Goal: Task Accomplishment & Management: Manage account settings

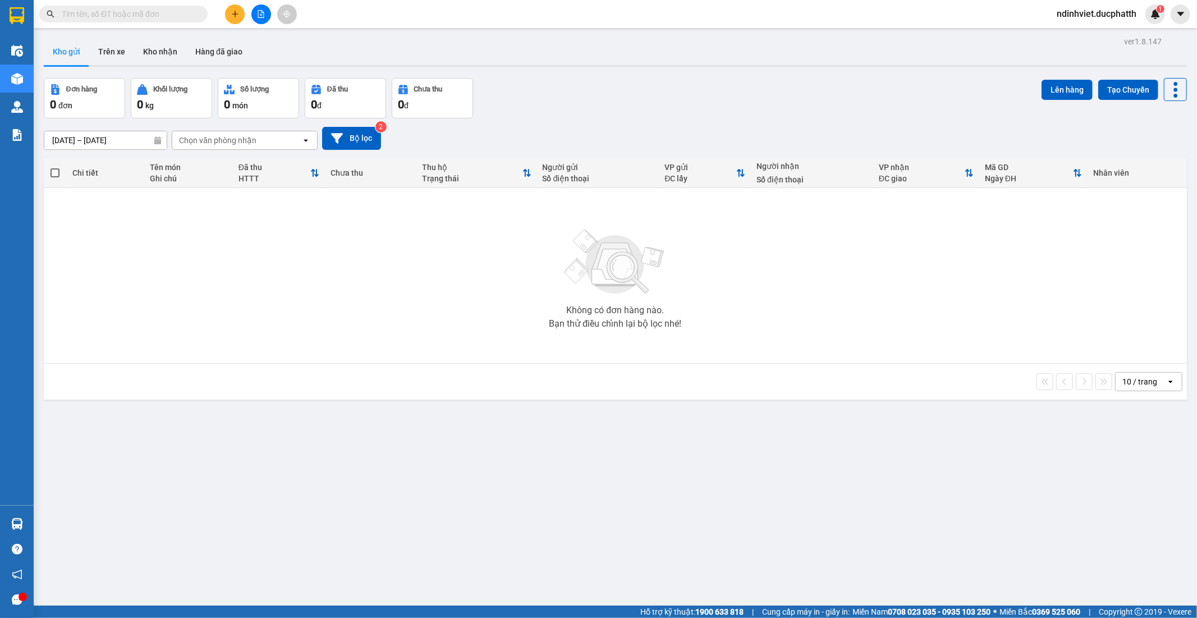
click at [166, 20] on input "text" at bounding box center [128, 14] width 132 height 12
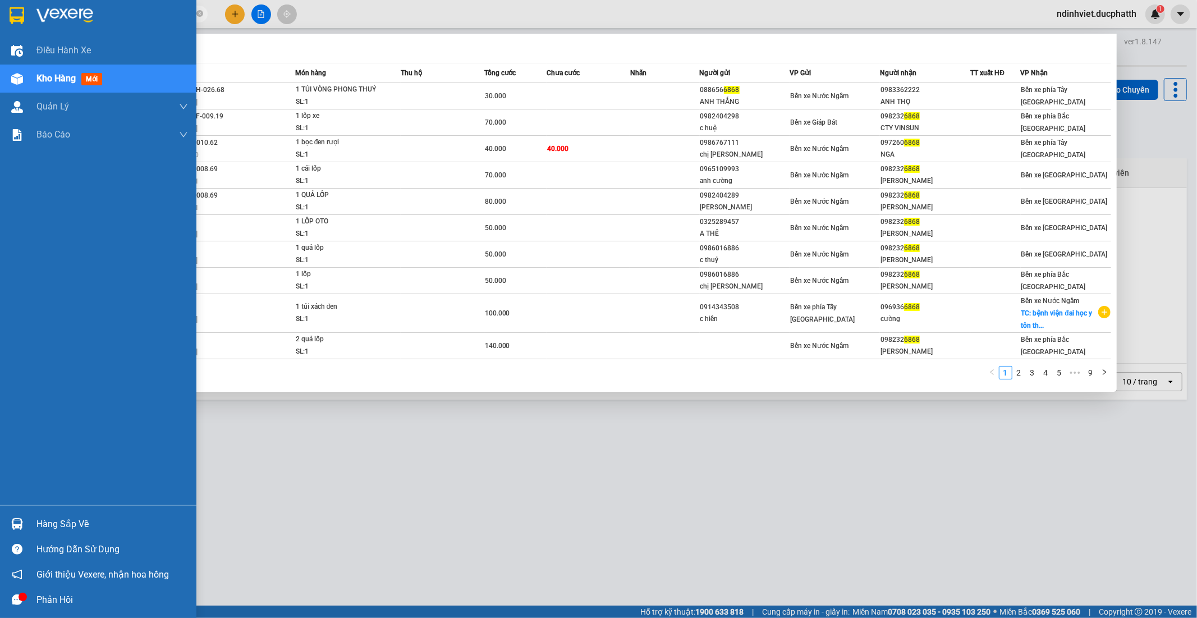
type input "6868"
click at [31, 516] on div "Hàng sắp về" at bounding box center [98, 523] width 196 height 25
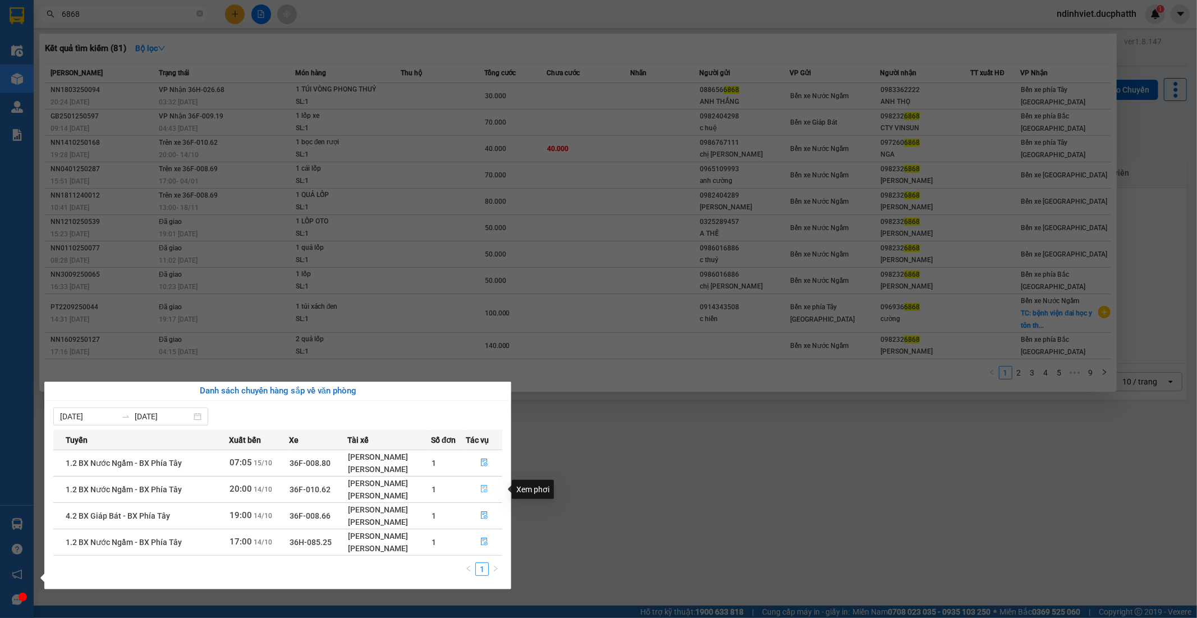
click at [487, 488] on icon "file-done" at bounding box center [484, 489] width 8 height 8
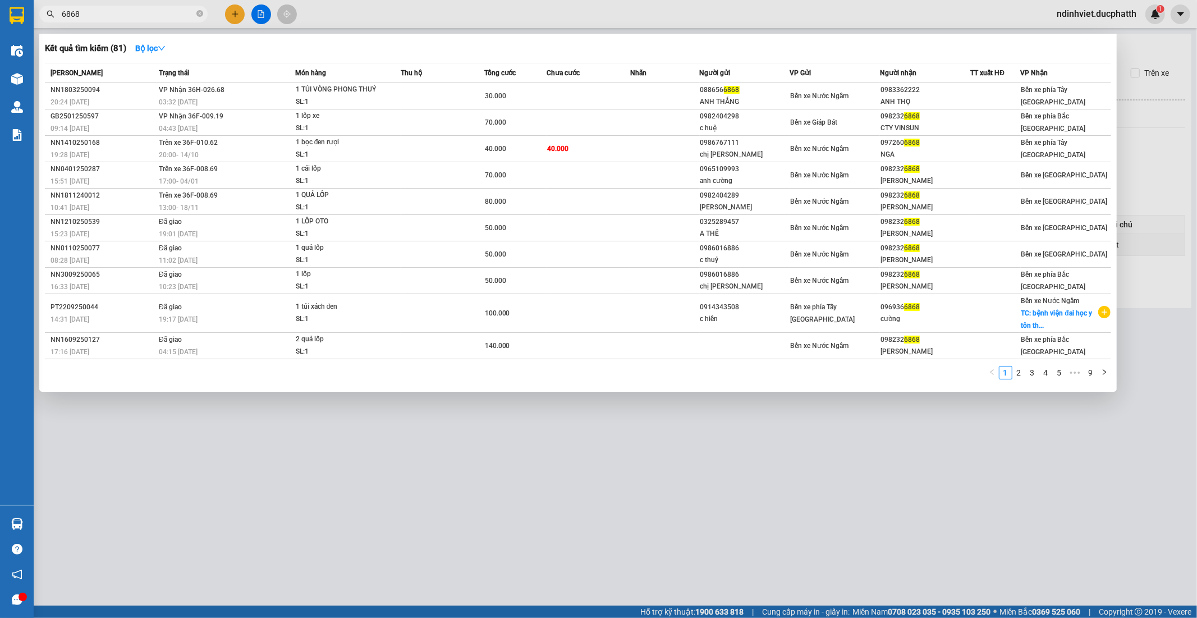
type input "14/10/2025"
click at [410, 466] on div at bounding box center [598, 309] width 1197 height 618
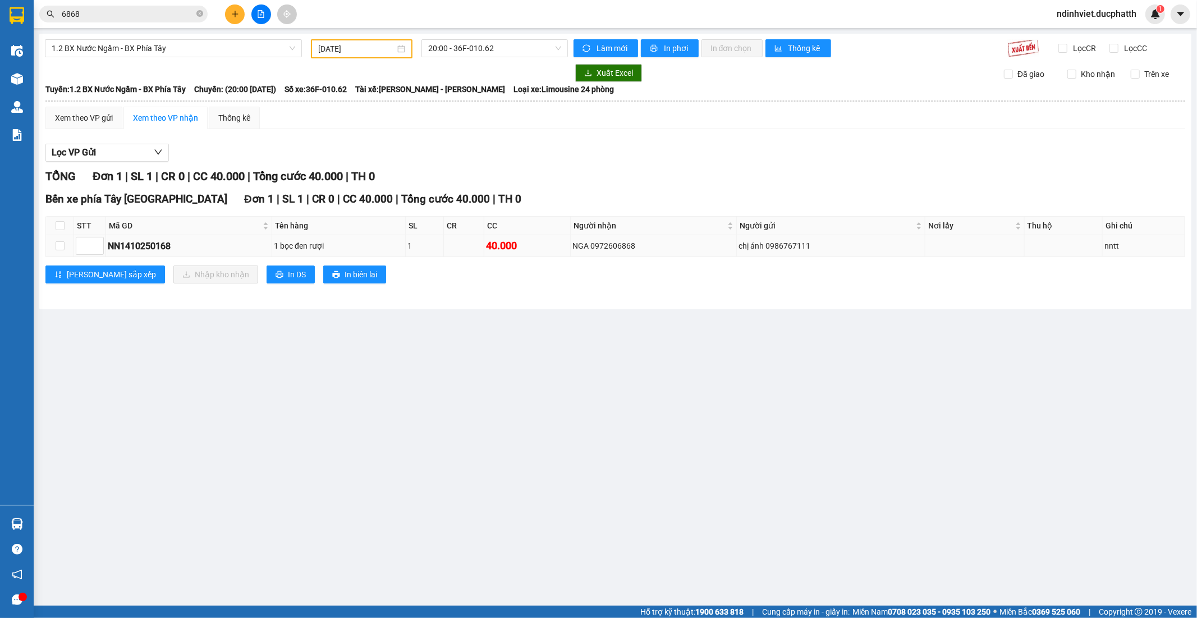
click at [68, 247] on td at bounding box center [60, 246] width 28 height 22
click at [68, 246] on td at bounding box center [60, 246] width 28 height 22
click at [57, 245] on input "checkbox" at bounding box center [60, 245] width 9 height 9
checkbox input "true"
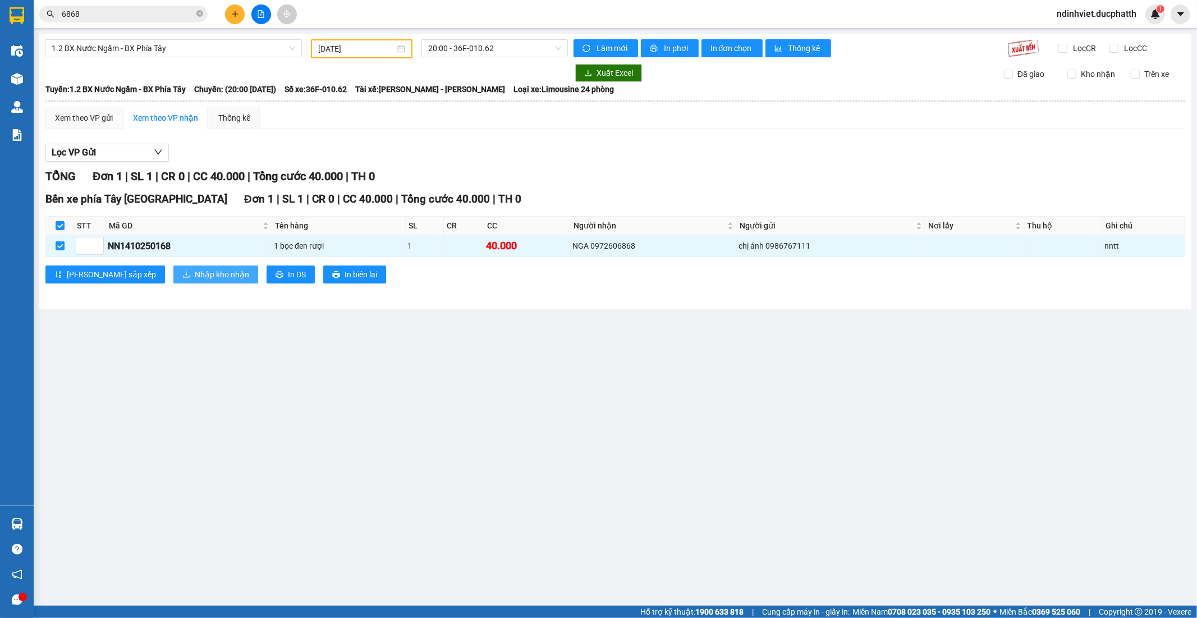
click at [183, 272] on icon "download" at bounding box center [186, 275] width 7 height 6
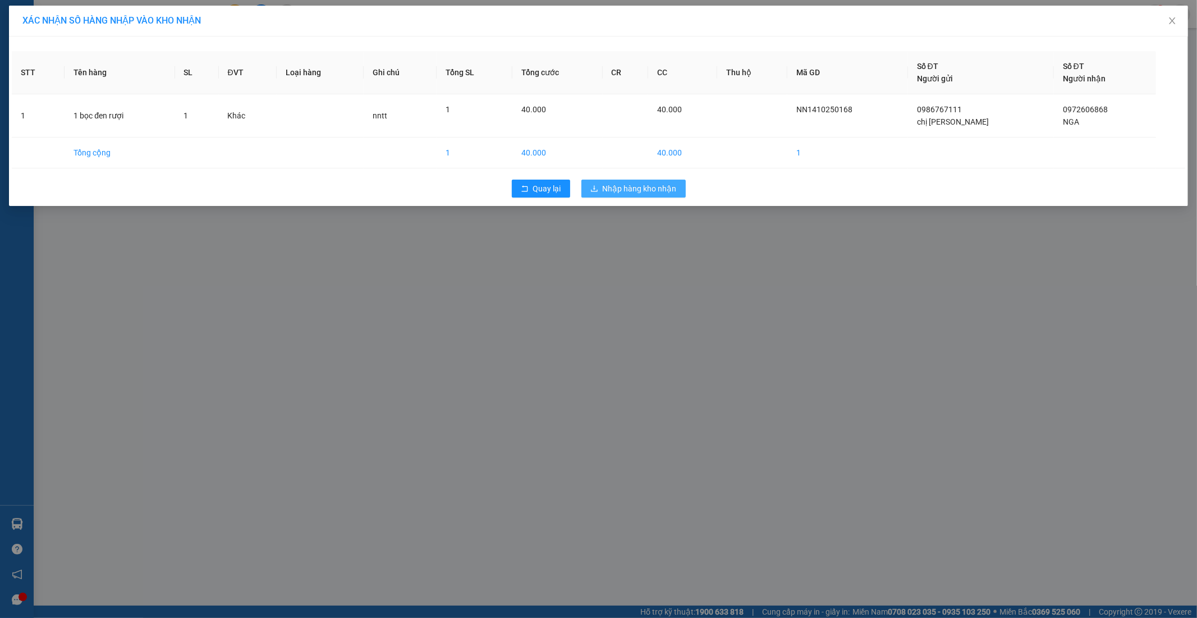
click at [626, 193] on span "Nhập hàng kho nhận" at bounding box center [640, 188] width 74 height 12
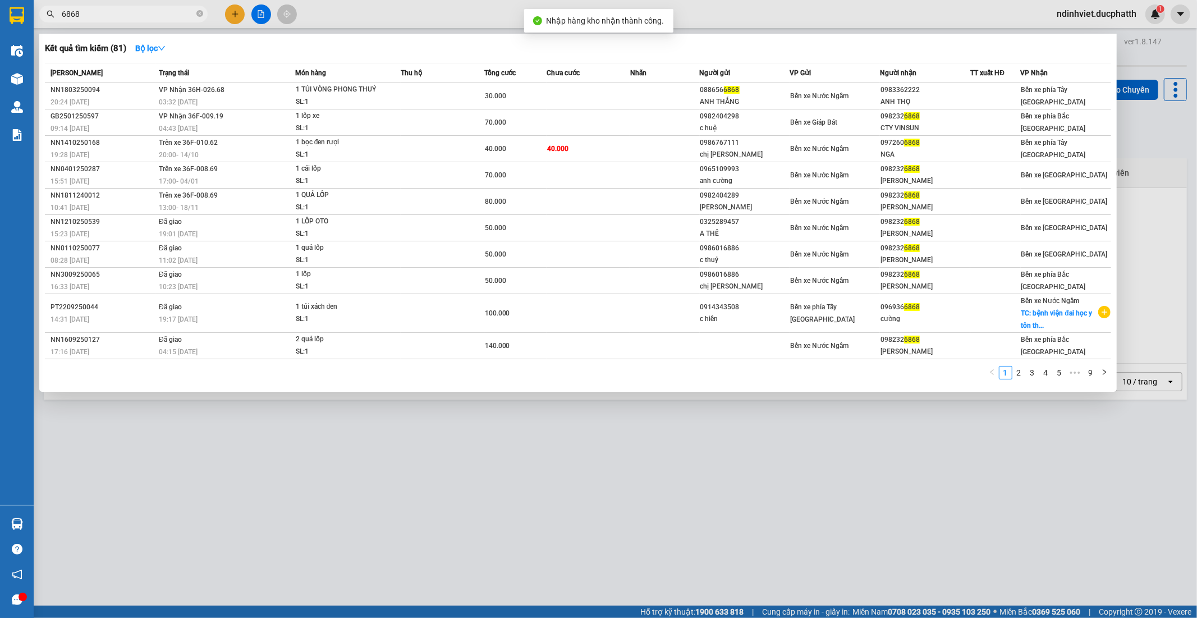
click at [111, 8] on input "6868" at bounding box center [128, 14] width 132 height 12
click at [196, 132] on span "04:43 - 26/01" at bounding box center [178, 129] width 39 height 8
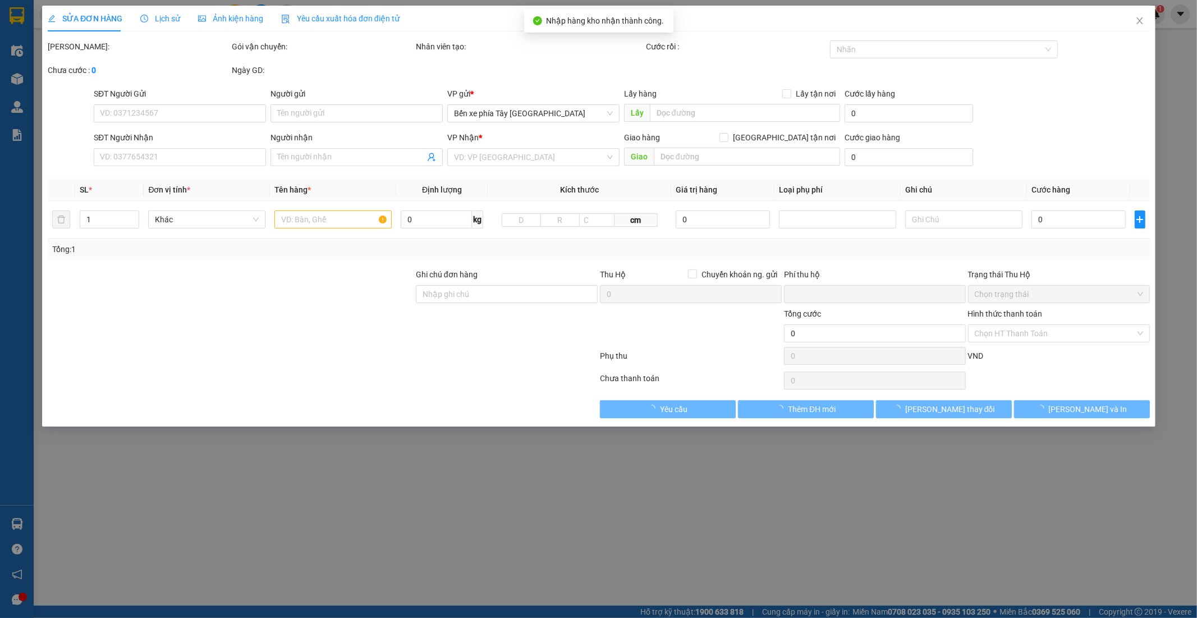
type input "0982404298"
type input "c huệ"
type input "0982326868"
type input "CTY VINSUN"
type input "tm tại quầy"
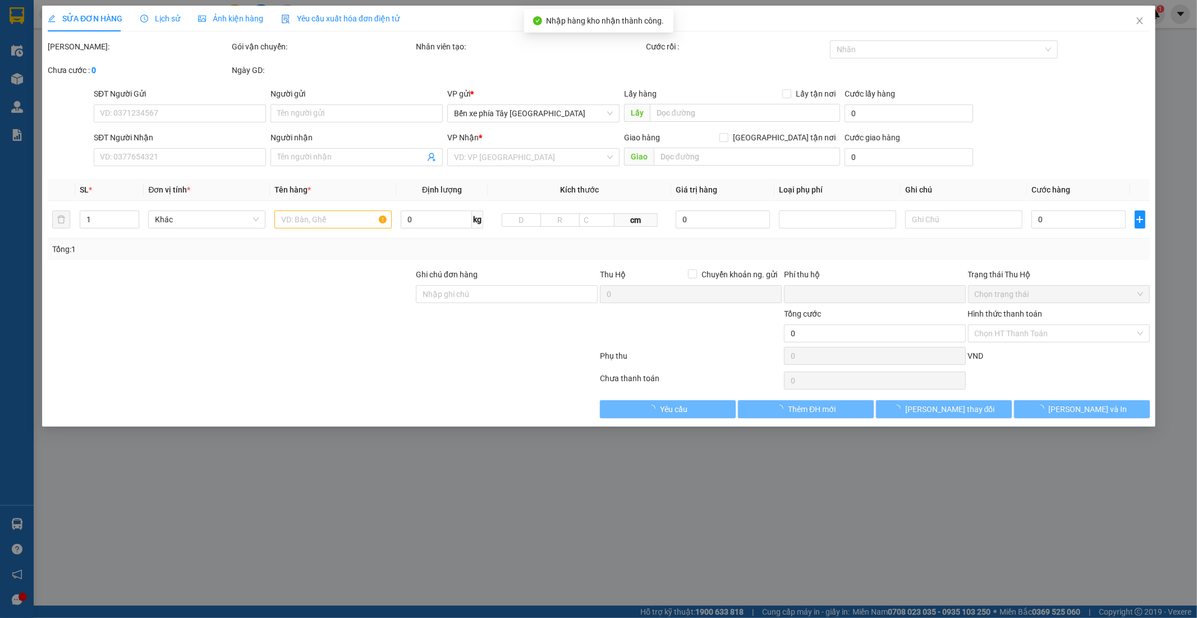
type input "0"
type input "70.000"
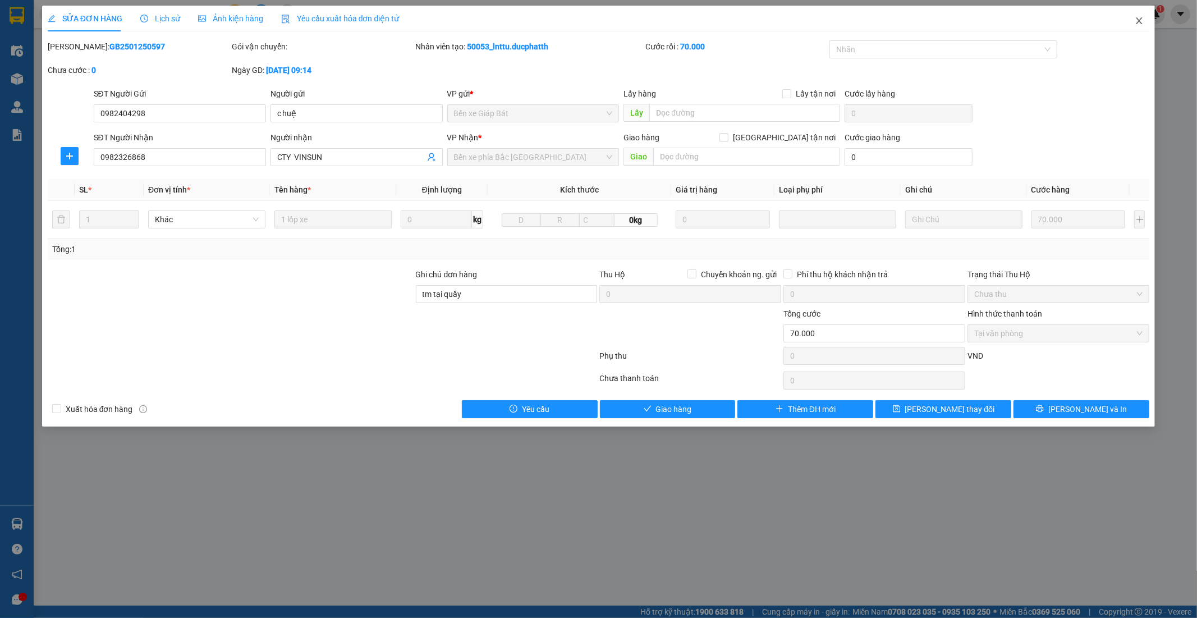
click at [1136, 24] on icon "close" at bounding box center [1139, 20] width 9 height 9
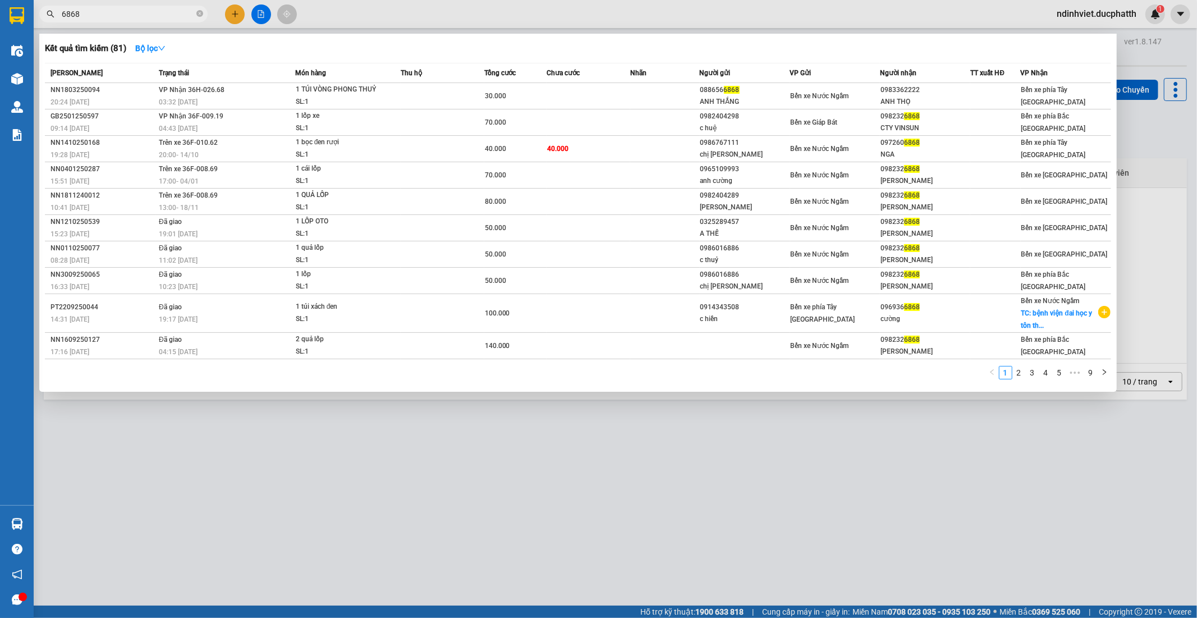
click at [146, 13] on input "6868" at bounding box center [128, 14] width 132 height 12
click at [198, 148] on td "Trên xe 36F-010.62 20:00 - 14/10" at bounding box center [225, 149] width 139 height 26
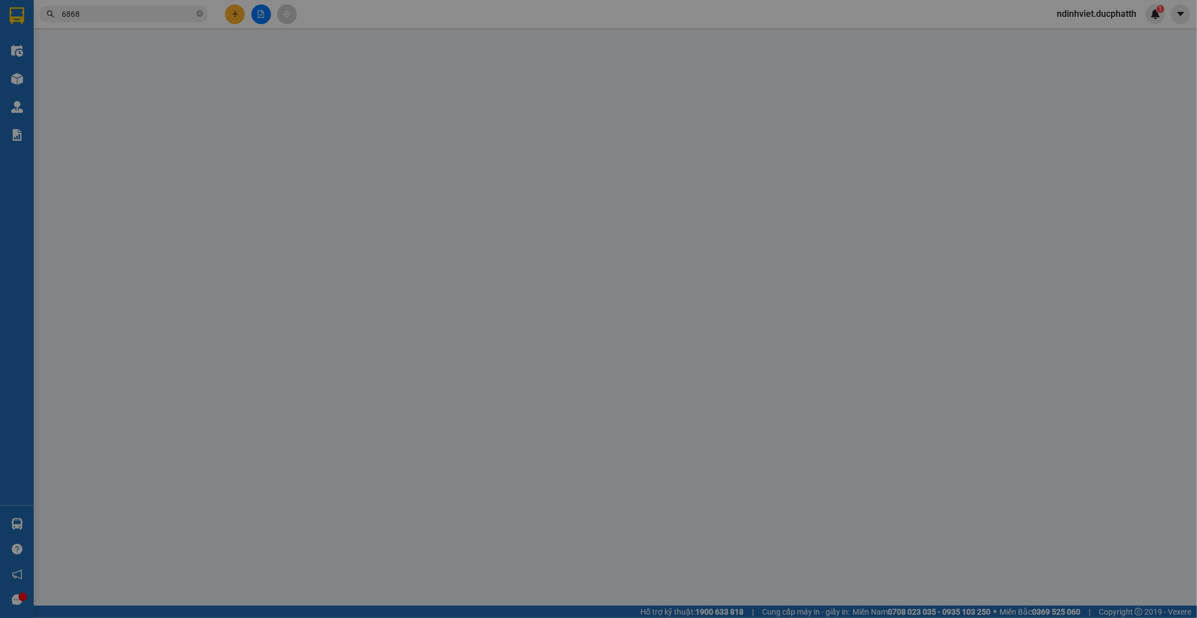
type input "0986767111"
type input "chị ánh"
type input "0972606868"
type input "NGA"
type input "0"
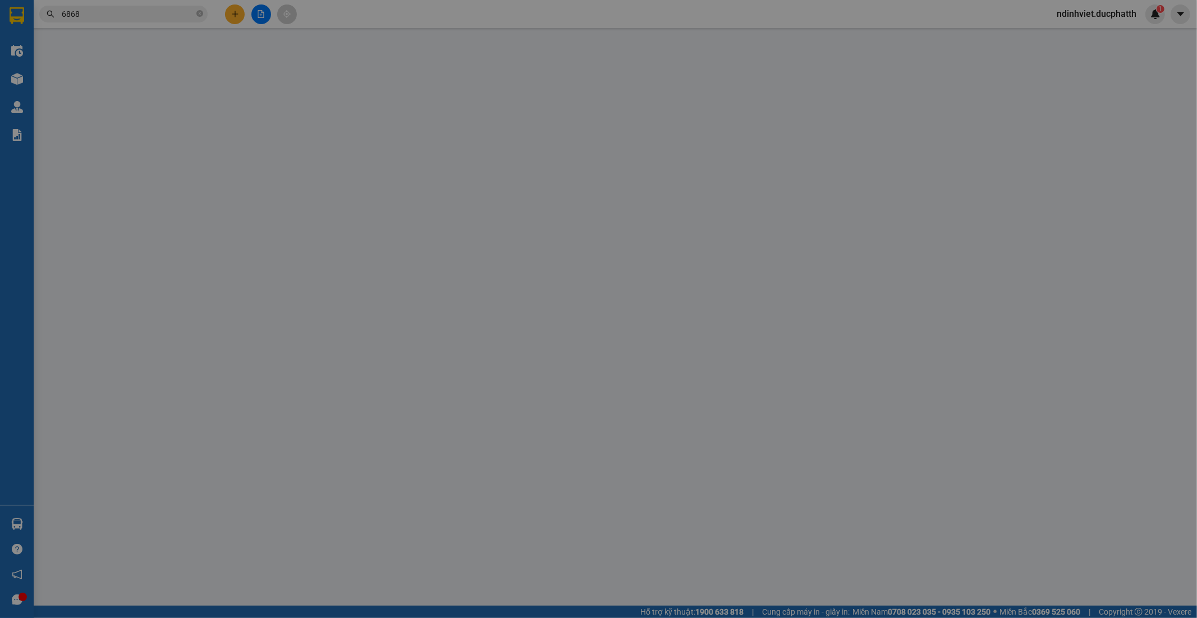
type input "40.000"
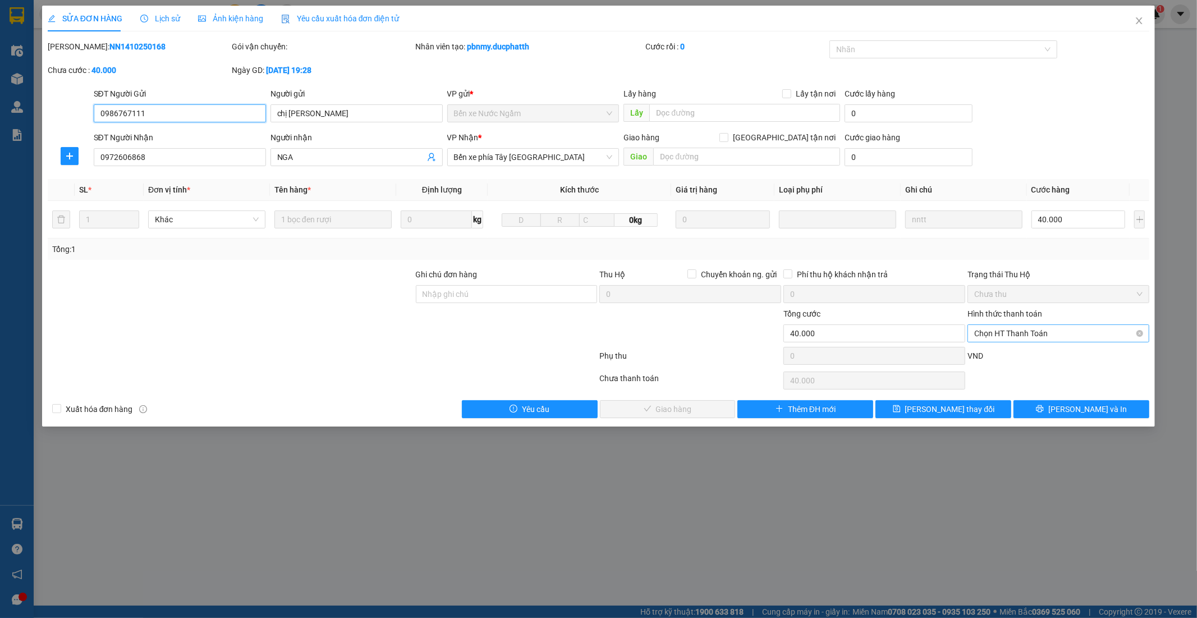
click at [1053, 337] on span "Chọn HT Thanh Toán" at bounding box center [1058, 333] width 168 height 17
click at [1025, 354] on div "Tại văn phòng" at bounding box center [1059, 356] width 168 height 12
type input "0"
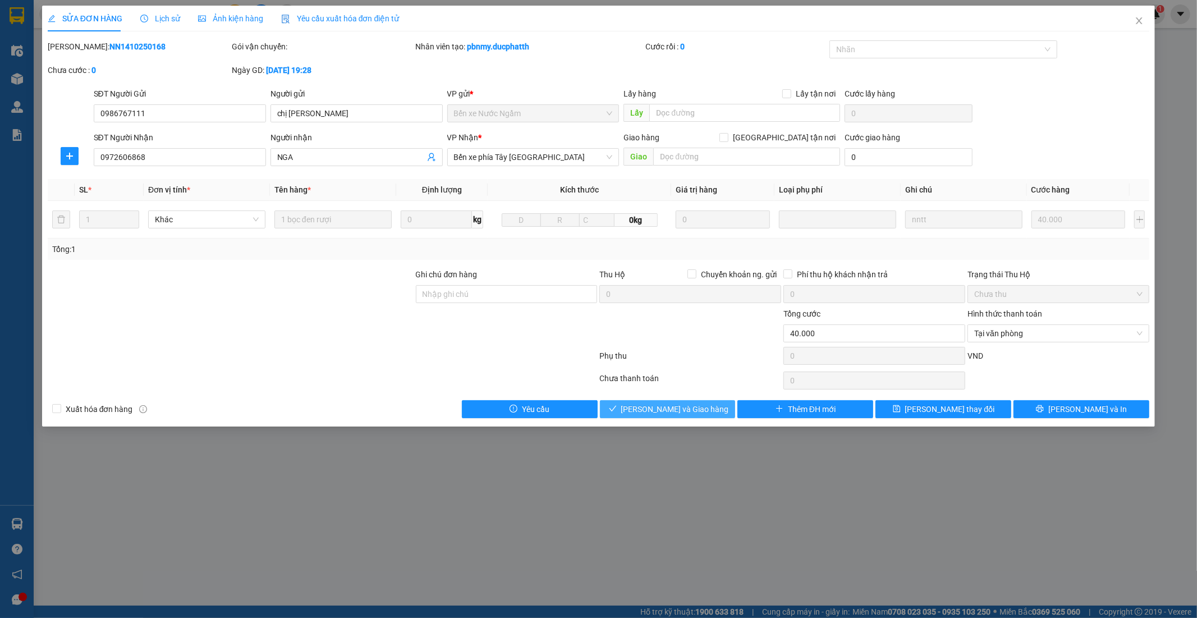
click at [675, 407] on span "Lưu và Giao hàng" at bounding box center [675, 409] width 108 height 12
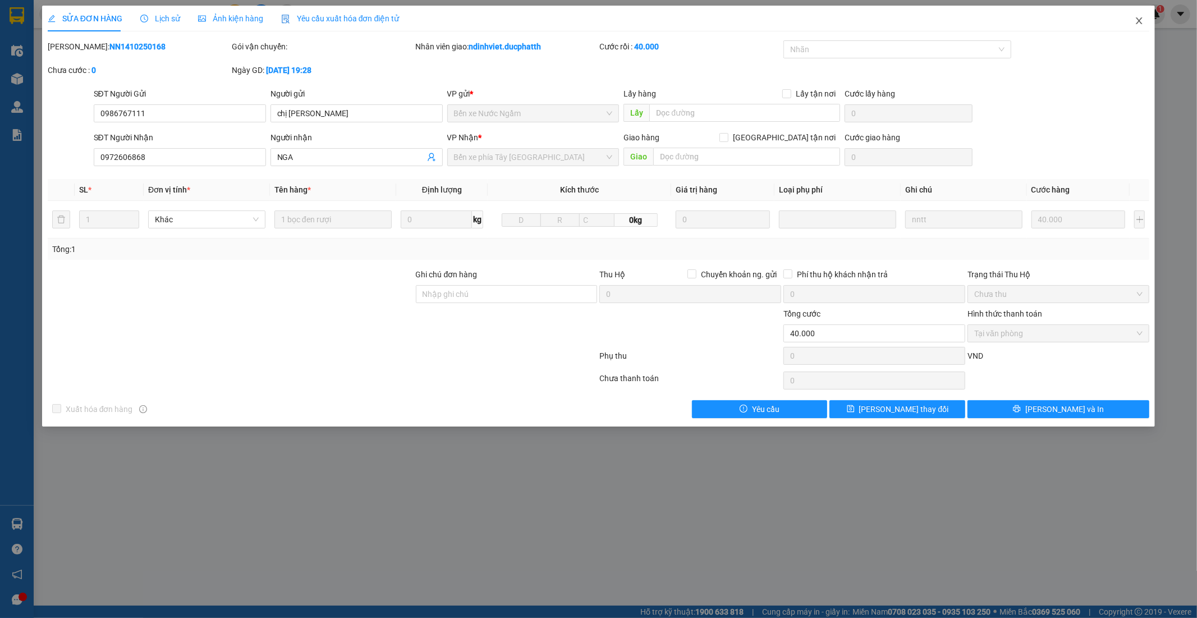
drag, startPoint x: 1146, startPoint y: 17, endPoint x: 1058, endPoint y: 2, distance: 88.9
click at [1143, 17] on span "Close" at bounding box center [1139, 21] width 31 height 31
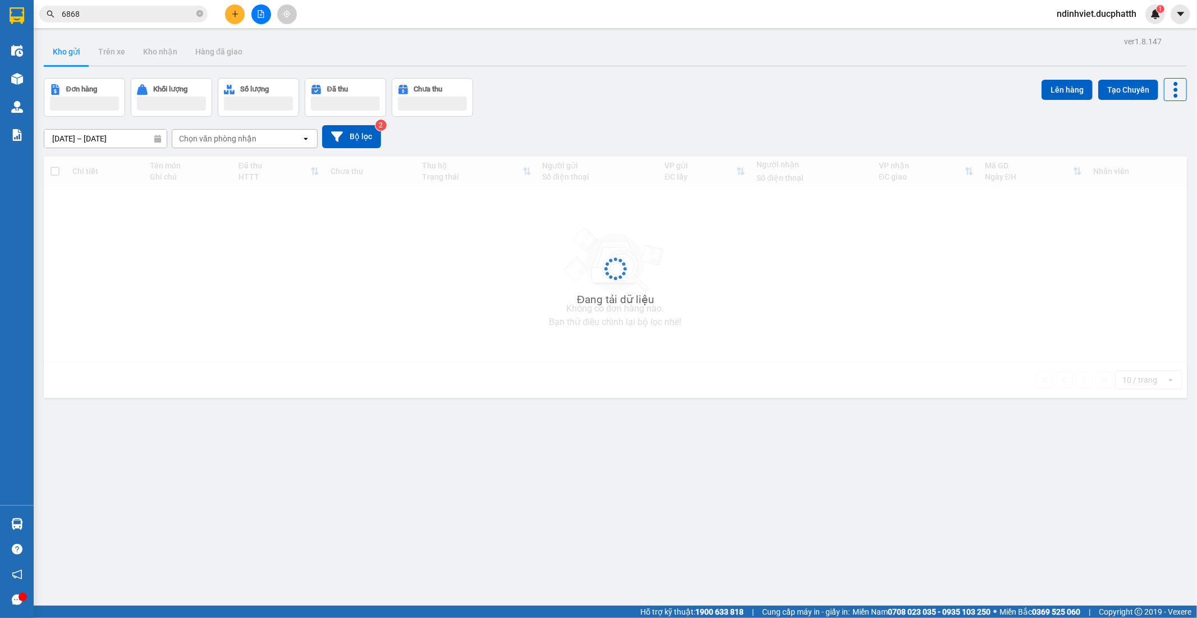
click at [108, 14] on input "6868" at bounding box center [128, 14] width 132 height 12
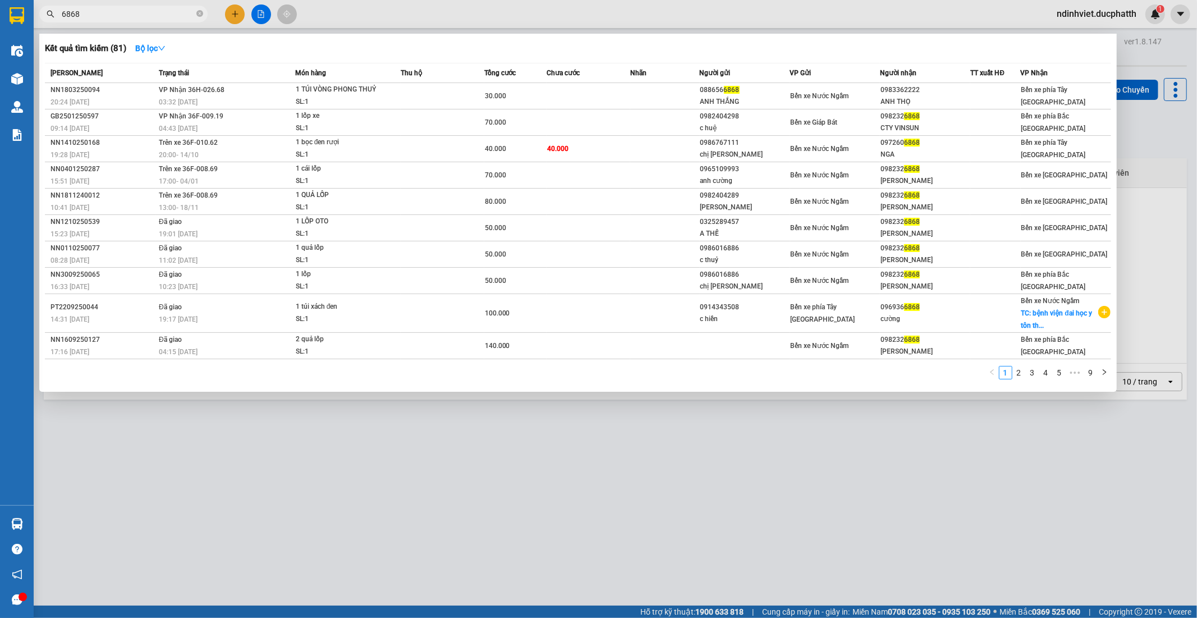
click at [108, 14] on input "6868" at bounding box center [128, 14] width 132 height 12
type input "565"
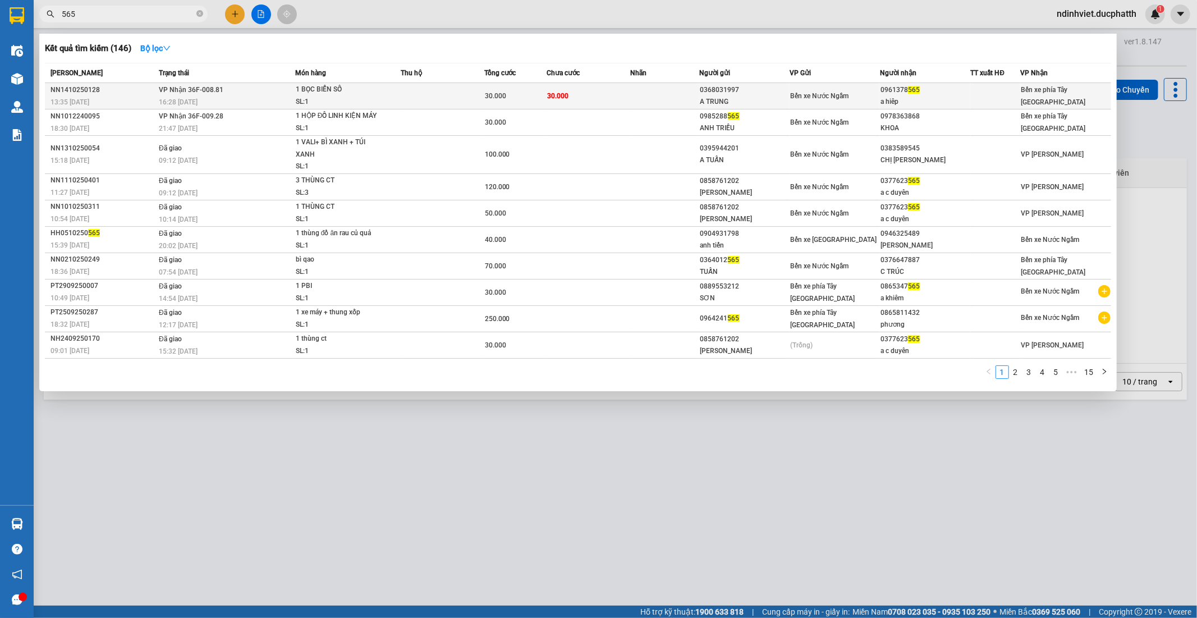
click at [270, 90] on td "VP Nhận 36F-008.81 16:28 - 14/10" at bounding box center [225, 96] width 139 height 26
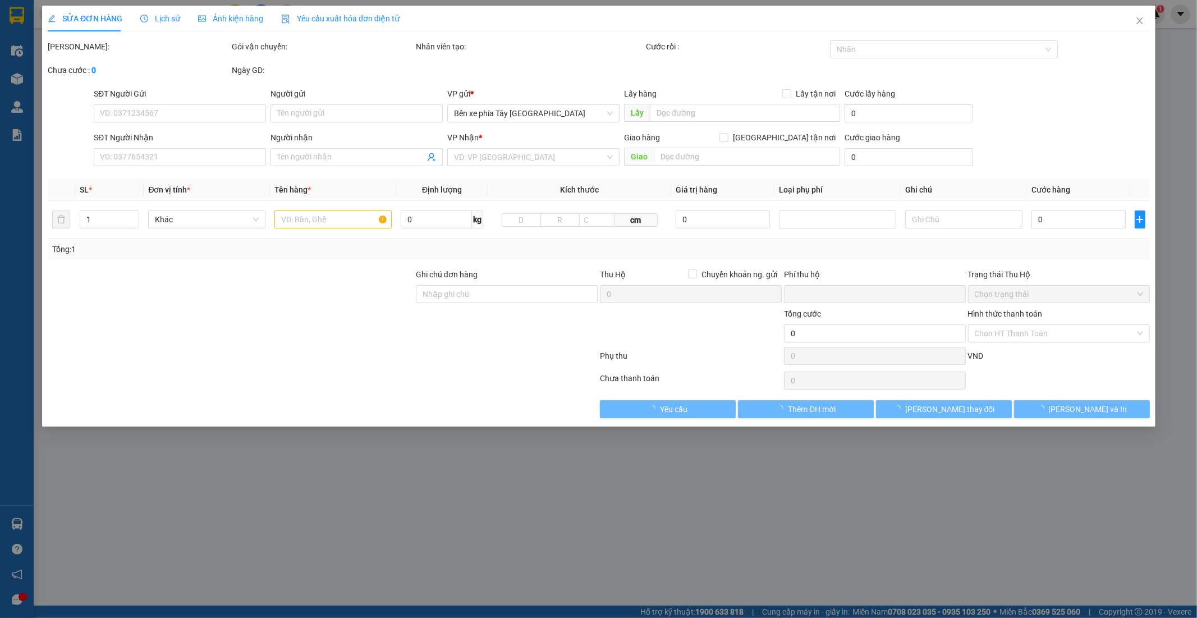
type input "0368031997"
type input "A TRUNG"
type input "0961378565"
type input "a hiêp"
type input "0"
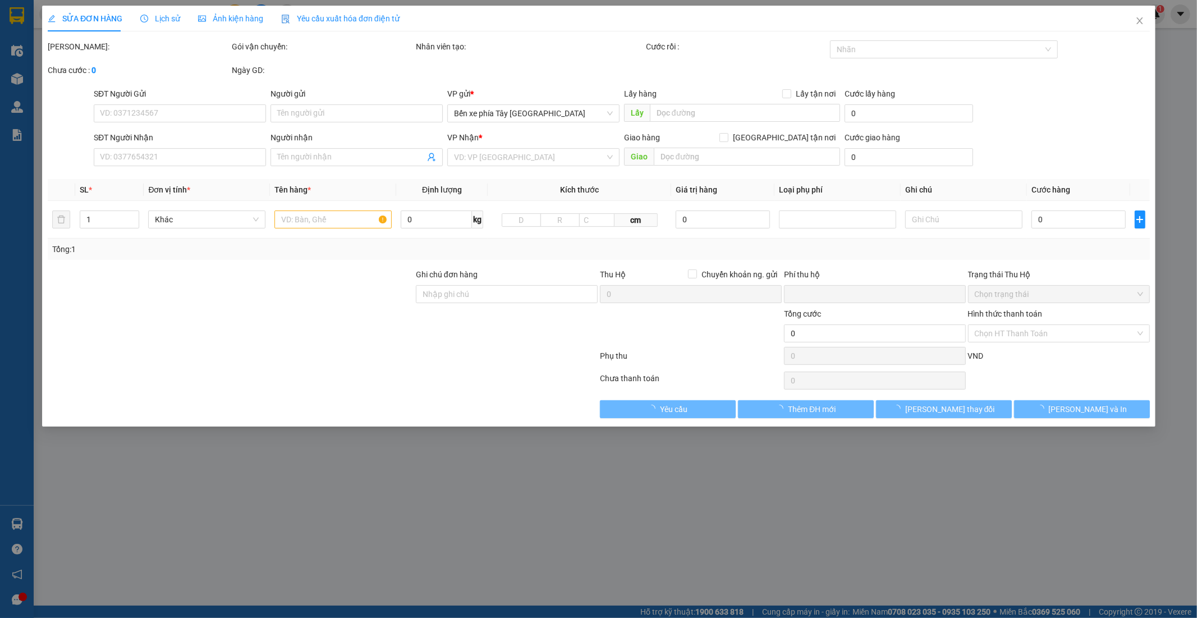
type input "30.000"
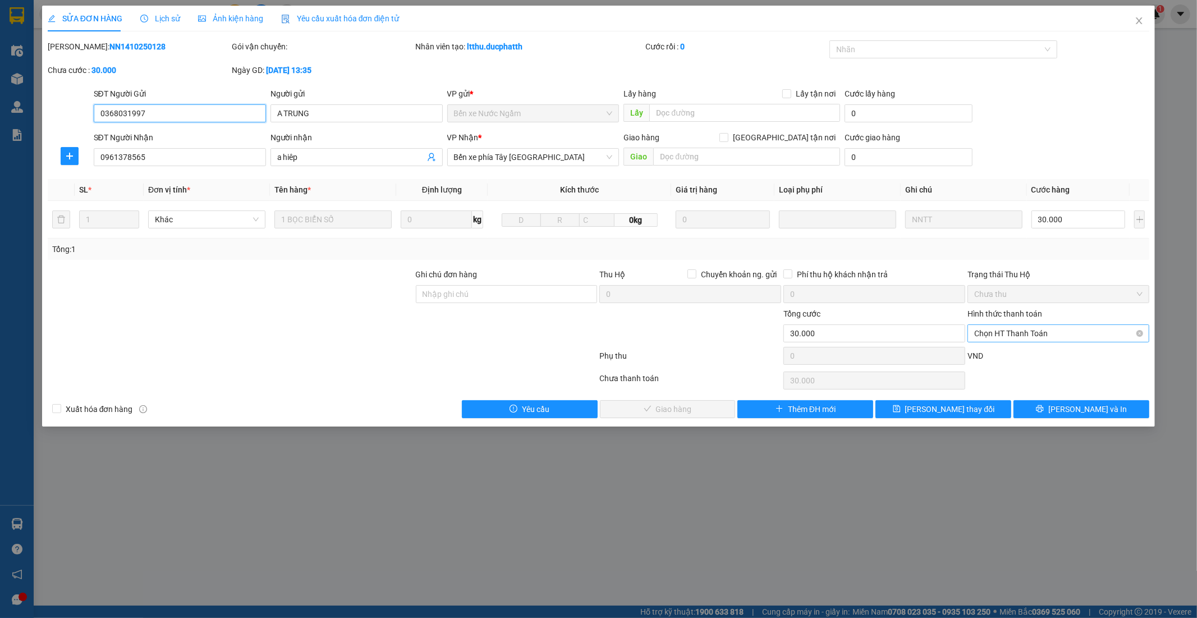
click at [1113, 330] on span "Chọn HT Thanh Toán" at bounding box center [1058, 333] width 168 height 17
click at [1011, 352] on div "Tại văn phòng" at bounding box center [1059, 356] width 168 height 12
type input "0"
click at [680, 407] on span "Lưu và Giao hàng" at bounding box center [675, 409] width 108 height 12
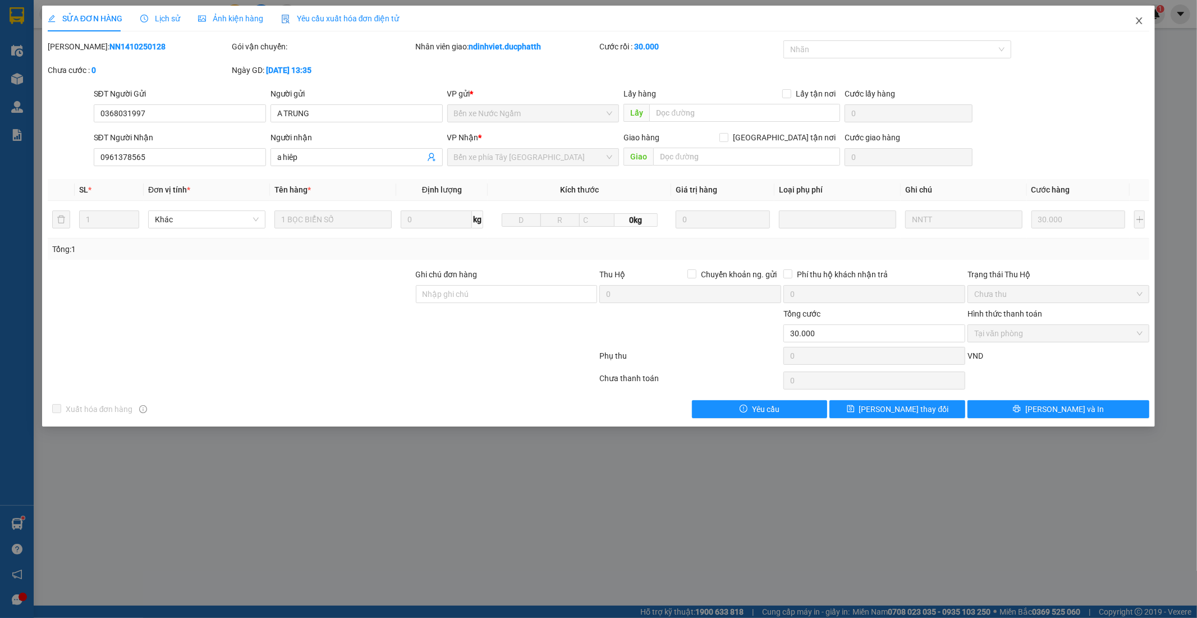
click at [1138, 19] on icon "close" at bounding box center [1139, 20] width 9 height 9
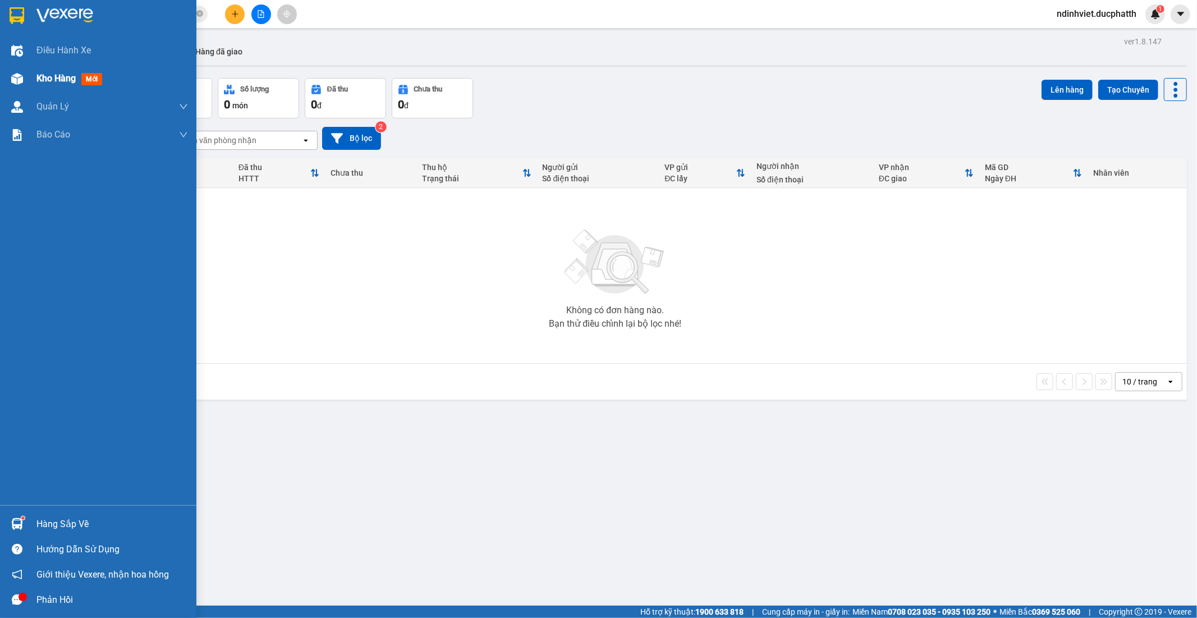
click at [55, 75] on span "Kho hàng" at bounding box center [55, 78] width 39 height 11
click at [20, 81] on img at bounding box center [17, 79] width 12 height 12
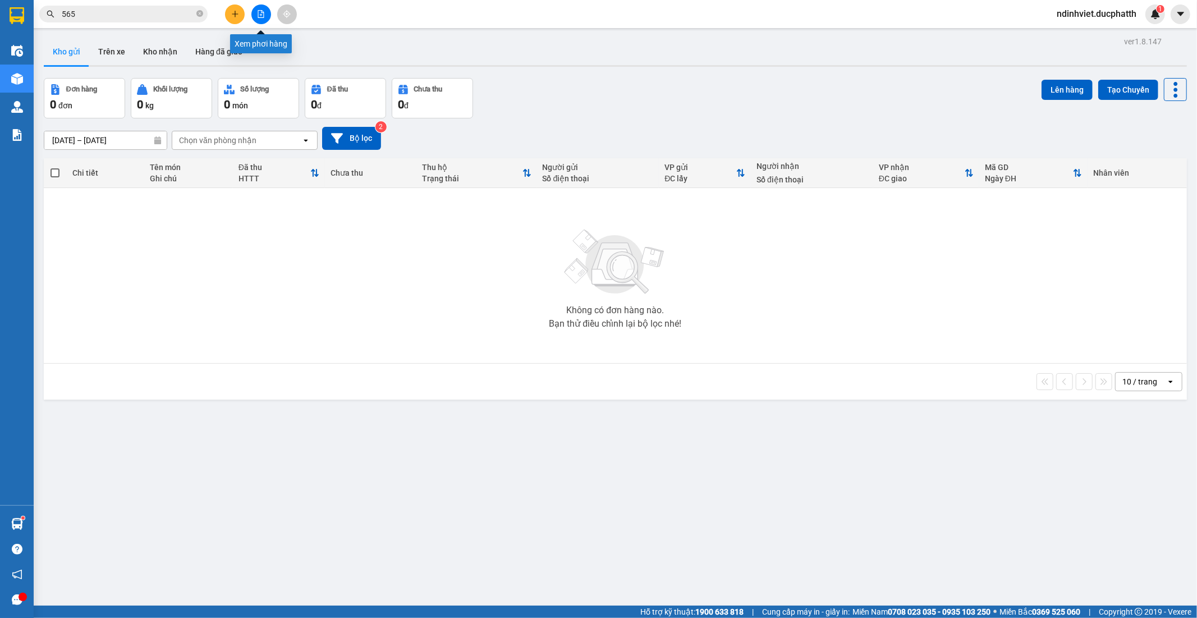
click at [264, 17] on icon "file-add" at bounding box center [261, 14] width 8 height 8
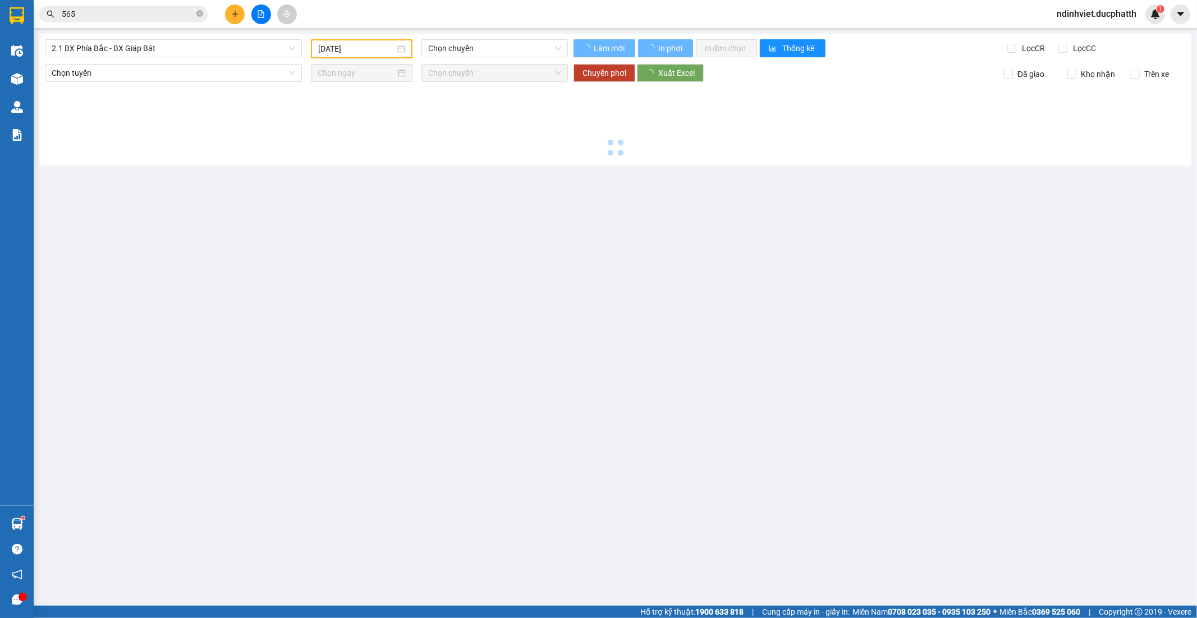
type input "[DATE]"
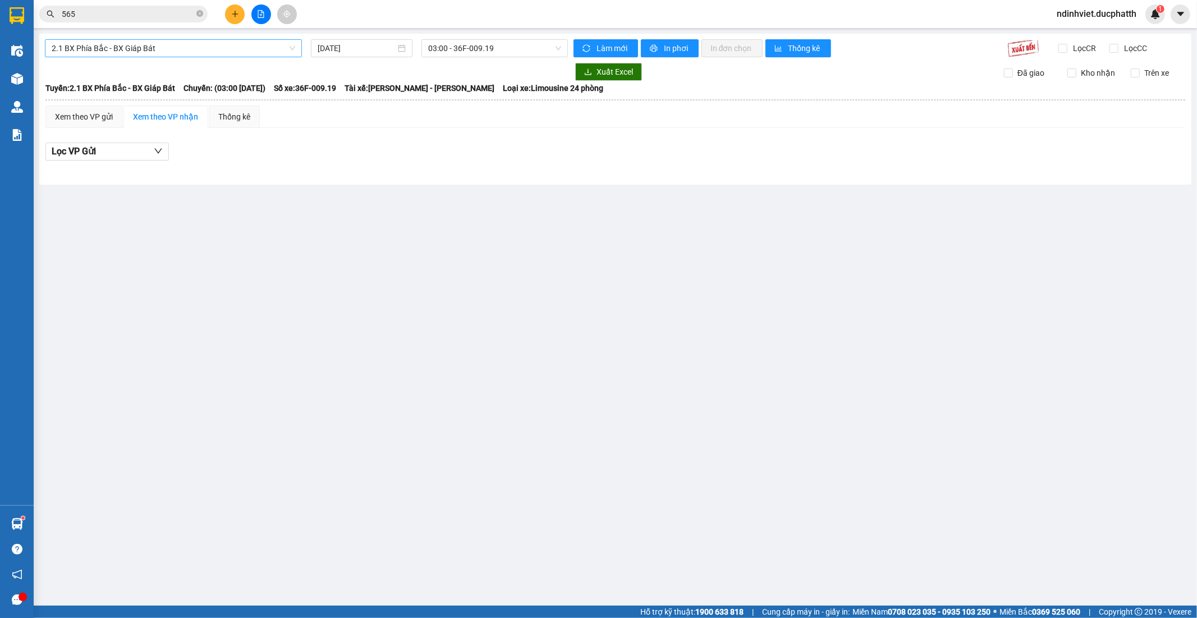
click at [237, 49] on span "2.1 BX Phía Bắc - BX Giáp Bát" at bounding box center [174, 48] width 244 height 17
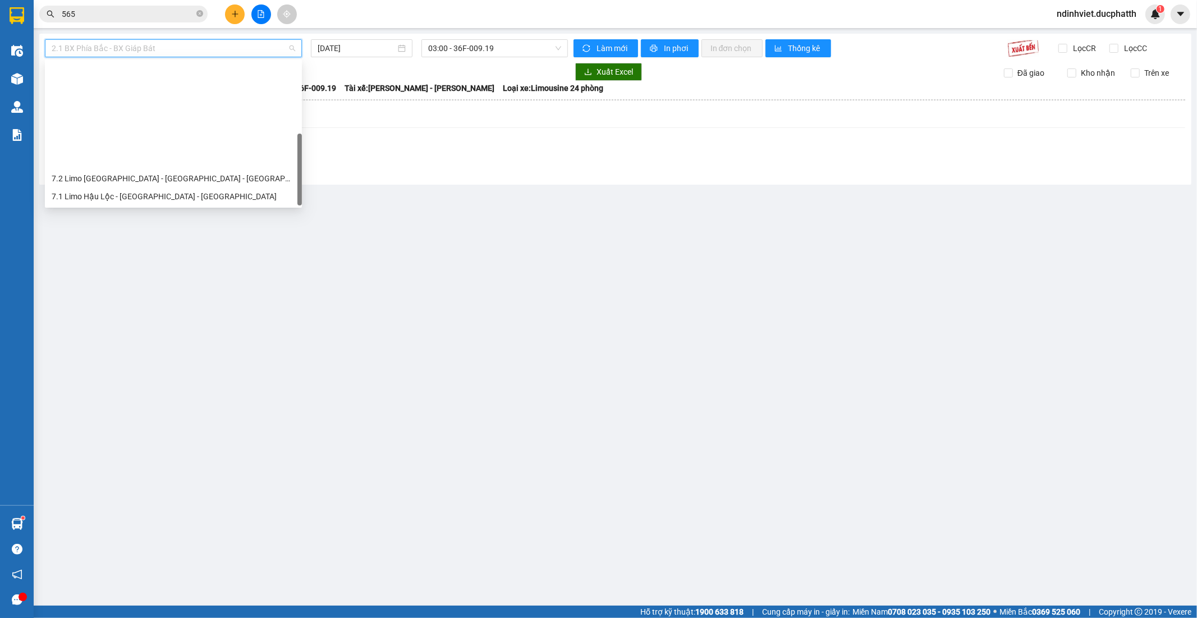
scroll to position [126, 0]
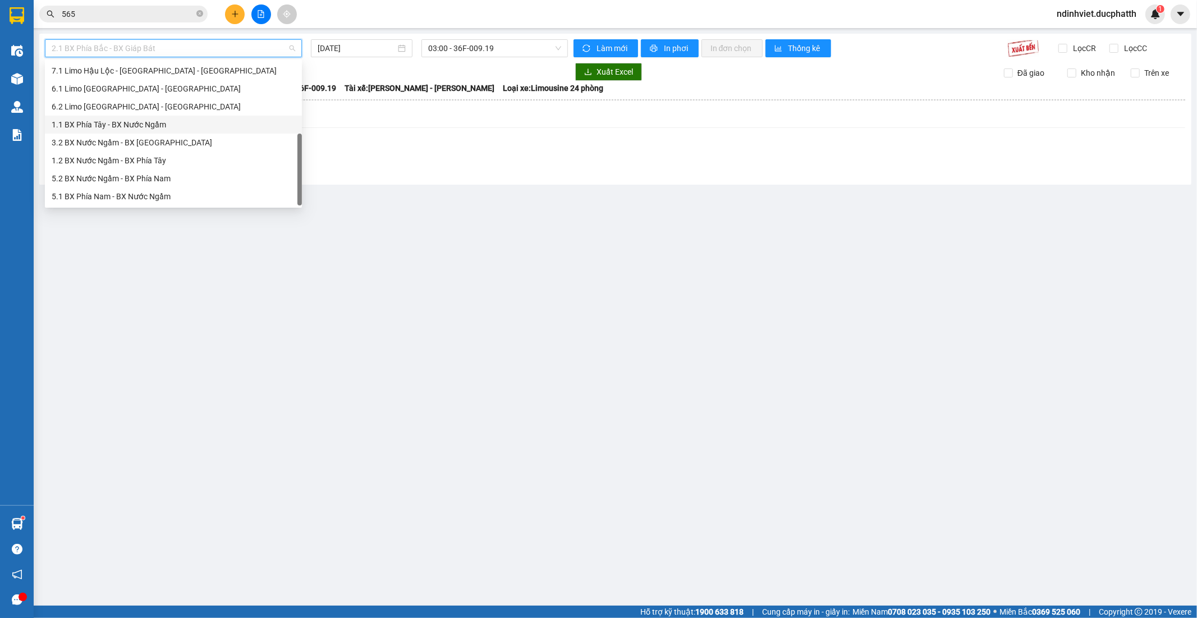
click at [158, 126] on div "1.1 BX Phía Tây - BX Nước Ngầm" at bounding box center [174, 124] width 244 height 12
type input "[DATE]"
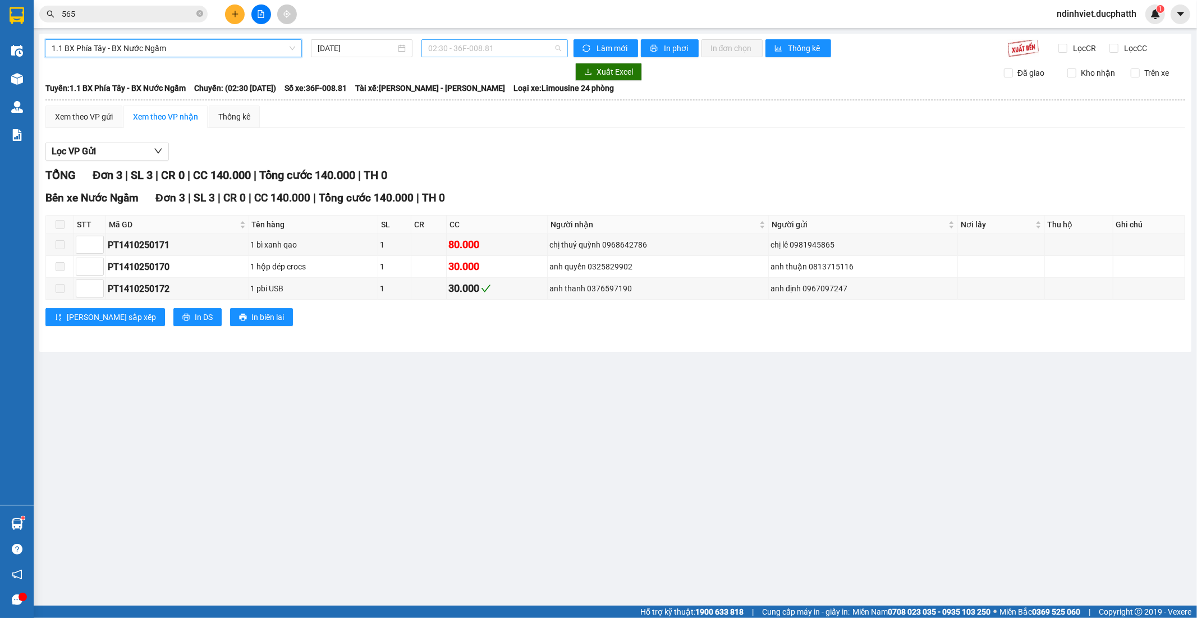
click at [479, 44] on span "02:30 - 36F-008.81" at bounding box center [494, 48] width 132 height 17
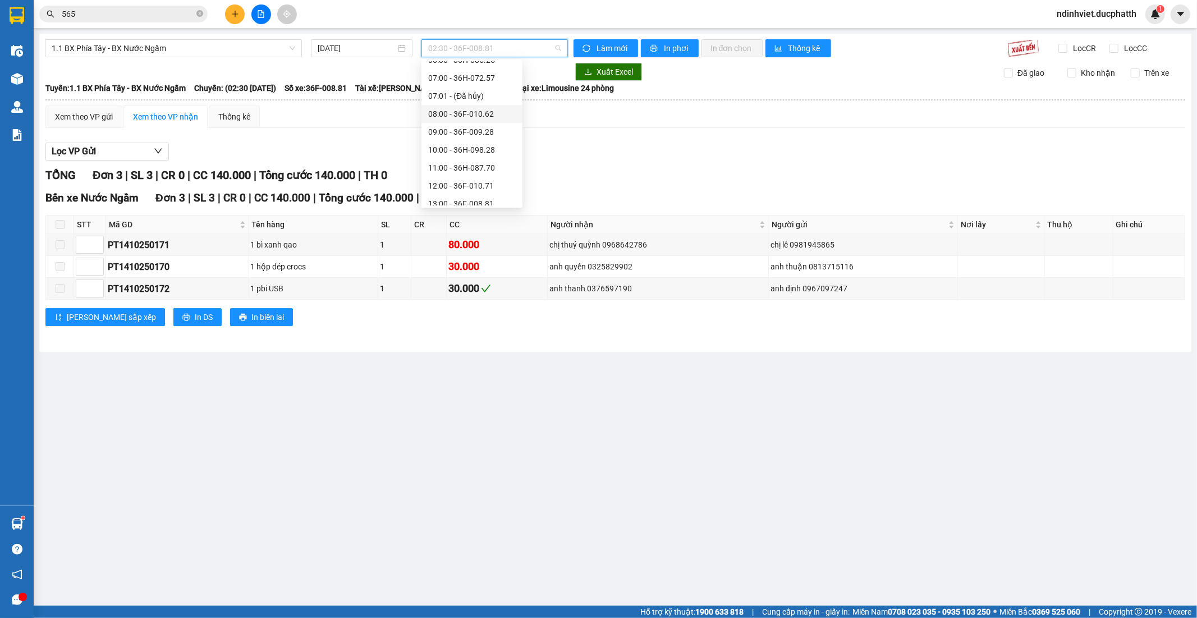
scroll to position [56, 0]
click at [478, 114] on div "06:00 - 36H-085.25" at bounding box center [471, 122] width 101 height 18
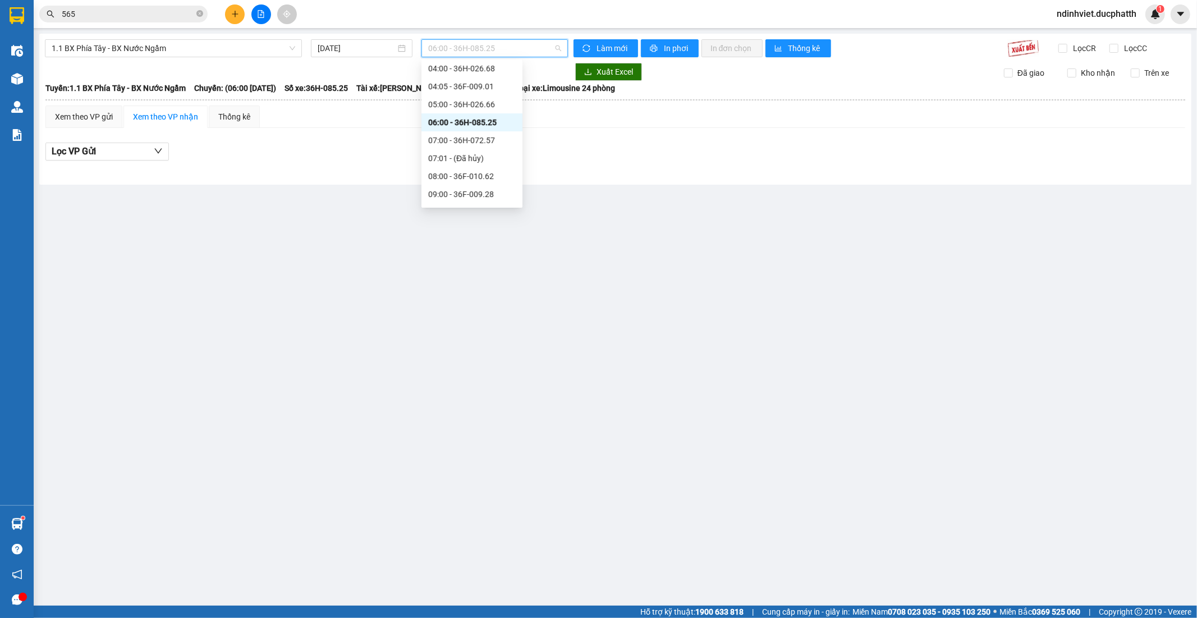
click at [528, 47] on span "06:00 - 36H-085.25" at bounding box center [494, 48] width 132 height 17
click at [478, 174] on div "08:00 - 36F-010.62" at bounding box center [472, 176] width 88 height 12
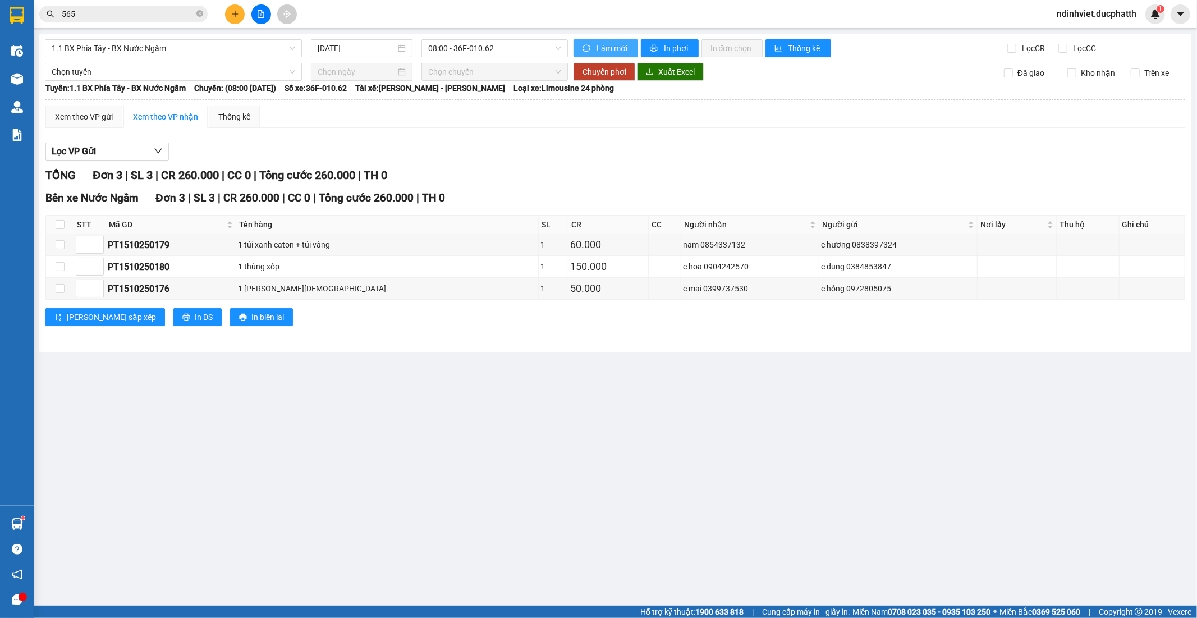
click at [602, 48] on span "Làm mới" at bounding box center [613, 48] width 33 height 12
click at [670, 42] on span "In phơi" at bounding box center [677, 48] width 26 height 12
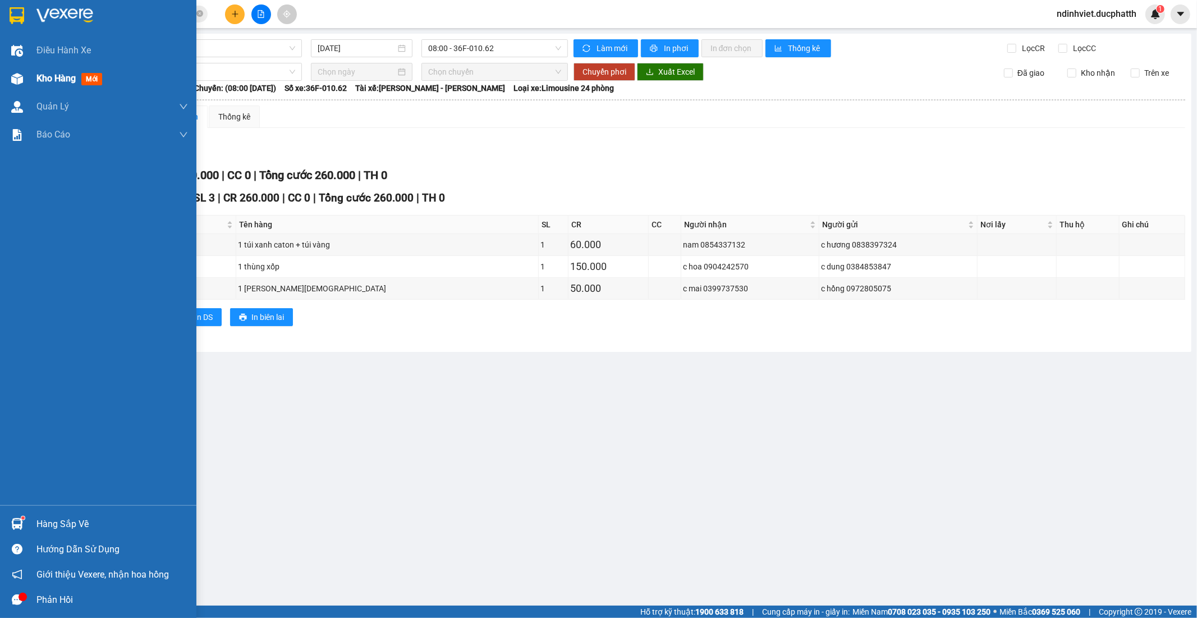
click at [68, 85] on div "Kho hàng mới" at bounding box center [71, 78] width 70 height 14
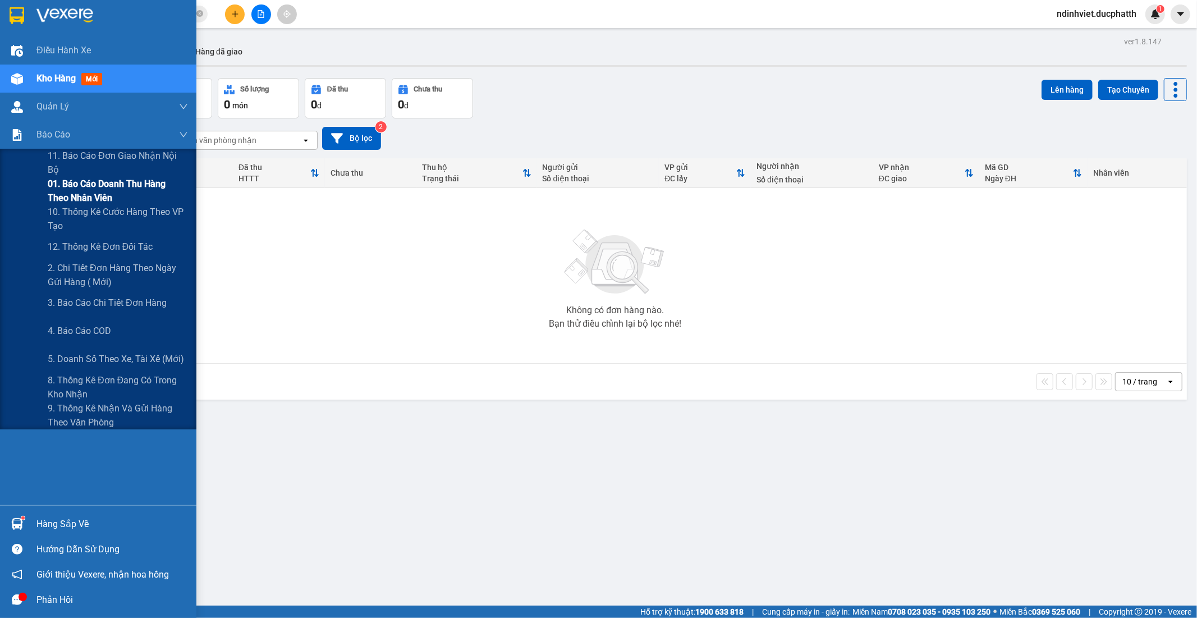
click at [69, 194] on span "01. Báo cáo doanh thu hàng theo nhân viên" at bounding box center [118, 191] width 140 height 28
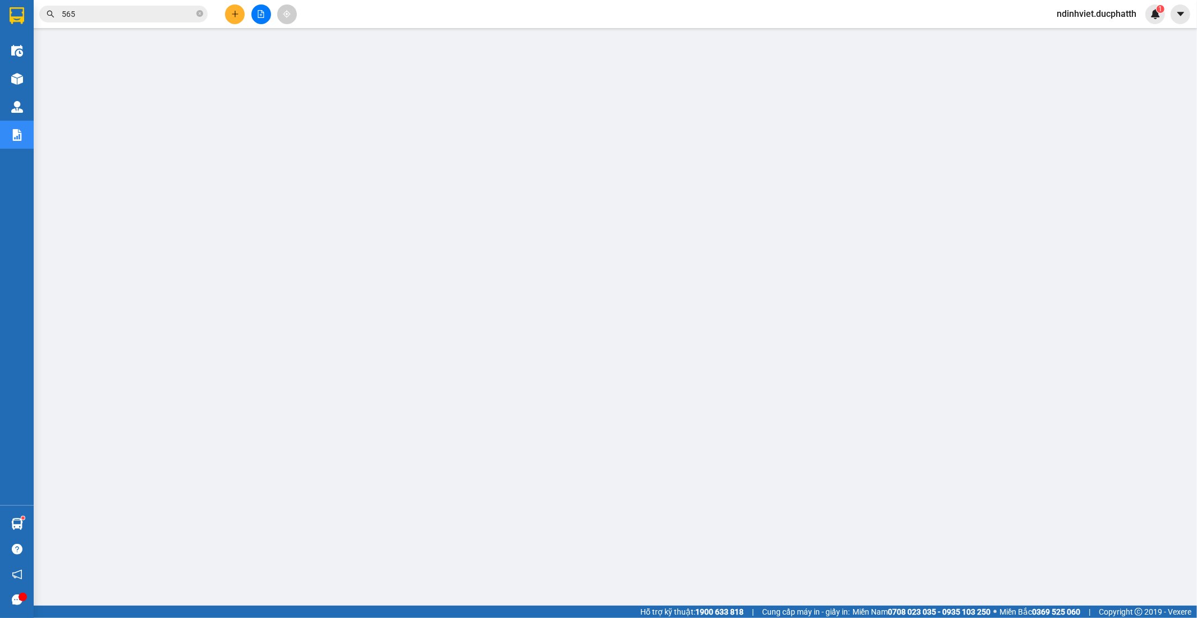
click at [171, 16] on input "565" at bounding box center [128, 14] width 132 height 12
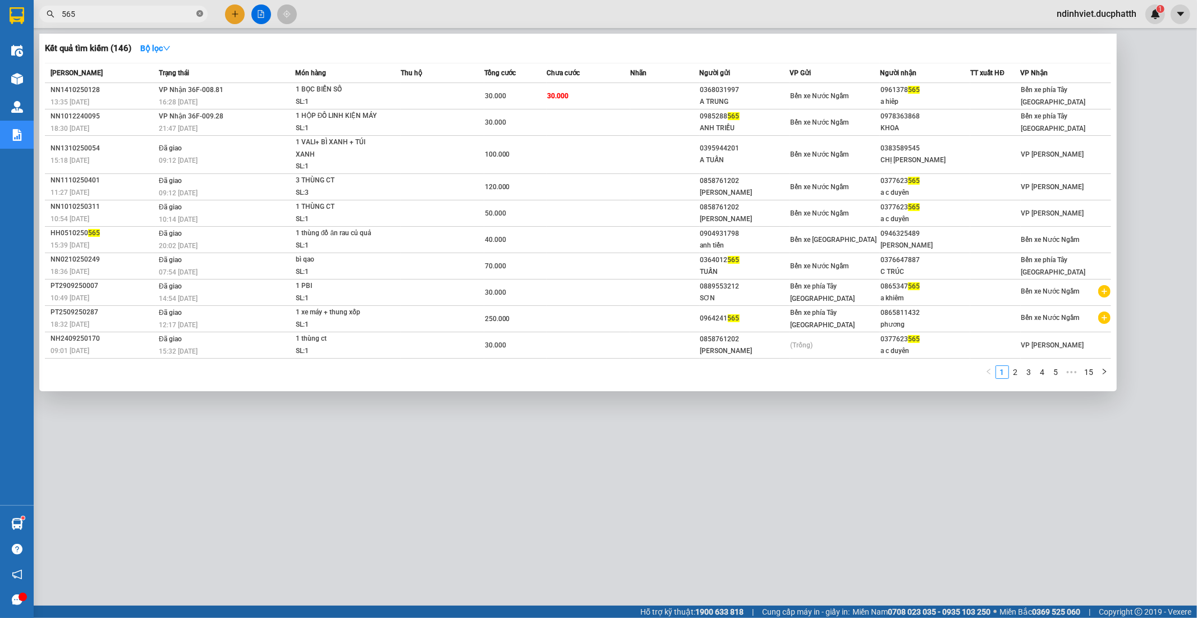
click at [200, 13] on icon "close-circle" at bounding box center [199, 13] width 7 height 7
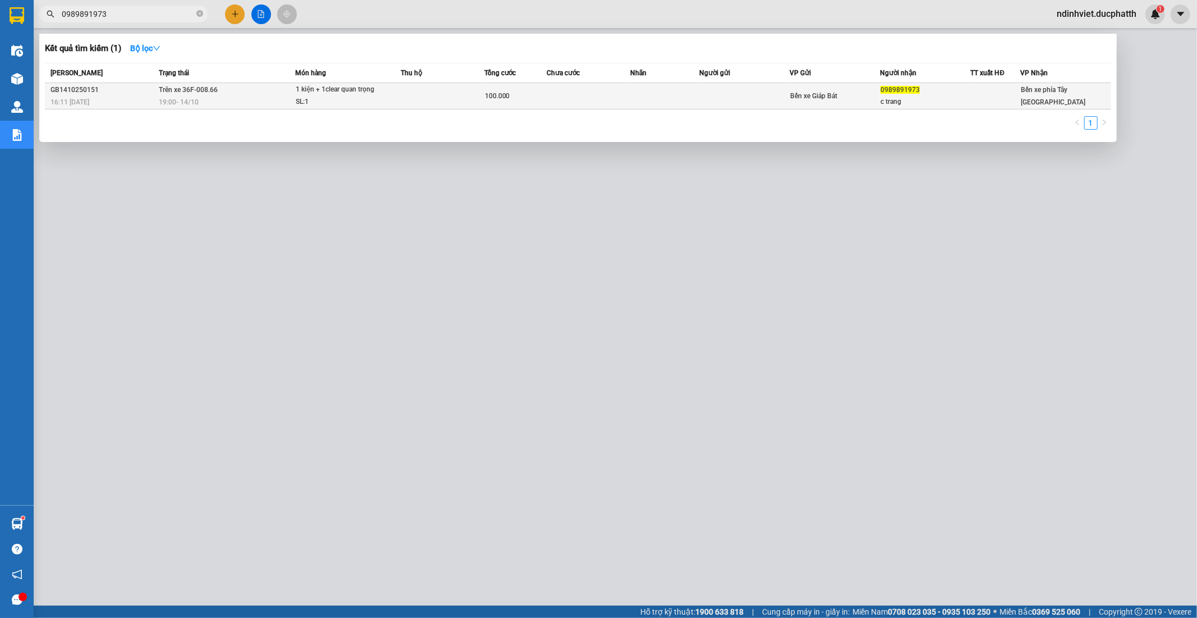
type input "0989891973"
click at [406, 98] on td at bounding box center [443, 96] width 84 height 26
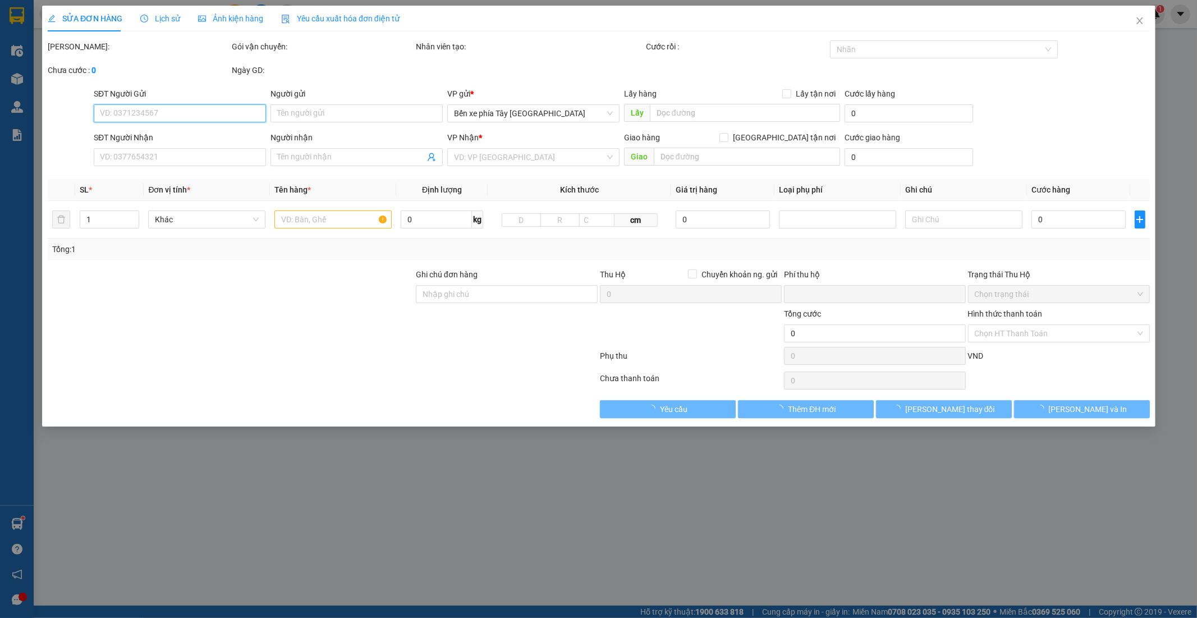
type input "0989891973"
type input "c trang"
type input "clear qtrong của kh để í giúp e ck 16h10 do trung hieu shb"
type input "0"
type input "100.000"
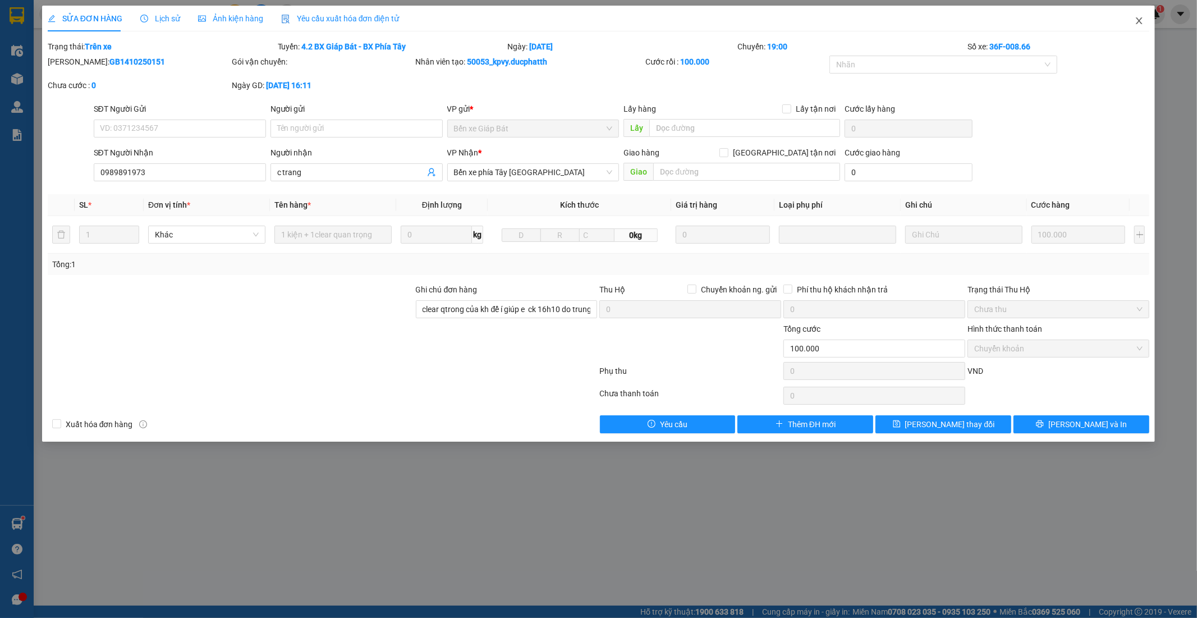
click at [1142, 20] on icon "close" at bounding box center [1139, 20] width 9 height 9
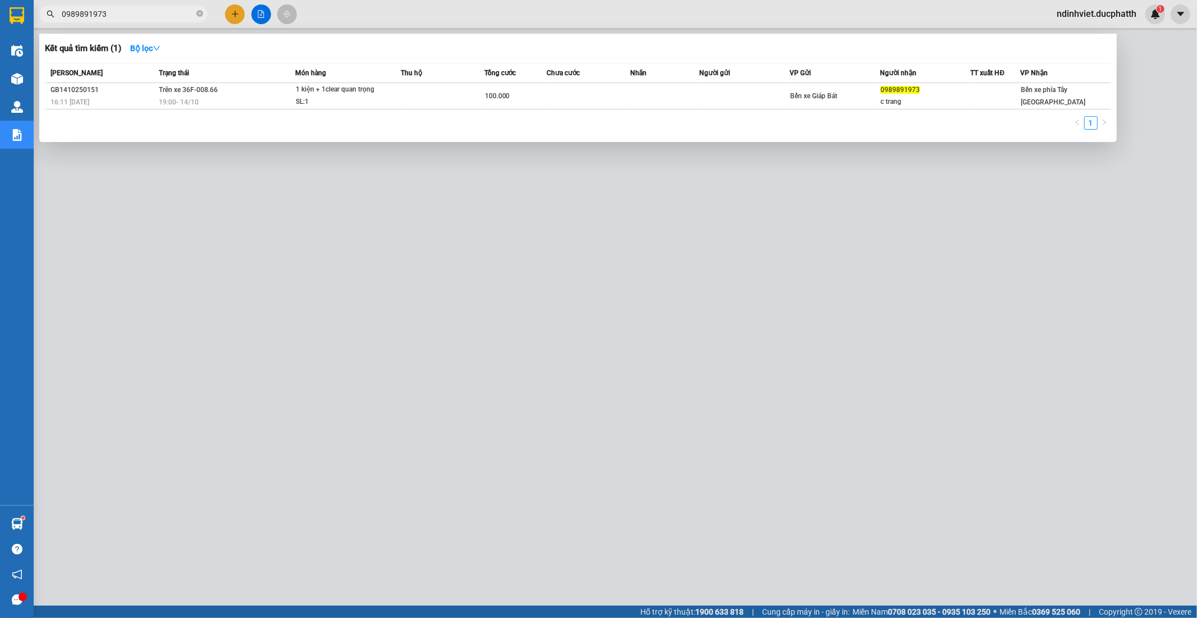
drag, startPoint x: 199, startPoint y: 12, endPoint x: 187, endPoint y: 12, distance: 11.8
click at [198, 12] on icon "close-circle" at bounding box center [199, 13] width 7 height 7
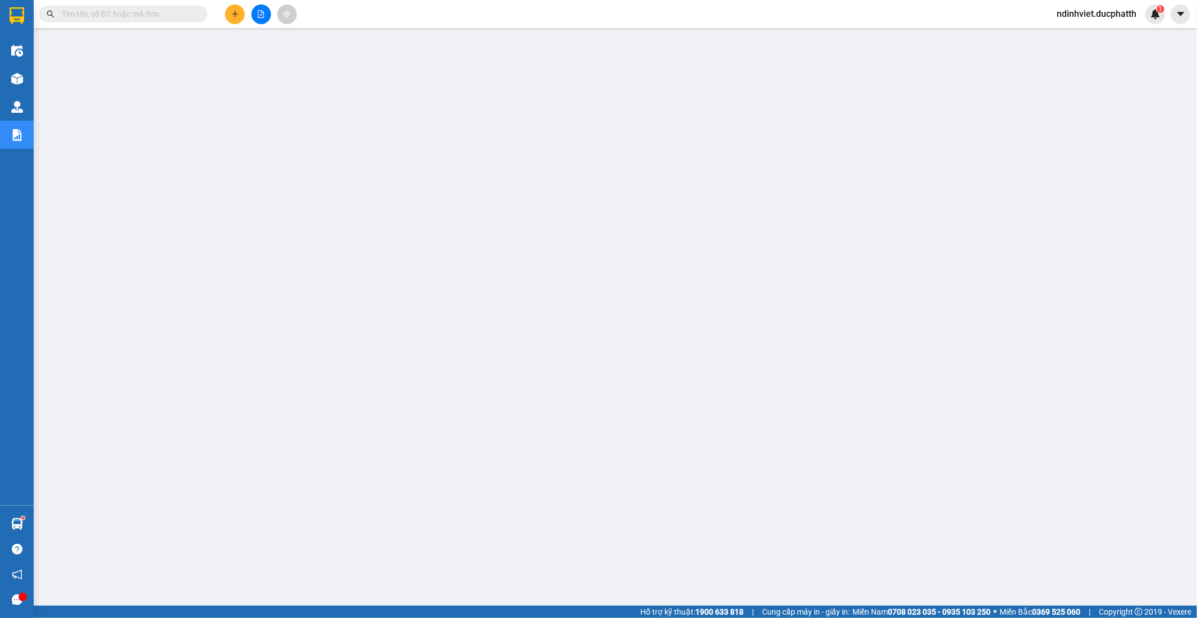
click at [168, 12] on input "text" at bounding box center [128, 14] width 132 height 12
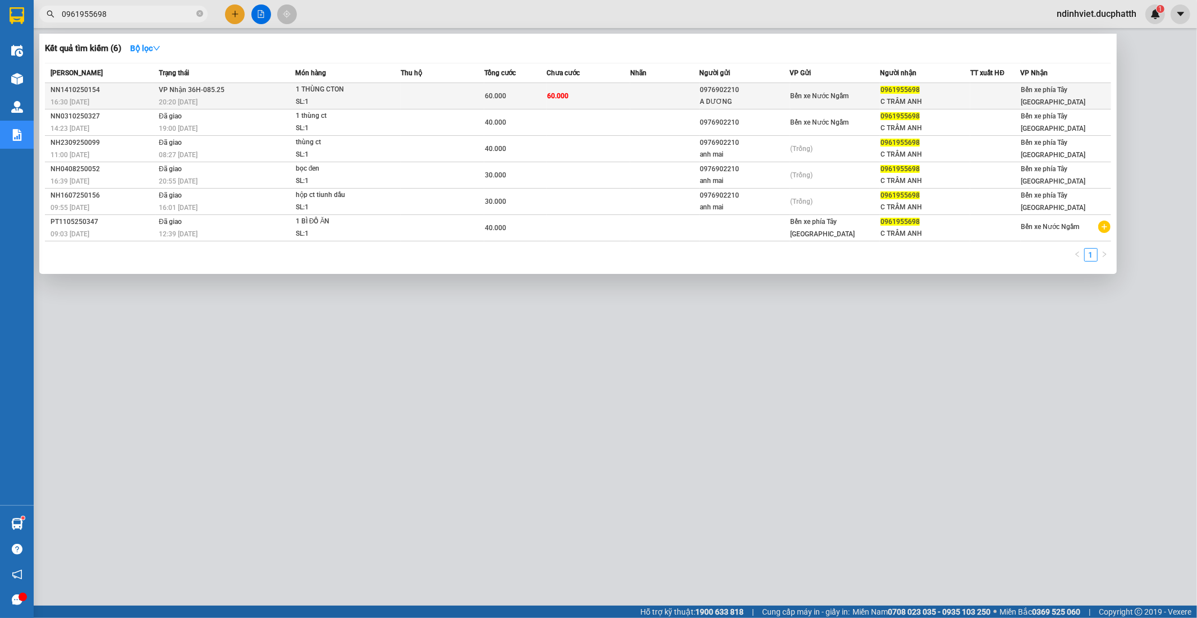
type input "0961955698"
click at [306, 98] on div "SL: 1" at bounding box center [338, 102] width 84 height 12
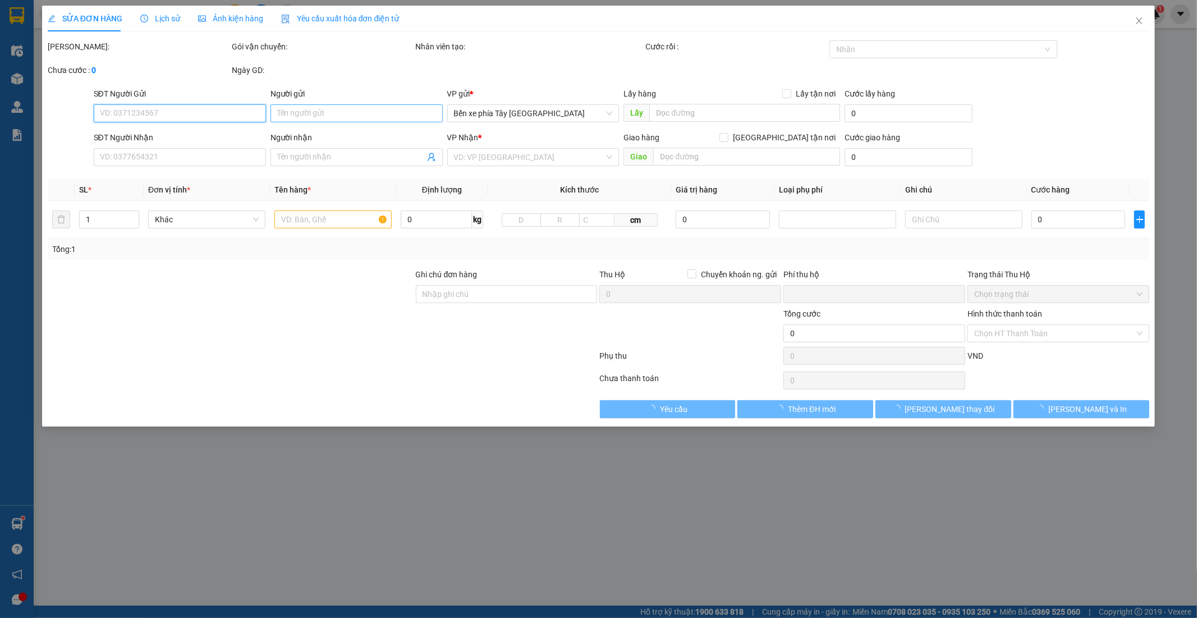
type input "0976902210"
type input "A DƯƠNG"
type input "0961955698"
type input "C TRÂM ANH"
type input "0"
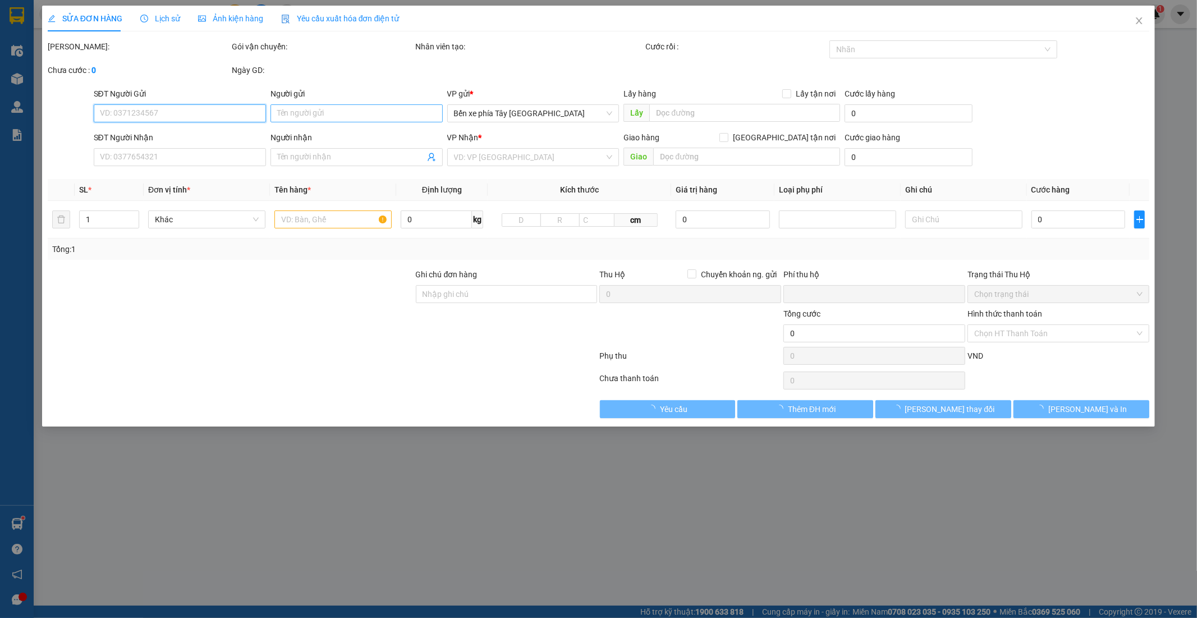
type input "60.000"
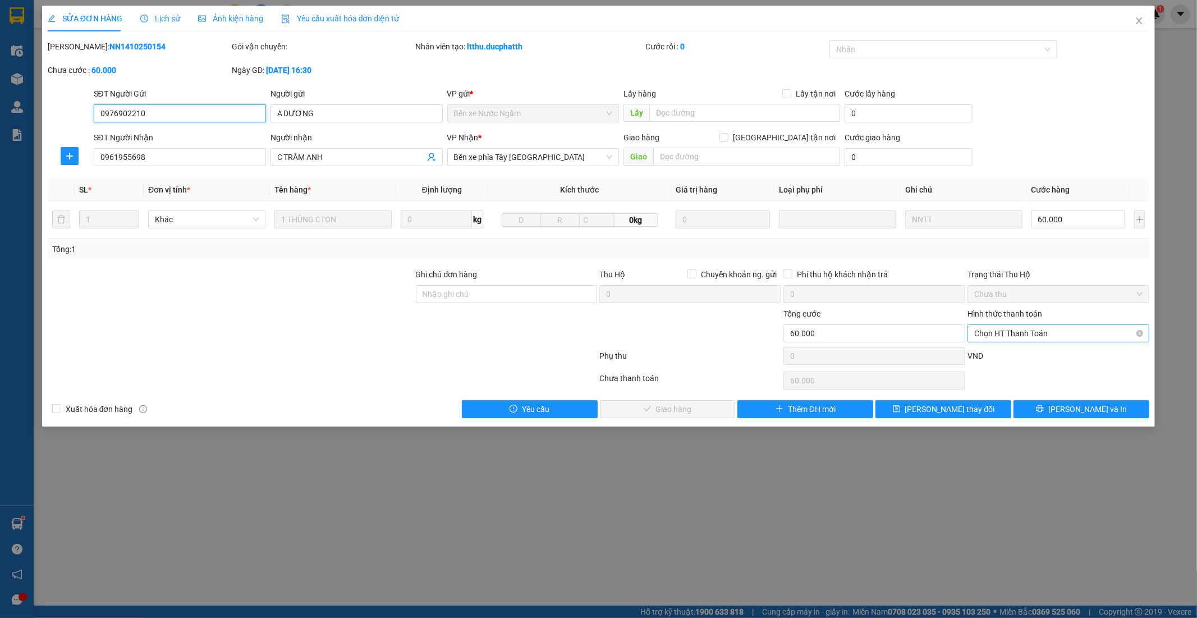
click at [1016, 333] on span "Chọn HT Thanh Toán" at bounding box center [1058, 333] width 168 height 17
click at [991, 352] on div "Tại văn phòng" at bounding box center [1059, 356] width 168 height 12
type input "0"
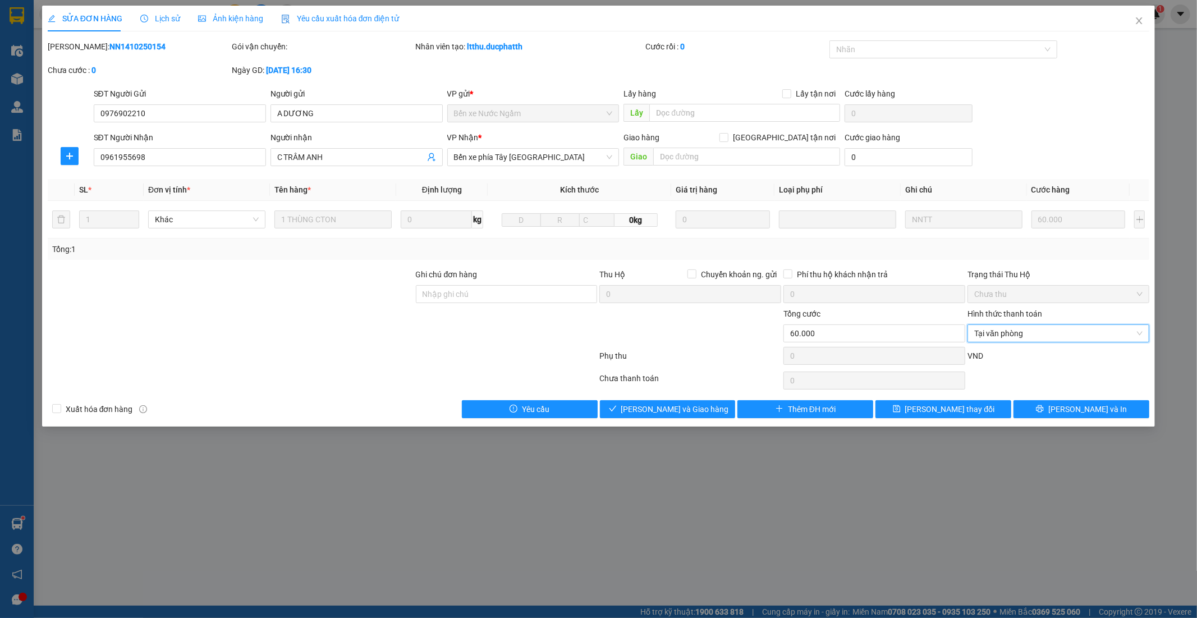
click at [695, 418] on div "SỬA ĐƠN HÀNG Lịch sử Ảnh kiện hàng Yêu cầu xuất hóa đơn điện tử Total Paid Fee …" at bounding box center [598, 216] width 1113 height 421
click at [682, 403] on span "Lưu và Giao hàng" at bounding box center [675, 409] width 108 height 12
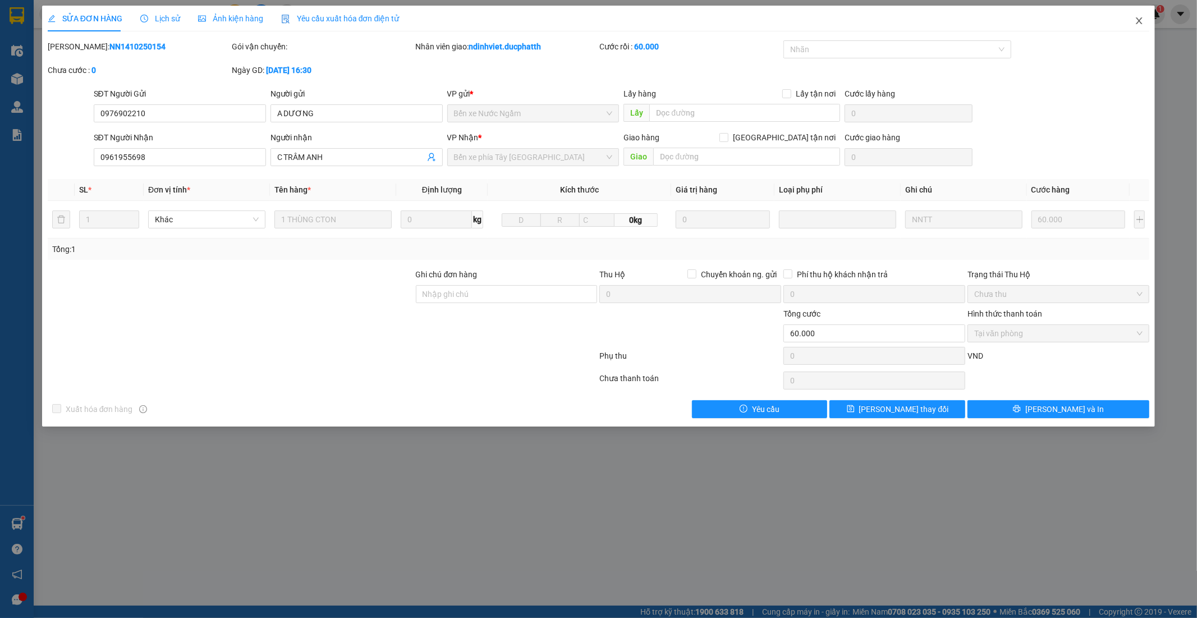
click at [1139, 23] on icon "close" at bounding box center [1139, 20] width 9 height 9
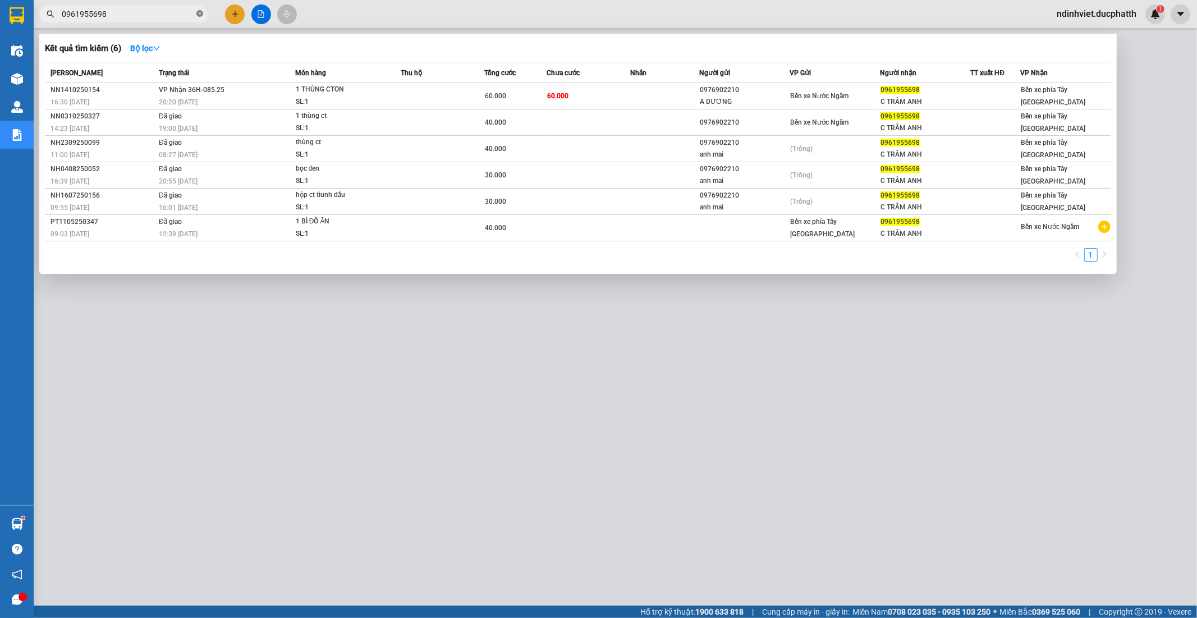
click at [198, 13] on icon "close-circle" at bounding box center [199, 13] width 7 height 7
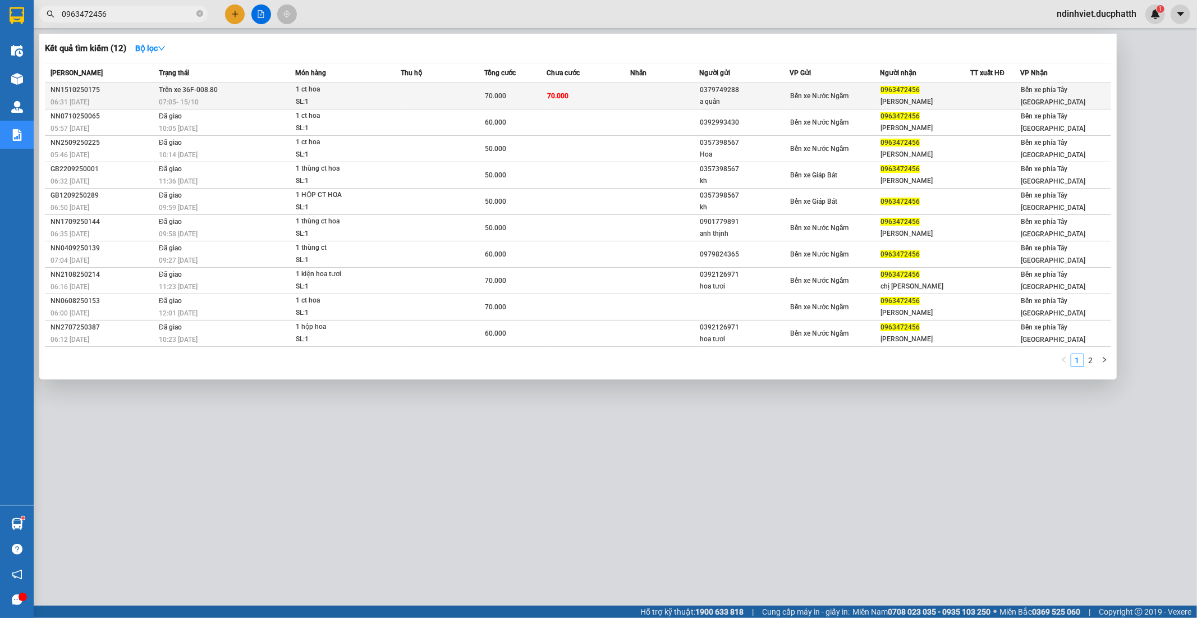
type input "0963472456"
click at [614, 95] on td "70.000" at bounding box center [589, 96] width 84 height 26
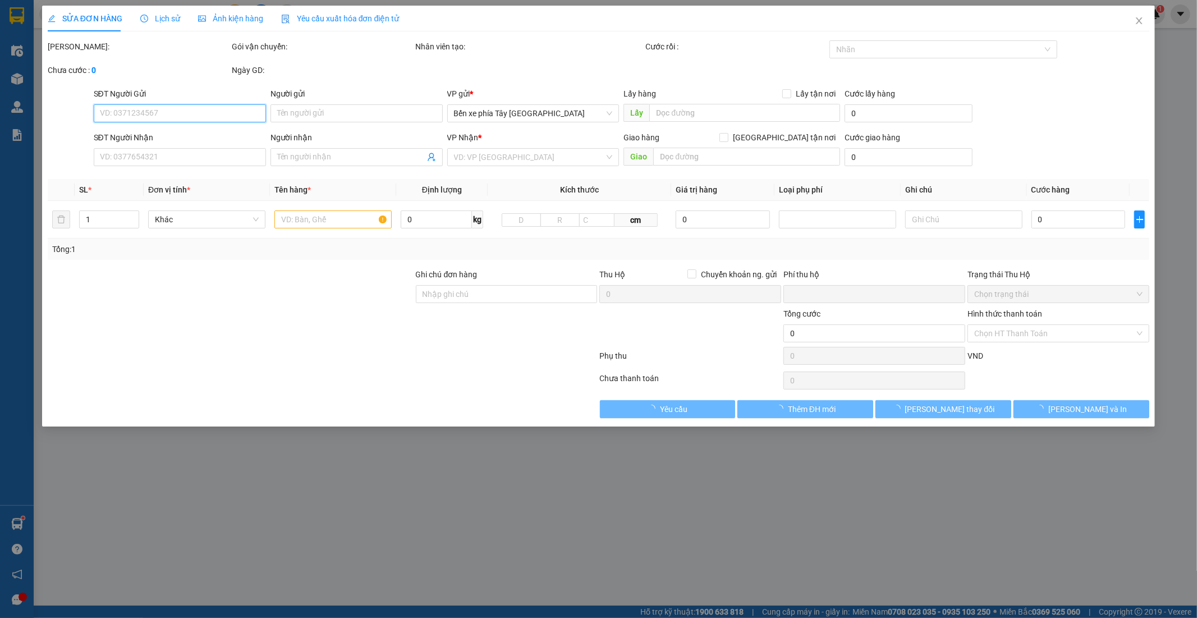
type input "0379749288"
type input "a quân"
type input "0963472456"
type input "c ngọc"
type input "nntt"
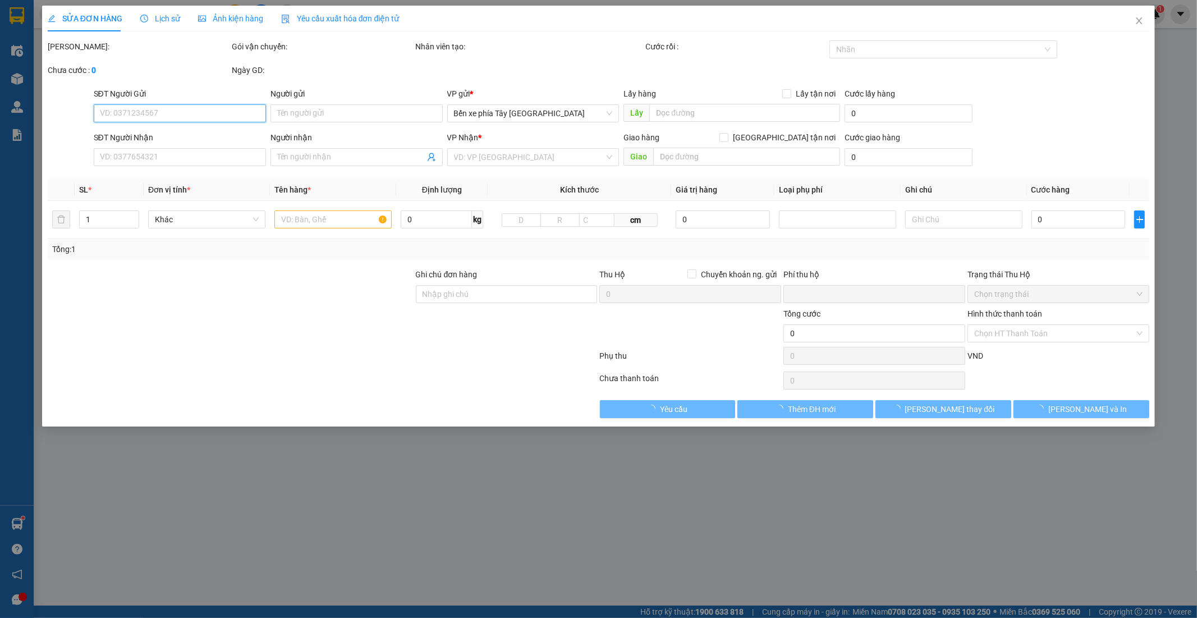
type input "0"
type input "70.000"
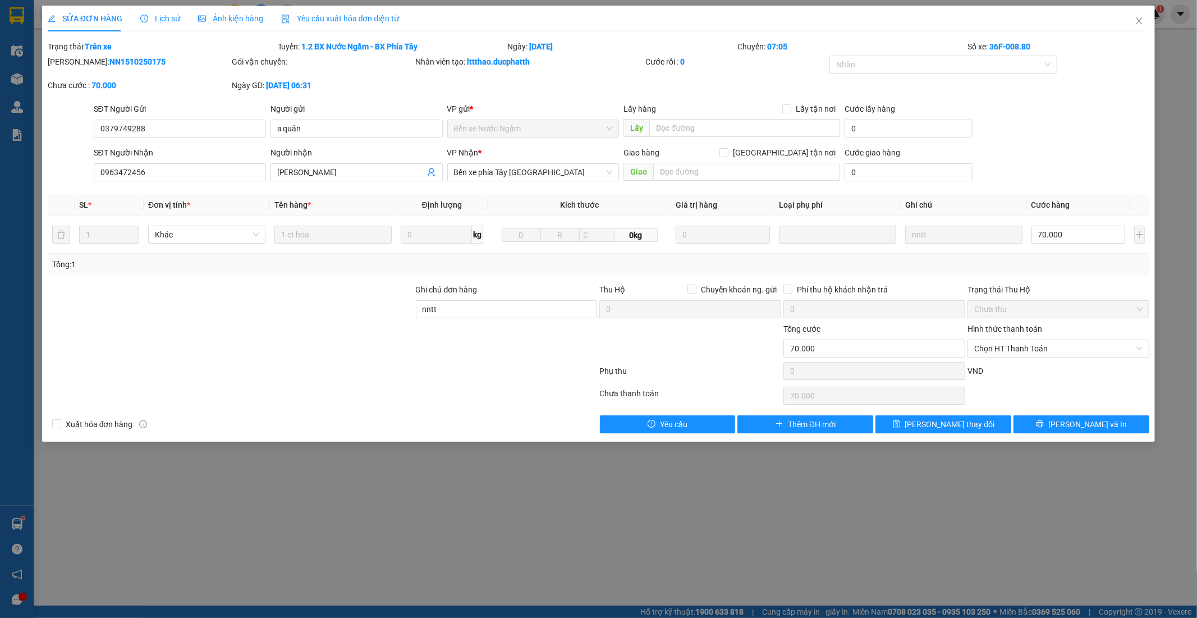
click at [170, 22] on span "Lịch sử" at bounding box center [160, 18] width 40 height 9
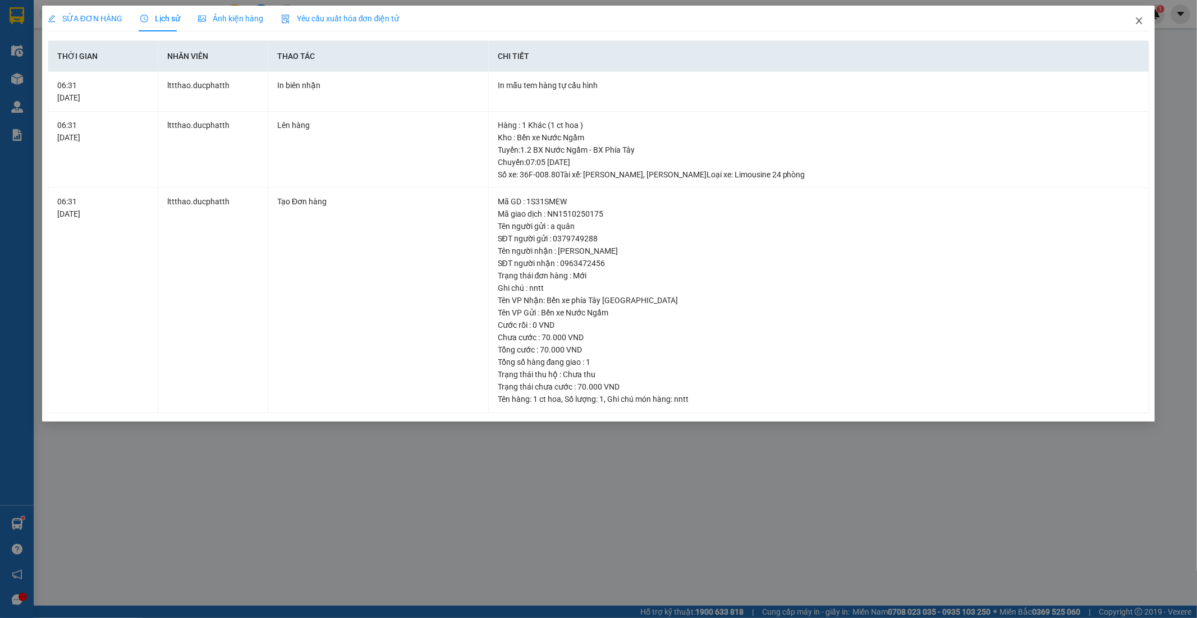
click at [1138, 19] on icon "close" at bounding box center [1139, 20] width 9 height 9
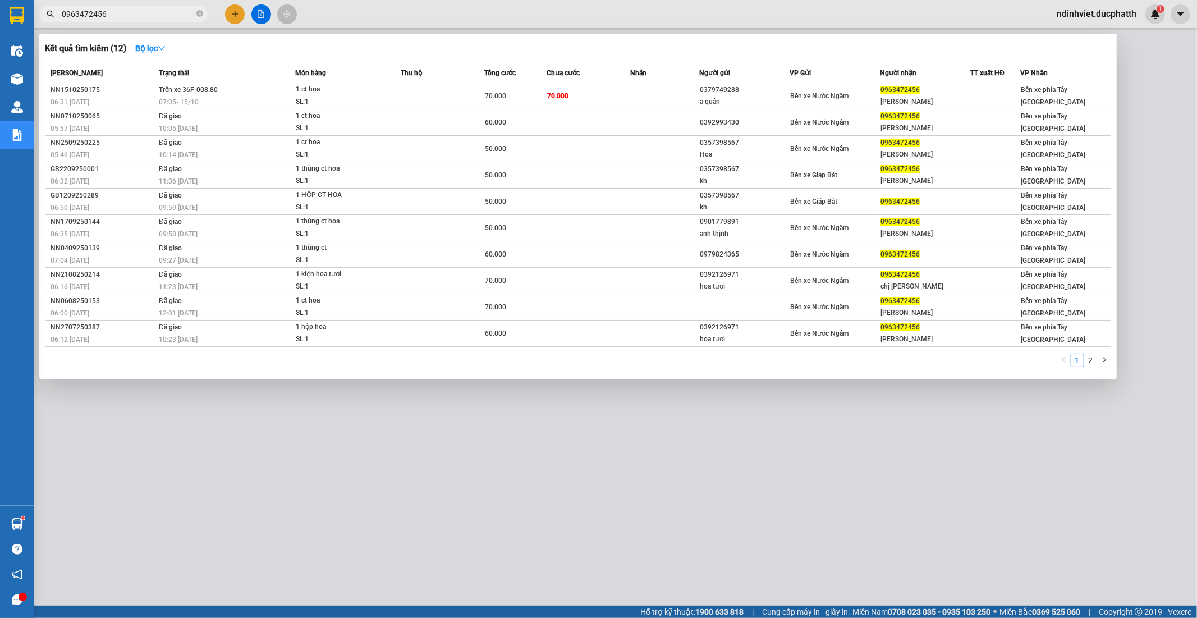
click at [146, 18] on input "0963472456" at bounding box center [128, 14] width 132 height 12
paste input "PT1410250089"
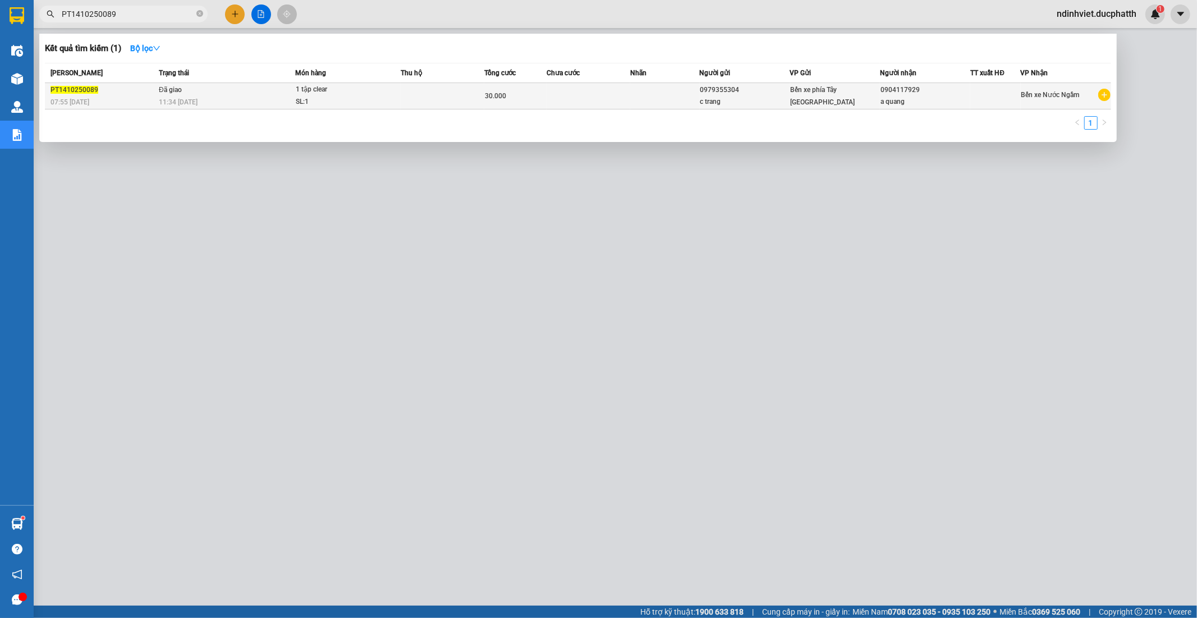
type input "PT1410250089"
click at [361, 98] on div "SL: 1" at bounding box center [338, 102] width 84 height 12
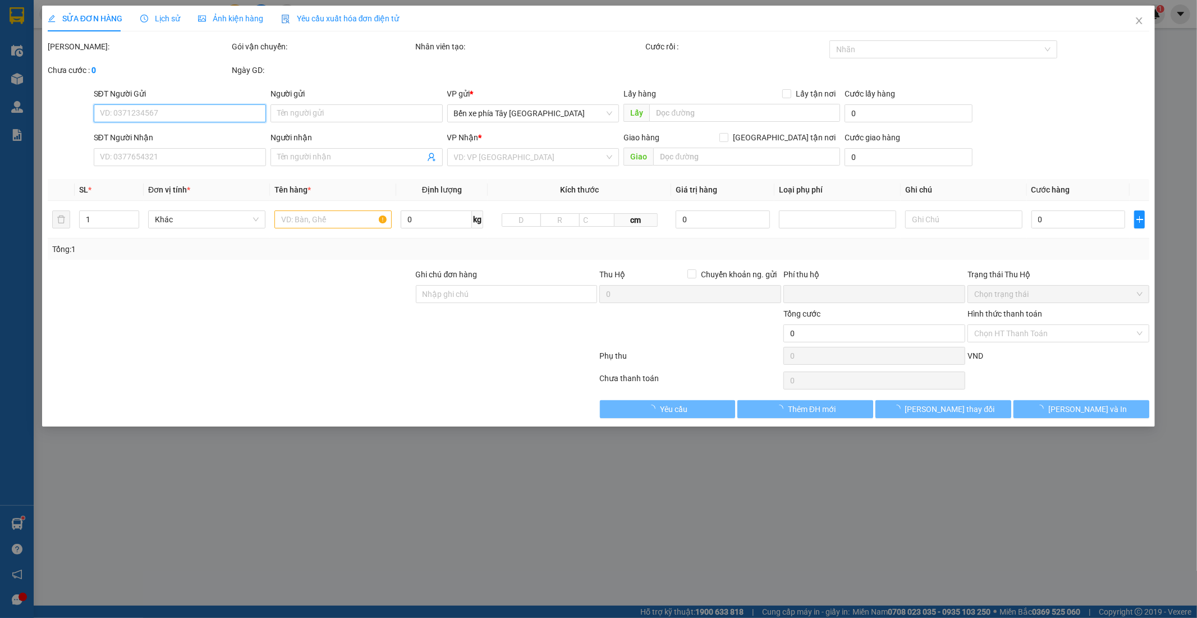
type input "0979355304"
type input "c trang"
type input "0904117929"
type input "a quang"
type input "ck 7h55 14/10 - trinh thi thu trang - vietin"
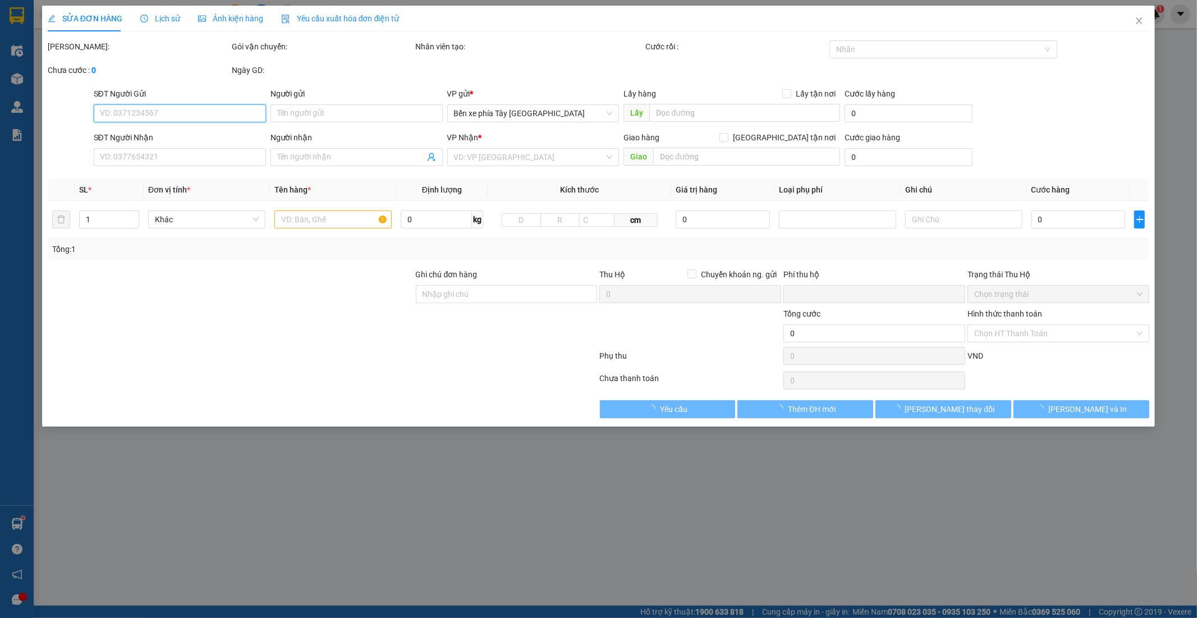
type input "0"
type input "30.000"
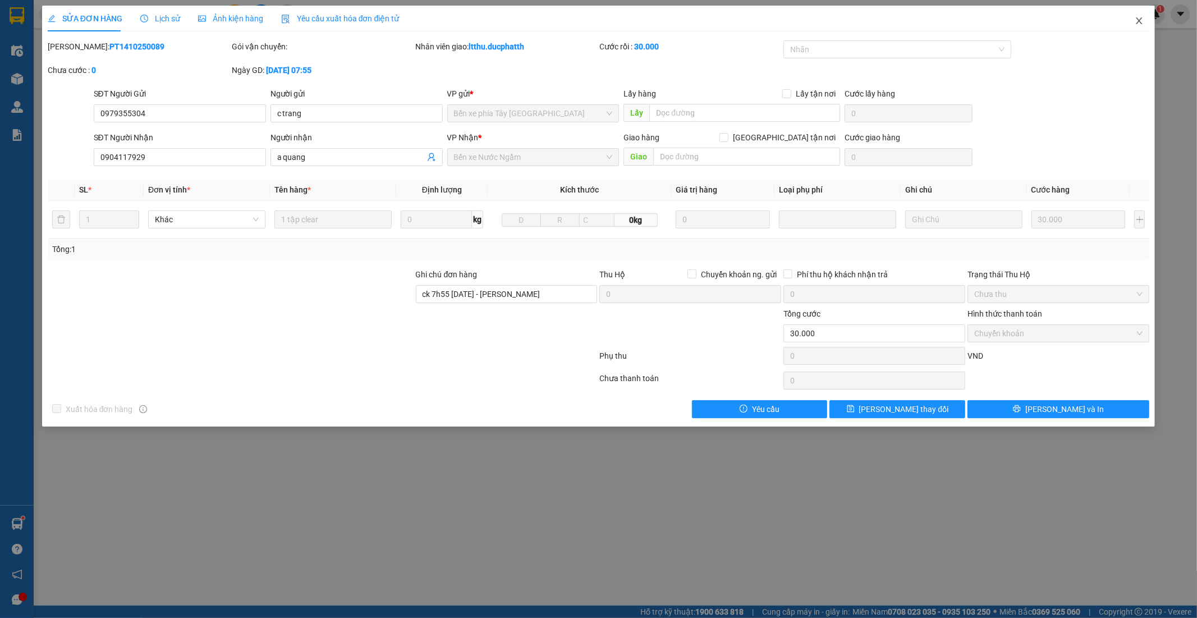
click at [1140, 20] on icon "close" at bounding box center [1139, 20] width 9 height 9
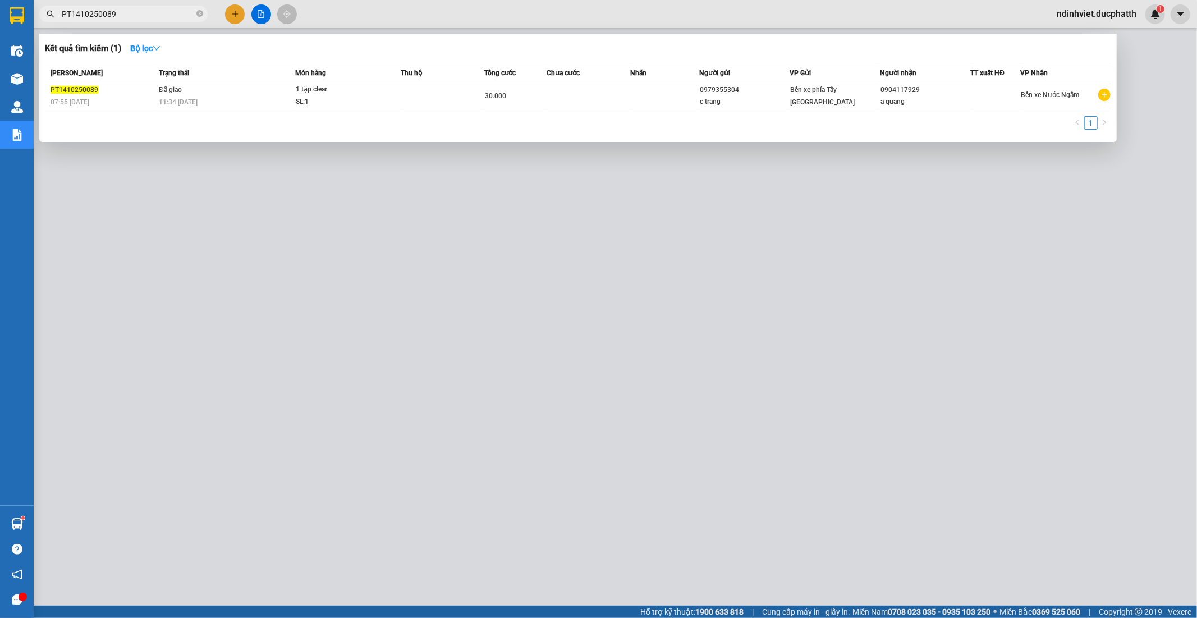
click at [118, 17] on input "PT1410250089" at bounding box center [128, 14] width 132 height 12
click at [389, 93] on span "1 tập clear SL: 1" at bounding box center [348, 96] width 104 height 24
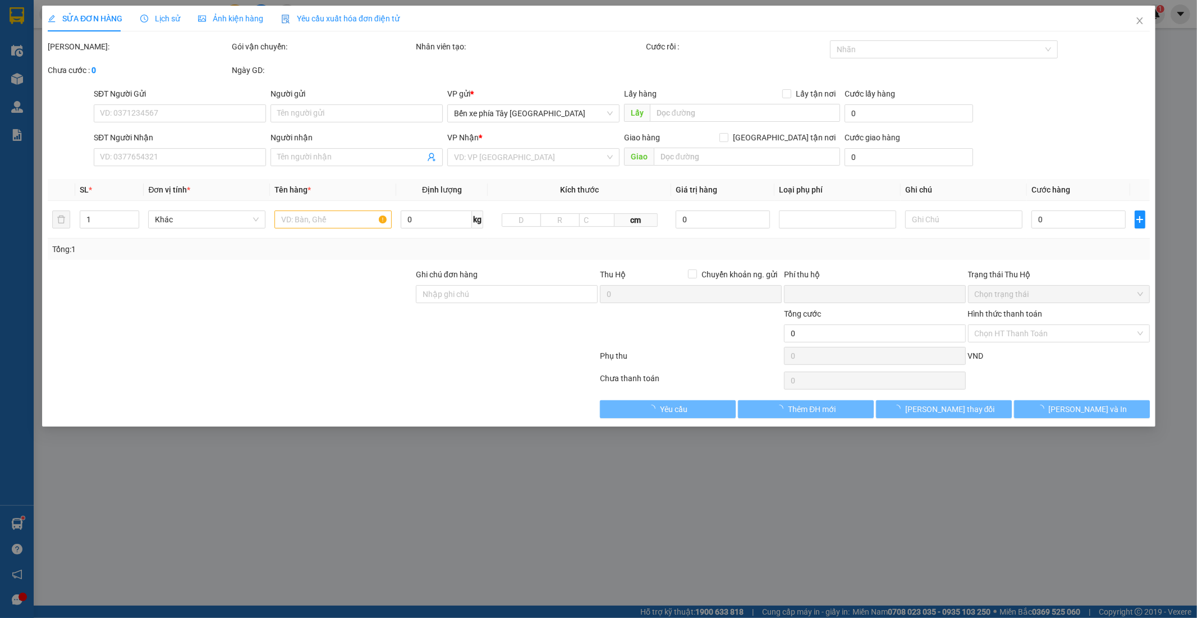
type input "0979355304"
type input "c trang"
type input "0904117929"
type input "a quang"
type input "ck 7h55 14/10 - trinh thi thu trang - vietin"
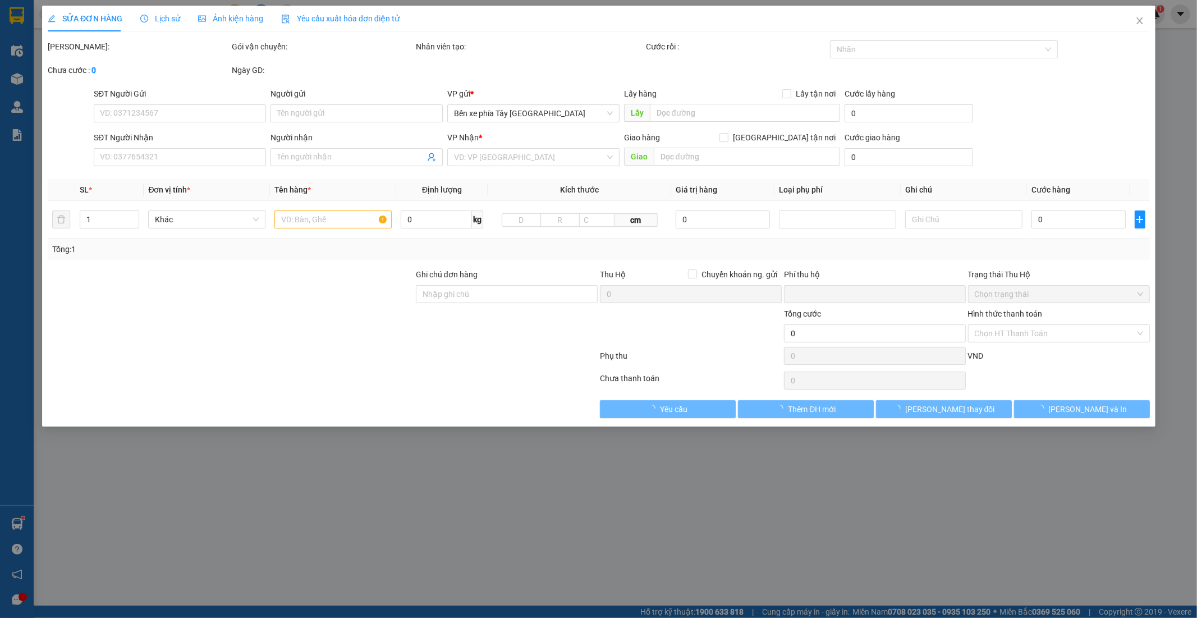
type input "0"
type input "30.000"
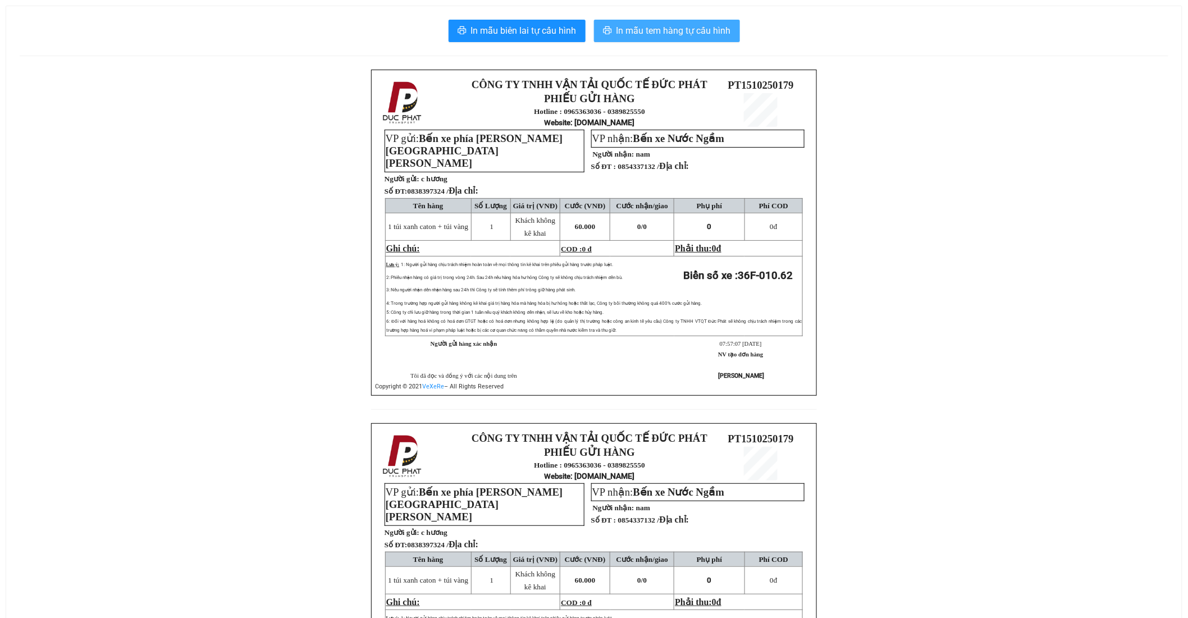
click at [699, 31] on span "In mẫu tem hàng tự cấu hình" at bounding box center [673, 31] width 114 height 14
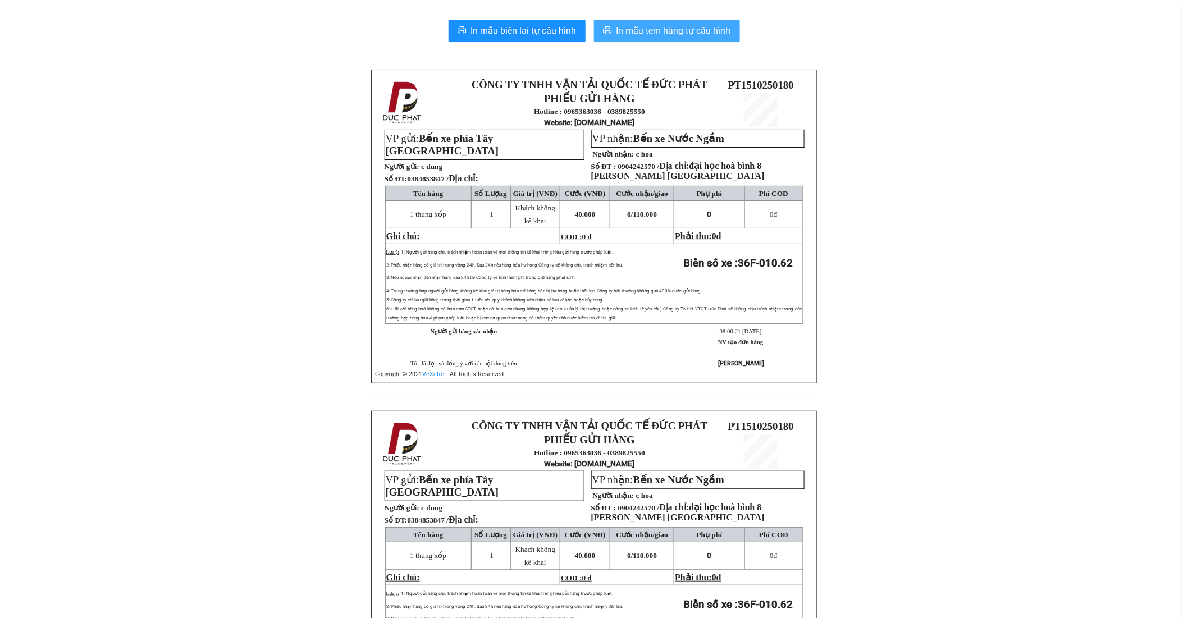
click at [666, 29] on span "In mẫu tem hàng tự cấu hình" at bounding box center [673, 31] width 114 height 14
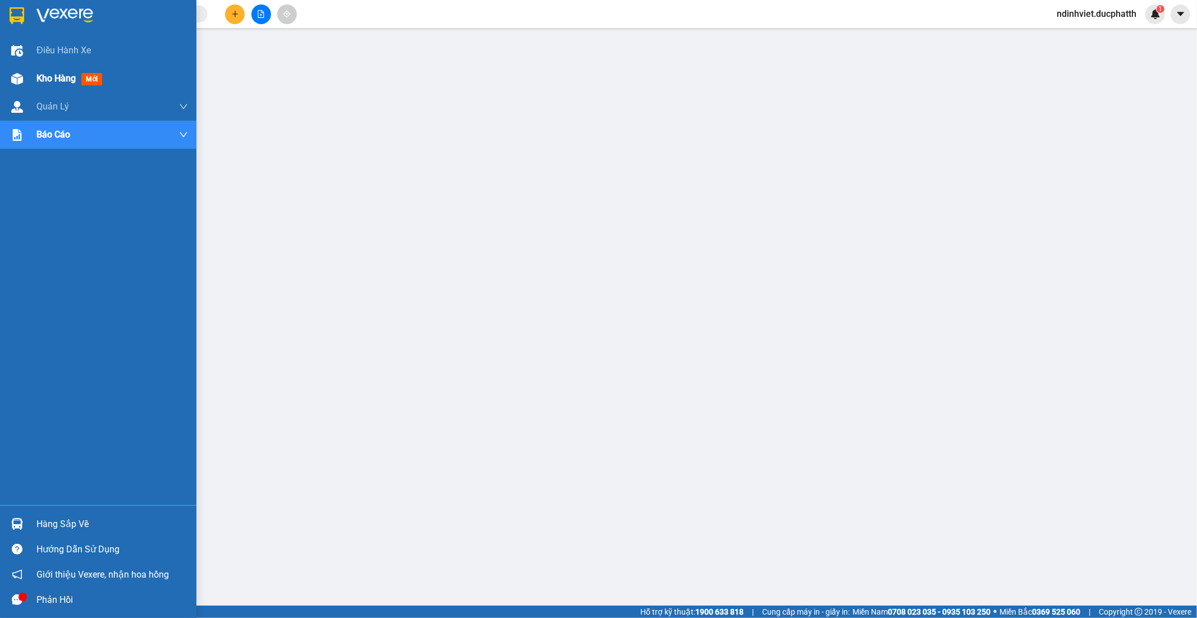
click at [43, 74] on span "Kho hàng" at bounding box center [55, 78] width 39 height 11
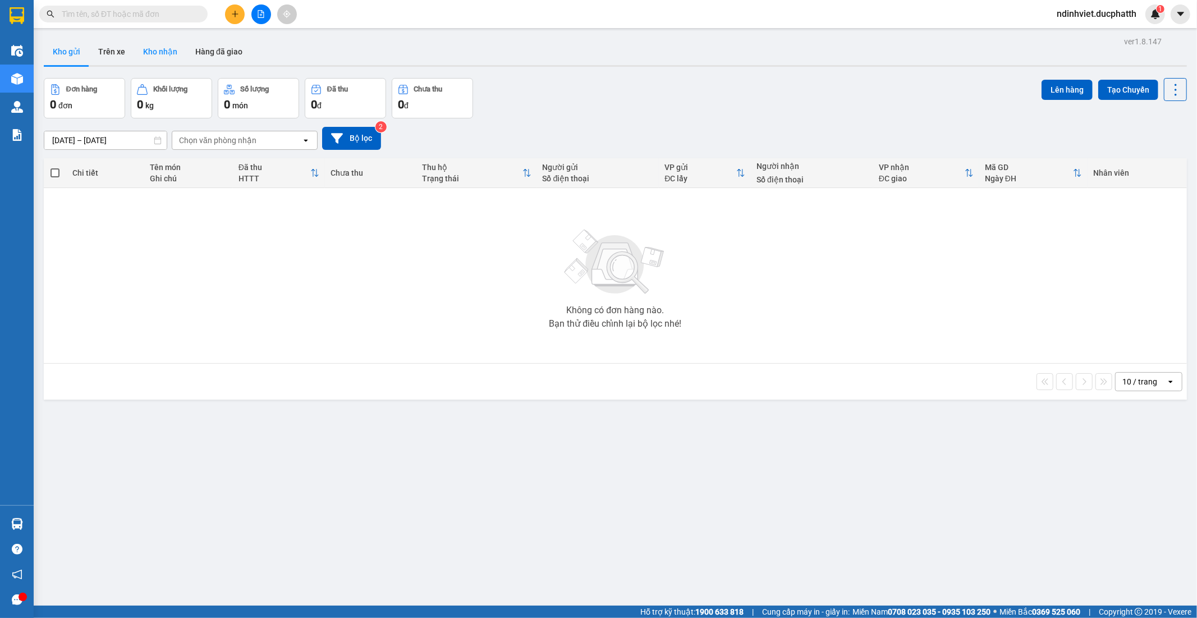
click at [149, 51] on button "Kho nhận" at bounding box center [160, 51] width 52 height 27
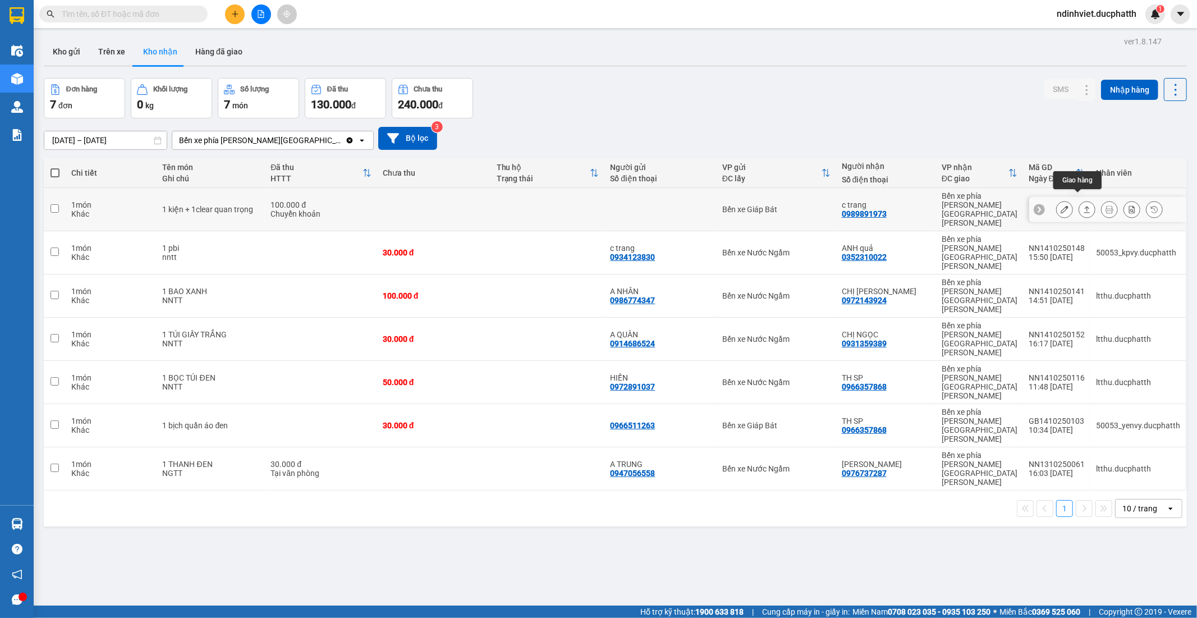
click at [1083, 205] on icon at bounding box center [1087, 209] width 8 height 8
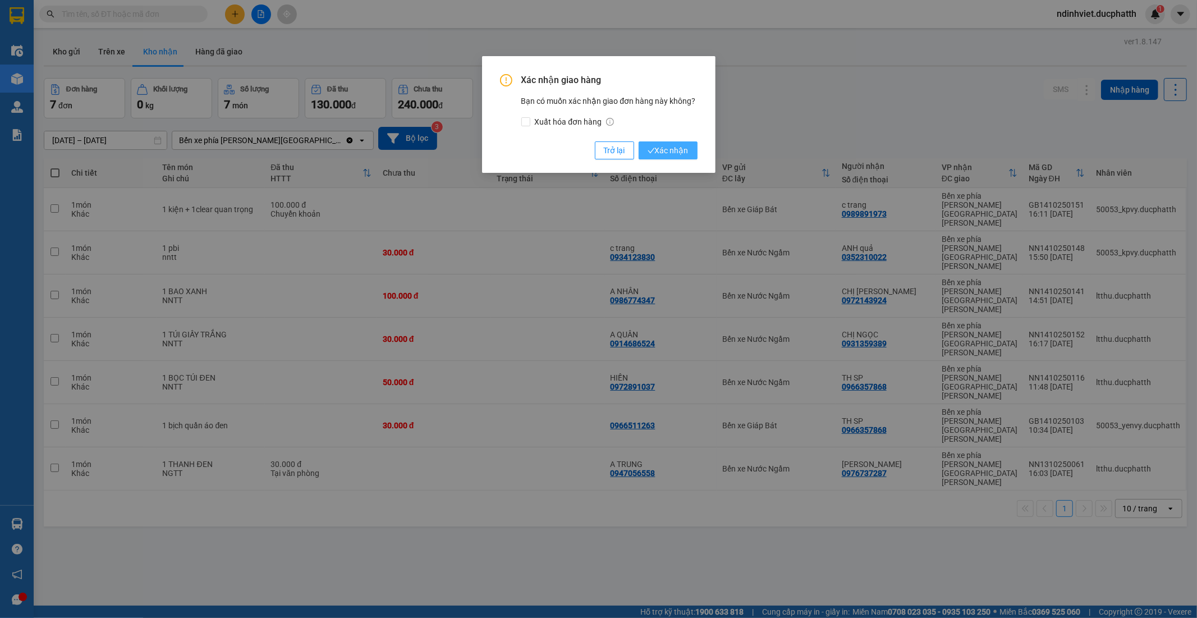
click at [676, 149] on span "Xác nhận" at bounding box center [668, 150] width 41 height 12
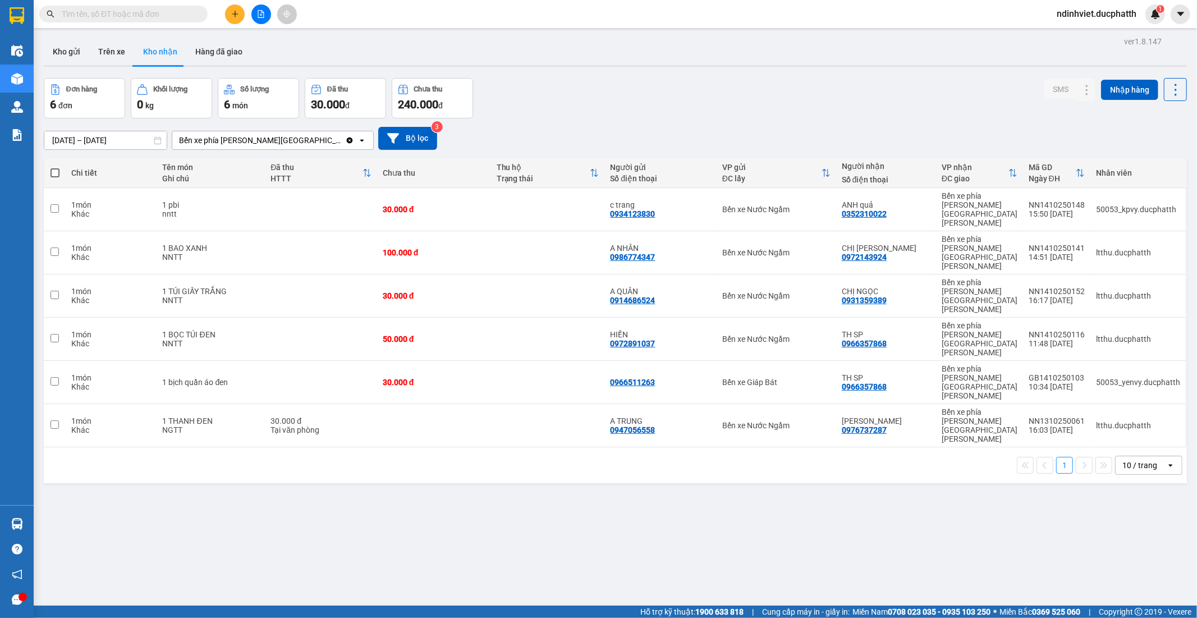
click at [153, 51] on button "Kho nhận" at bounding box center [160, 51] width 52 height 27
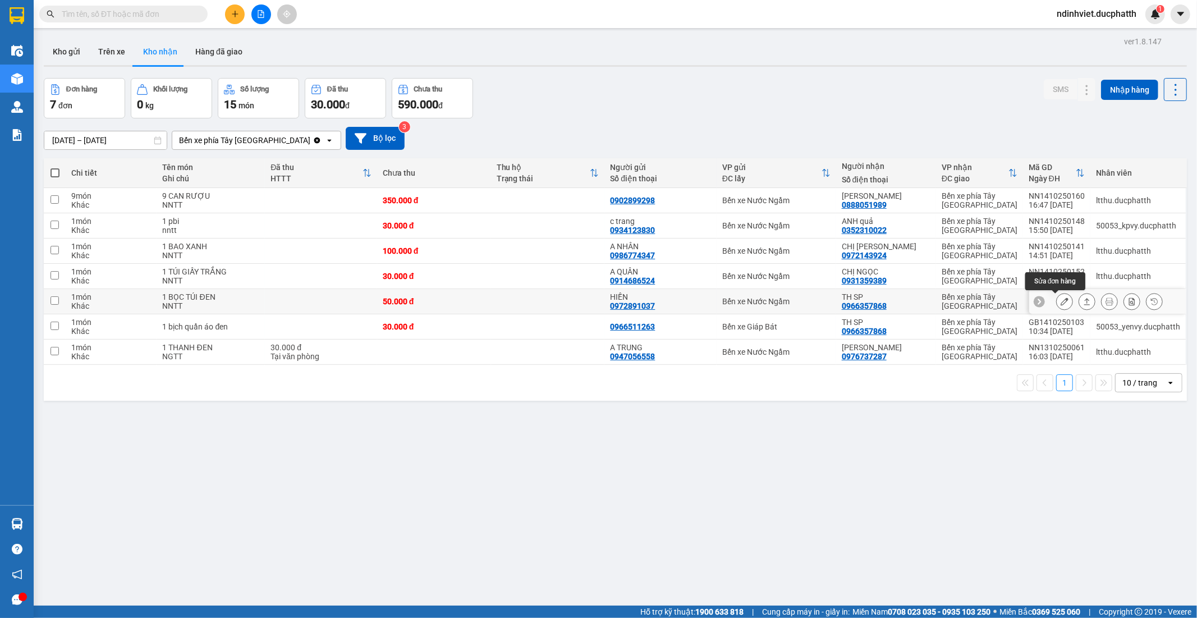
click at [1061, 302] on icon at bounding box center [1065, 301] width 8 height 8
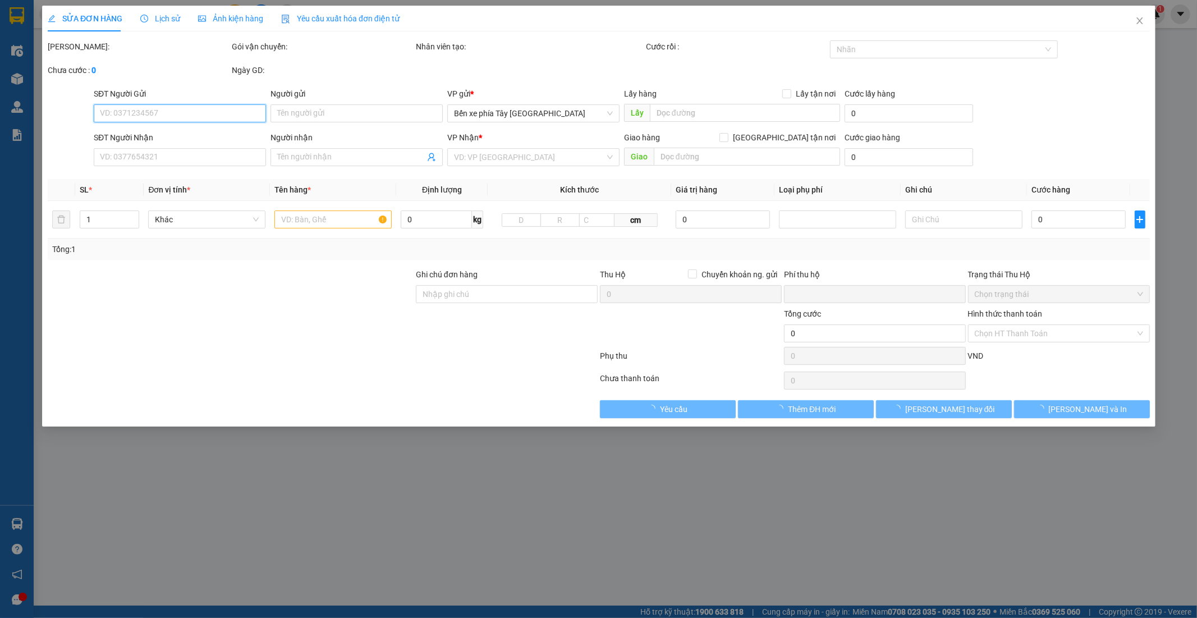
type input "0972891037"
type input "HIỀN"
type input "0966357868"
type input "TH SP"
type input "0"
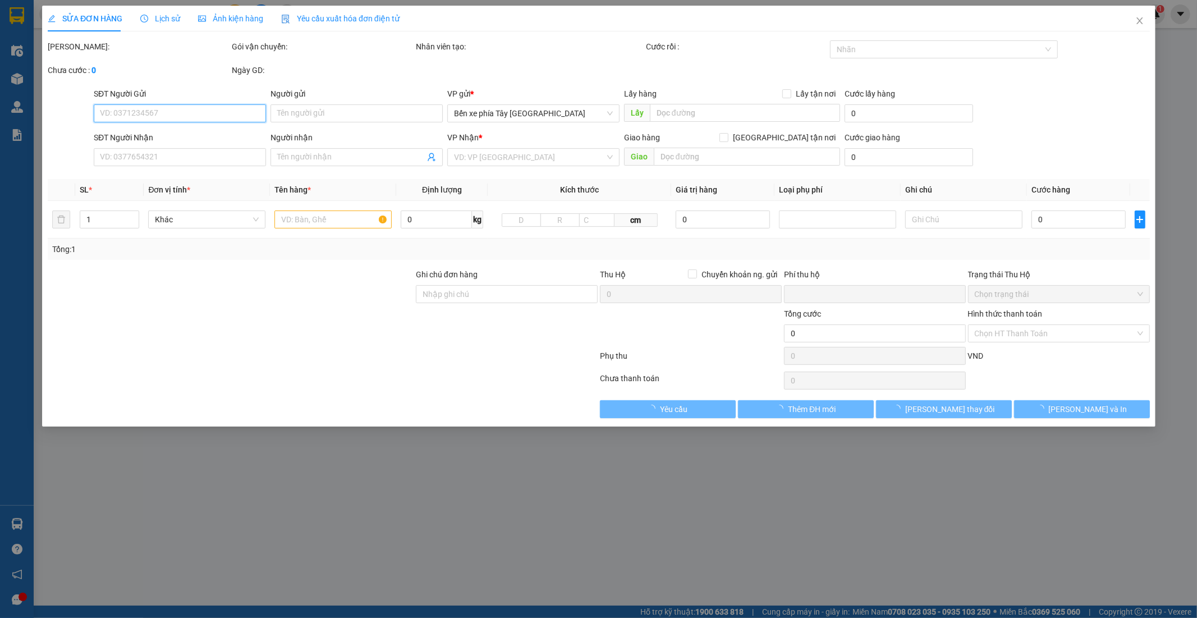
type input "50.000"
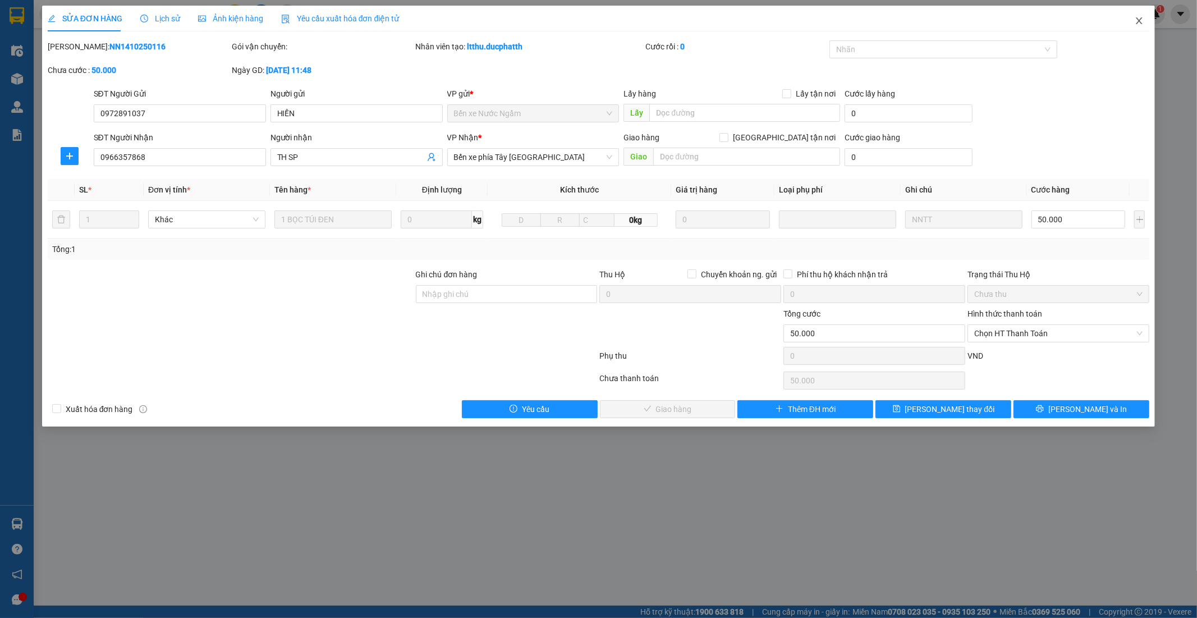
click at [1142, 21] on icon "close" at bounding box center [1139, 20] width 9 height 9
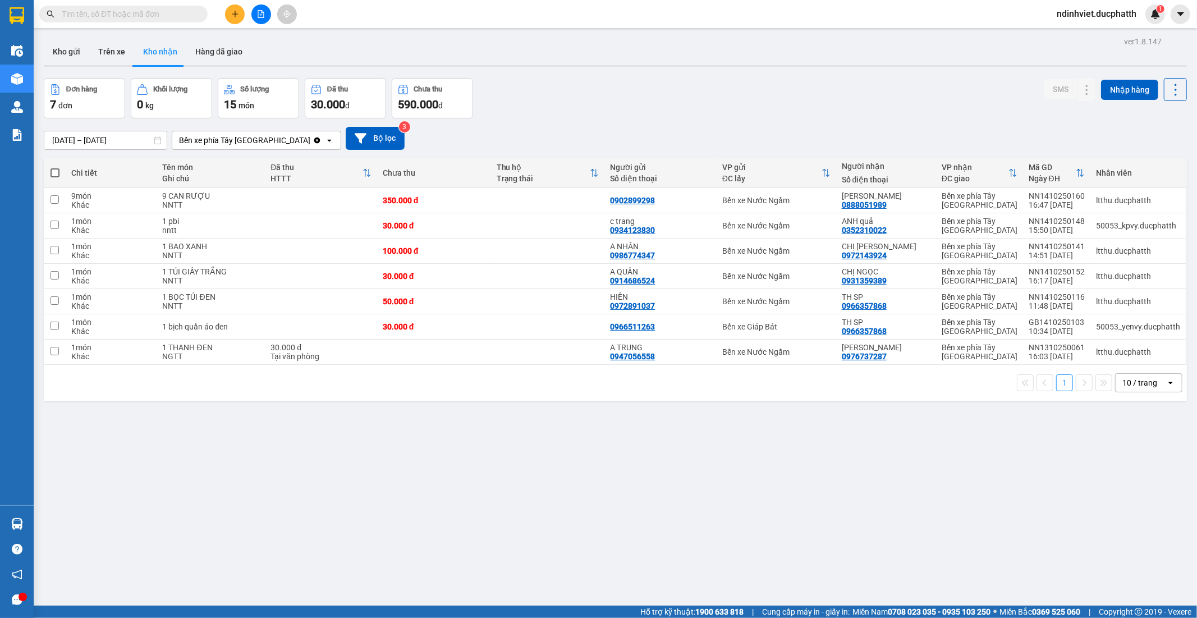
click at [90, 14] on input "text" at bounding box center [128, 14] width 132 height 12
paste input "0349004111"
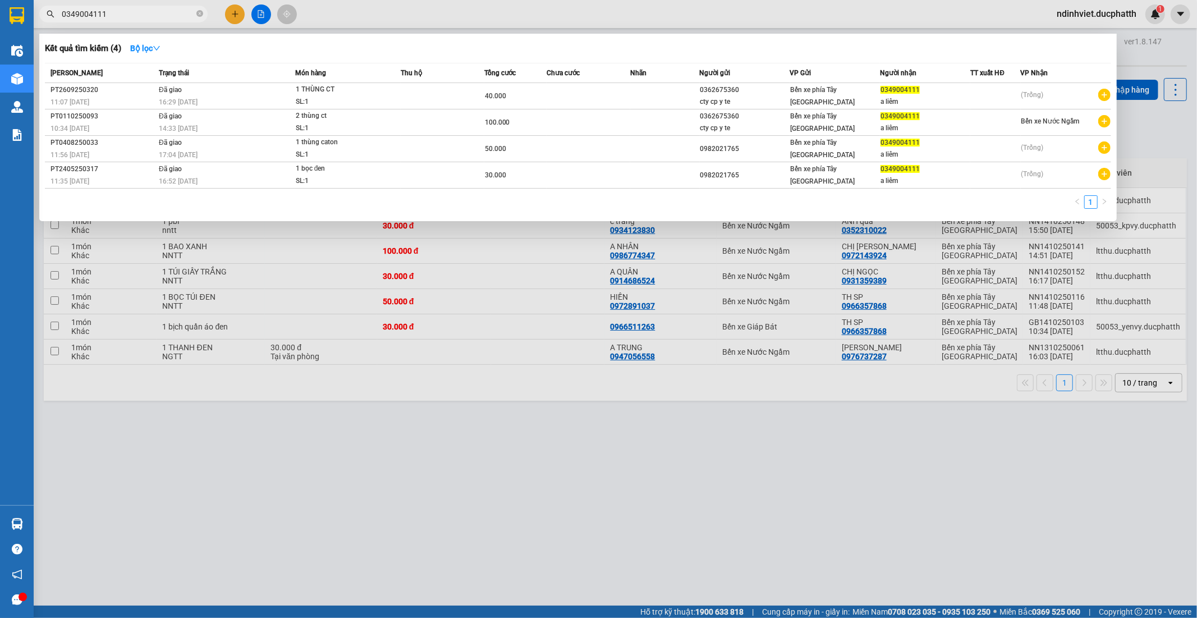
type input "0349004111"
click at [200, 13] on icon "close-circle" at bounding box center [199, 13] width 7 height 7
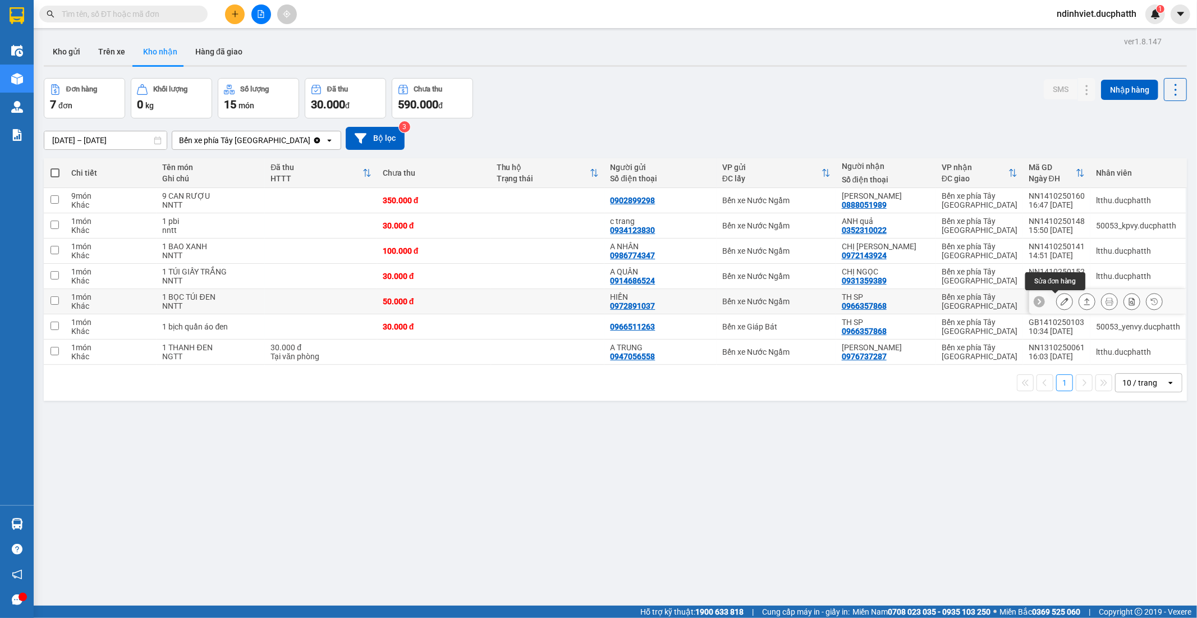
click at [1061, 301] on icon at bounding box center [1065, 301] width 8 height 8
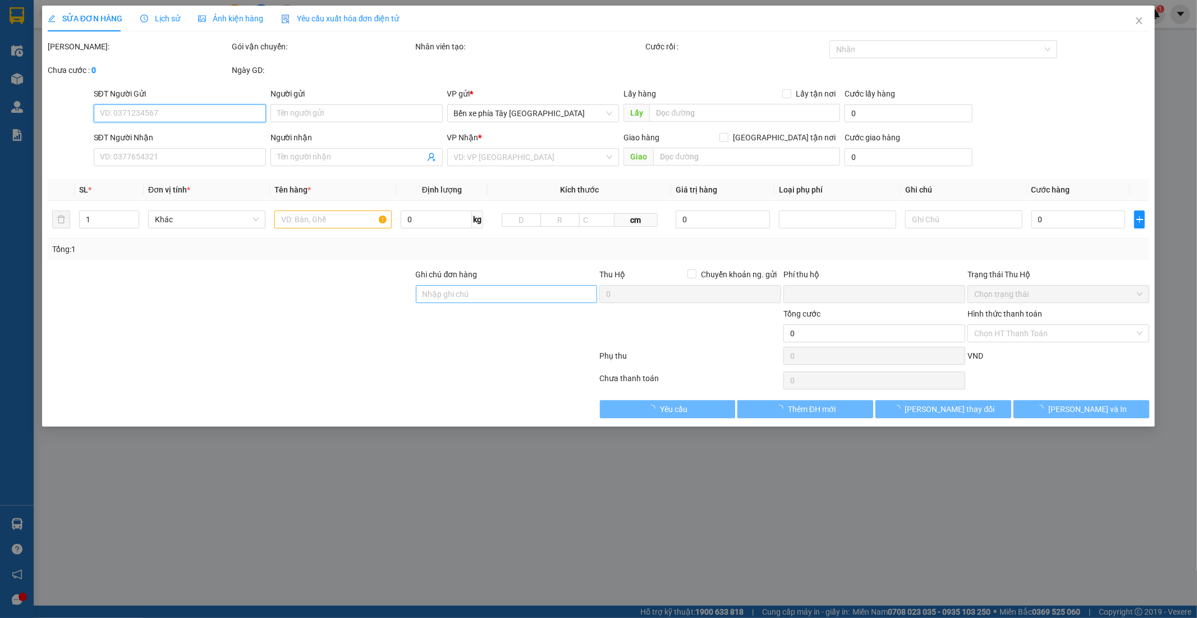
type input "0972891037"
type input "HIỀN"
type input "0966357868"
type input "TH SP"
type input "0"
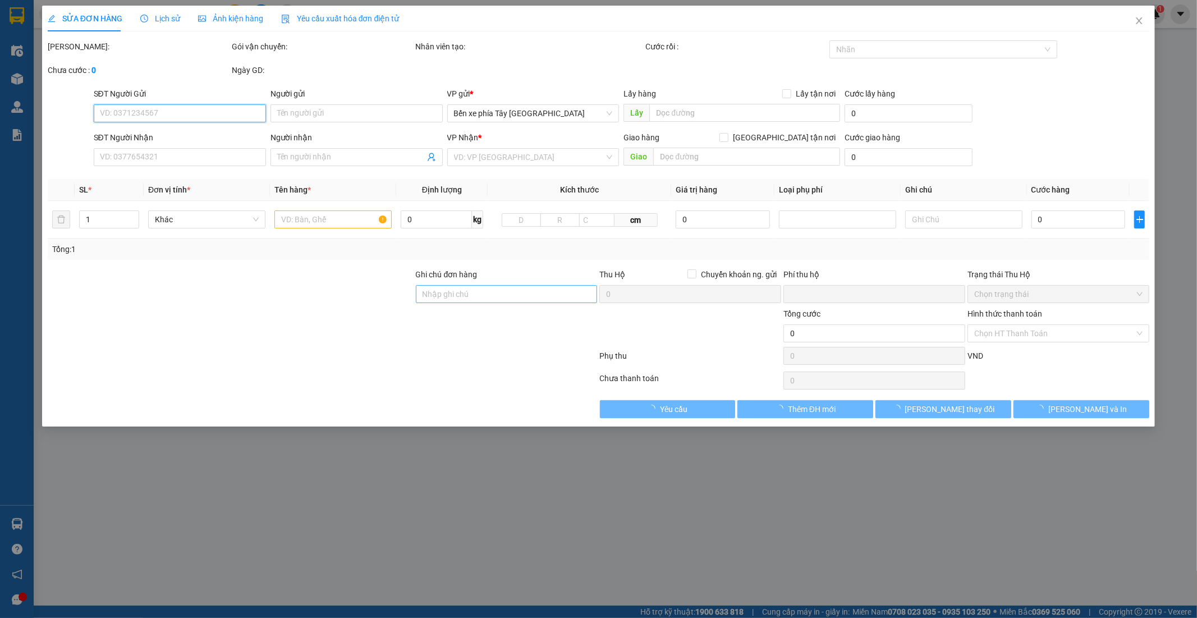
type input "50.000"
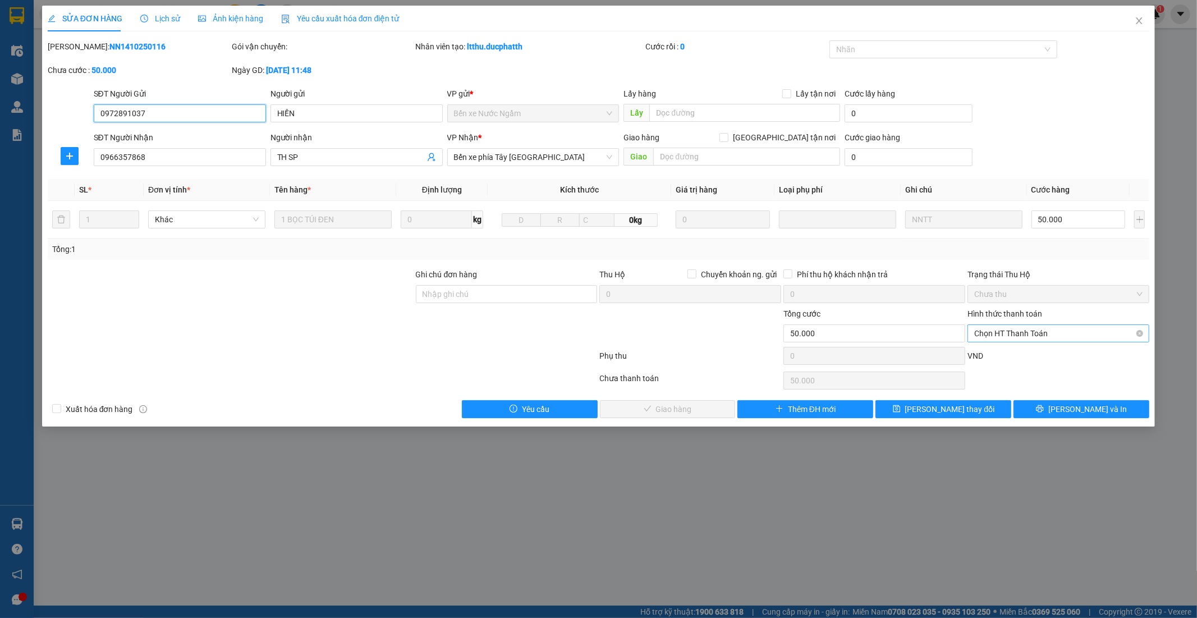
click at [1041, 332] on span "Chọn HT Thanh Toán" at bounding box center [1058, 333] width 168 height 17
click at [1025, 390] on div "Chuyển khoản" at bounding box center [1059, 392] width 168 height 12
type input "0"
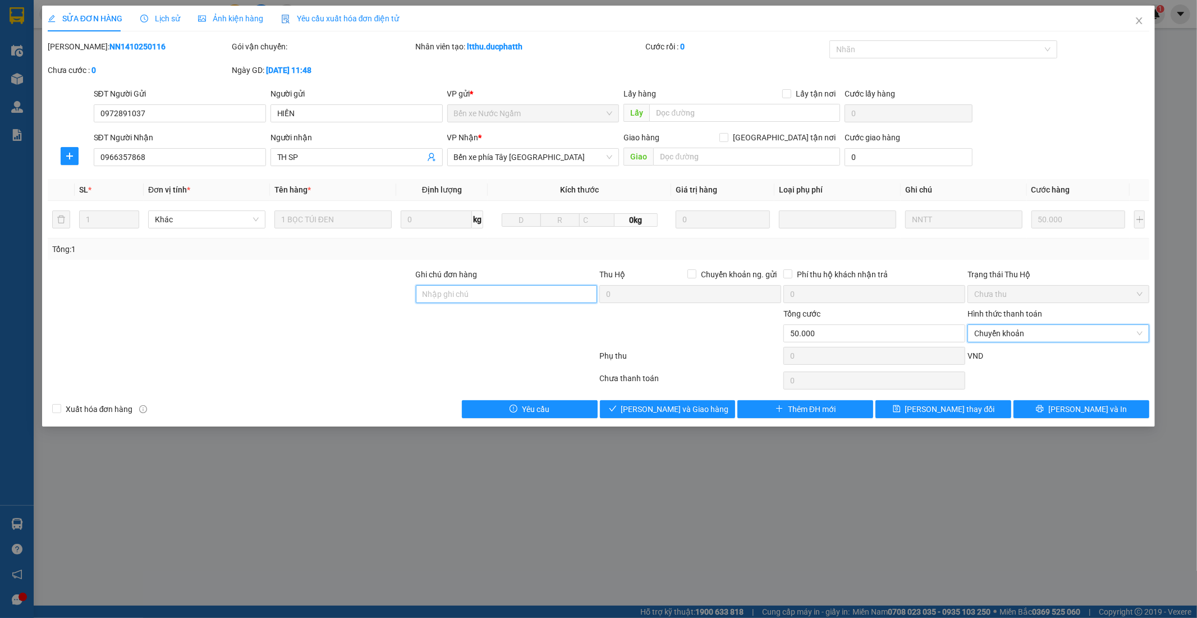
click at [535, 292] on input "Ghi chú đơn hàng" at bounding box center [507, 294] width 182 height 18
type input "Nntt - ck"
click at [1142, 21] on icon "close" at bounding box center [1139, 20] width 9 height 9
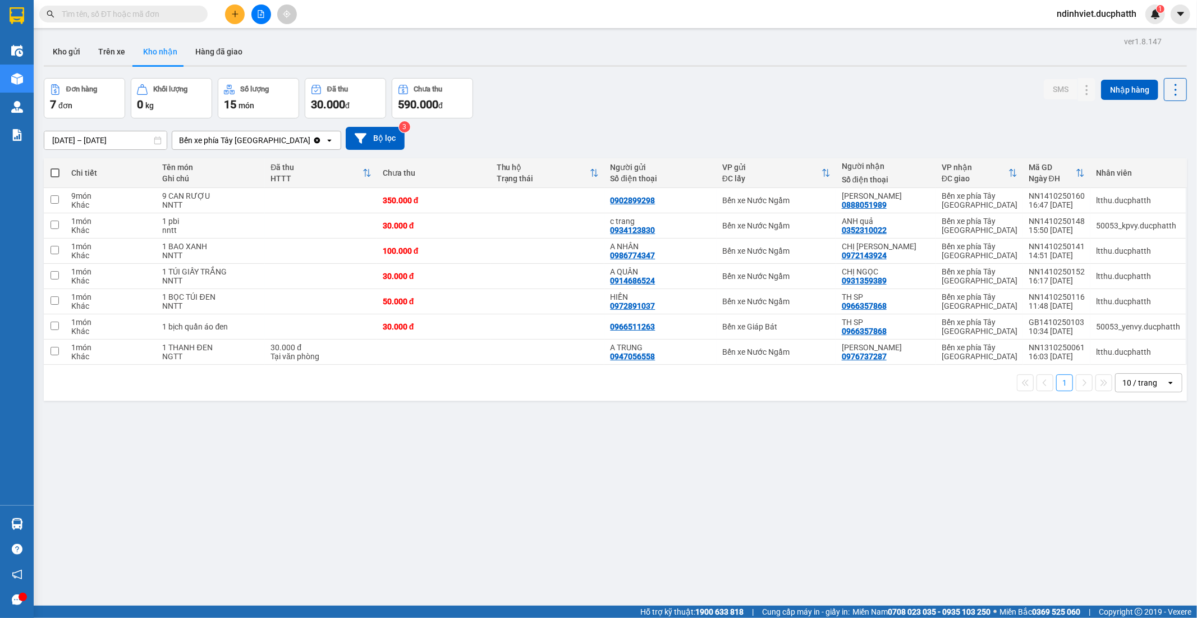
click at [132, 14] on input "text" at bounding box center [128, 14] width 132 height 12
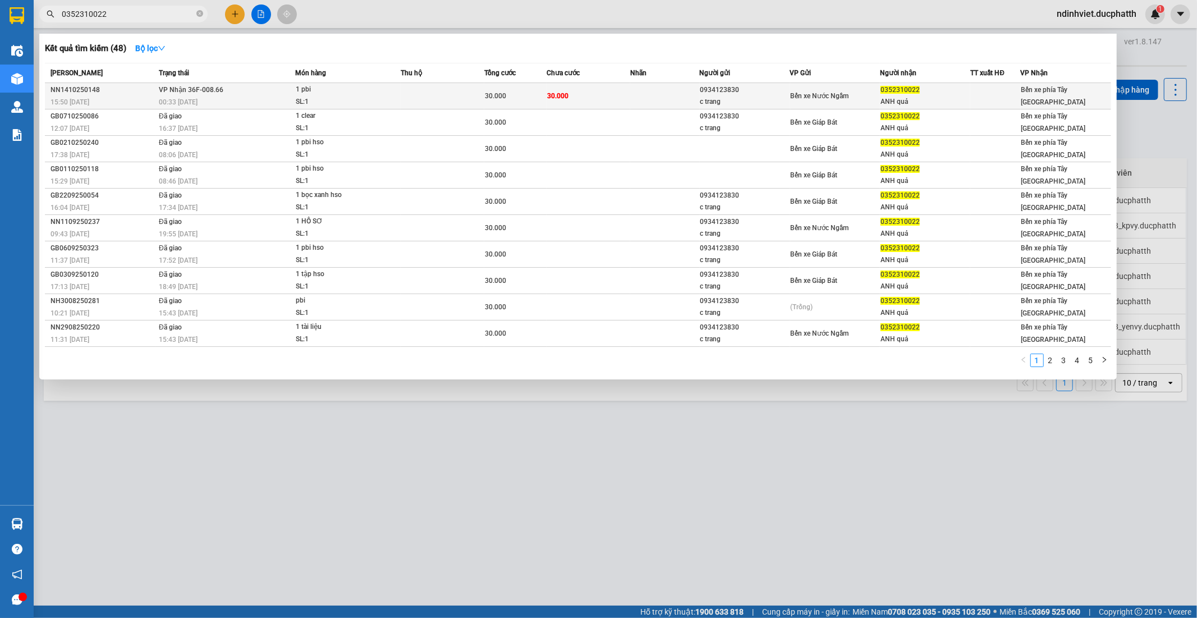
type input "0352310022"
click at [377, 97] on div "SL: 1" at bounding box center [338, 102] width 84 height 12
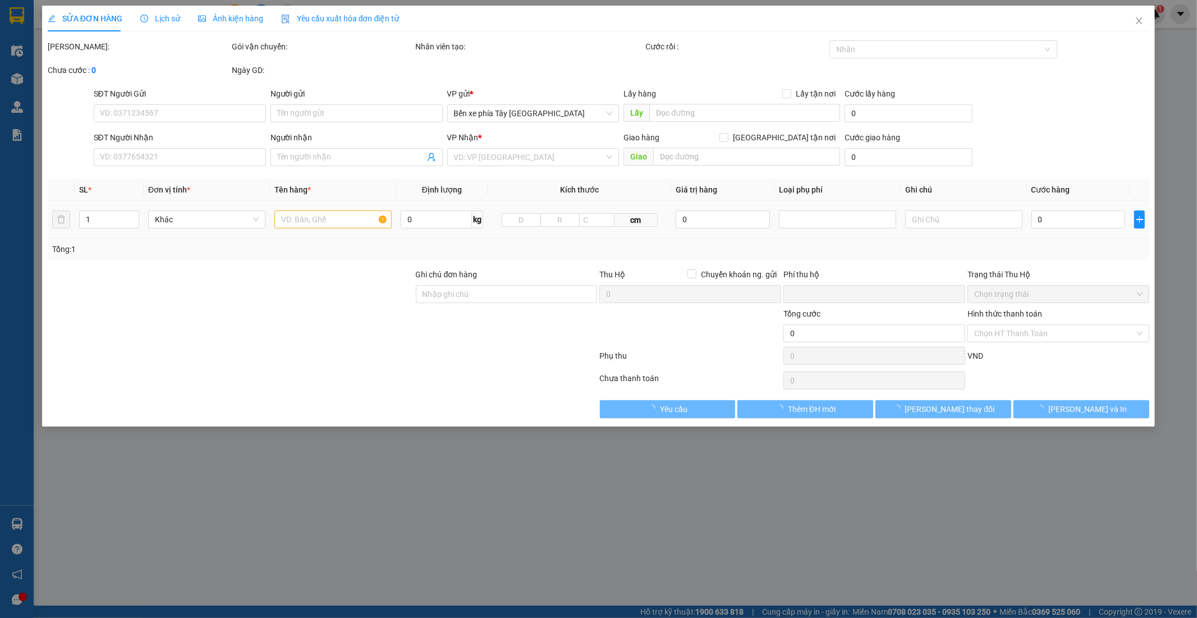
click at [1078, 209] on div "0" at bounding box center [1079, 219] width 94 height 22
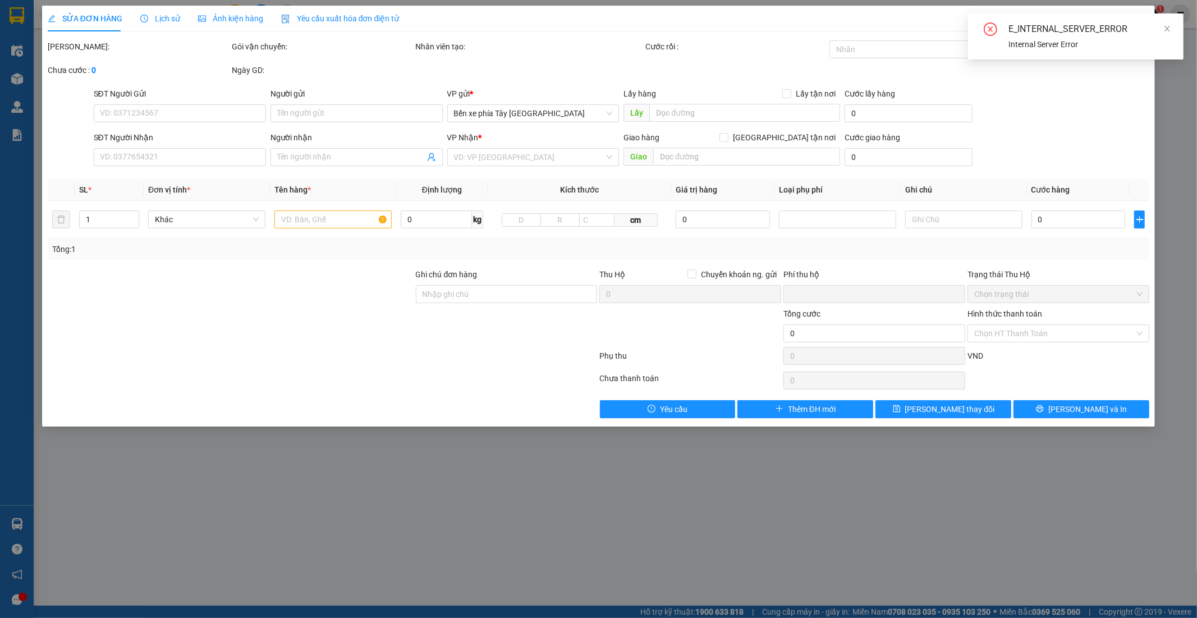
click at [1158, 26] on div "E_INTERNAL_SERVER_ERROR" at bounding box center [1090, 28] width 162 height 13
click at [1171, 30] on icon "close" at bounding box center [1167, 29] width 8 height 8
click at [1143, 20] on icon "close" at bounding box center [1139, 20] width 9 height 9
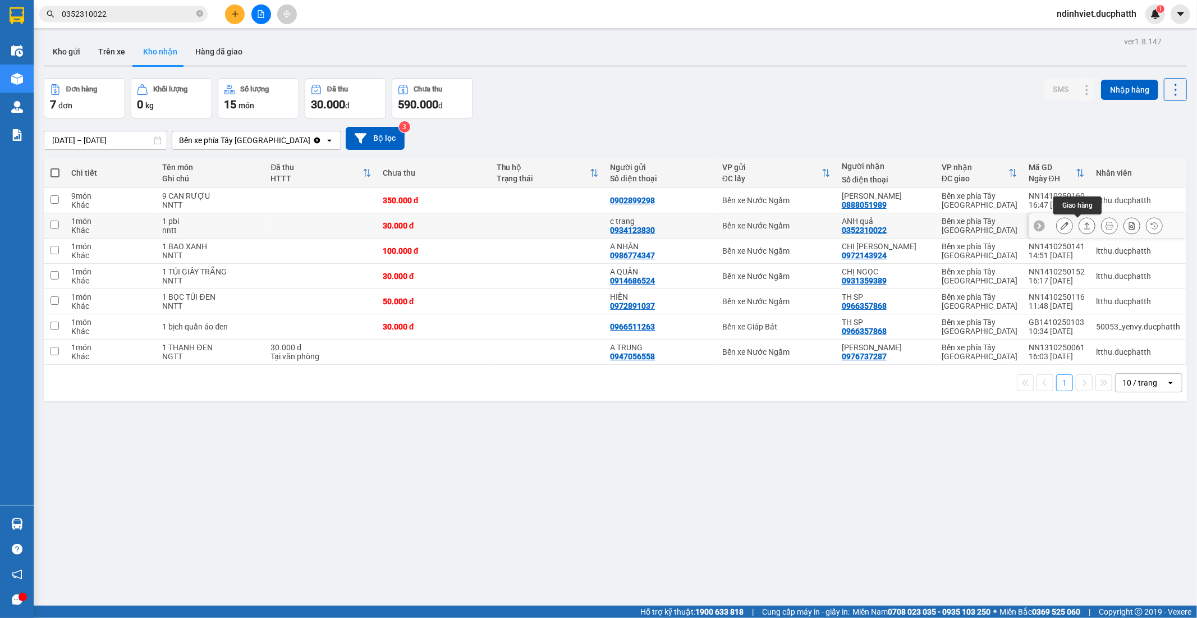
click at [1083, 226] on icon at bounding box center [1087, 226] width 8 height 8
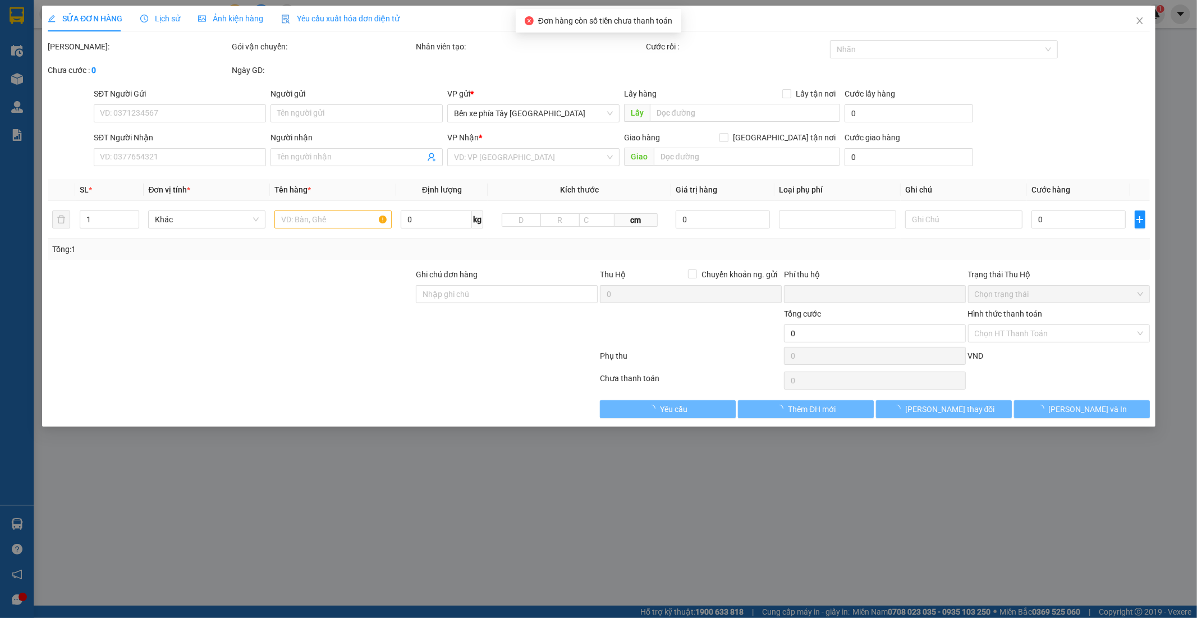
type input "0934123830"
type input "c trang"
type input "0352310022"
type input "ANH quả"
type input "0"
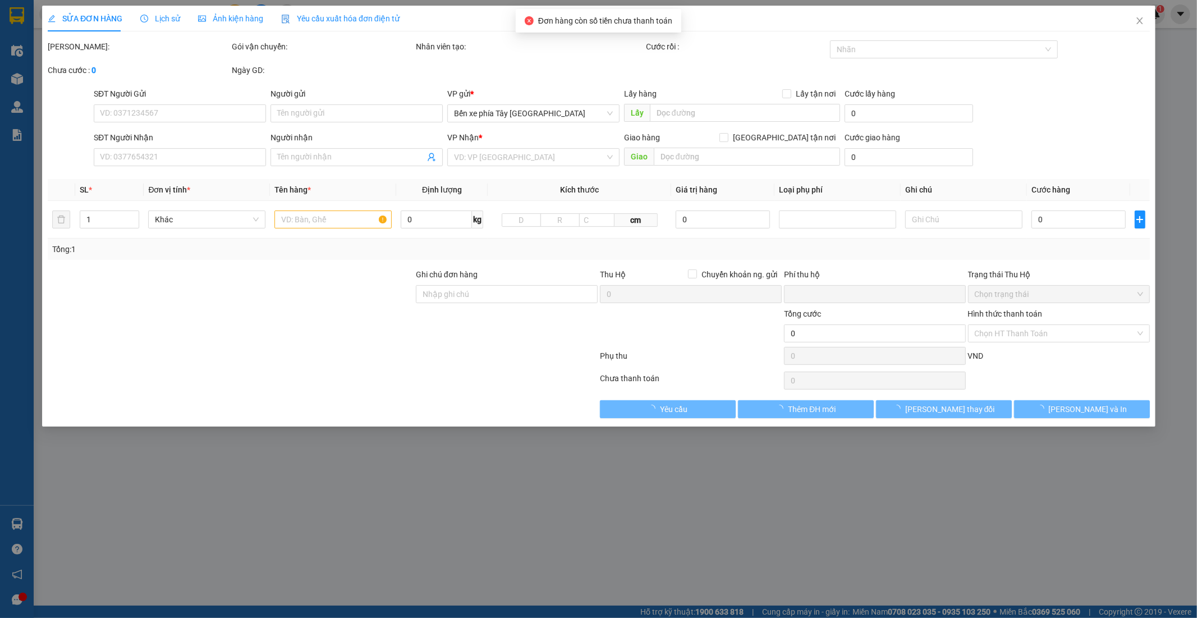
type input "30.000"
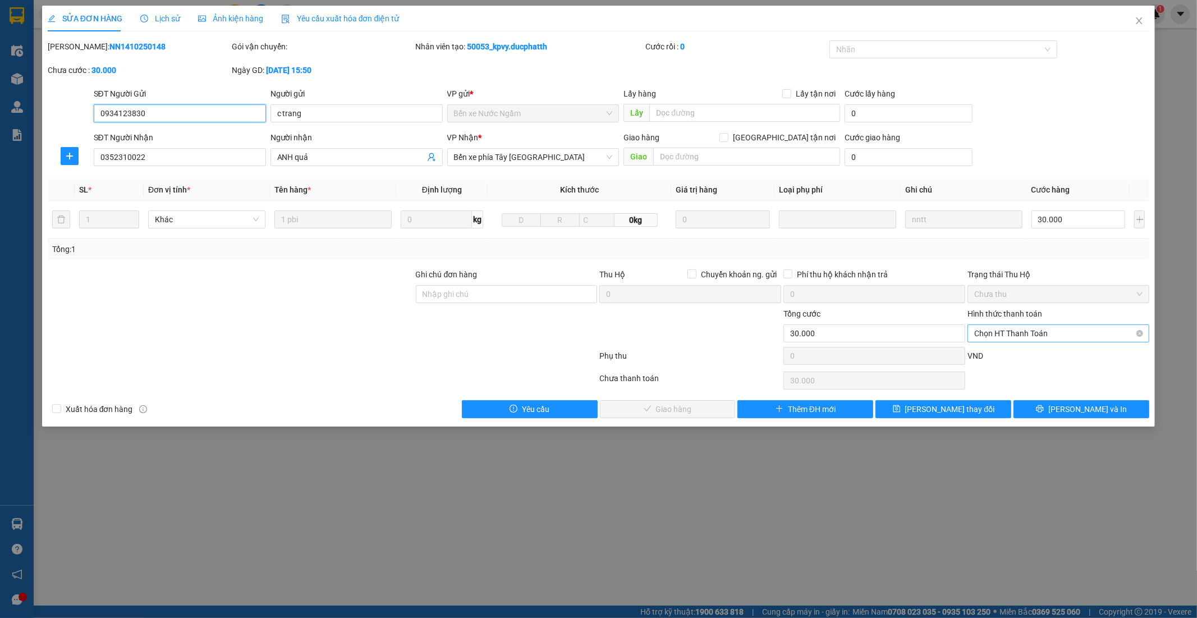
click at [1044, 332] on span "Chọn HT Thanh Toán" at bounding box center [1058, 333] width 168 height 17
drag, startPoint x: 1024, startPoint y: 354, endPoint x: 1023, endPoint y: 360, distance: 5.6
click at [1024, 356] on div "Tại văn phòng" at bounding box center [1059, 356] width 168 height 12
type input "0"
click at [716, 407] on button "Lưu và Giao hàng" at bounding box center [668, 409] width 136 height 18
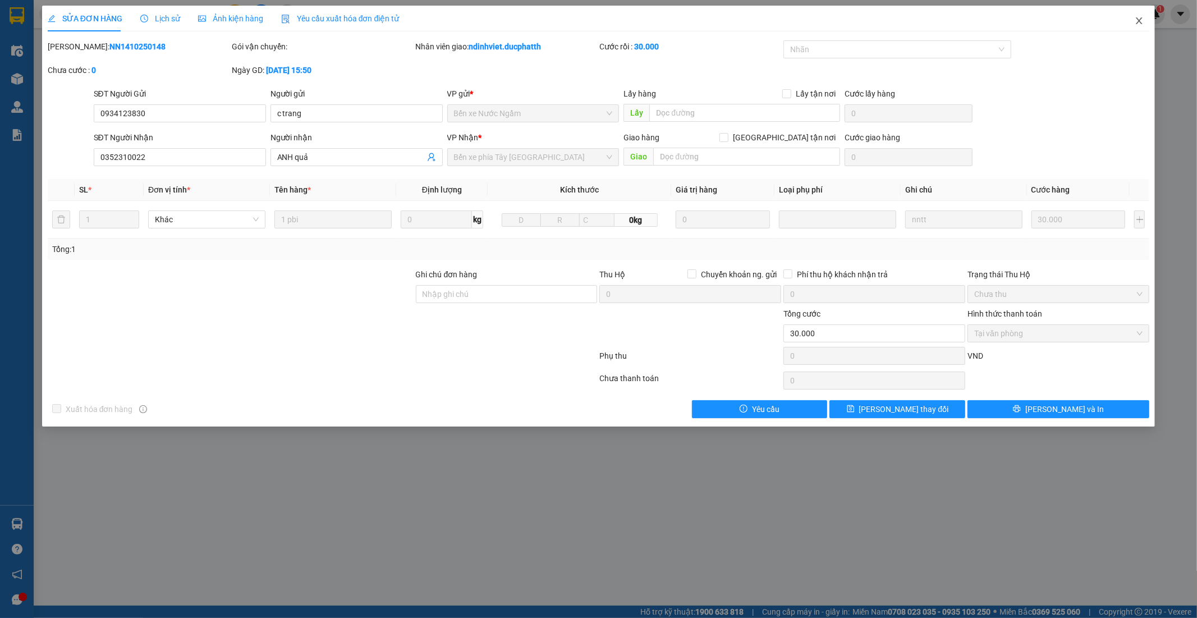
click at [1138, 21] on icon "close" at bounding box center [1139, 20] width 9 height 9
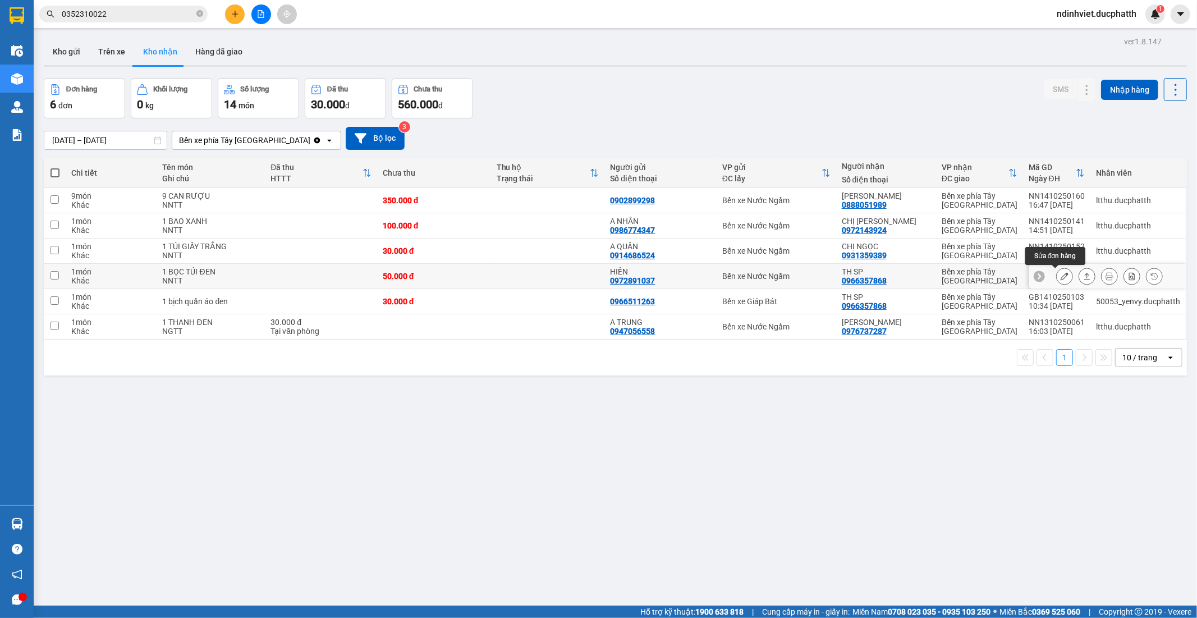
click at [1061, 275] on icon at bounding box center [1065, 276] width 8 height 8
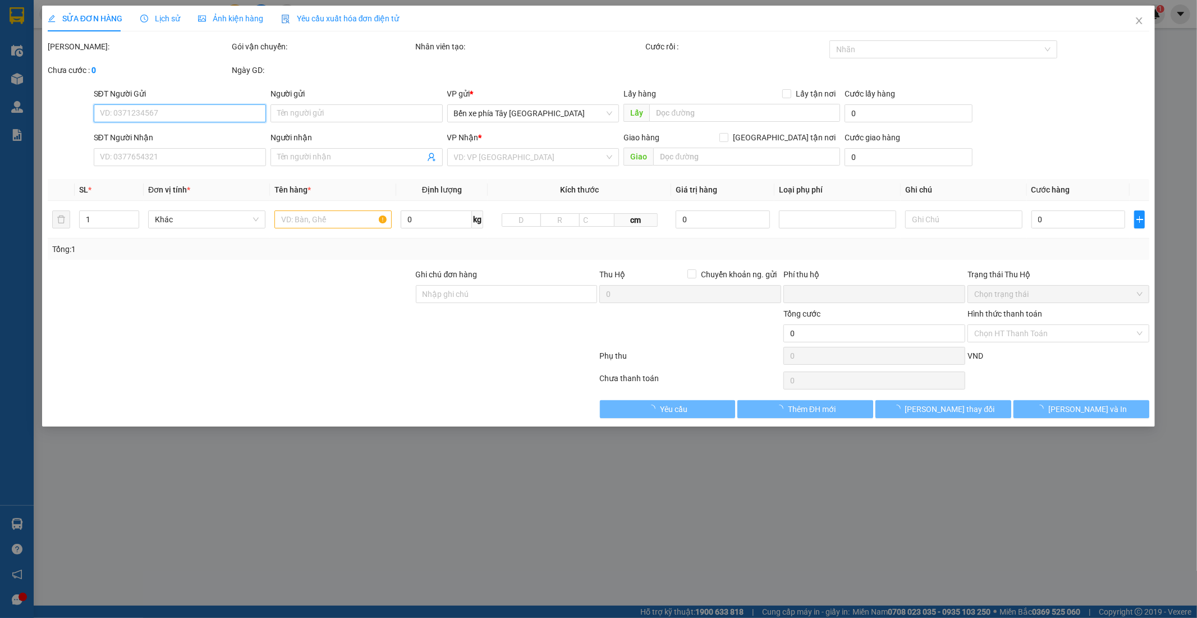
type input "0972891037"
type input "HIỀN"
type input "0966357868"
type input "TH SP"
type input "0"
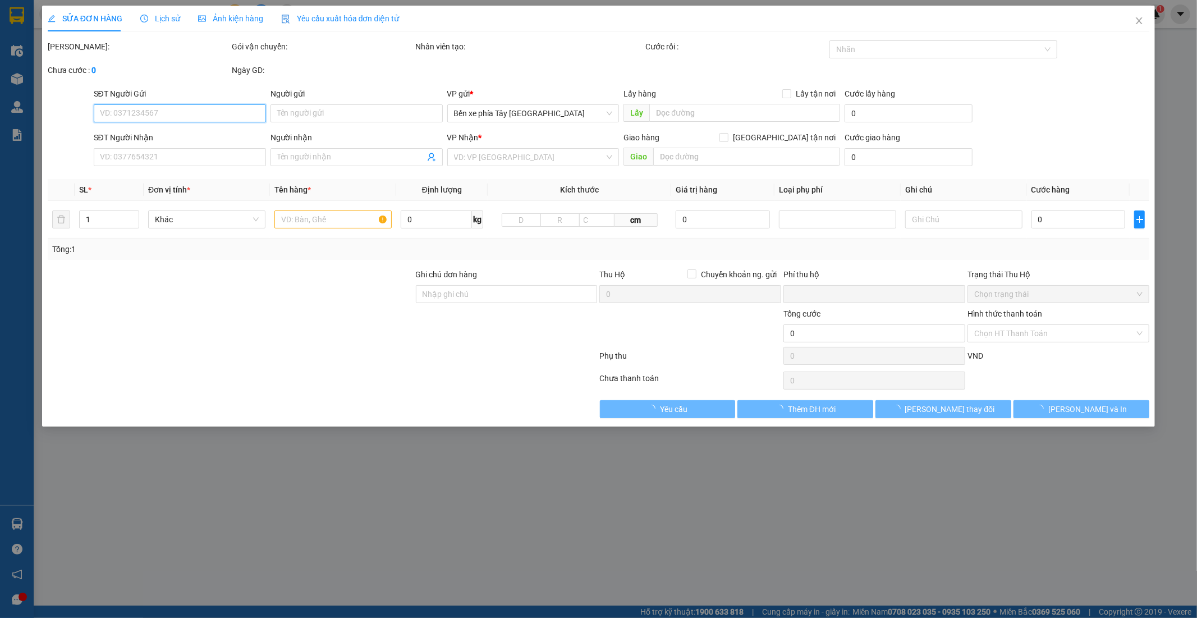
type input "50.000"
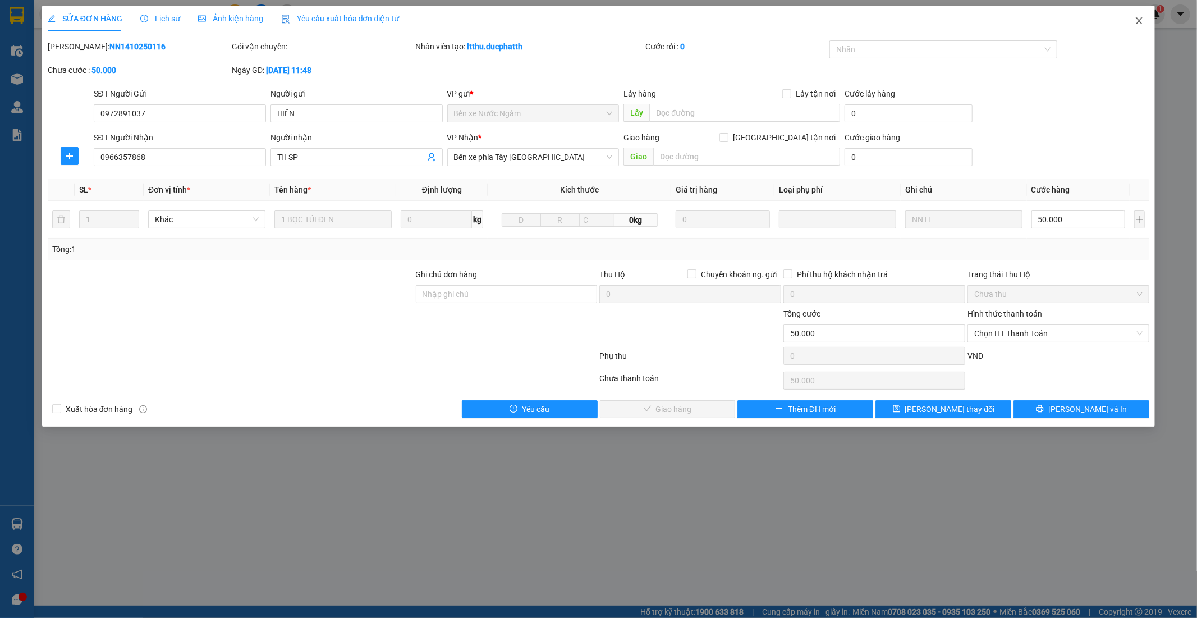
click at [1143, 22] on icon "close" at bounding box center [1139, 20] width 9 height 9
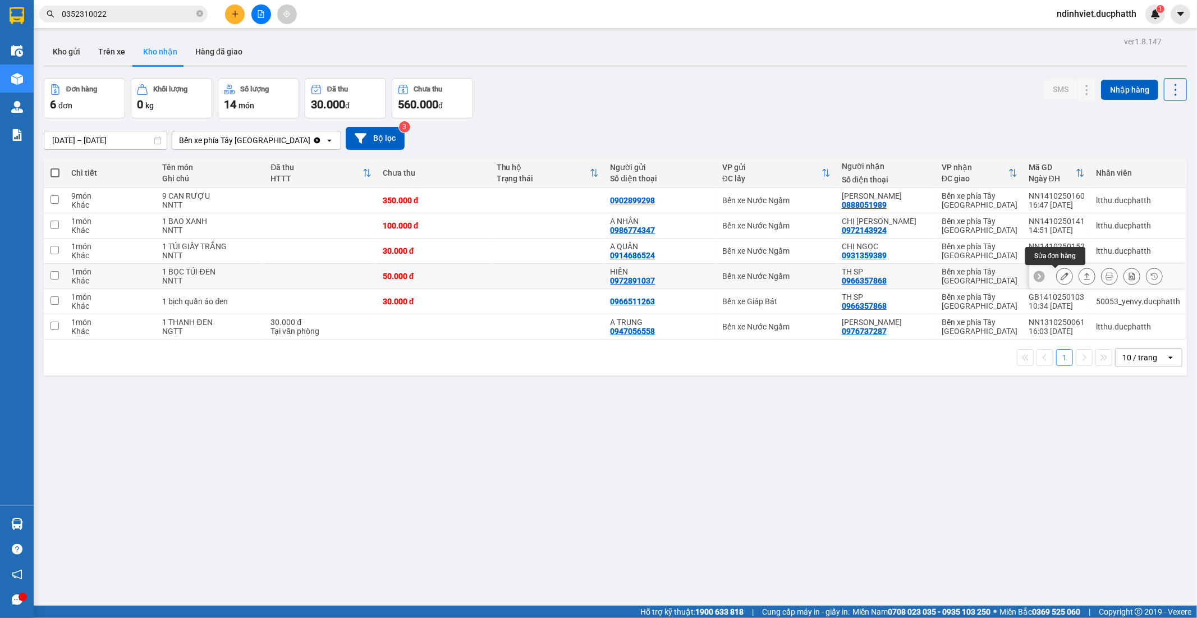
click at [1061, 276] on icon at bounding box center [1065, 276] width 8 height 8
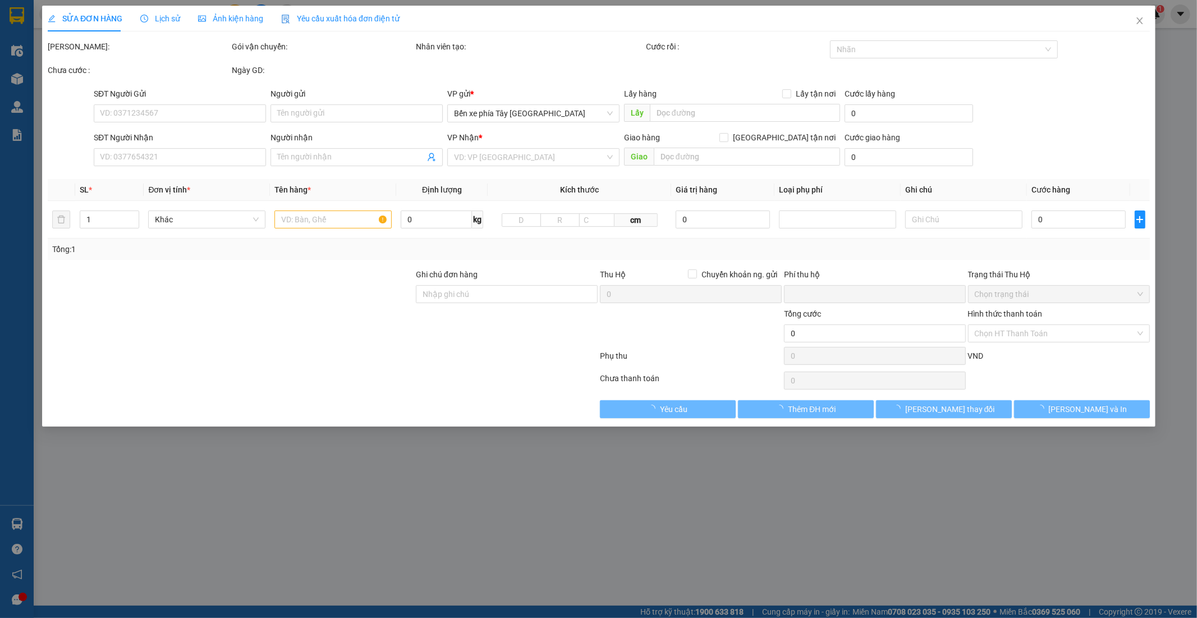
type input "0972891037"
type input "HIỀN"
type input "0966357868"
type input "TH SP"
type input "ck 08h39 +08h40 15/10 le thi ha vtb (60k+20k)"
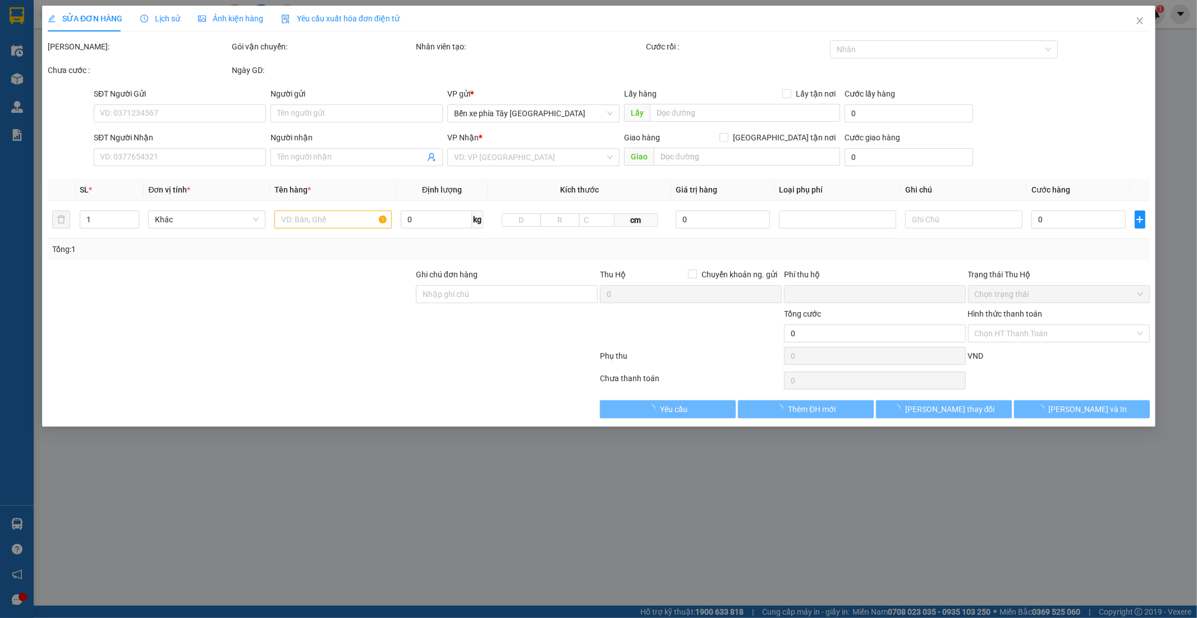
type input "0"
type input "50.000"
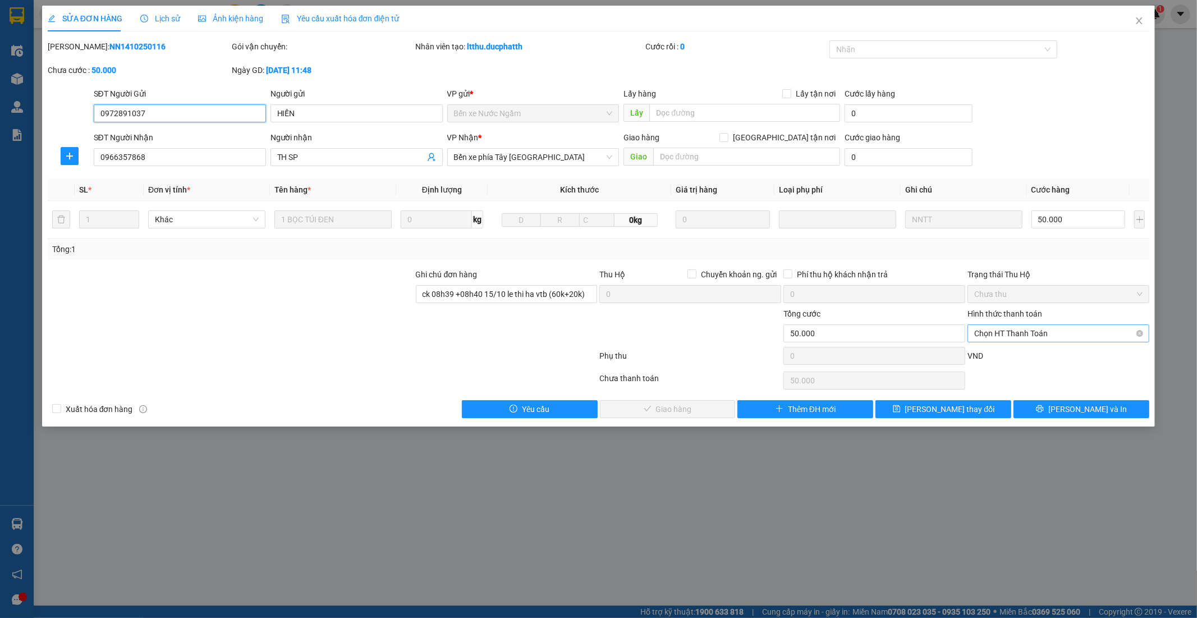
click at [1046, 328] on span "Chọn HT Thanh Toán" at bounding box center [1058, 333] width 168 height 17
click at [1035, 389] on div "Chuyển khoản" at bounding box center [1059, 392] width 168 height 12
type input "0"
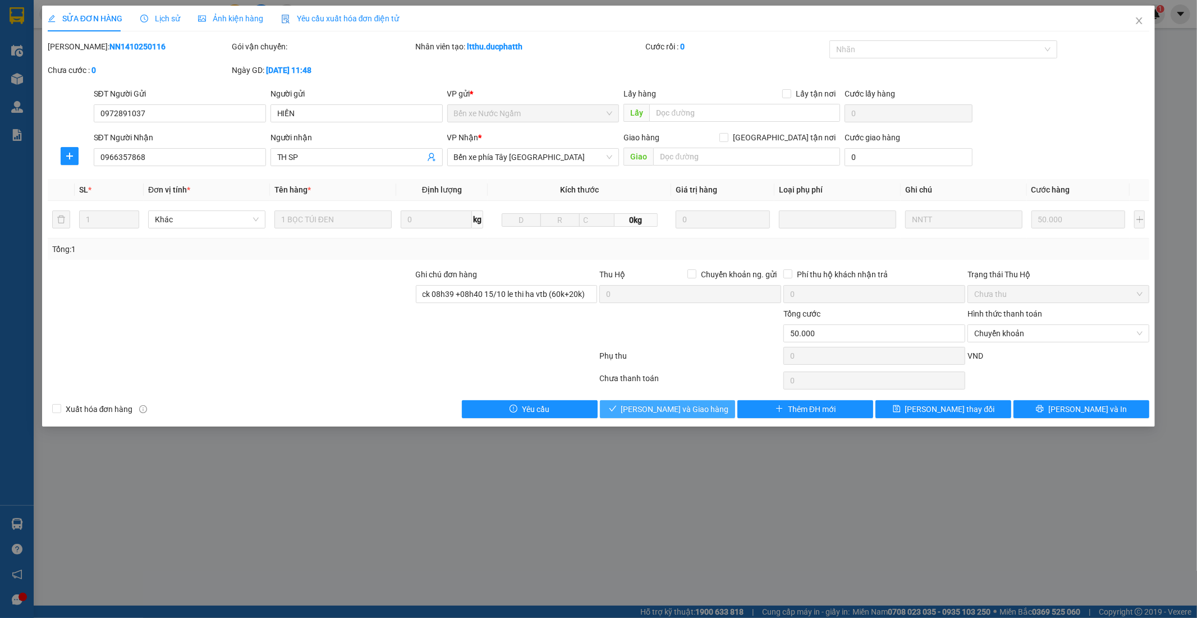
click at [694, 407] on span "Lưu và Giao hàng" at bounding box center [675, 409] width 108 height 12
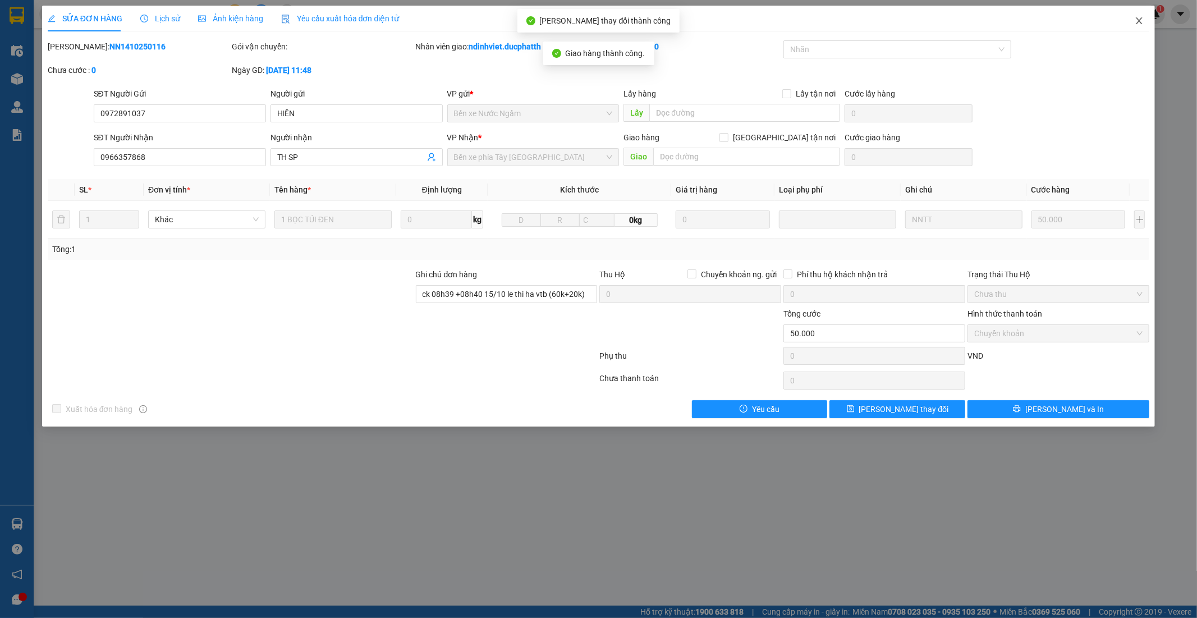
click at [1142, 19] on icon "close" at bounding box center [1140, 20] width 6 height 7
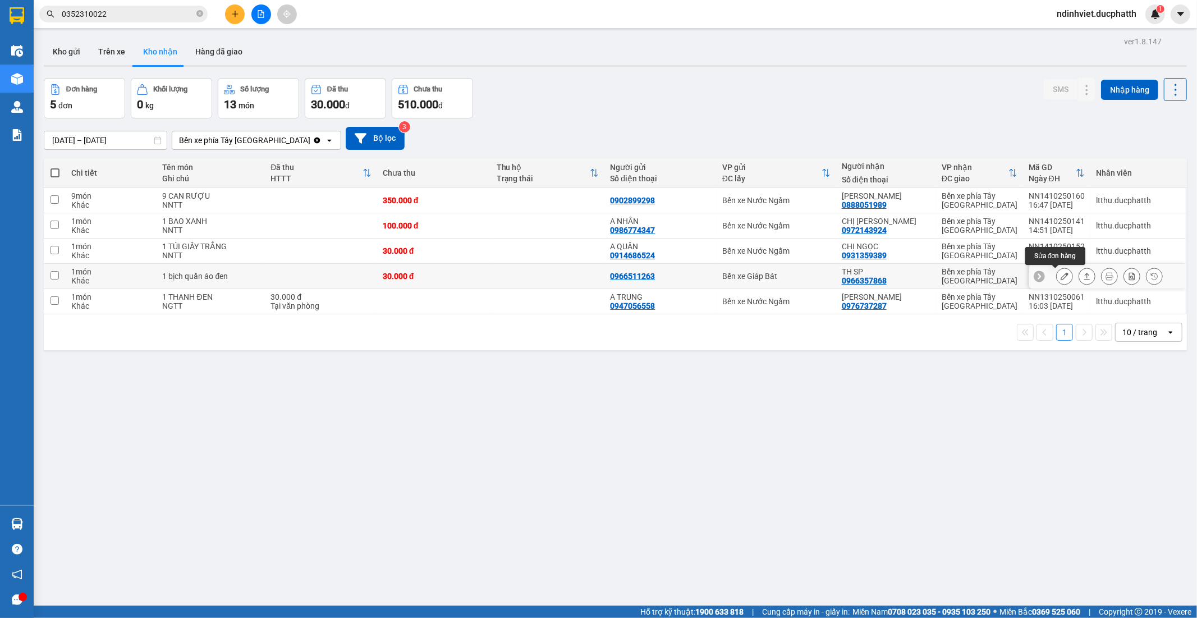
click at [1061, 277] on icon at bounding box center [1065, 276] width 8 height 8
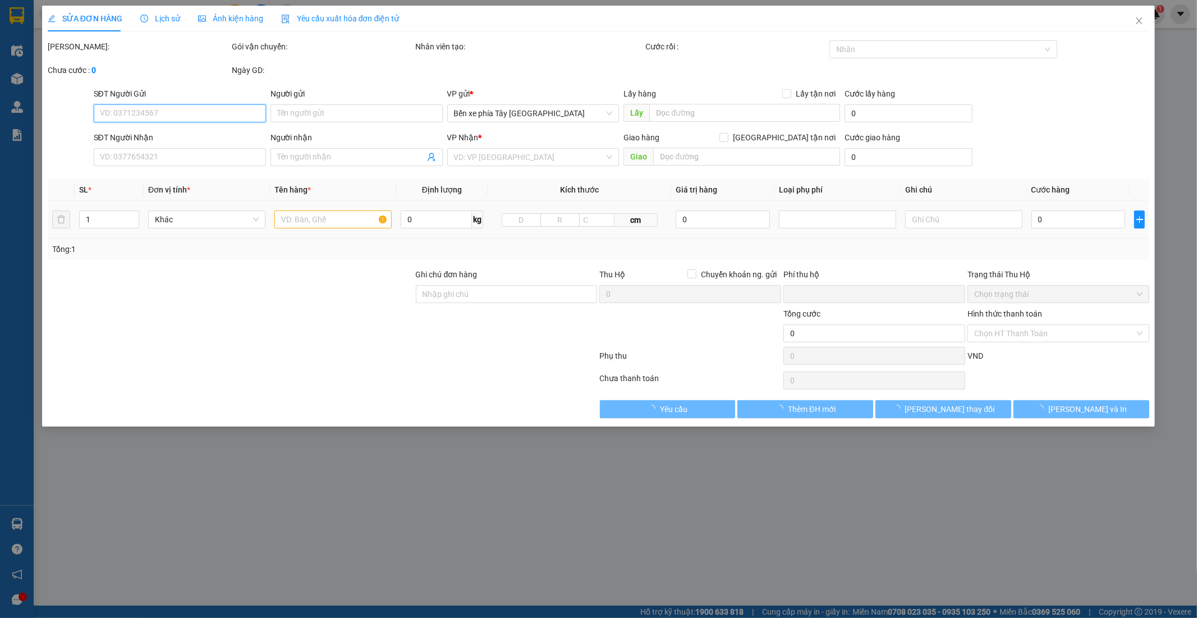
type input "0966511263"
type input "0966357868"
type input "TH SP"
type input "ck 08h39 +08h40 15/10 le thi ha vtb (60k+20k)"
type input "0"
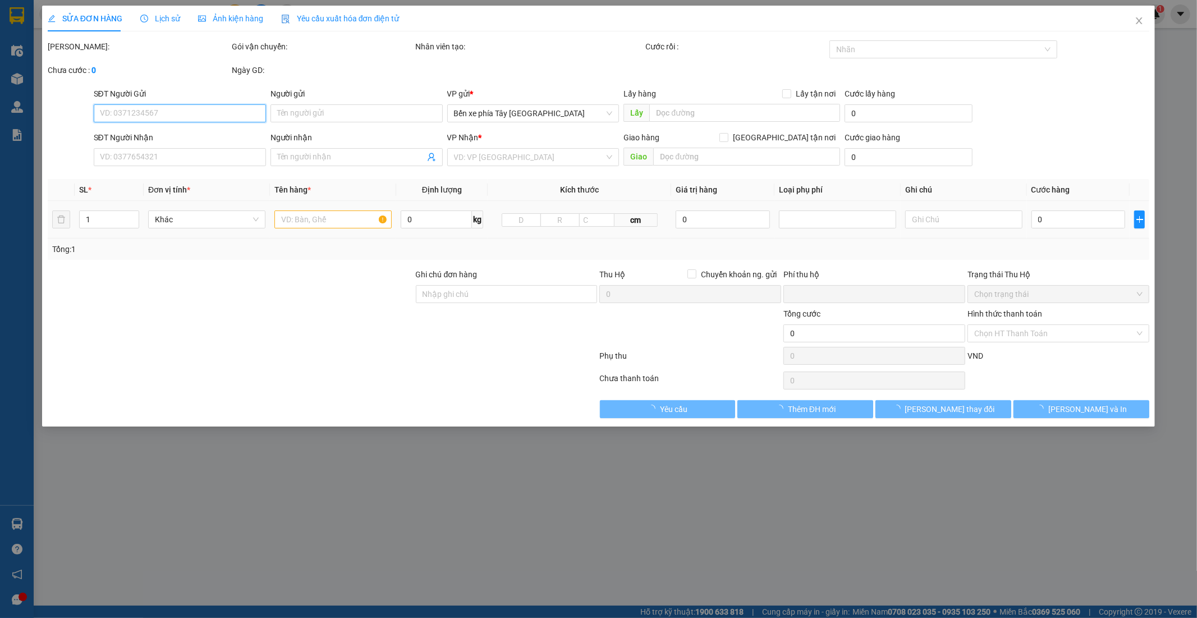
type input "30.000"
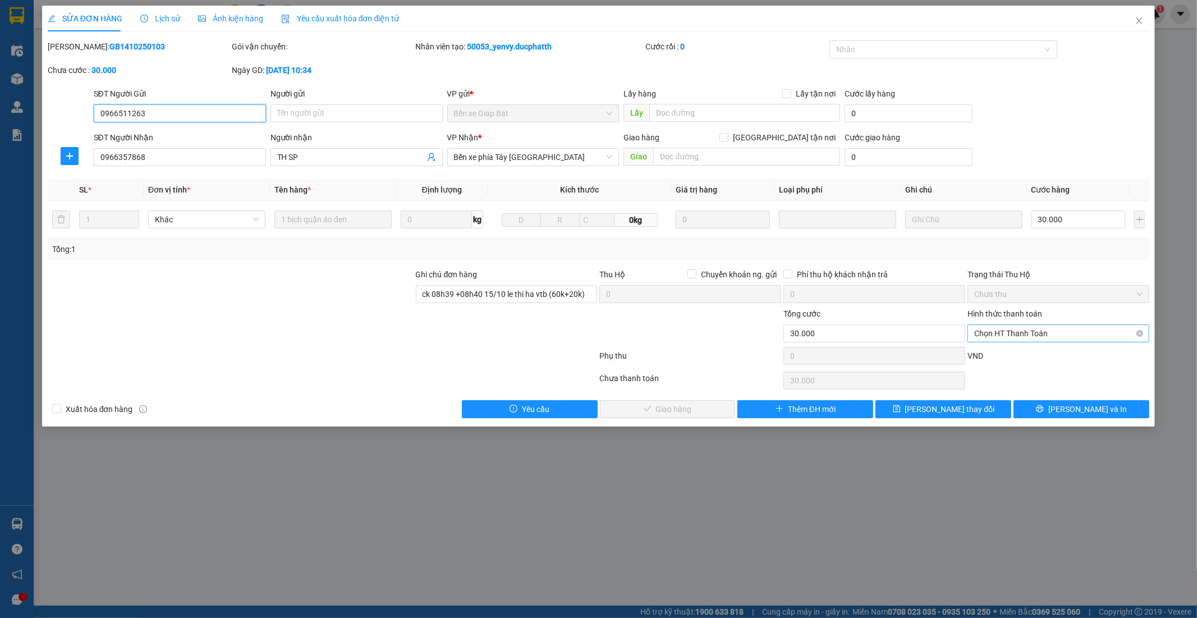
click at [1018, 332] on span "Chọn HT Thanh Toán" at bounding box center [1058, 333] width 168 height 17
click at [1016, 391] on div "Chuyển khoản" at bounding box center [1059, 392] width 168 height 12
type input "0"
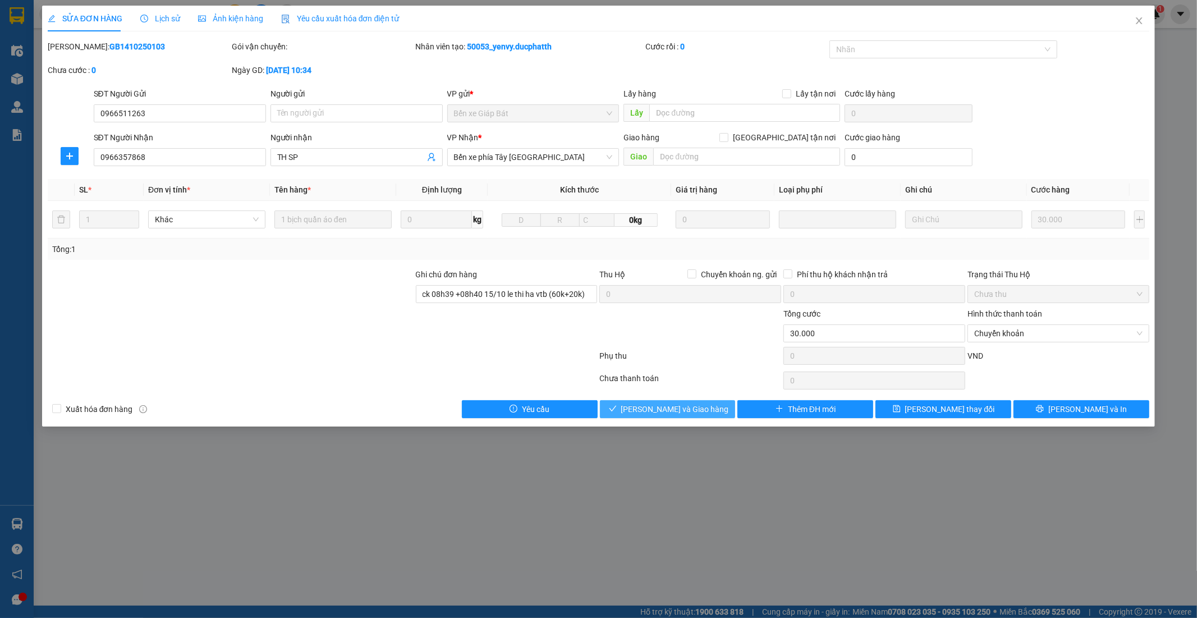
click at [691, 409] on span "Lưu và Giao hàng" at bounding box center [675, 409] width 108 height 12
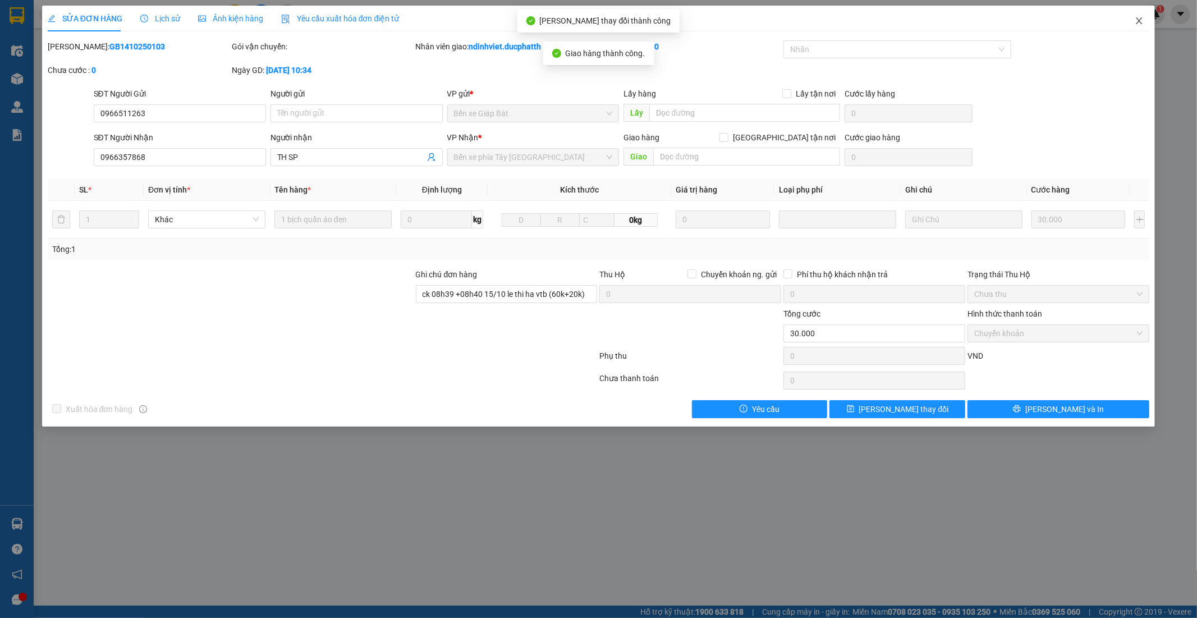
click at [1136, 18] on icon "close" at bounding box center [1139, 20] width 9 height 9
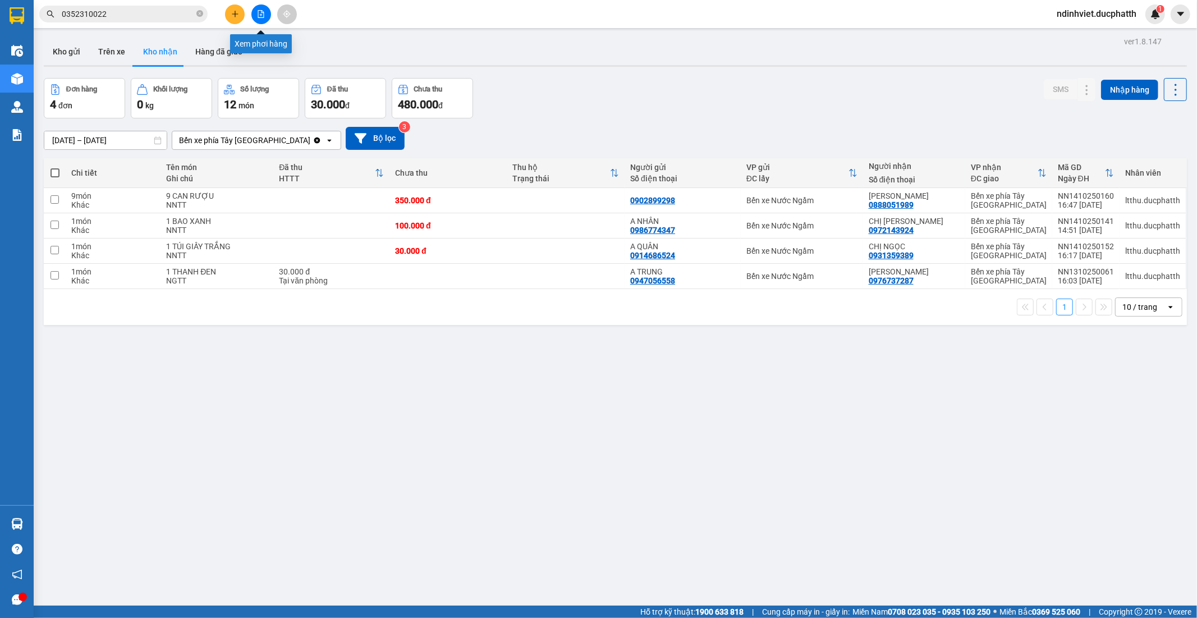
click at [262, 15] on icon "file-add" at bounding box center [261, 14] width 8 height 8
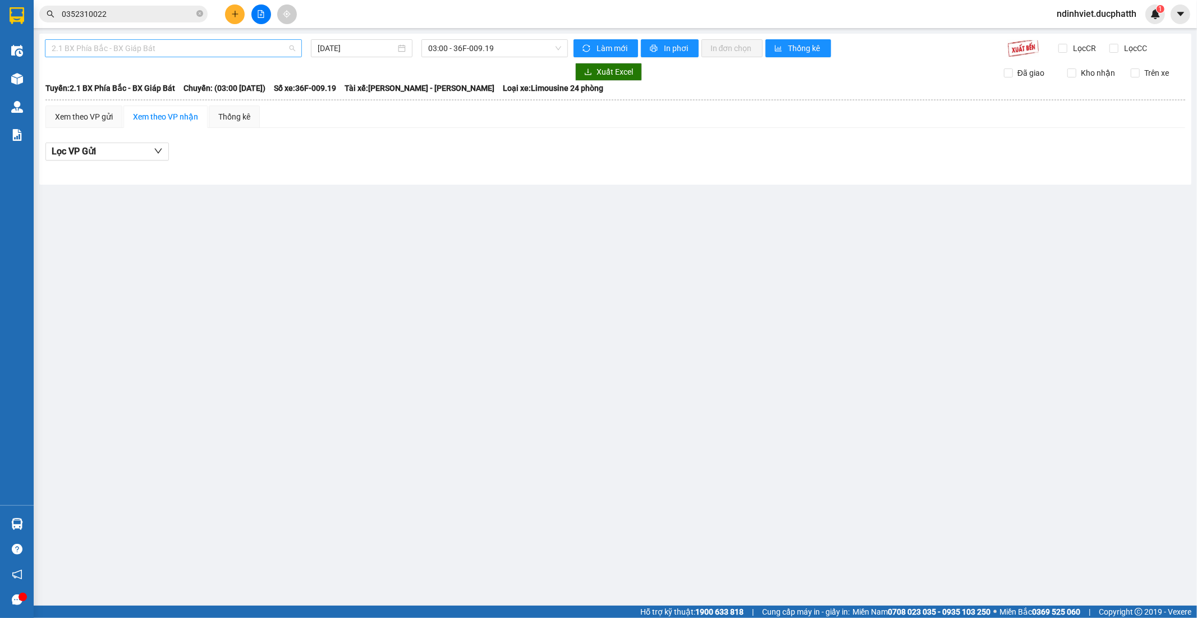
click at [231, 45] on span "2.1 BX Phía Bắc - BX Giáp Bát" at bounding box center [174, 48] width 244 height 17
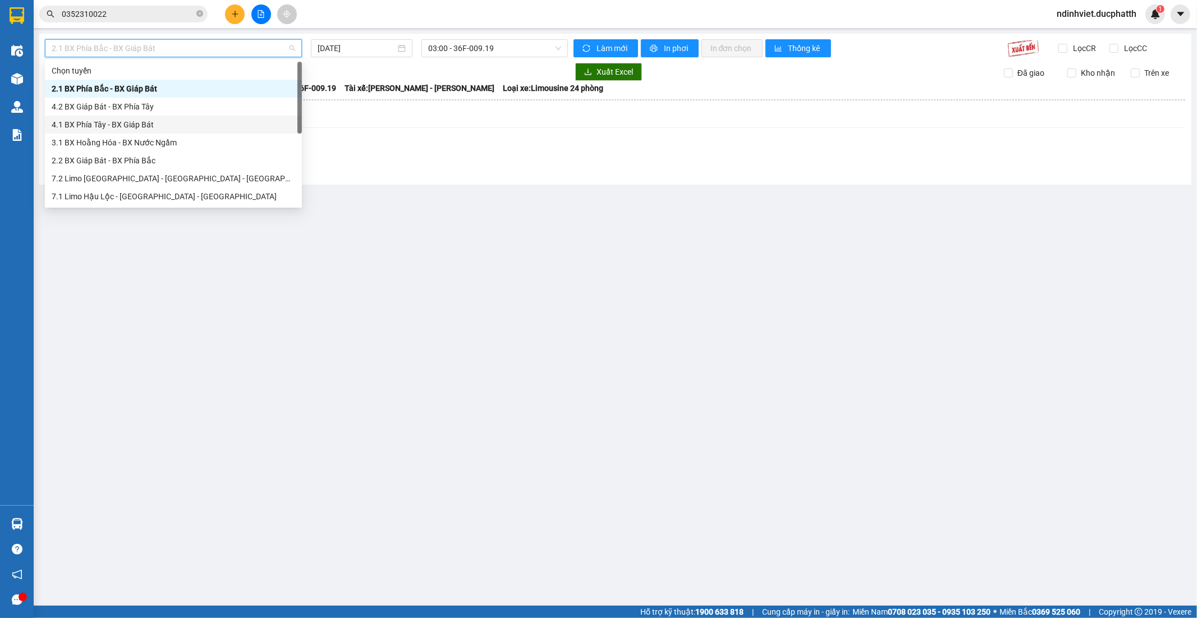
scroll to position [126, 0]
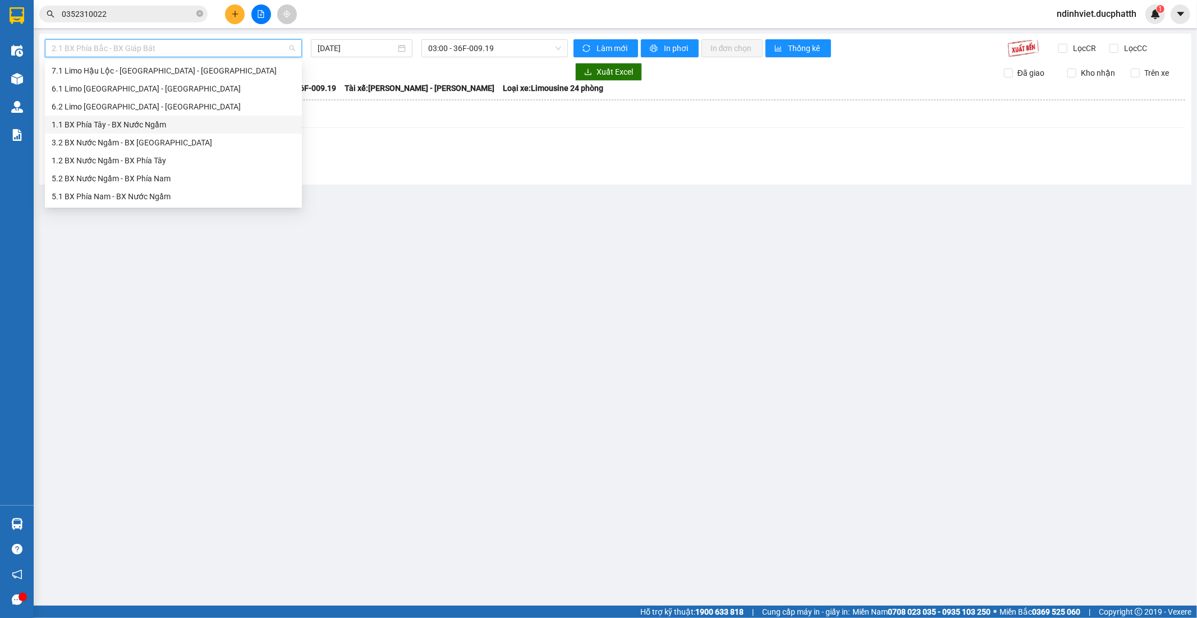
click at [144, 122] on div "1.1 BX Phía Tây - BX Nước Ngầm" at bounding box center [174, 124] width 244 height 12
type input "[DATE]"
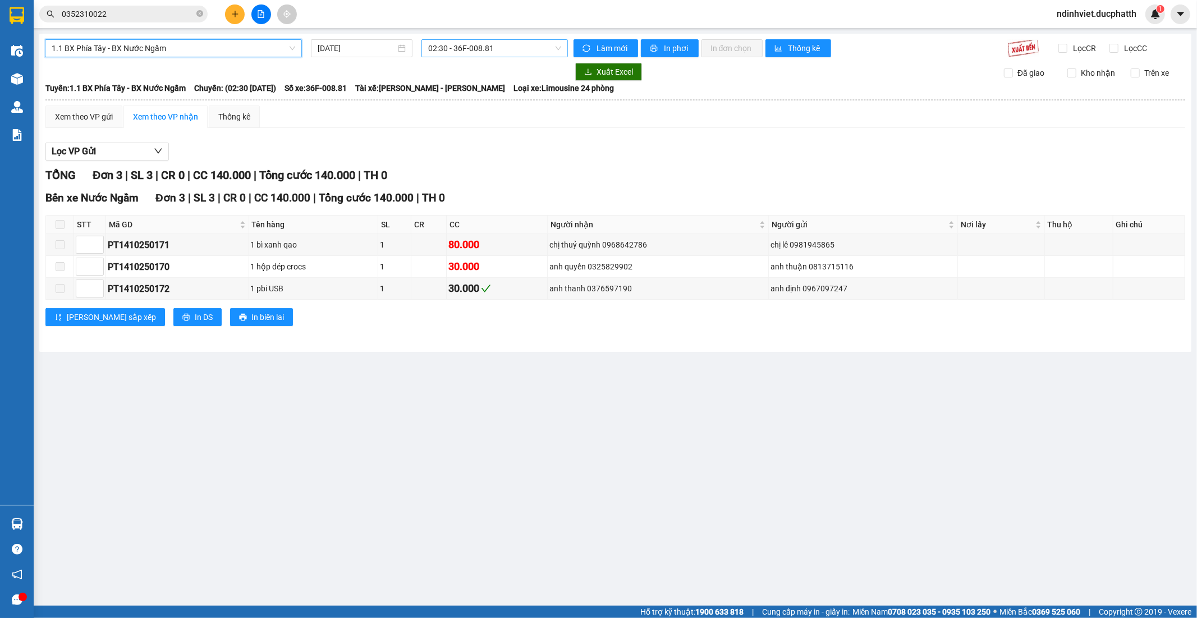
click at [507, 45] on span "02:30 - 36F-008.81" at bounding box center [494, 48] width 132 height 17
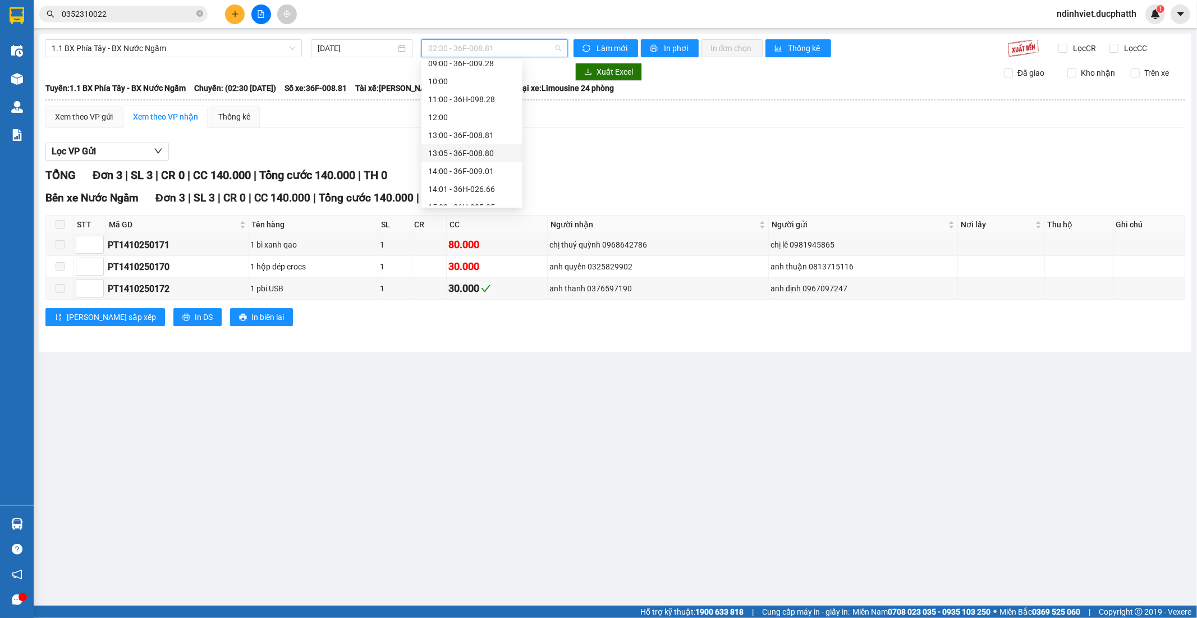
scroll to position [125, 0]
click at [488, 126] on div "09:00 - 36F-009.28" at bounding box center [472, 126] width 88 height 12
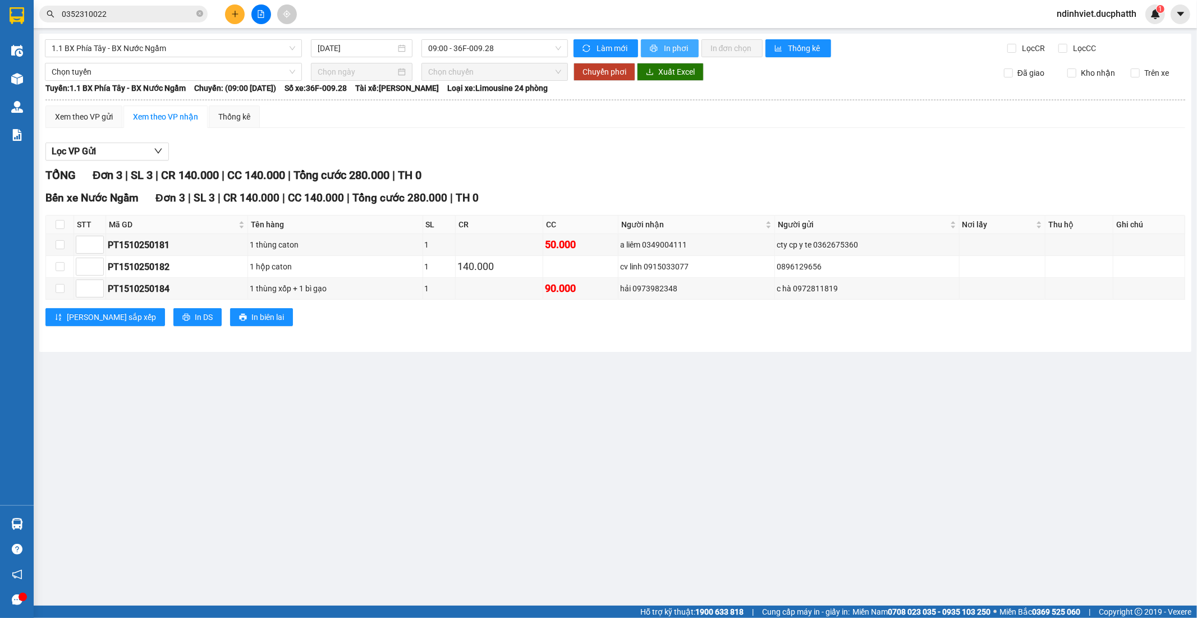
click at [688, 47] on span "In phơi" at bounding box center [677, 48] width 26 height 12
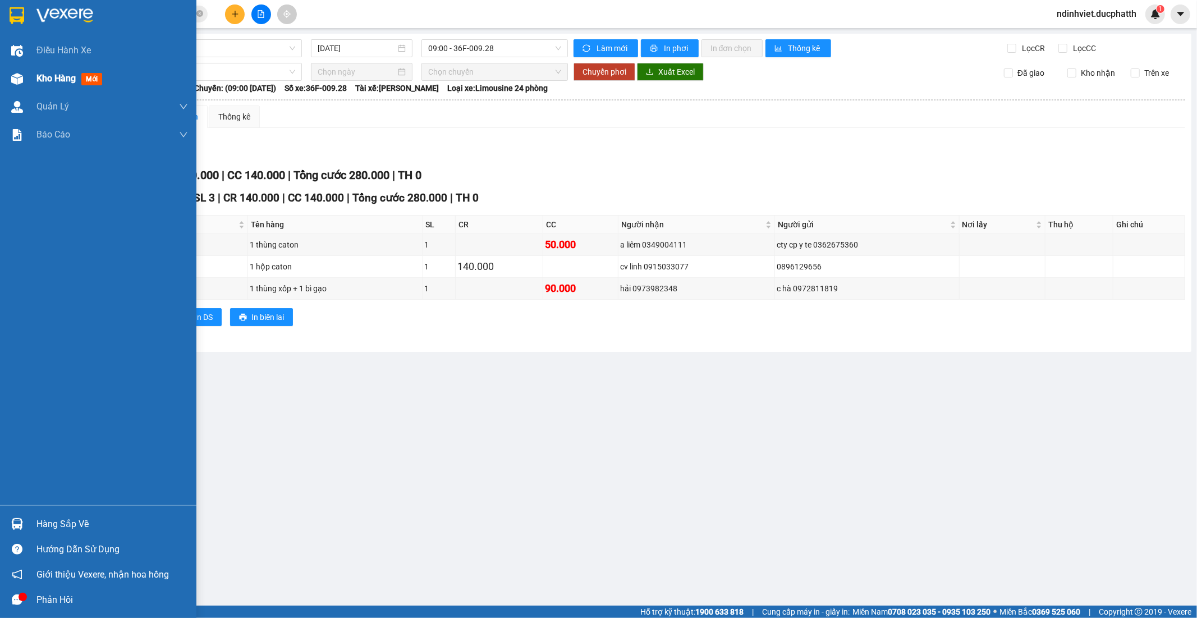
click at [43, 81] on span "Kho hàng" at bounding box center [55, 78] width 39 height 11
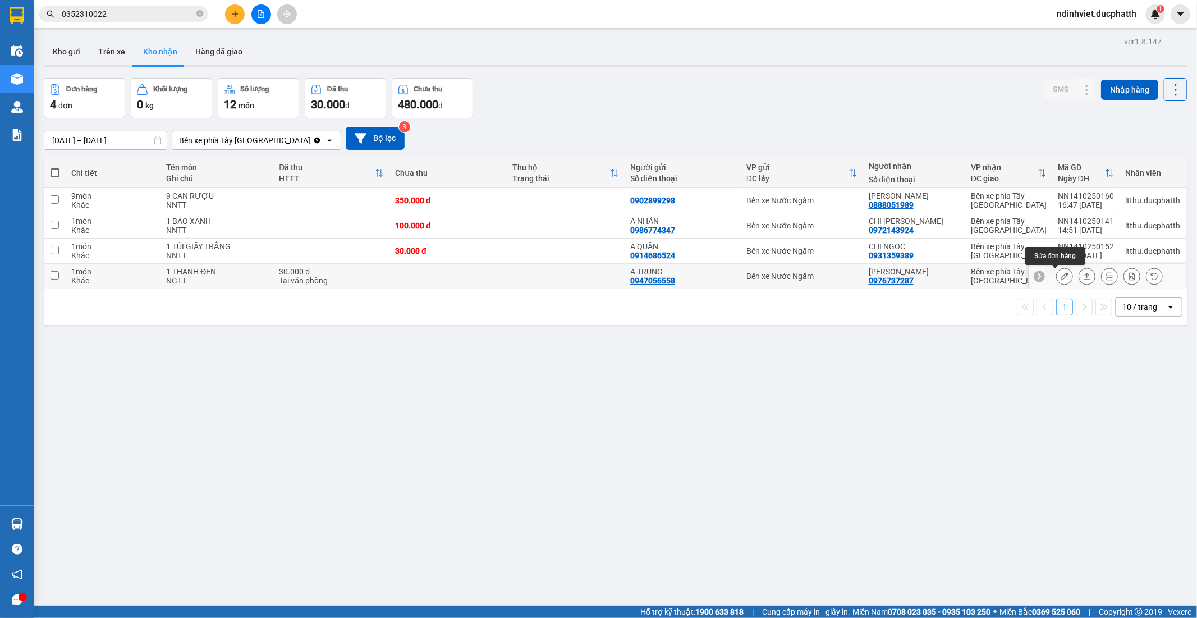
click at [1061, 278] on icon at bounding box center [1065, 276] width 8 height 8
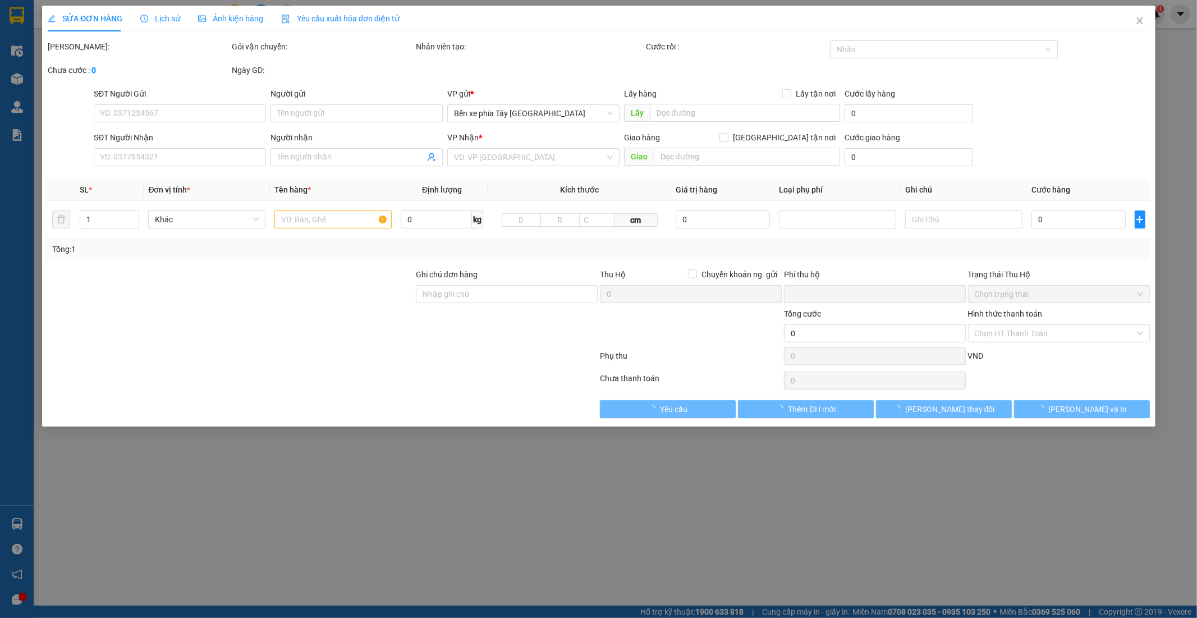
type input "0947056558"
type input "A TRUNG"
type input "0976737287"
type input "ANH LINH"
type input "TM"
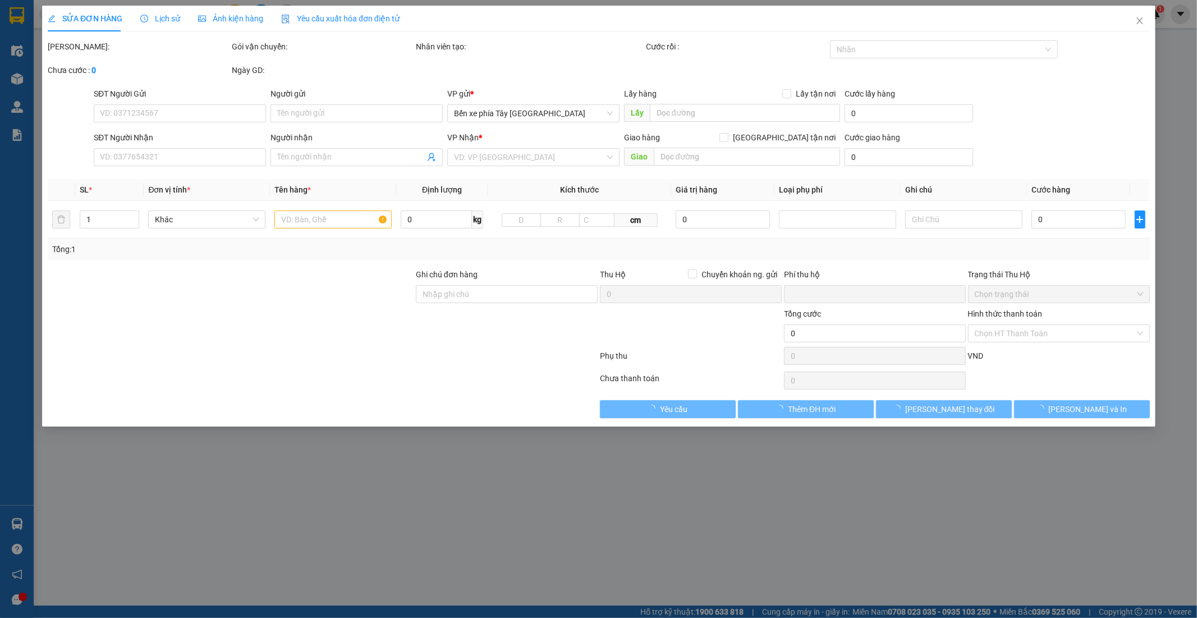
type input "0"
type input "30.000"
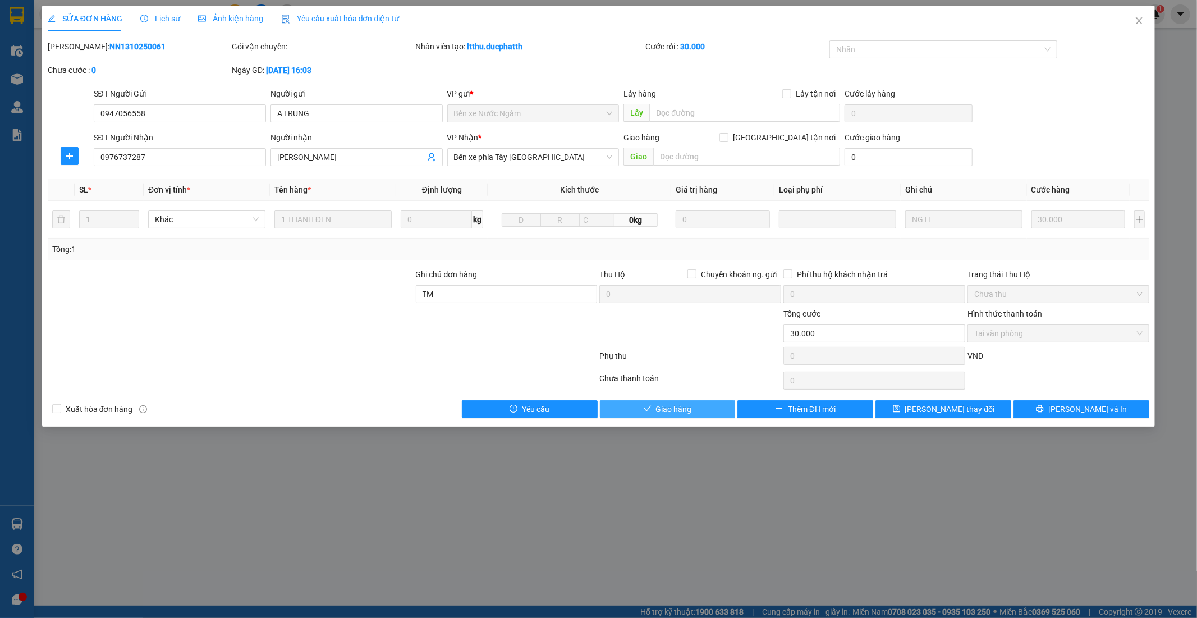
click at [682, 413] on span "Giao hàng" at bounding box center [674, 409] width 36 height 12
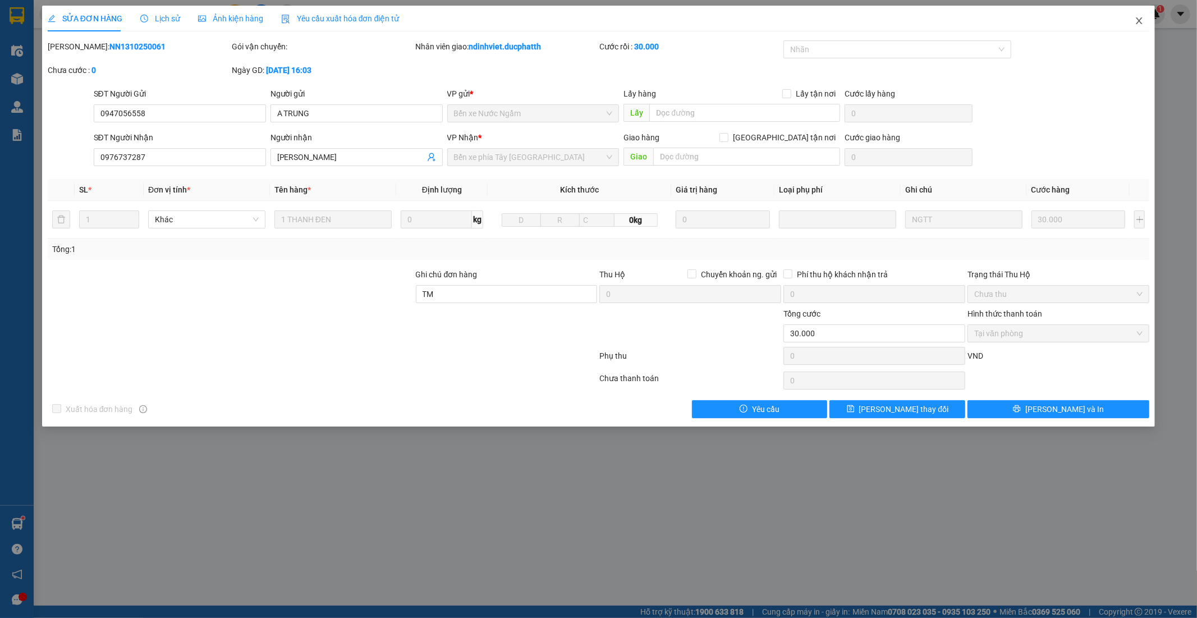
click at [1142, 20] on icon "close" at bounding box center [1139, 20] width 9 height 9
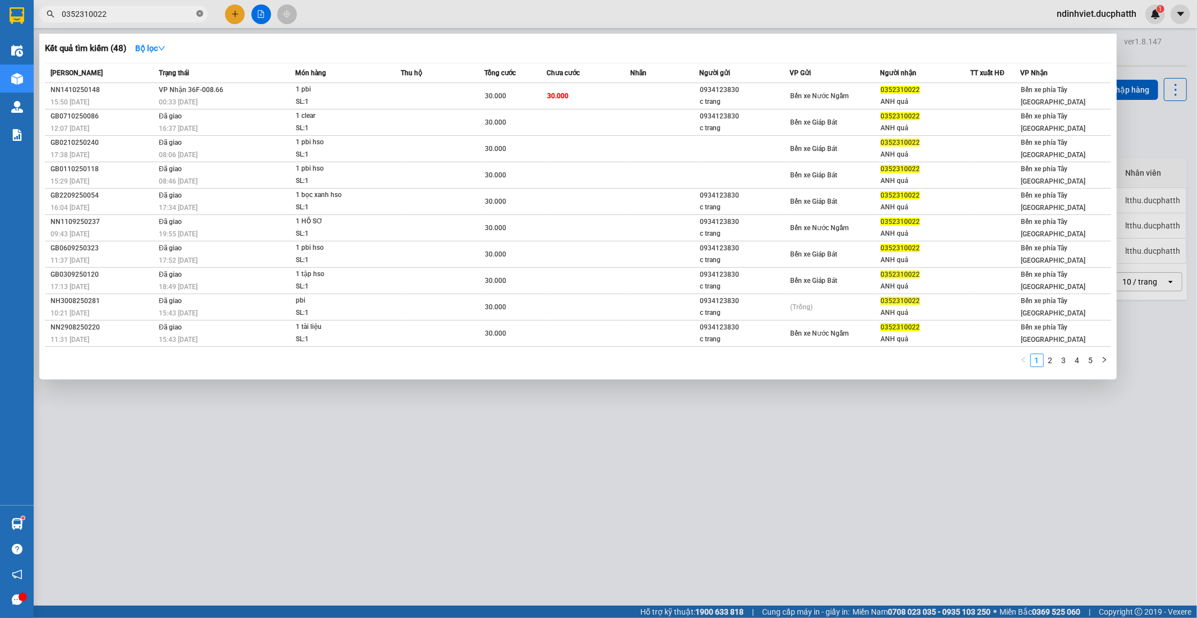
click at [202, 13] on icon "close-circle" at bounding box center [199, 13] width 7 height 7
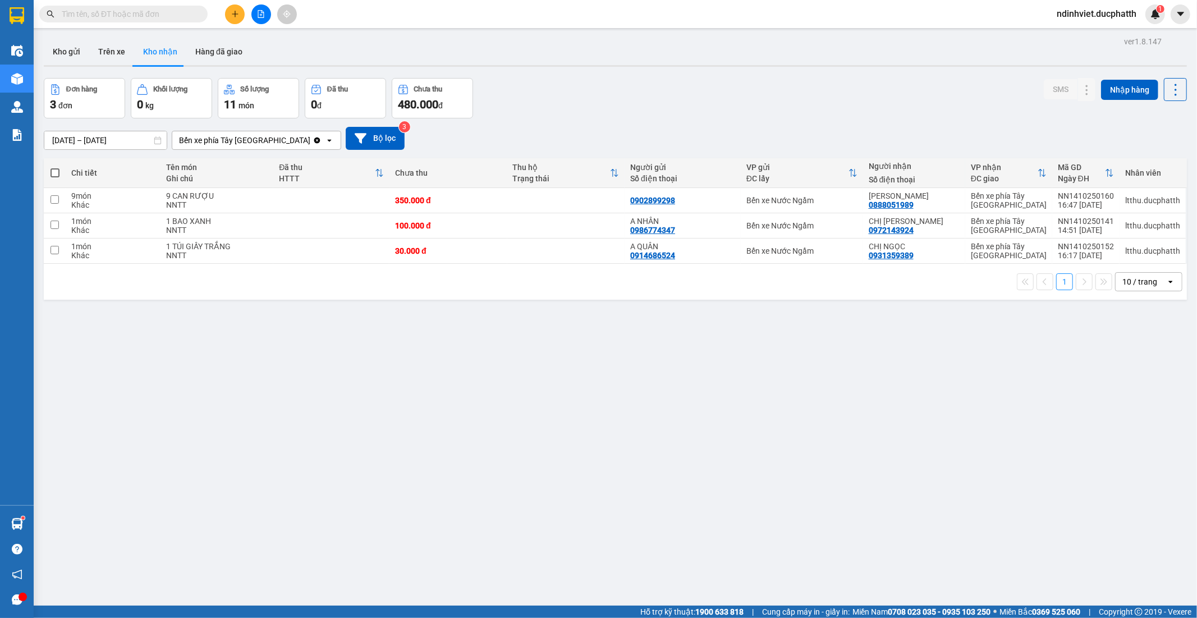
click at [176, 16] on input "text" at bounding box center [128, 14] width 132 height 12
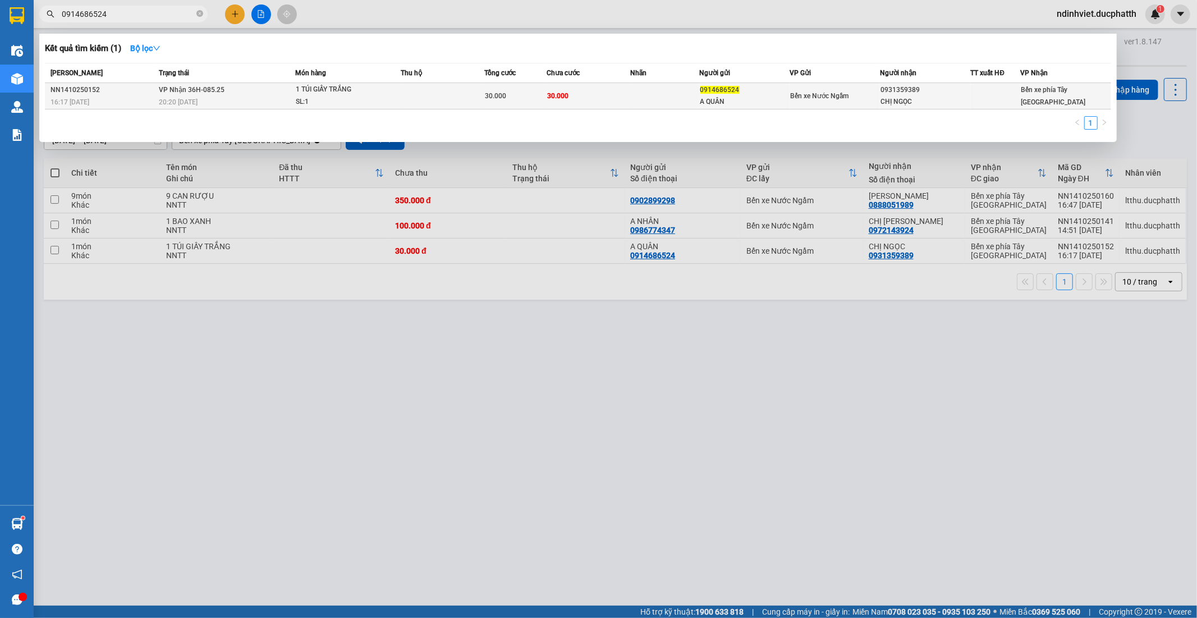
type input "0914686524"
click at [455, 97] on td at bounding box center [443, 96] width 84 height 26
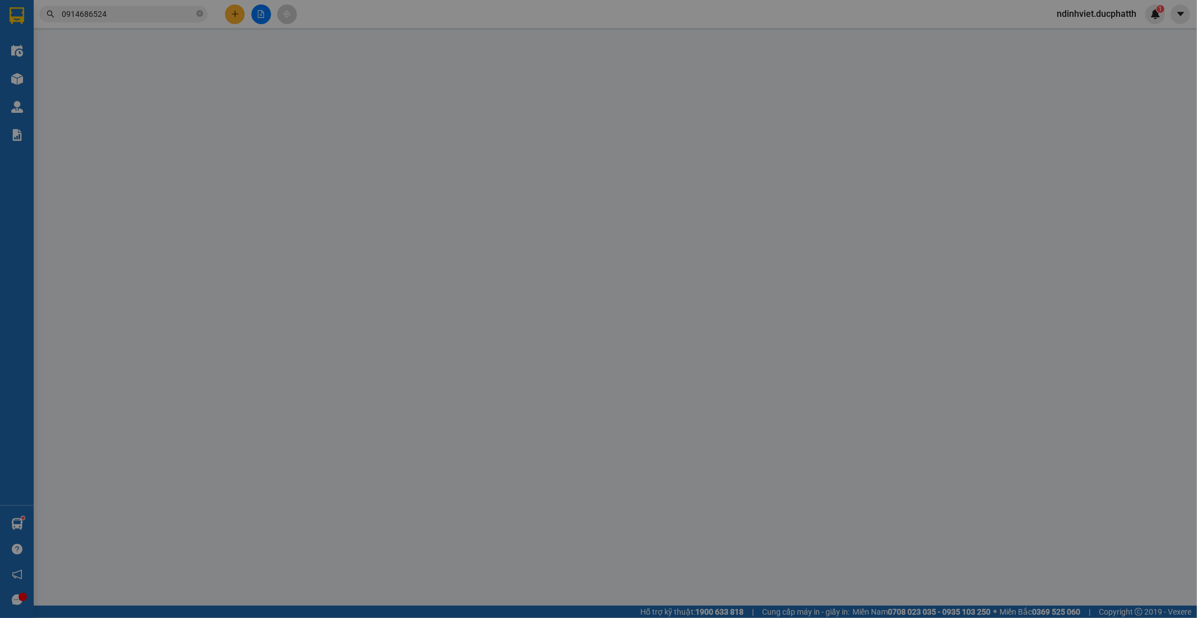
type input "0914686524"
type input "A QUÂN"
type input "0931359389"
type input "CHỊ NGỌC"
type input "0"
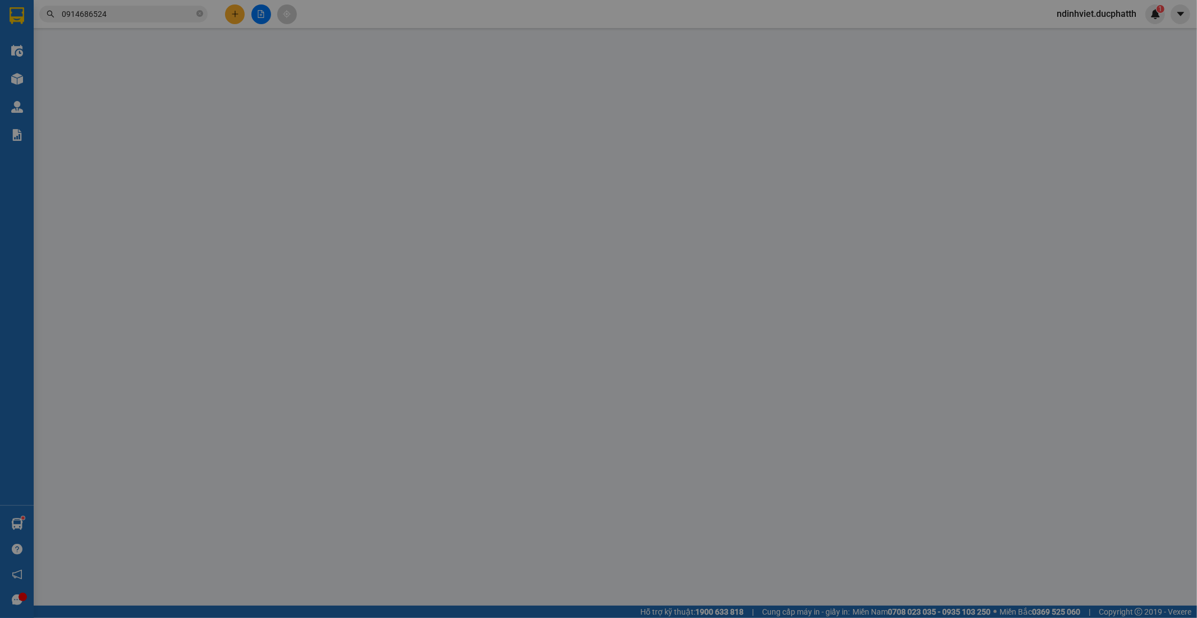
type input "30.000"
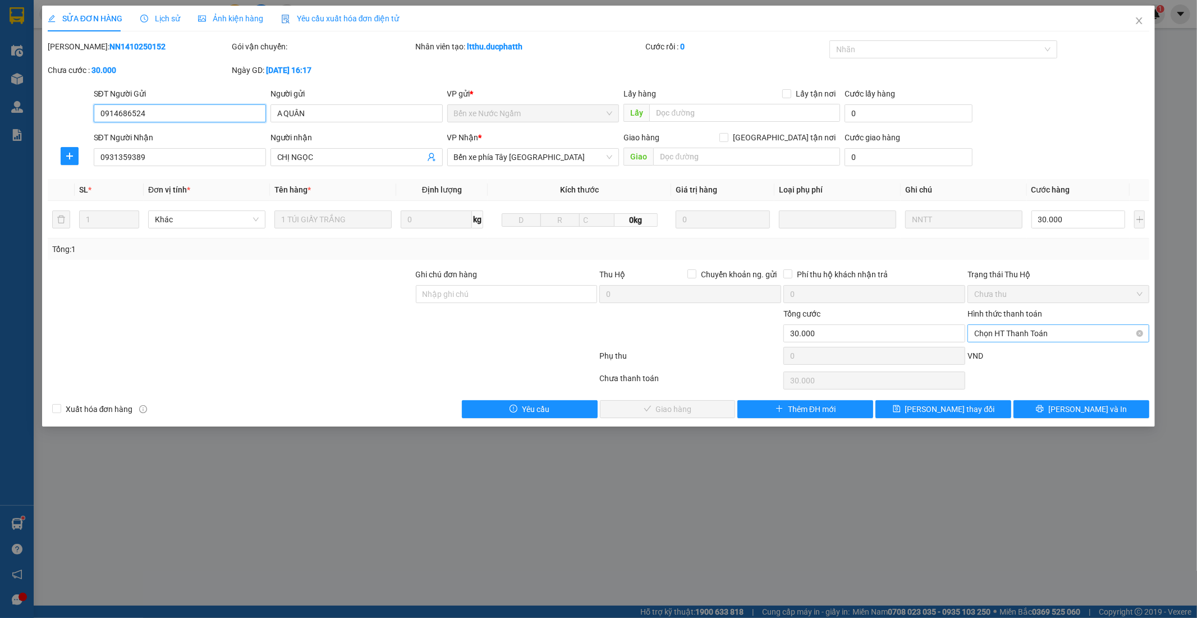
drag, startPoint x: 1018, startPoint y: 337, endPoint x: 1023, endPoint y: 334, distance: 5.8
click at [1021, 336] on span "Chọn HT Thanh Toán" at bounding box center [1058, 333] width 168 height 17
click at [1012, 392] on div "Chuyển khoản" at bounding box center [1059, 392] width 168 height 12
type input "0"
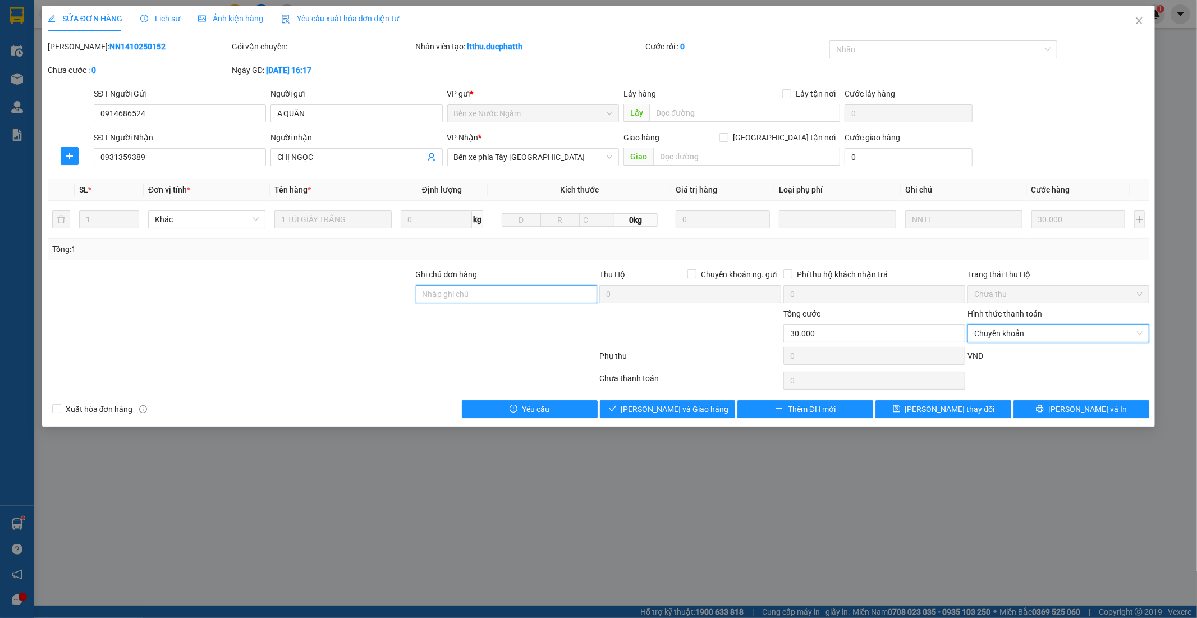
click at [467, 292] on input "Ghi chú đơn hàng" at bounding box center [507, 294] width 182 height 18
type input "Nntt - ck 15/10 9h9 pham thi hong ngọc vietin"
click at [661, 409] on span "Lưu và Giao hàng" at bounding box center [675, 409] width 108 height 12
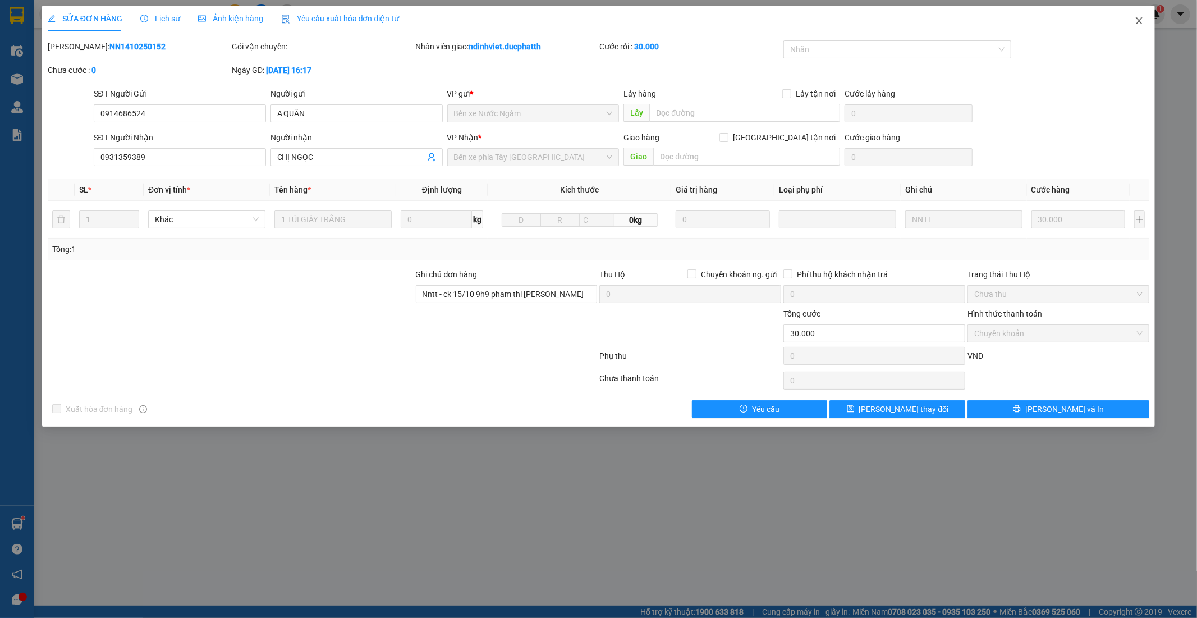
click at [1137, 20] on icon "close" at bounding box center [1139, 20] width 9 height 9
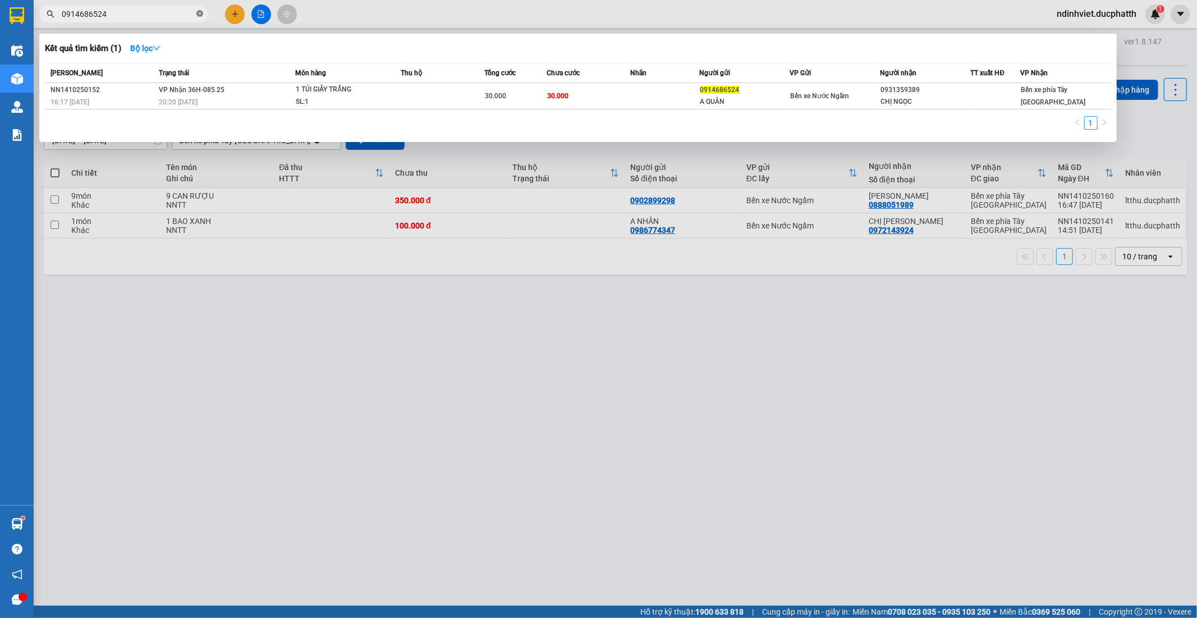
click at [198, 13] on icon "close-circle" at bounding box center [199, 13] width 7 height 7
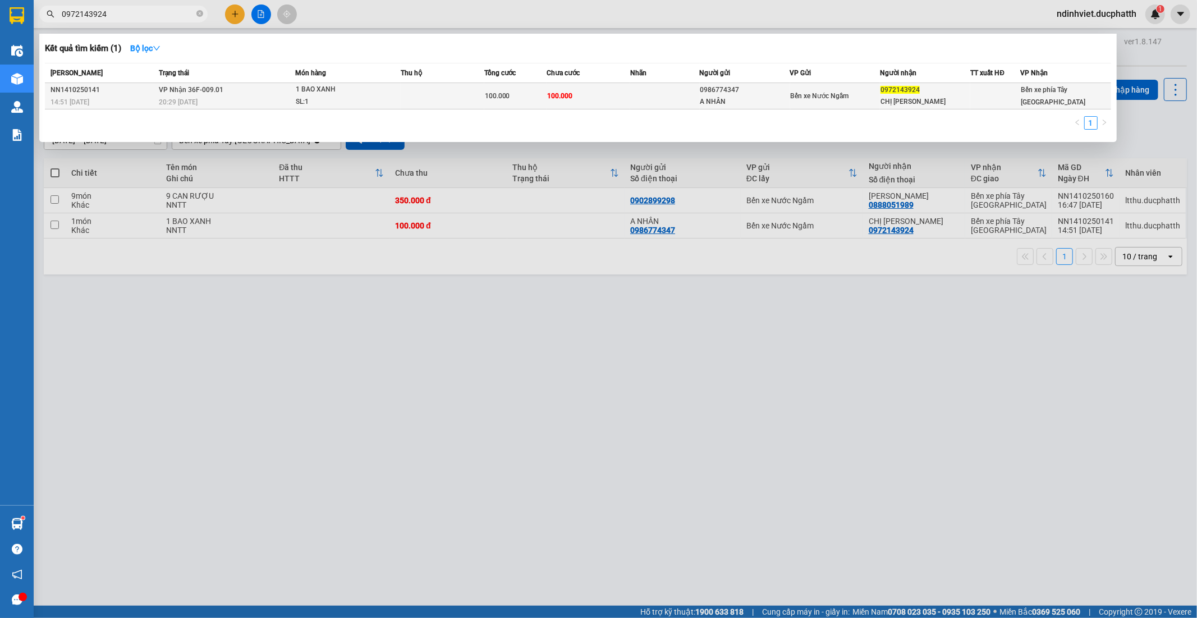
type input "0972143924"
click at [439, 98] on td at bounding box center [443, 96] width 84 height 26
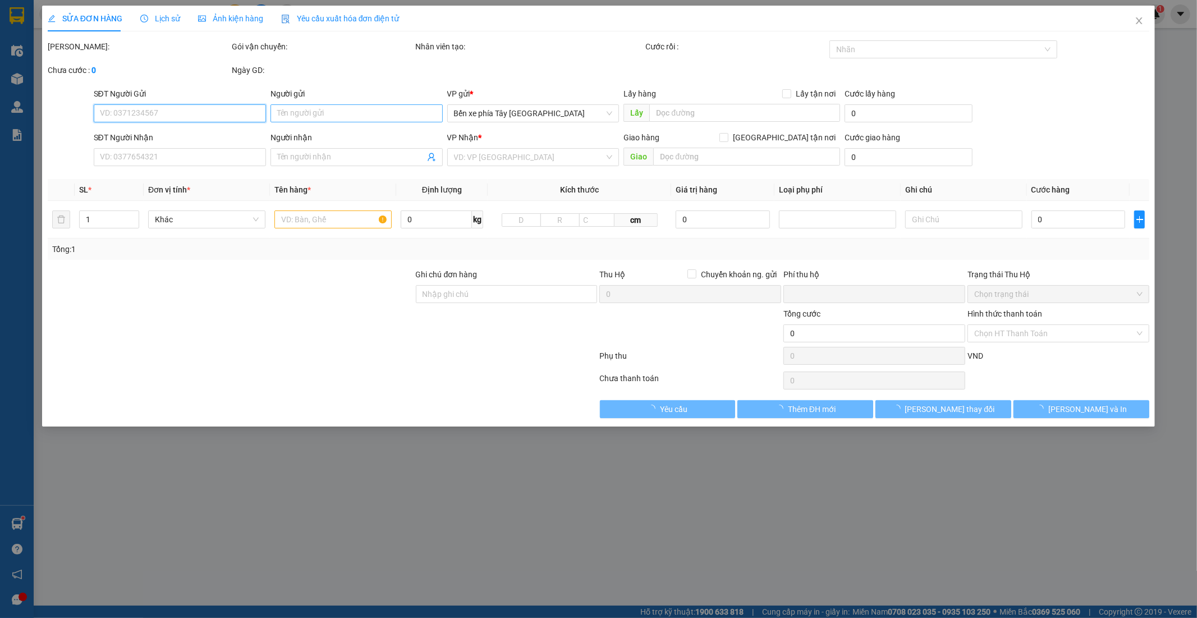
type input "0986774347"
type input "A NHÂN"
type input "0972143924"
type input "CHỊ HỒNG"
type input "0"
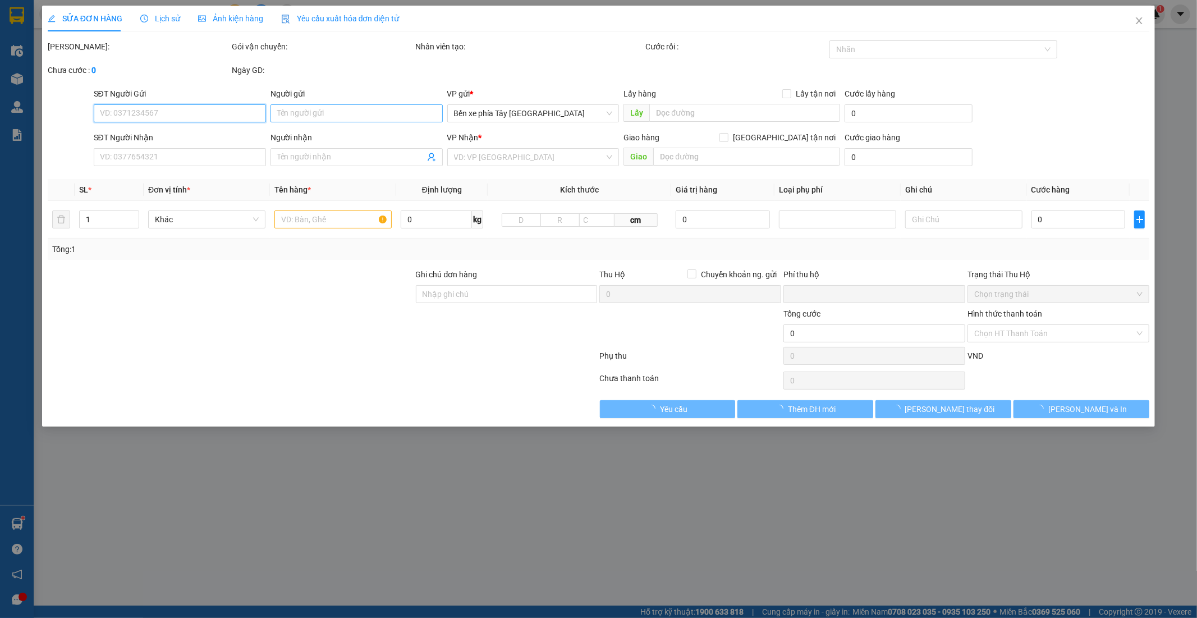
type input "100.000"
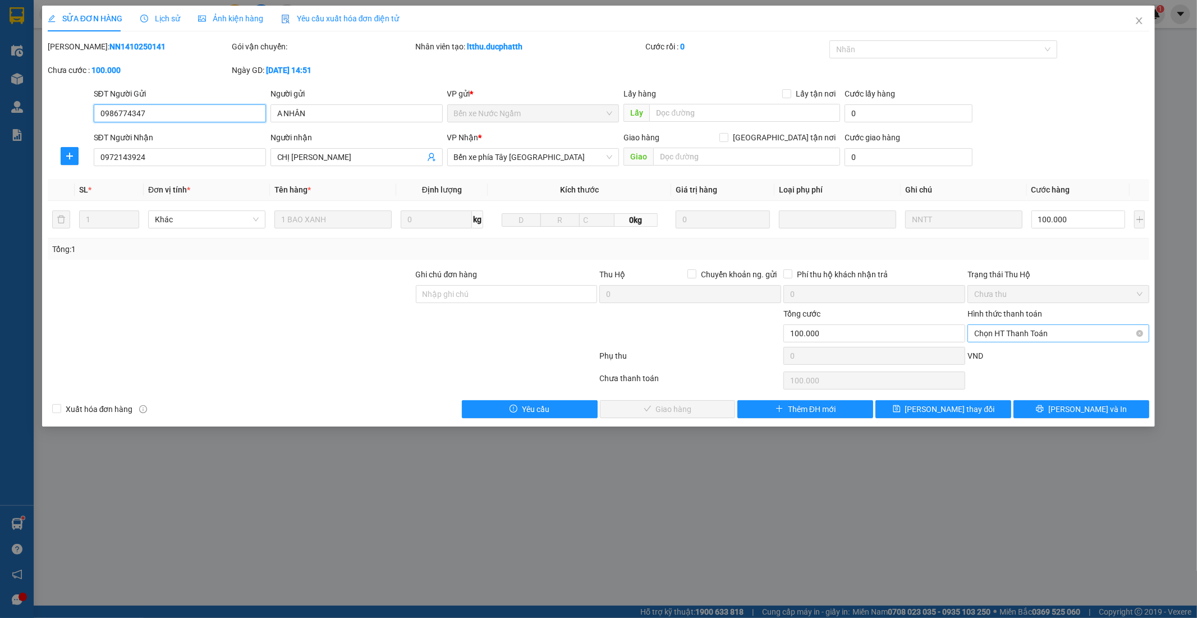
click at [1045, 336] on span "Chọn HT Thanh Toán" at bounding box center [1058, 333] width 168 height 17
click at [1006, 355] on div "Tại văn phòng" at bounding box center [1059, 356] width 168 height 12
type input "0"
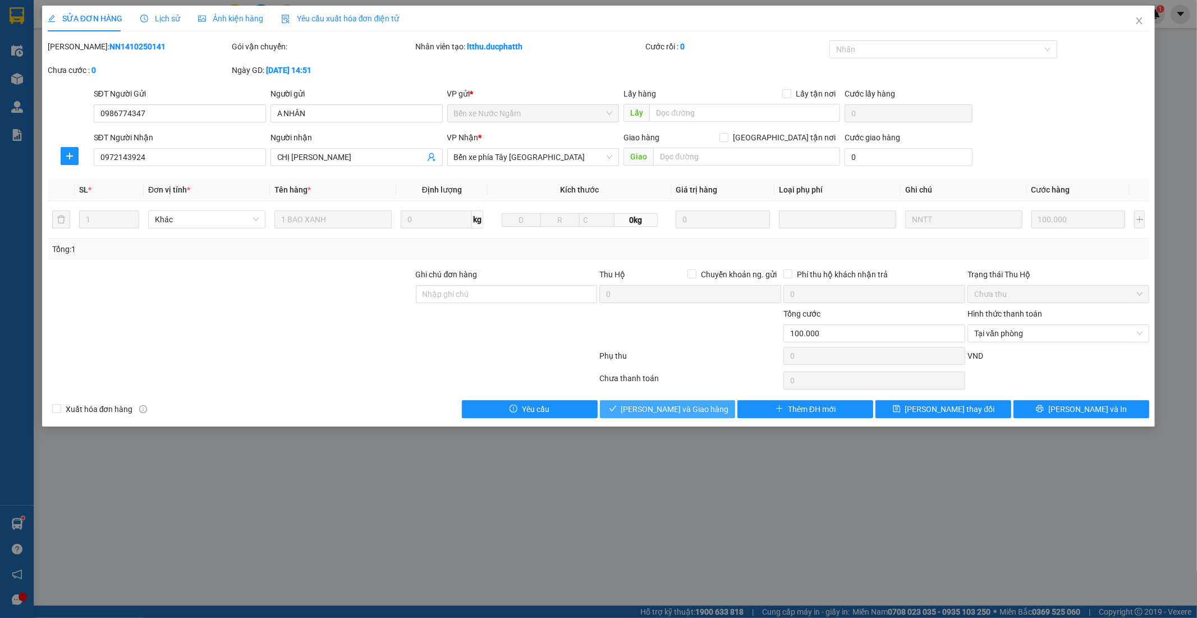
click at [693, 412] on span "Lưu và Giao hàng" at bounding box center [675, 409] width 108 height 12
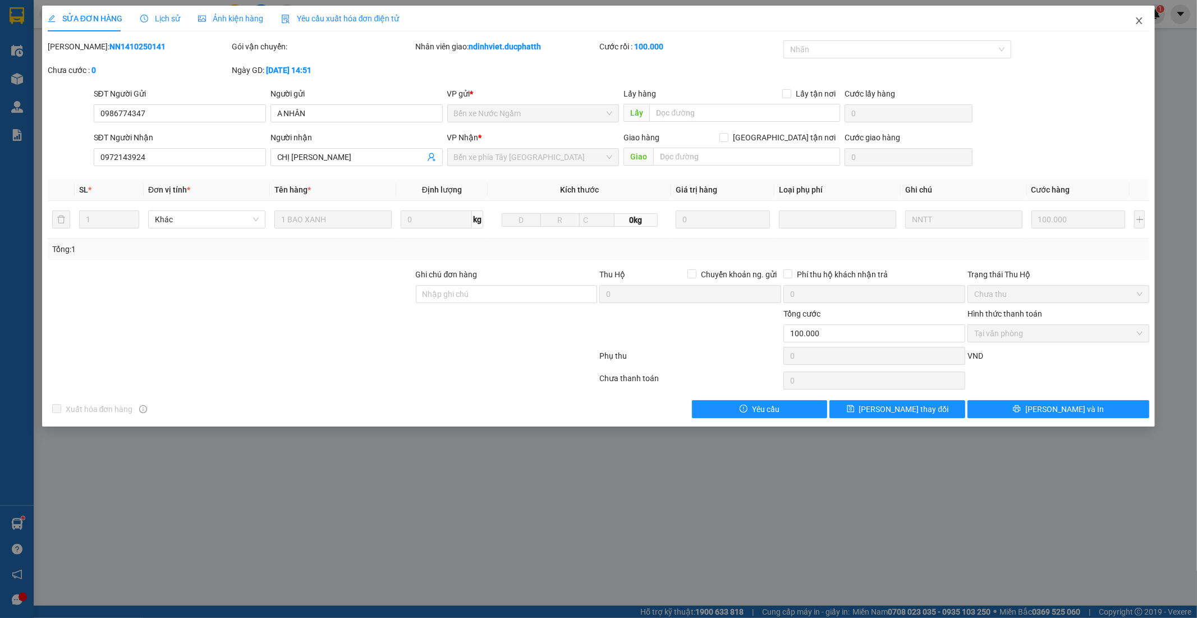
click at [1143, 23] on icon "close" at bounding box center [1139, 20] width 9 height 9
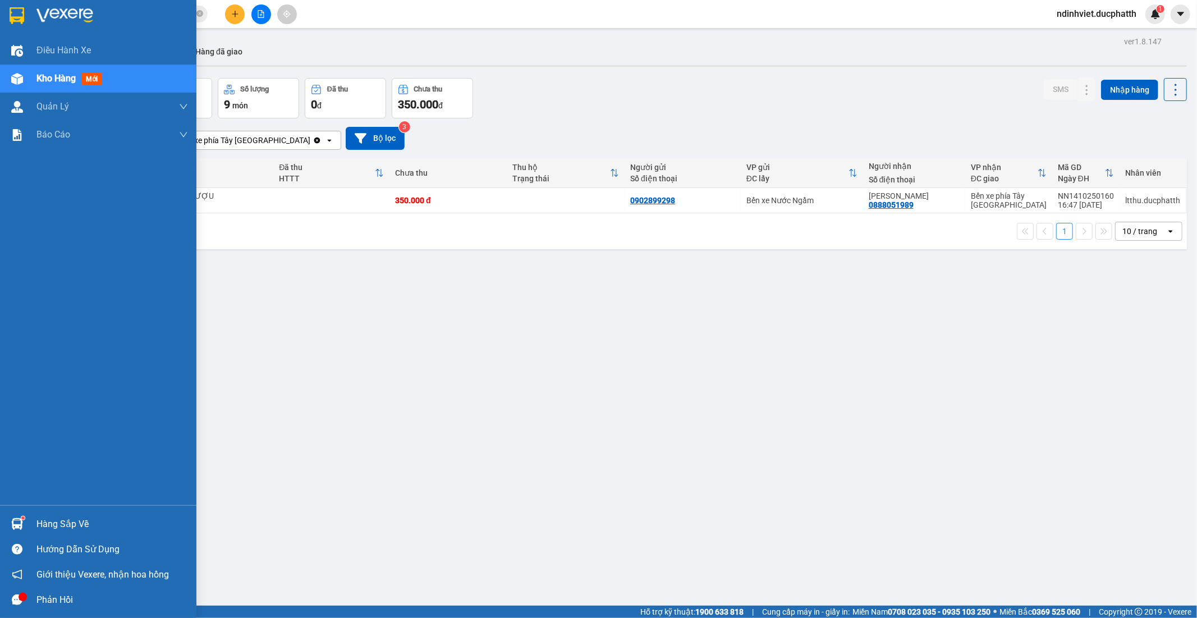
click at [21, 521] on img at bounding box center [17, 524] width 12 height 12
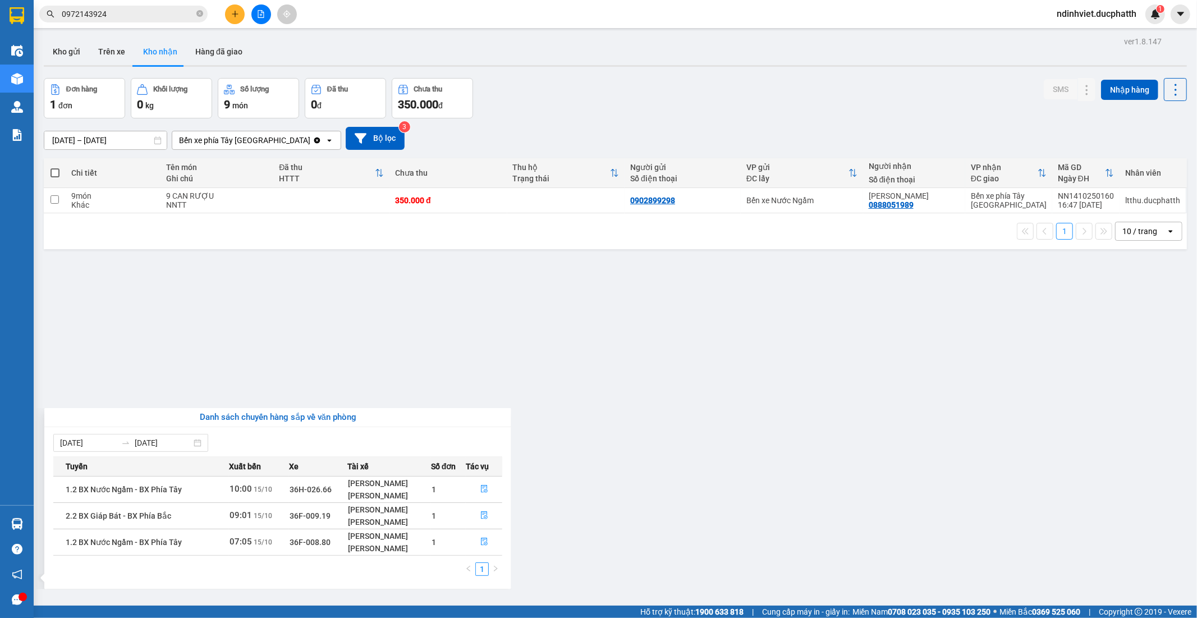
click at [458, 327] on section "Kết quả tìm kiếm ( 1 ) Bộ lọc Mã ĐH Trạng thái Món hàng Thu hộ Tổng cước Chưa c…" at bounding box center [598, 309] width 1197 height 618
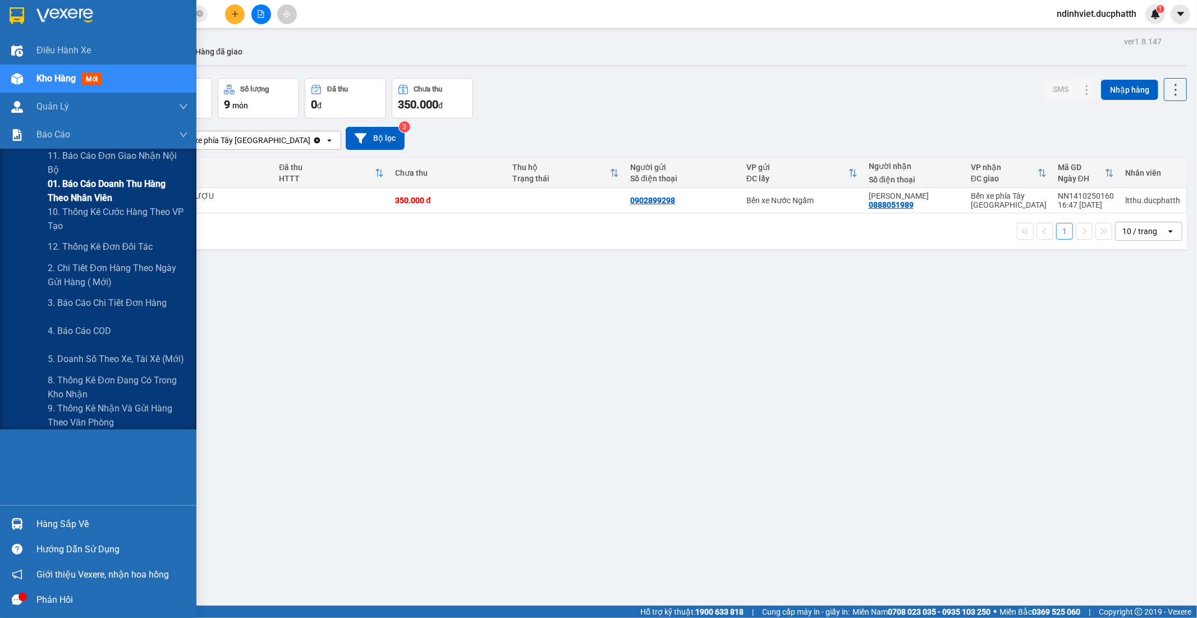
click at [111, 189] on span "01. Báo cáo doanh thu hàng theo nhân viên" at bounding box center [118, 191] width 140 height 28
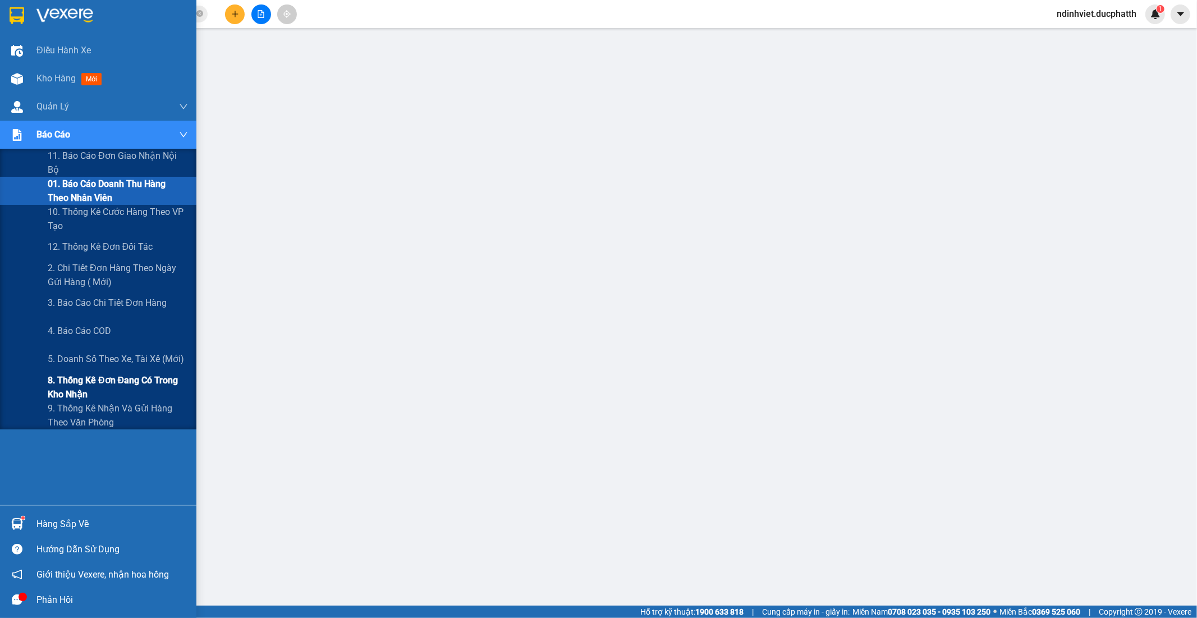
click at [122, 387] on span "8. Thống kê đơn đang có trong kho nhận" at bounding box center [118, 387] width 140 height 28
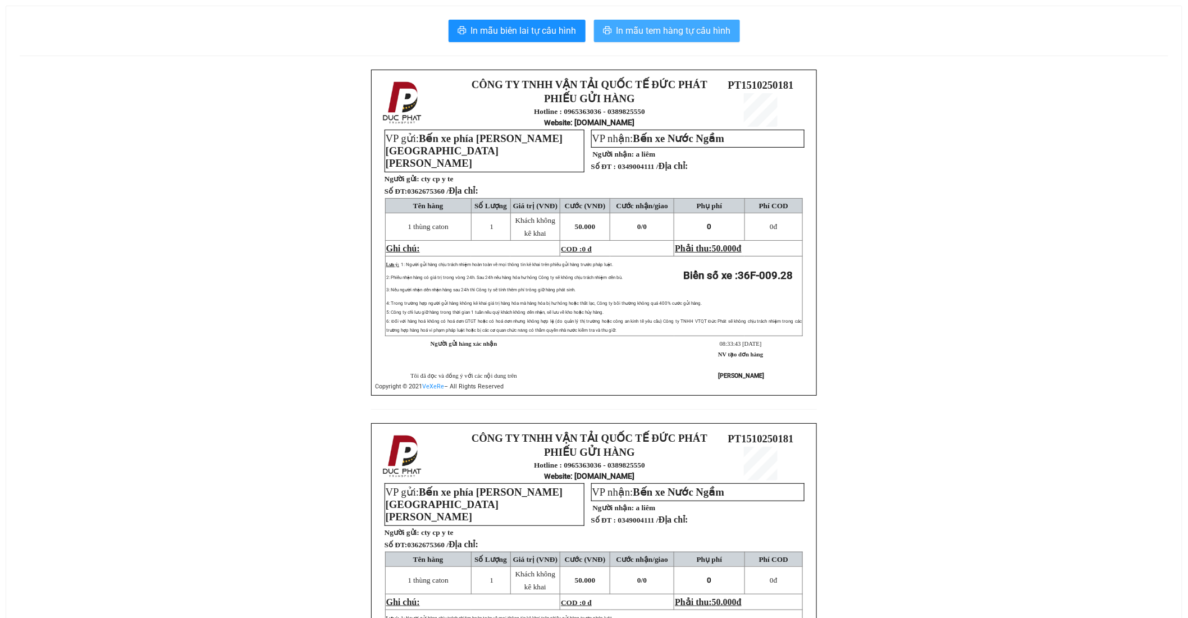
click at [700, 35] on span "In mẫu tem hàng tự cấu hình" at bounding box center [673, 31] width 114 height 14
click at [702, 29] on span "In mẫu tem hàng tự cấu hình" at bounding box center [673, 31] width 114 height 14
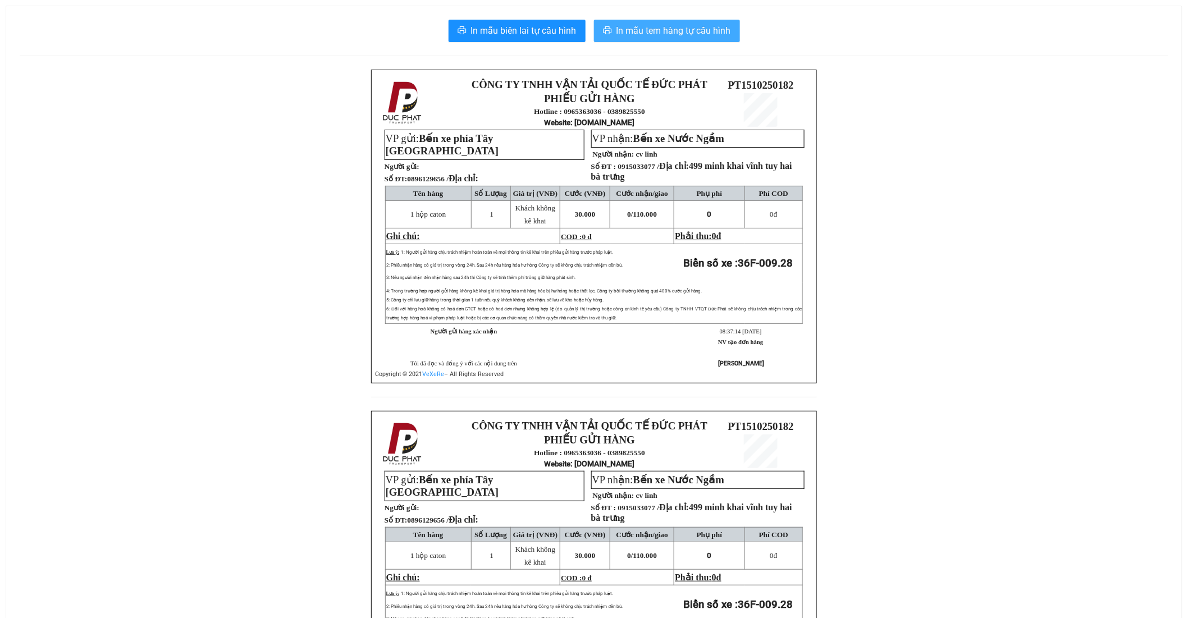
click at [686, 28] on span "In mẫu tem hàng tự cấu hình" at bounding box center [673, 31] width 114 height 14
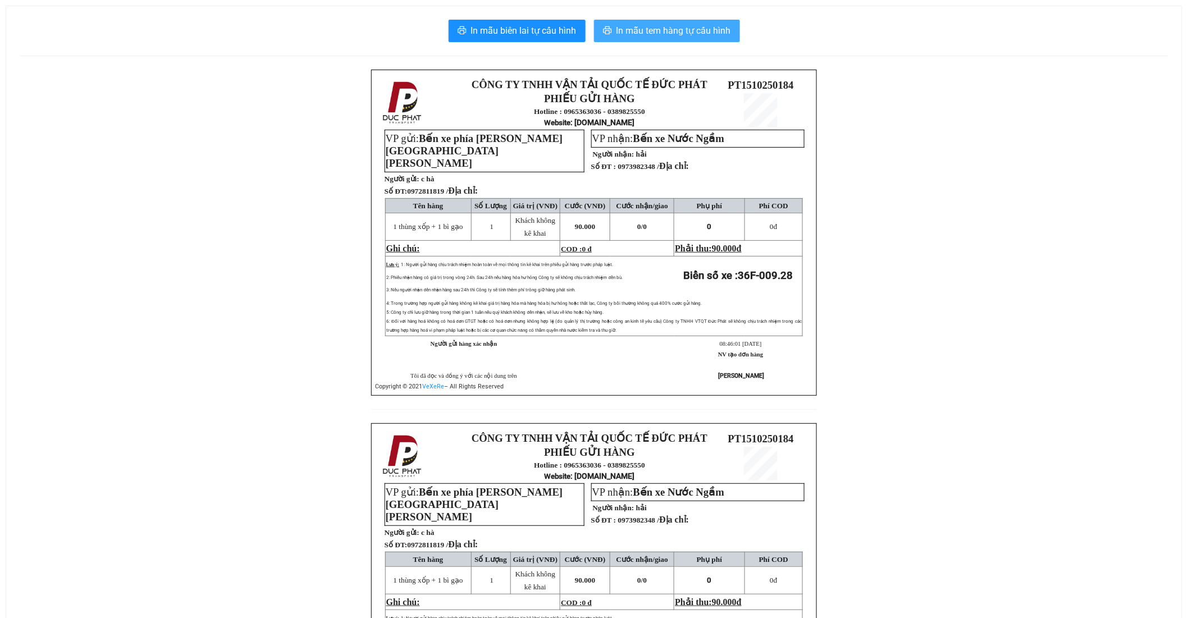
click at [675, 30] on span "In mẫu tem hàng tự cấu hình" at bounding box center [673, 31] width 114 height 14
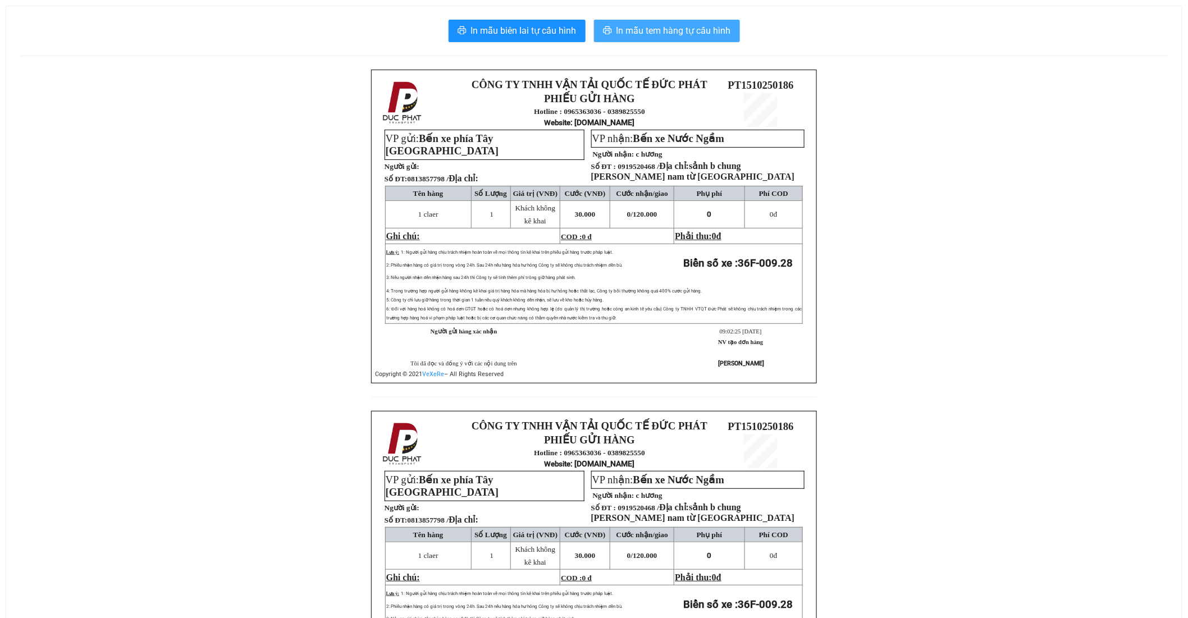
click at [657, 24] on span "In mẫu tem hàng tự cấu hình" at bounding box center [673, 31] width 114 height 14
click at [681, 37] on span "In mẫu tem hàng tự cấu hình" at bounding box center [673, 31] width 114 height 14
click at [695, 31] on span "In mẫu tem hàng tự cấu hình" at bounding box center [673, 31] width 114 height 14
click at [717, 32] on span "In mẫu tem hàng tự cấu hình" at bounding box center [673, 31] width 114 height 14
click at [687, 33] on span "In mẫu tem hàng tự cấu hình" at bounding box center [673, 31] width 114 height 14
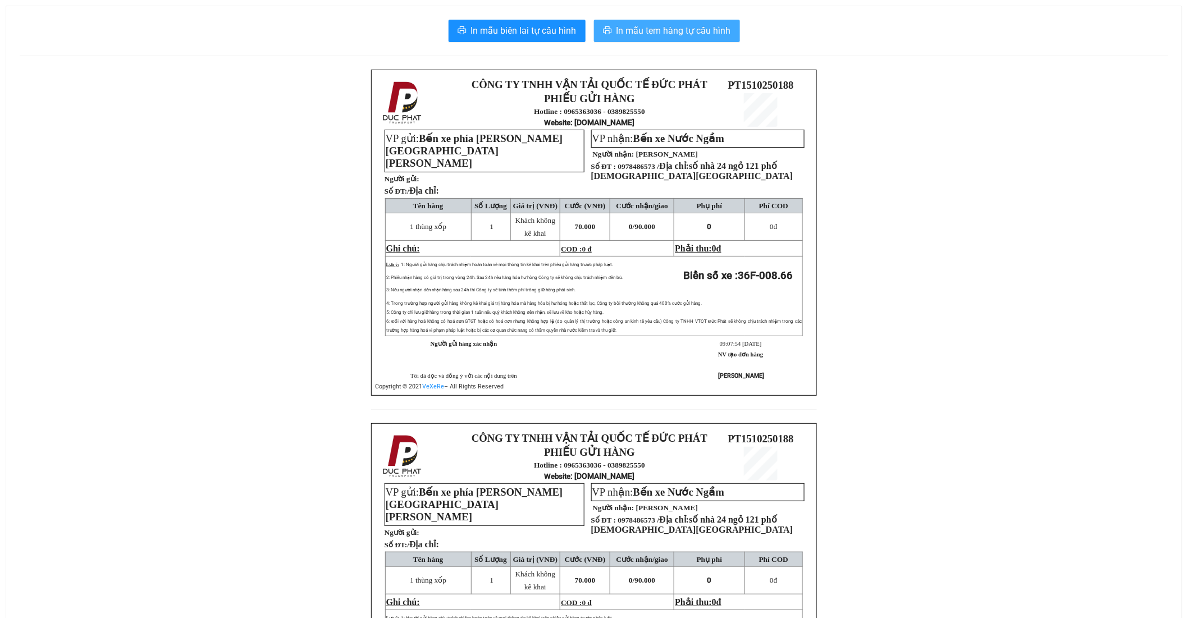
click at [694, 40] on button "In mẫu tem hàng tự cấu hình" at bounding box center [667, 31] width 146 height 22
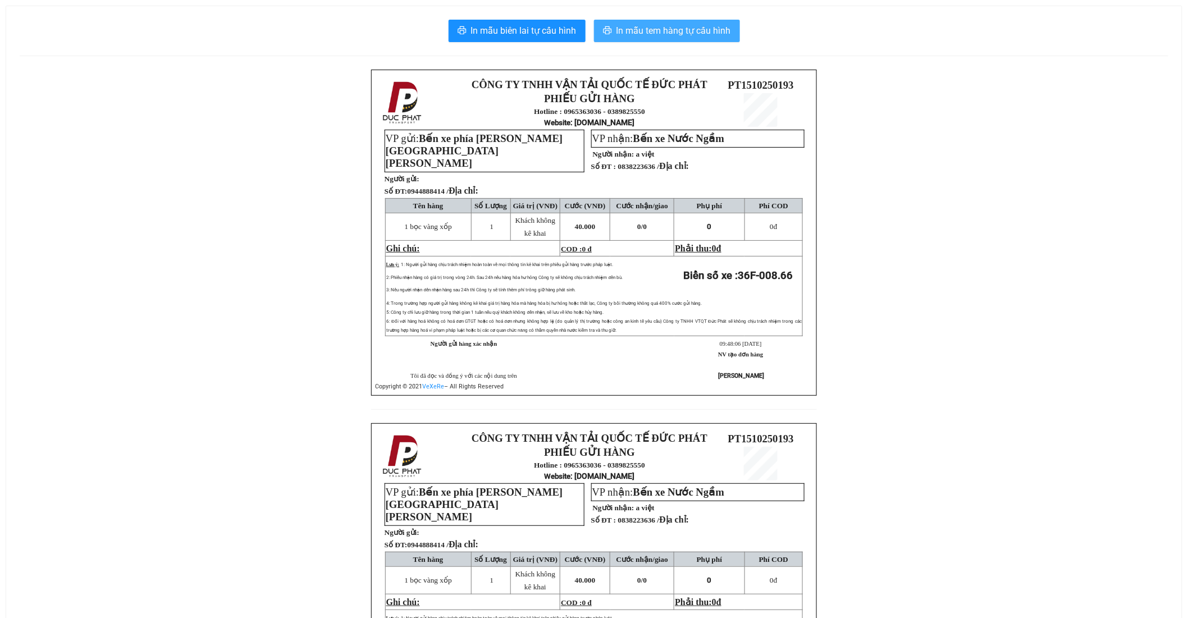
click at [685, 34] on span "In mẫu tem hàng tự cấu hình" at bounding box center [673, 31] width 114 height 14
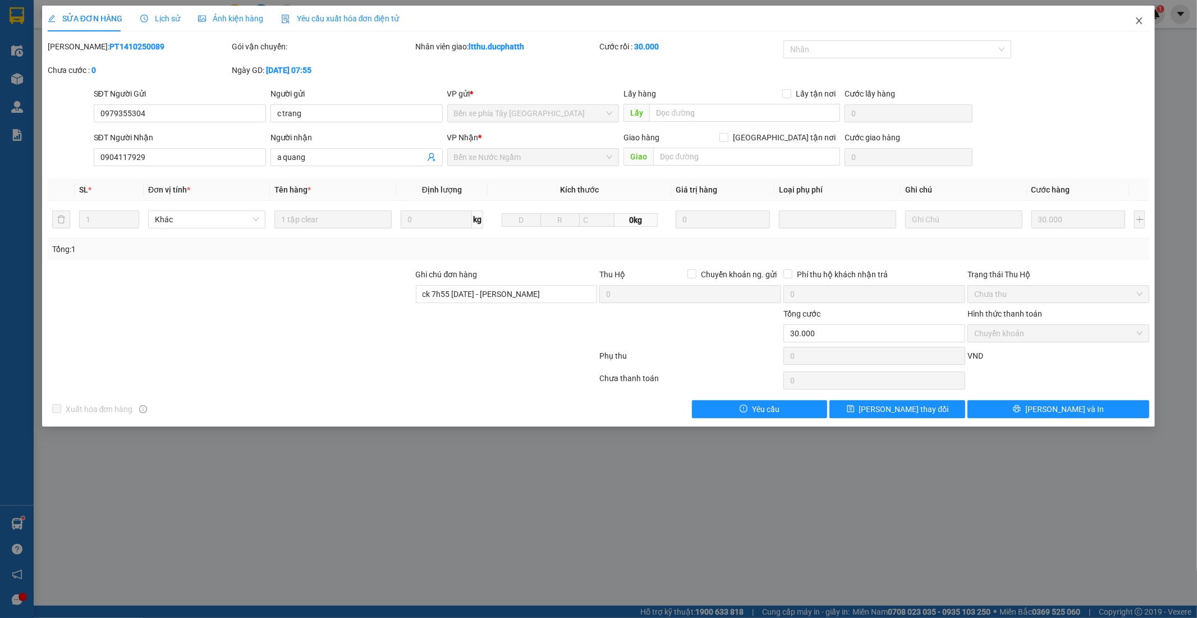
click at [1138, 22] on icon "close" at bounding box center [1139, 20] width 9 height 9
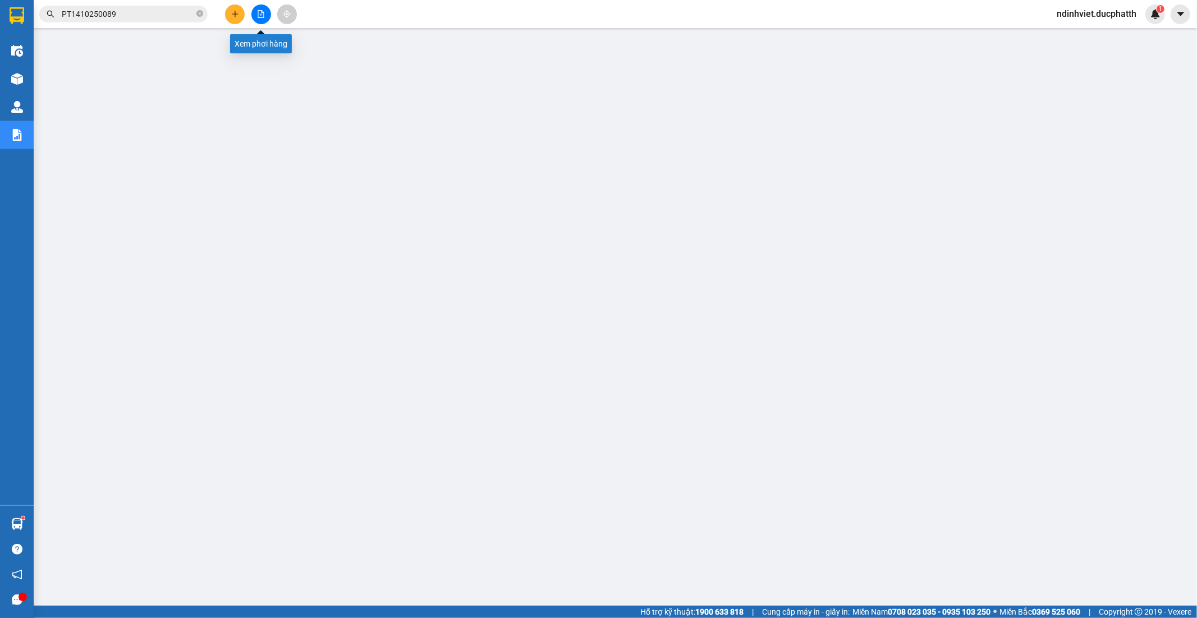
click at [258, 10] on icon "file-add" at bounding box center [261, 14] width 8 height 8
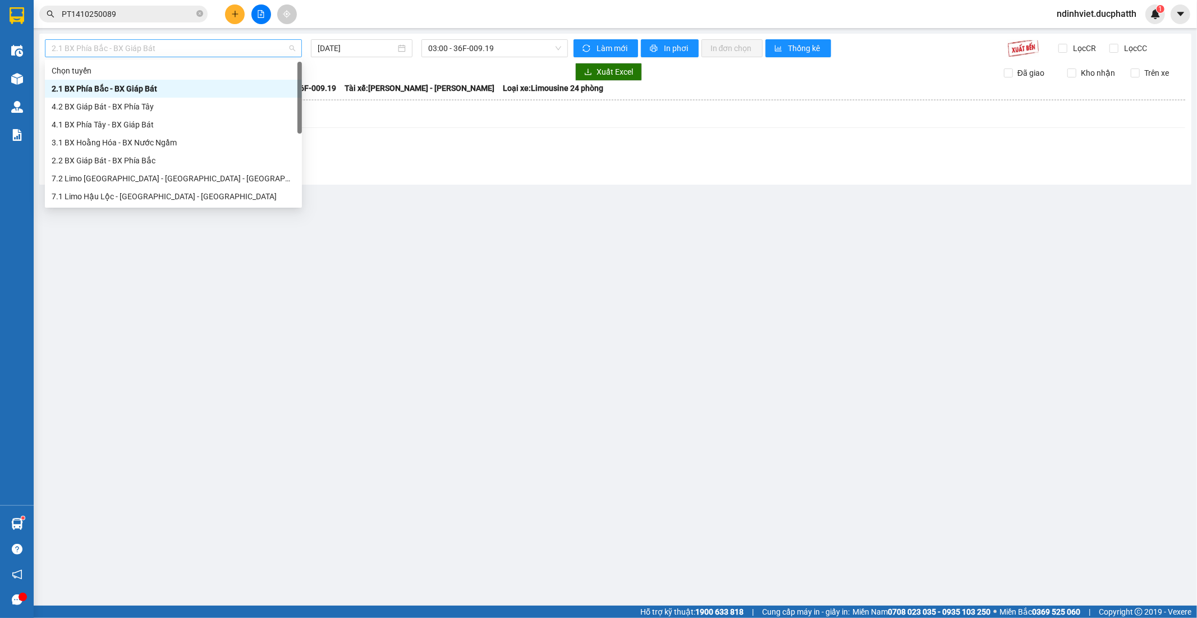
click at [241, 52] on span "2.1 BX Phía Bắc - BX Giáp Bát" at bounding box center [174, 48] width 244 height 17
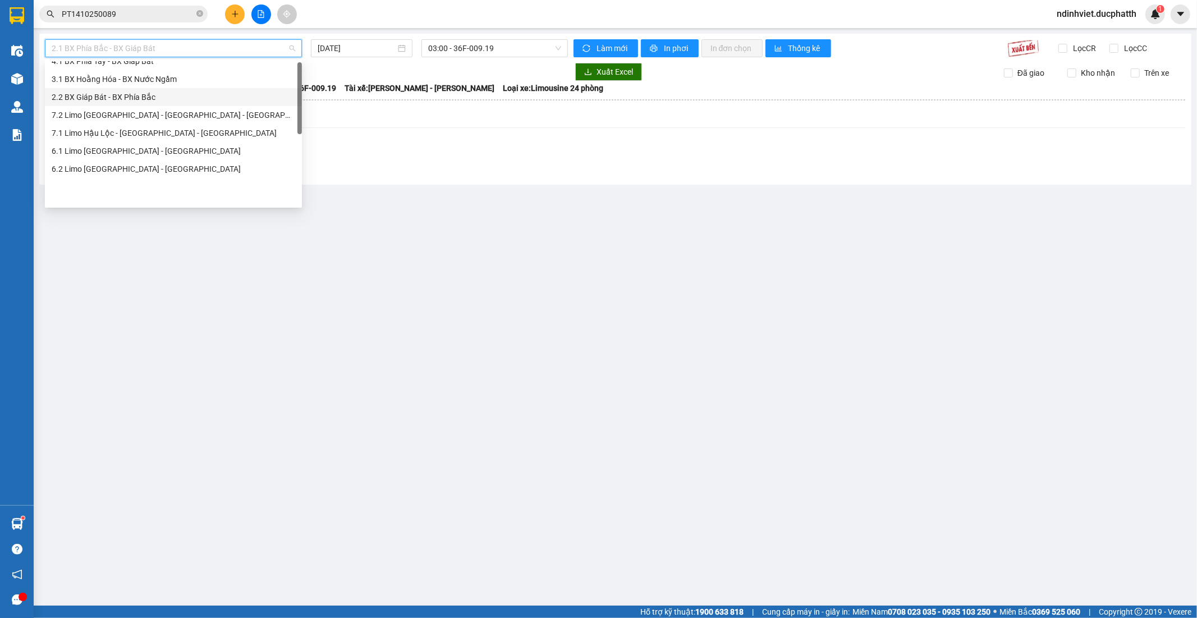
scroll to position [1, 0]
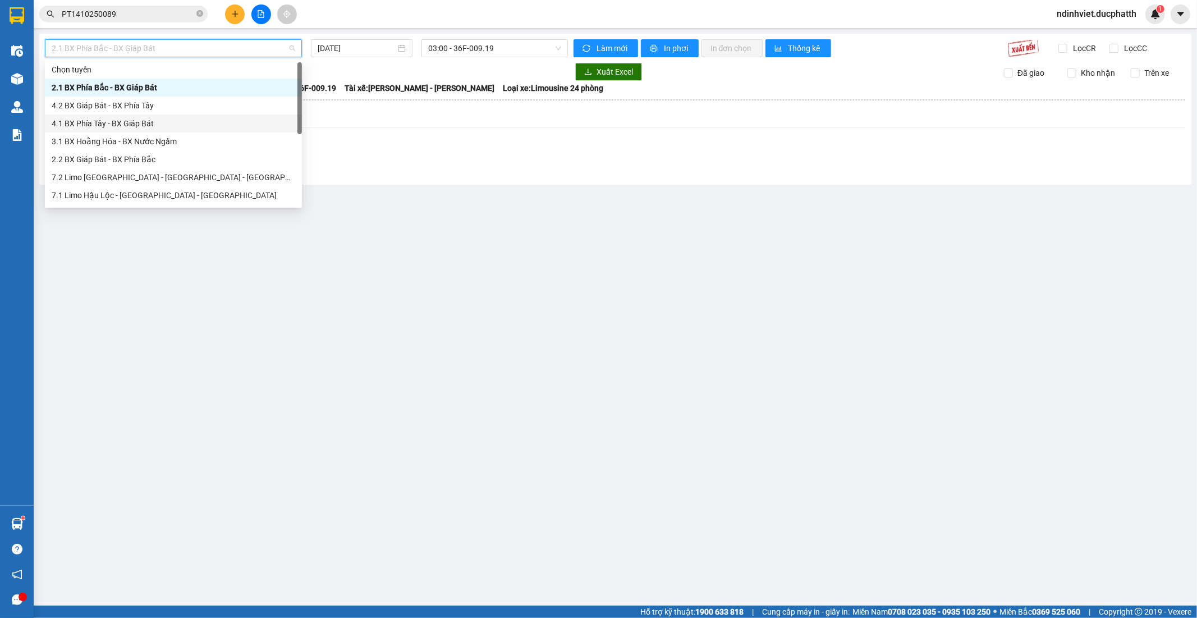
click at [140, 124] on div "4.1 BX Phía Tây - BX Giáp Bát" at bounding box center [174, 123] width 244 height 12
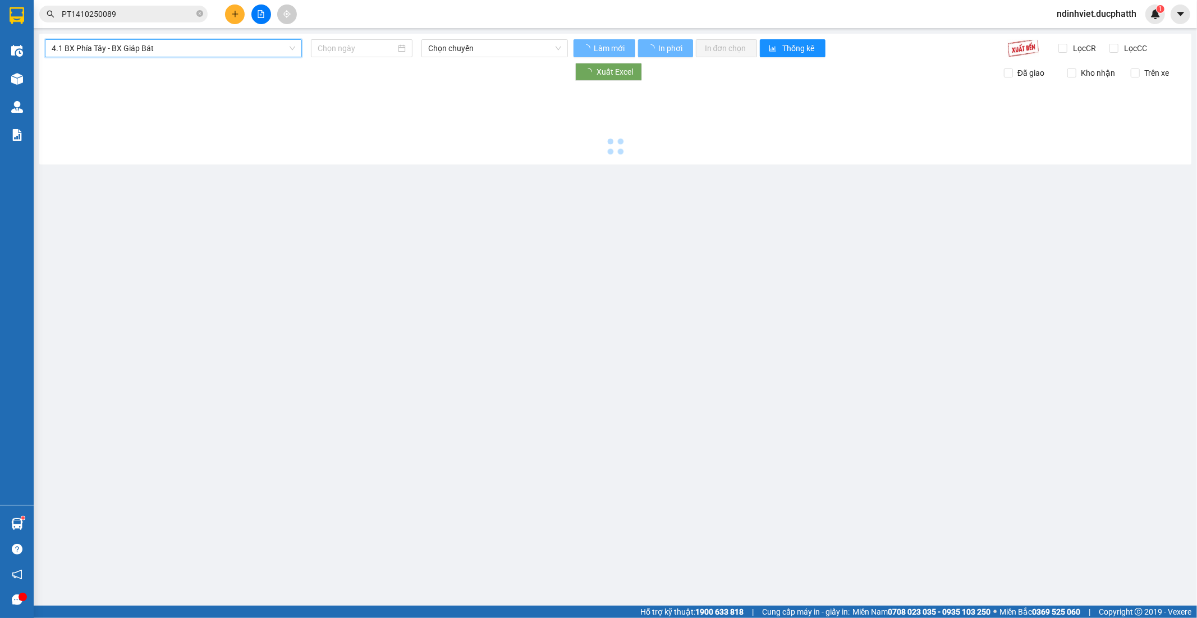
type input "[DATE]"
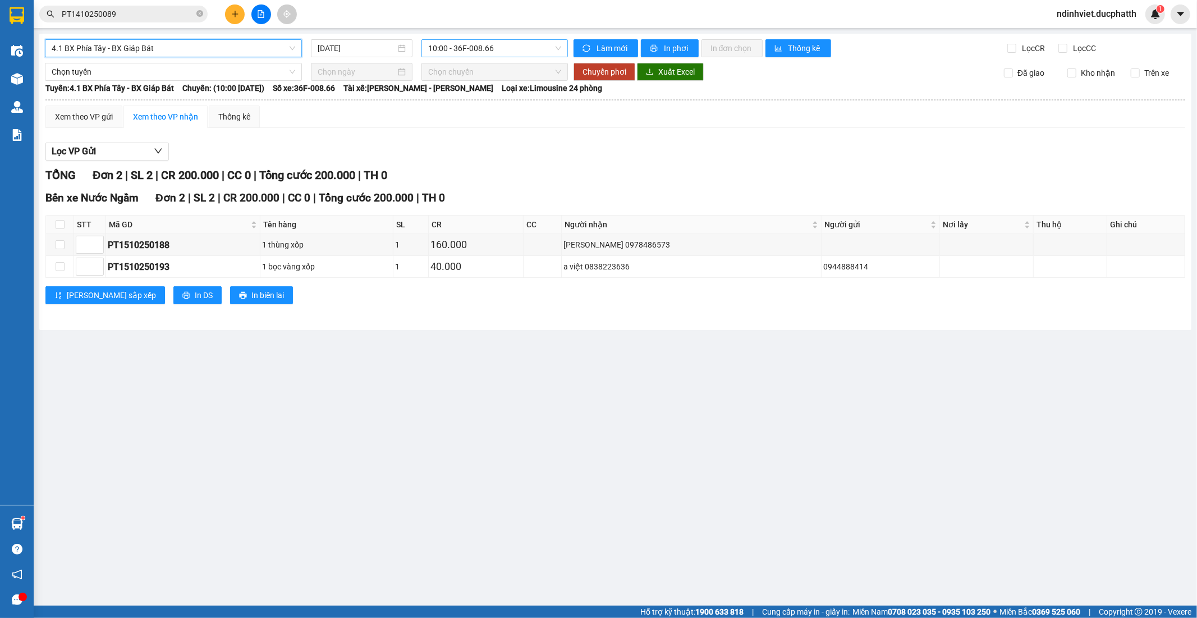
click at [479, 45] on span "10:00 - 36F-008.66" at bounding box center [494, 48] width 132 height 17
click at [514, 46] on span "10:00 - 36F-008.66" at bounding box center [494, 48] width 132 height 17
click at [682, 46] on span "In phơi" at bounding box center [677, 48] width 26 height 12
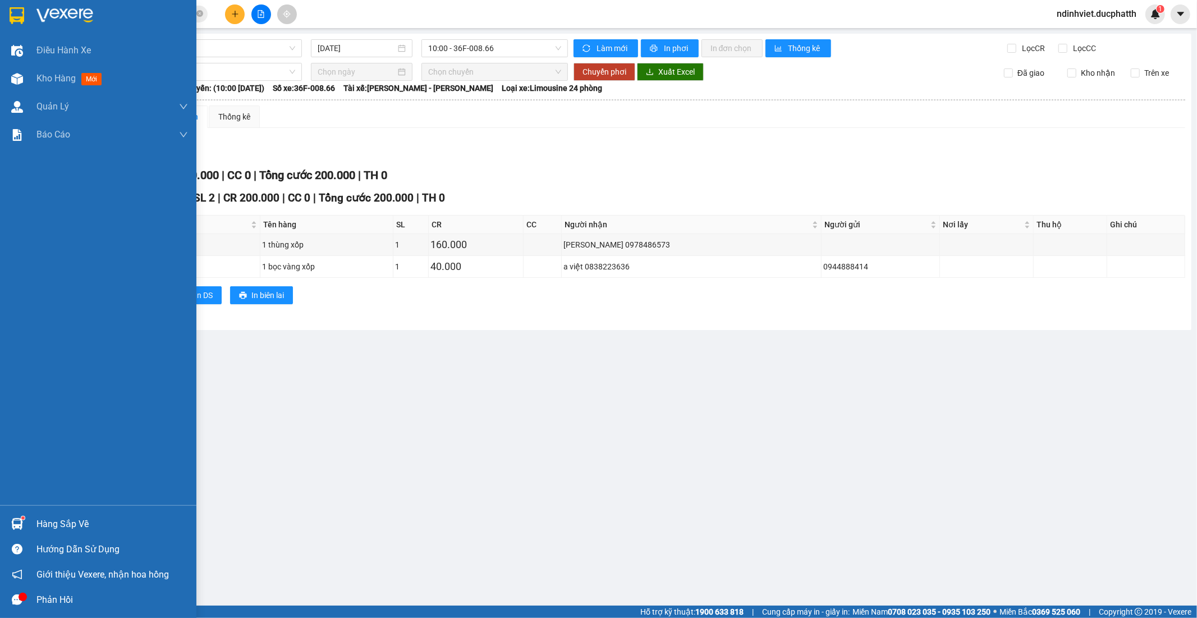
click at [23, 529] on div at bounding box center [17, 524] width 20 height 20
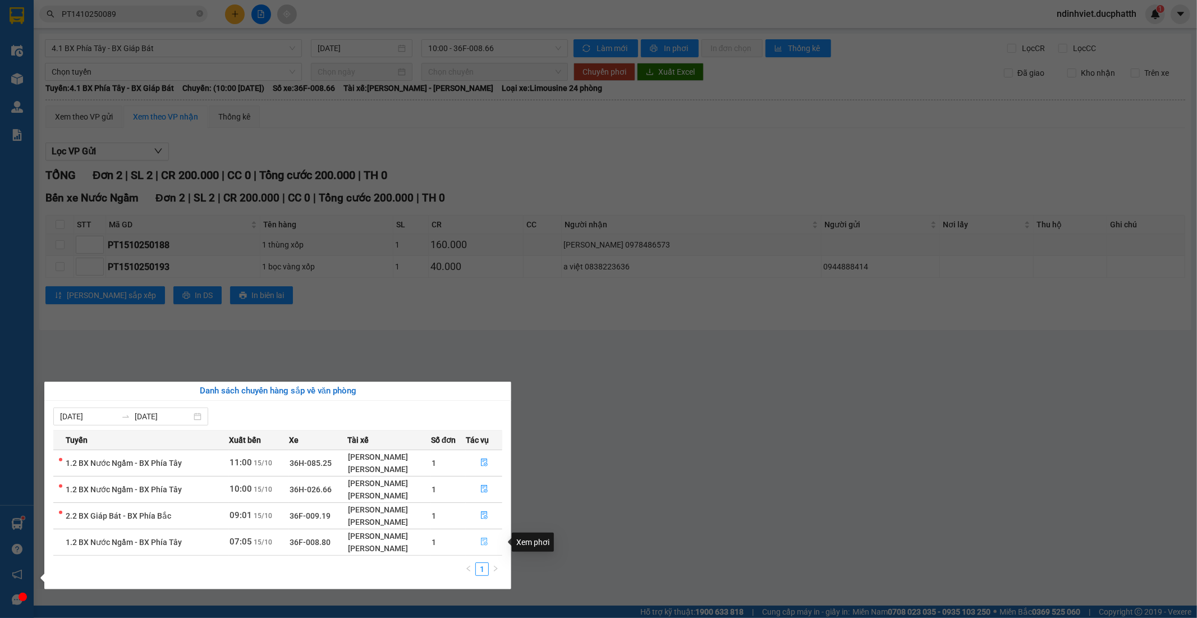
click at [487, 543] on icon "file-done" at bounding box center [484, 542] width 7 height 8
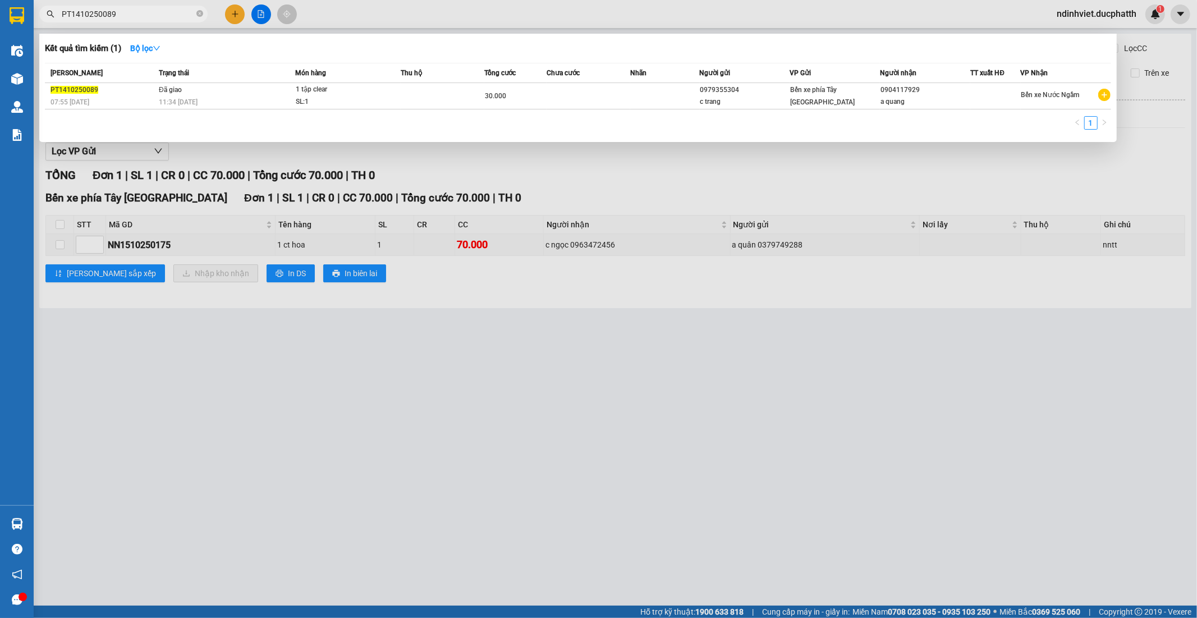
click at [167, 13] on input "PT1410250089" at bounding box center [128, 14] width 132 height 12
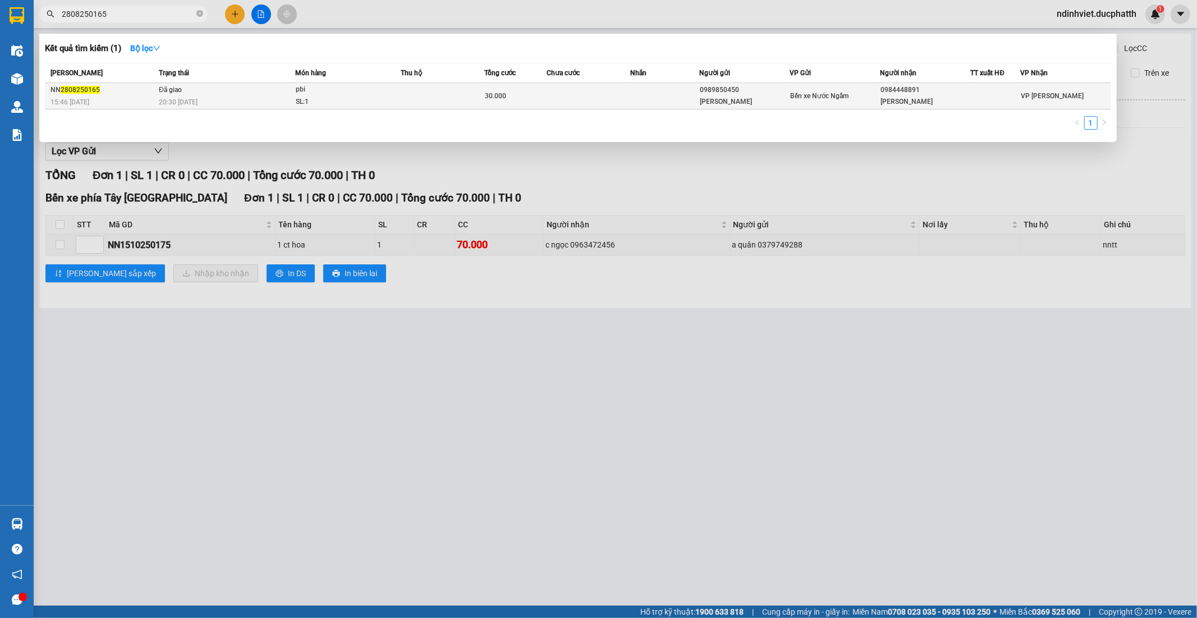
type input "2808250165"
click at [439, 92] on td at bounding box center [443, 96] width 84 height 26
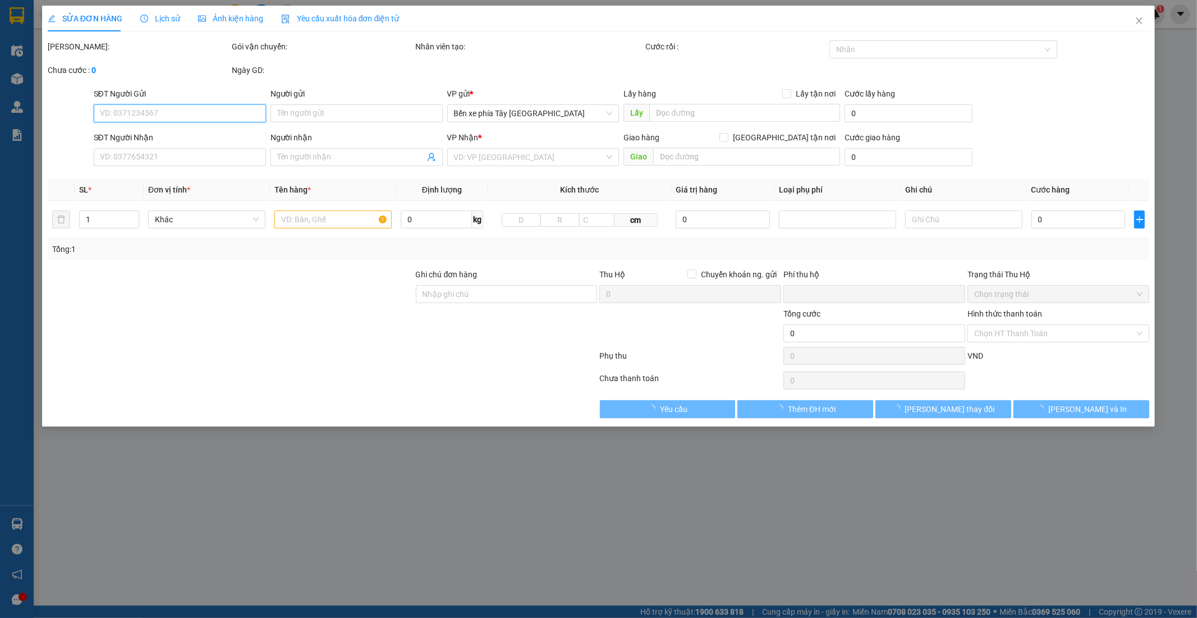
type input "0989850450"
type input "anh tùng"
type input "0984448891"
type input "ANH VĨNH"
type input "0"
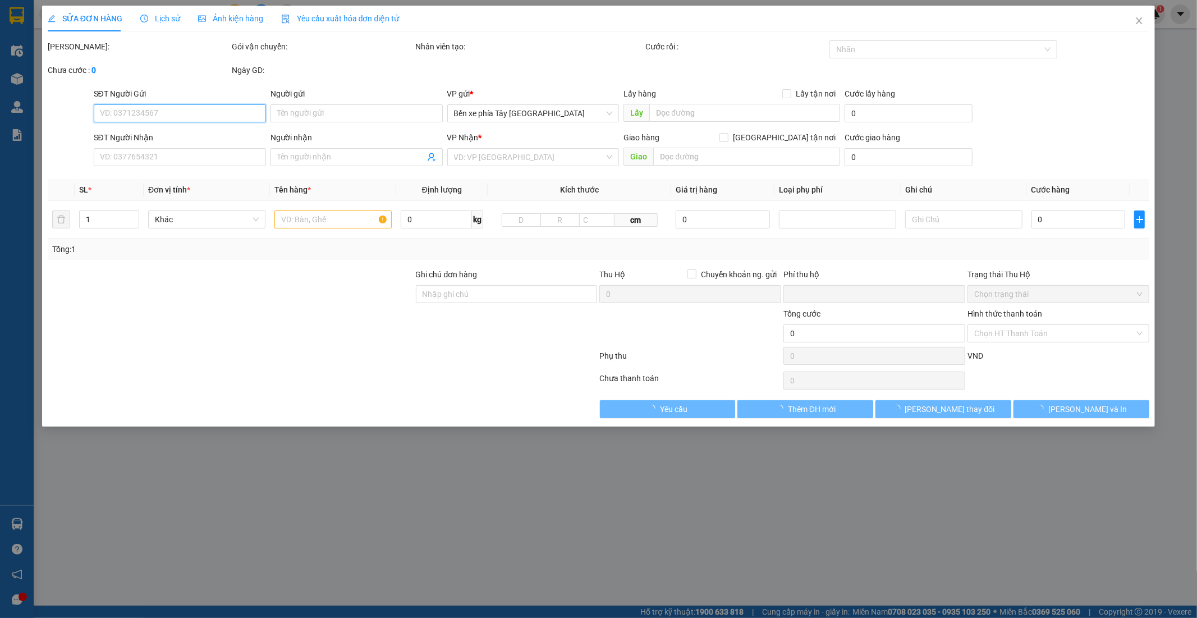
type input "30.000"
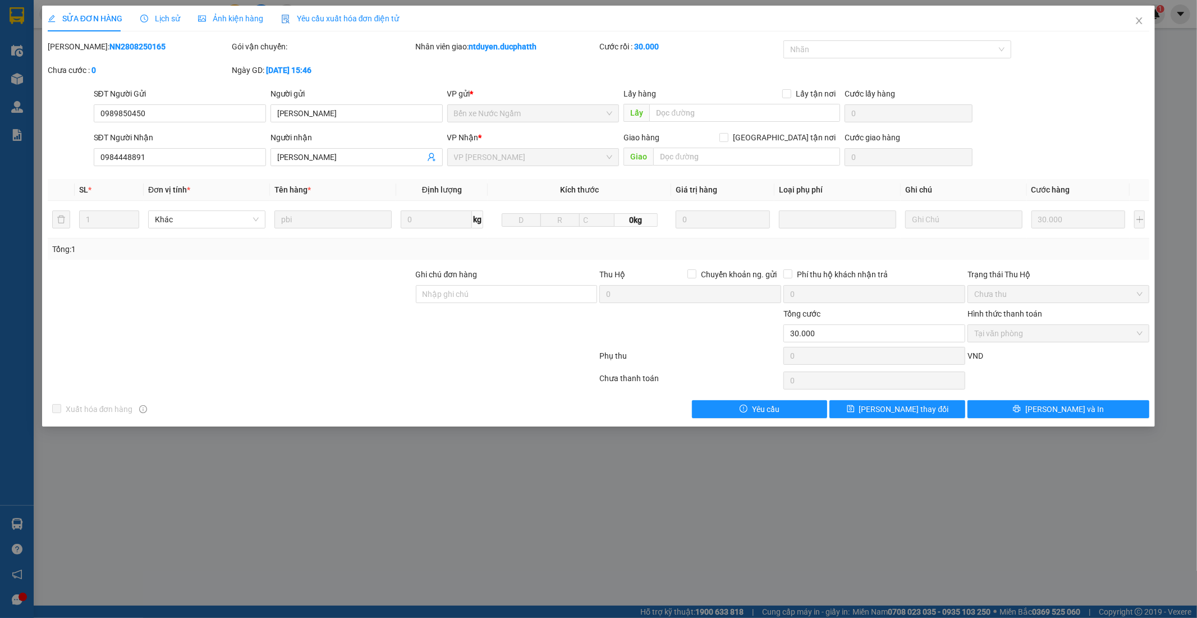
click at [167, 14] on span "Lịch sử" at bounding box center [160, 18] width 40 height 9
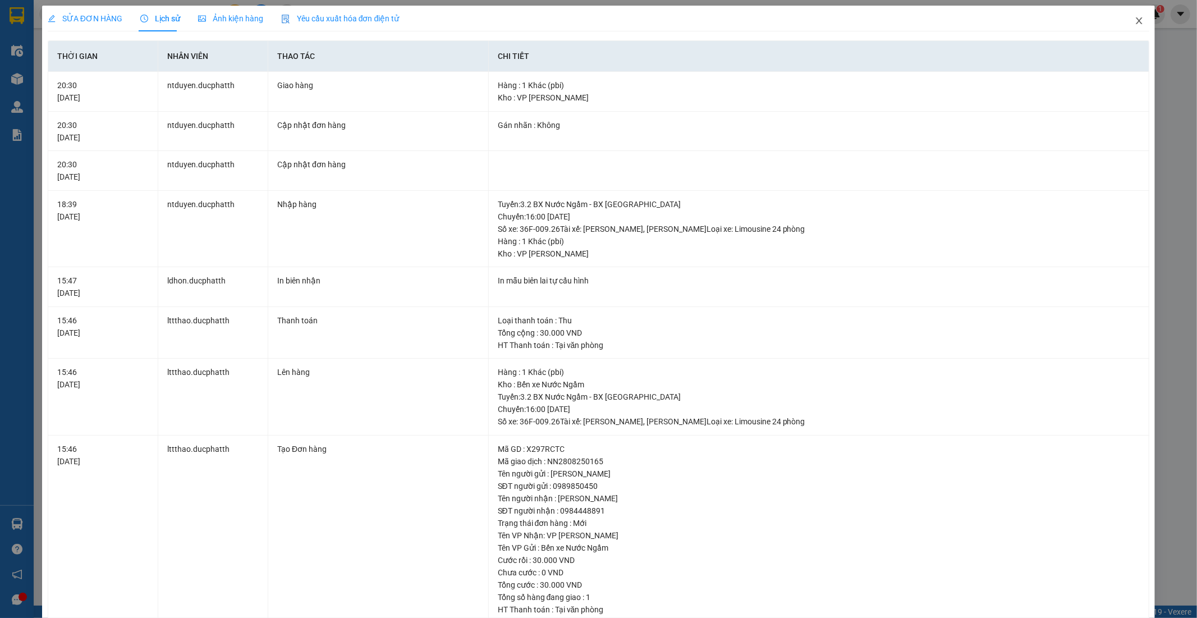
click at [1127, 15] on span "Close" at bounding box center [1139, 21] width 31 height 31
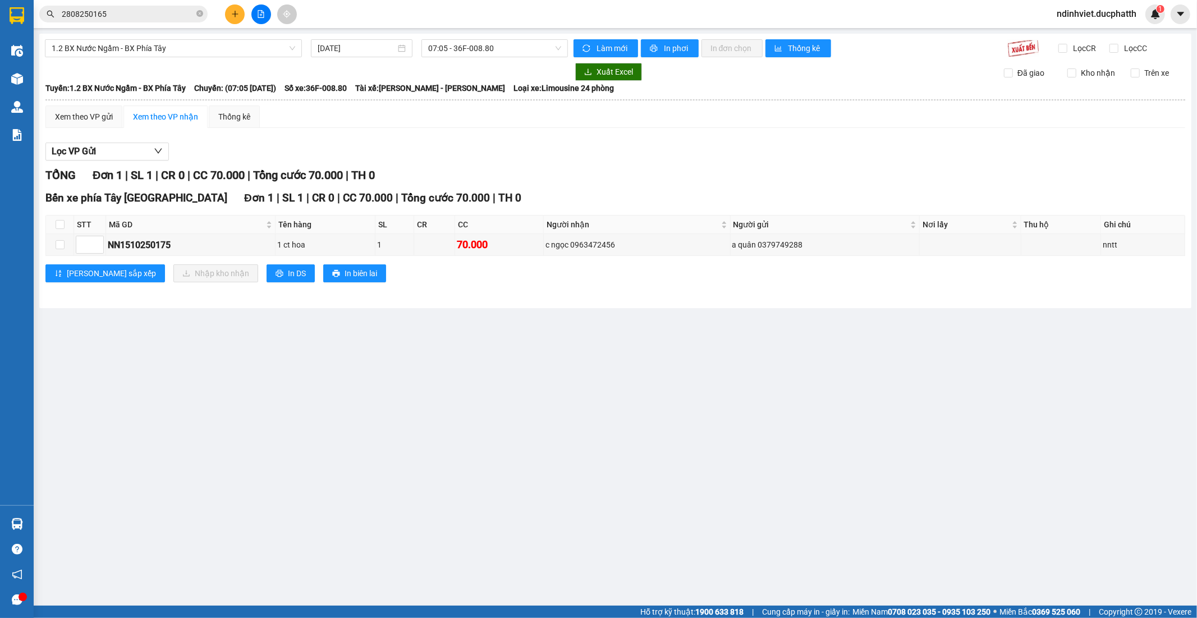
click at [147, 14] on input "2808250165" at bounding box center [128, 14] width 132 height 12
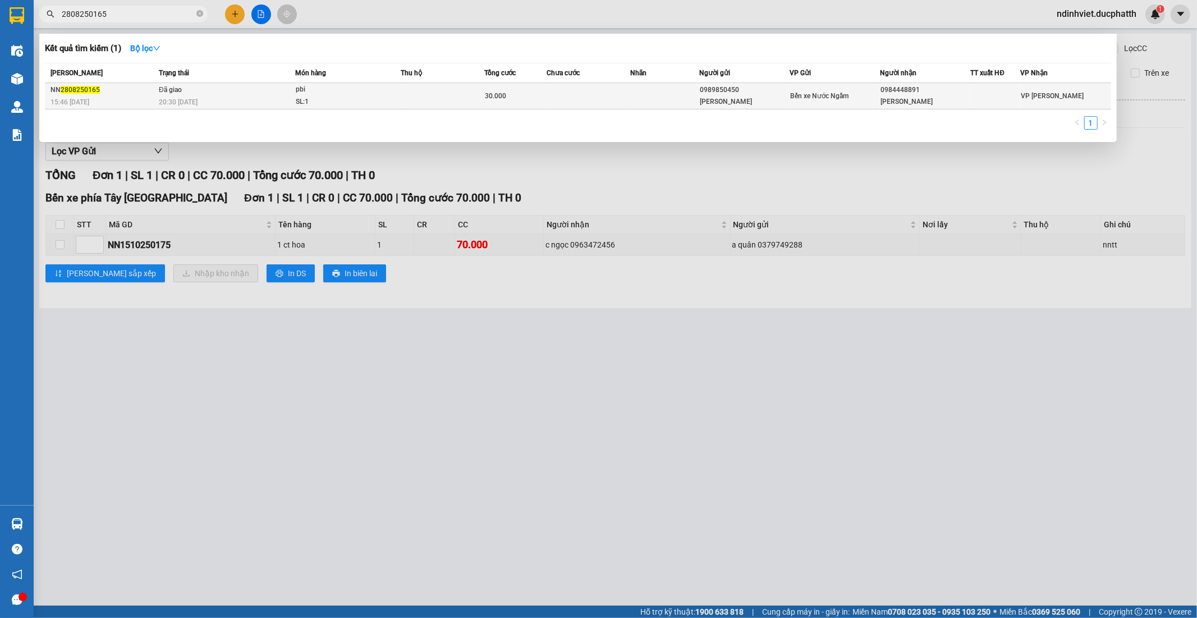
click at [248, 99] on div "20:30 - 28/08" at bounding box center [227, 102] width 136 height 12
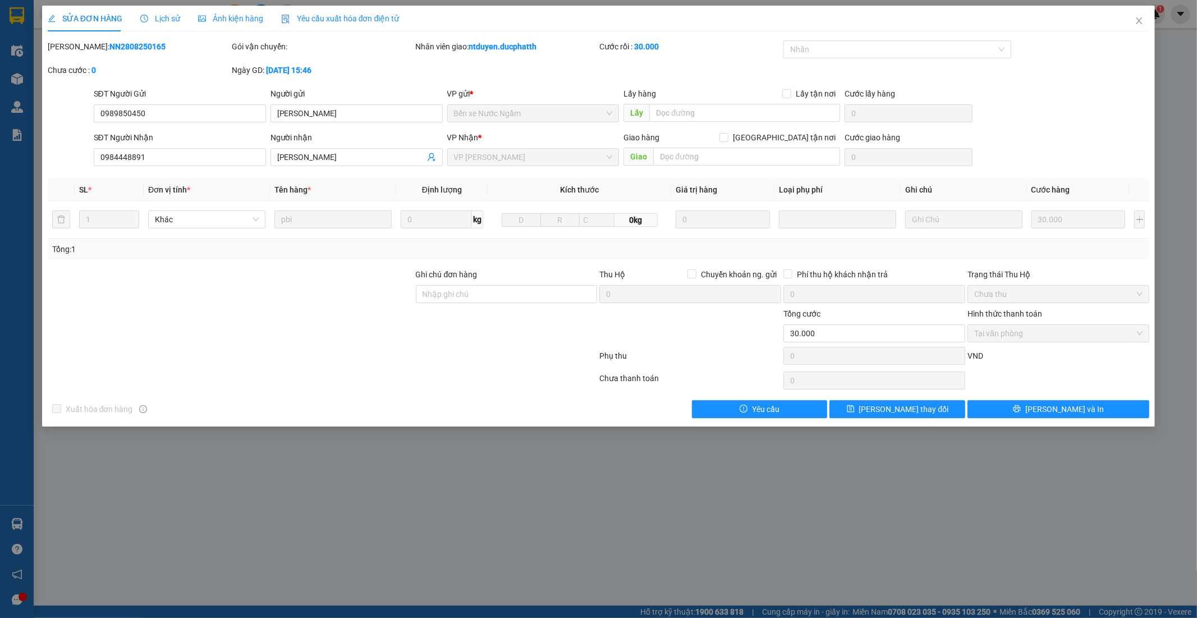
click at [169, 20] on span "Lịch sử" at bounding box center [160, 18] width 40 height 9
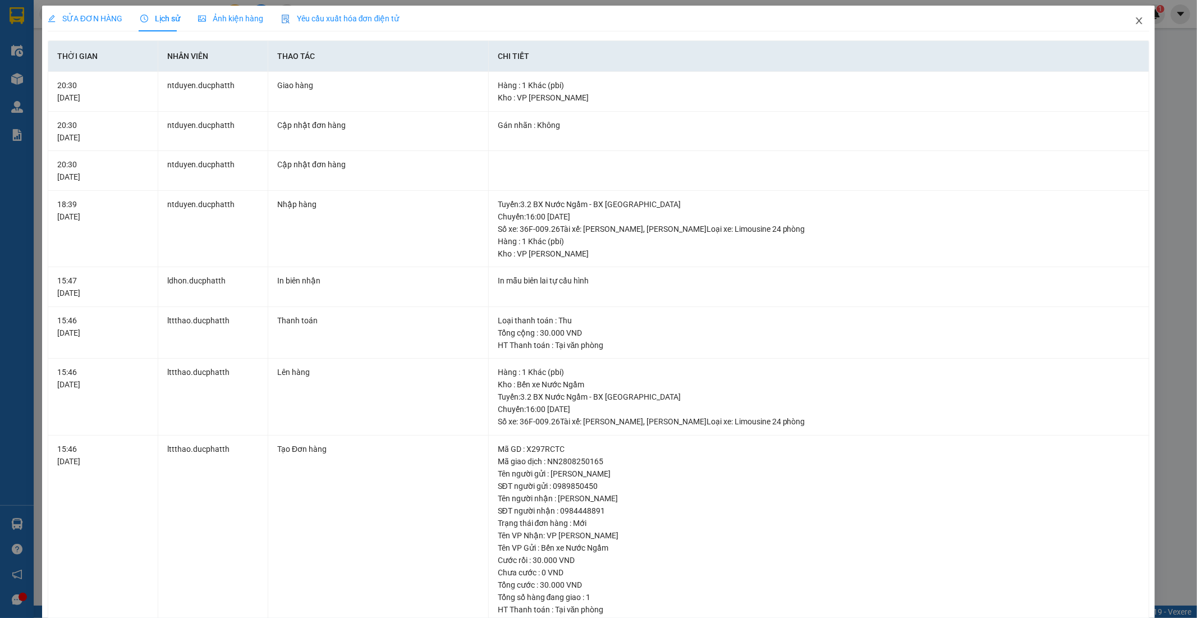
click at [1135, 21] on icon "close" at bounding box center [1139, 20] width 9 height 9
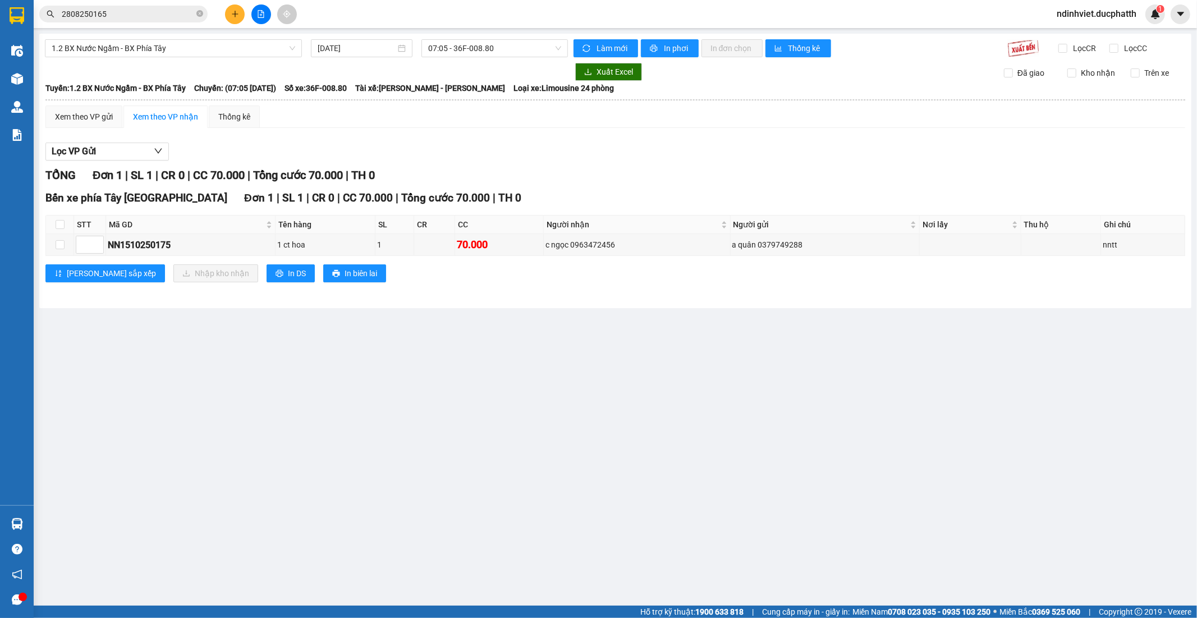
click at [171, 10] on input "2808250165" at bounding box center [128, 14] width 132 height 12
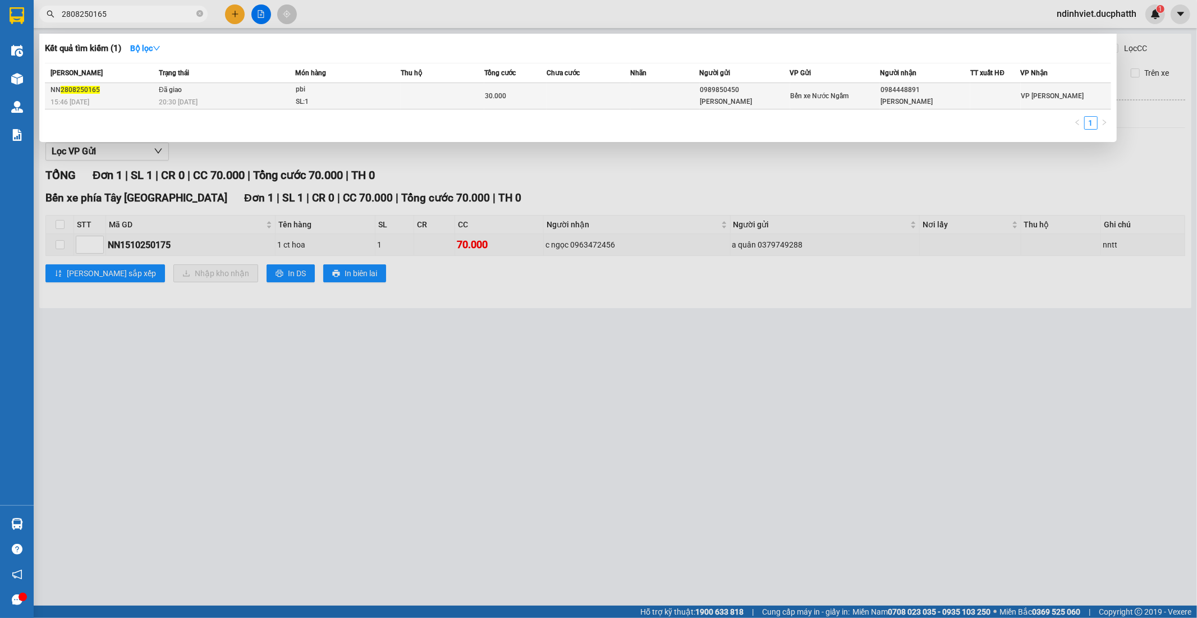
click at [418, 97] on td at bounding box center [443, 96] width 84 height 26
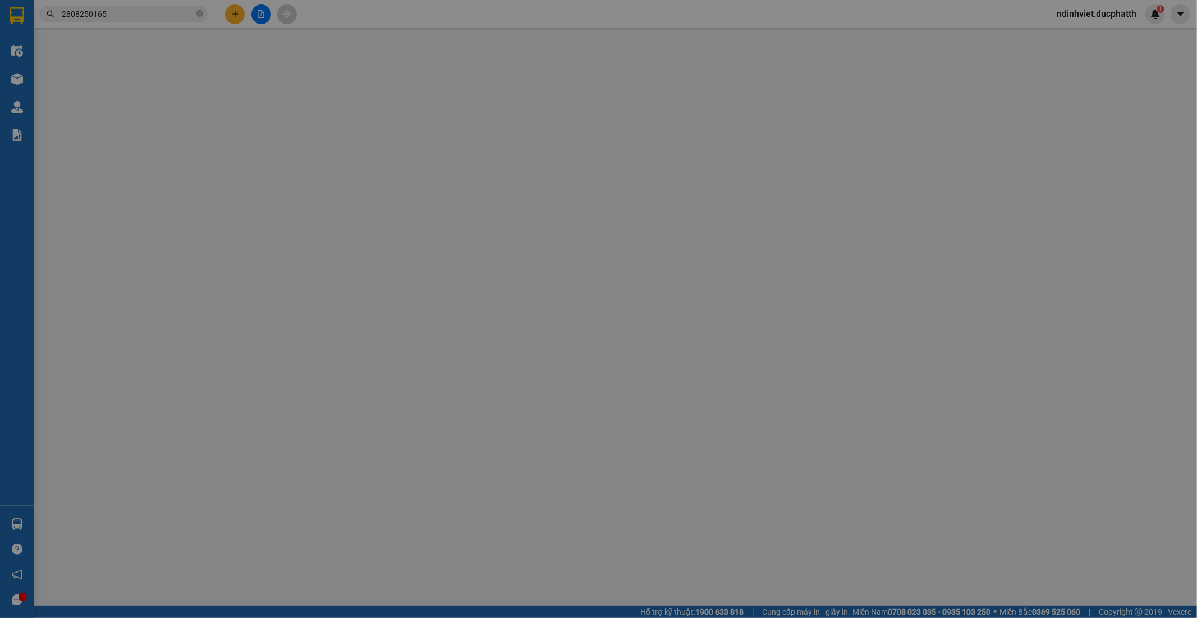
type input "0989850450"
type input "[PERSON_NAME]"
type input "0984448891"
type input "[PERSON_NAME]"
type input "0"
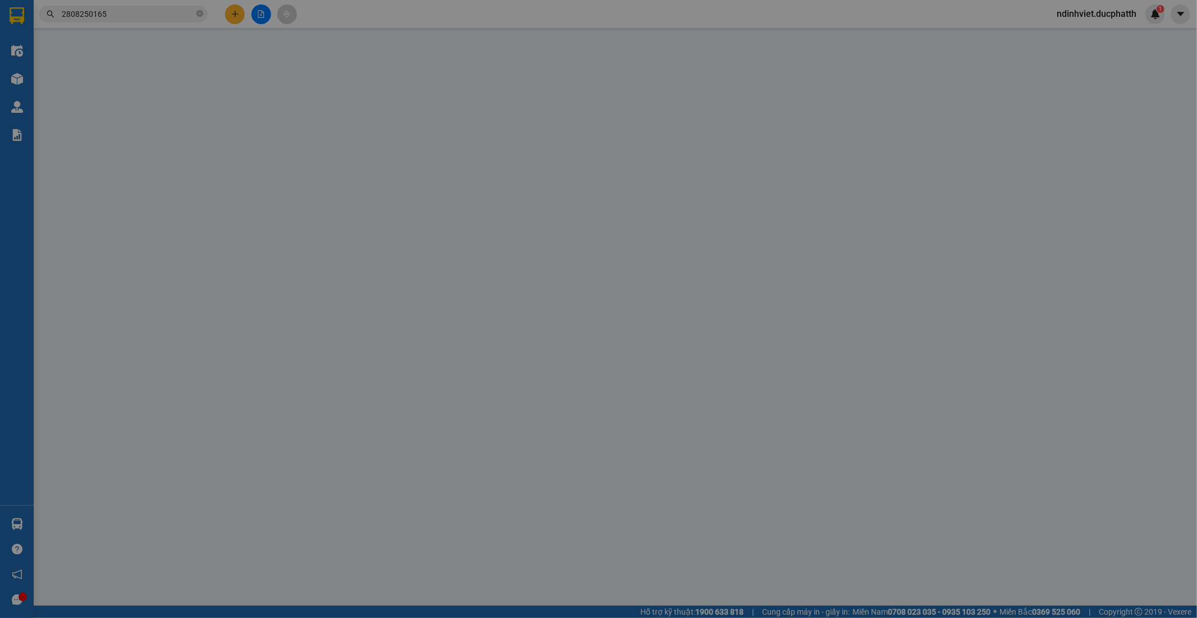
type input "30.000"
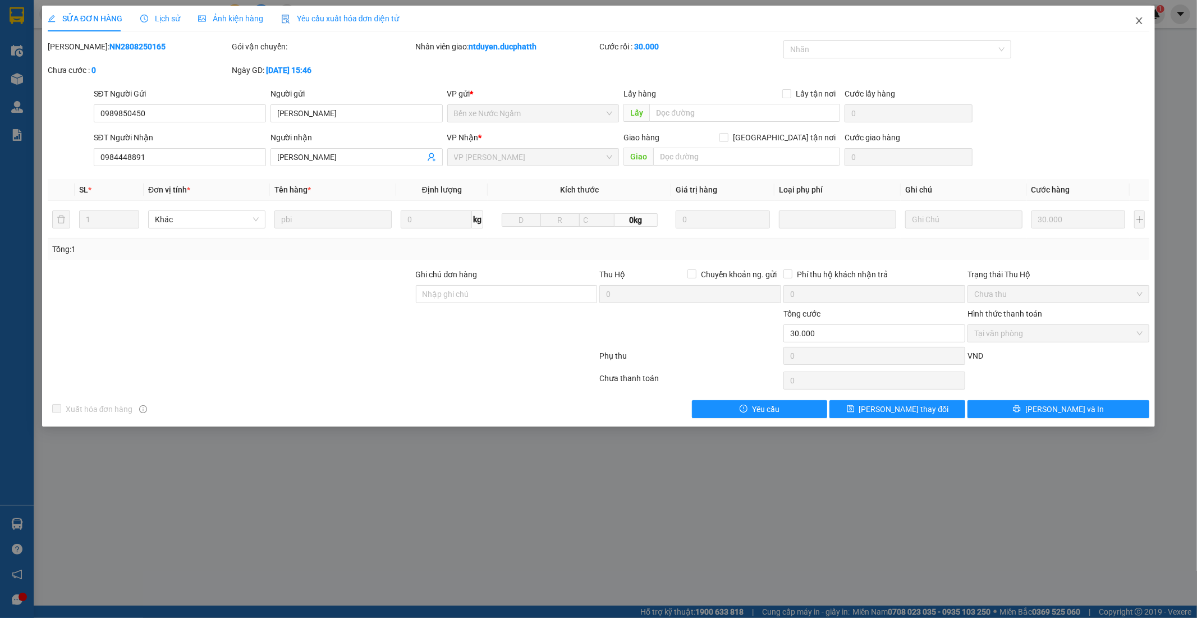
click at [1139, 20] on icon "close" at bounding box center [1140, 20] width 6 height 7
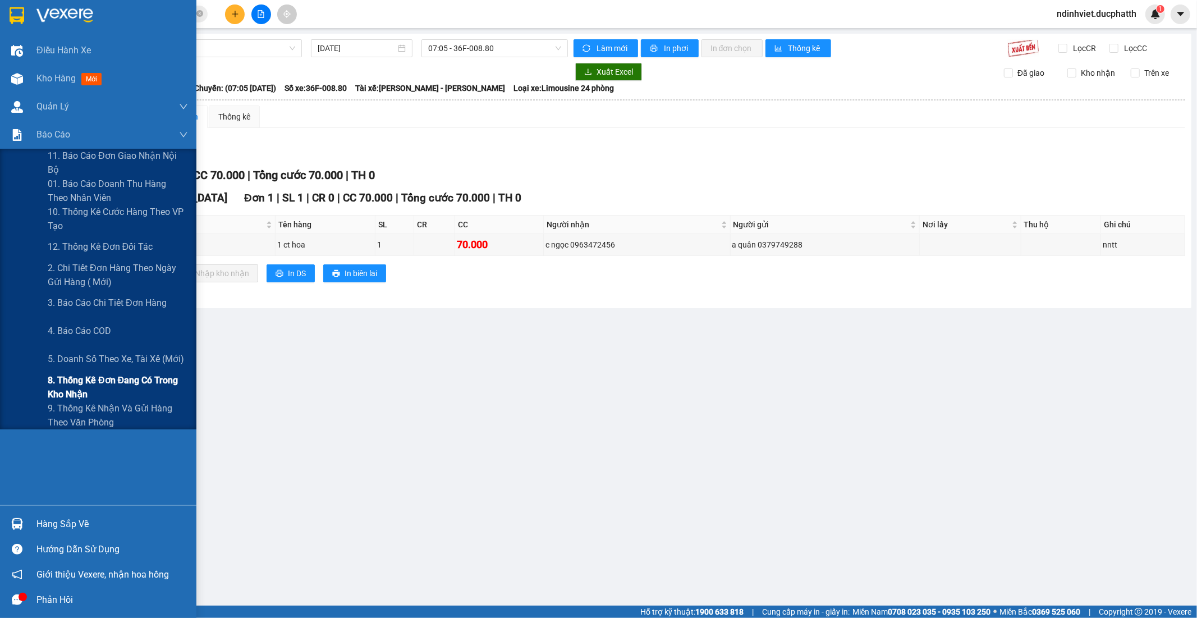
click at [90, 384] on span "8. Thống kê đơn đang có trong kho nhận" at bounding box center [118, 387] width 140 height 28
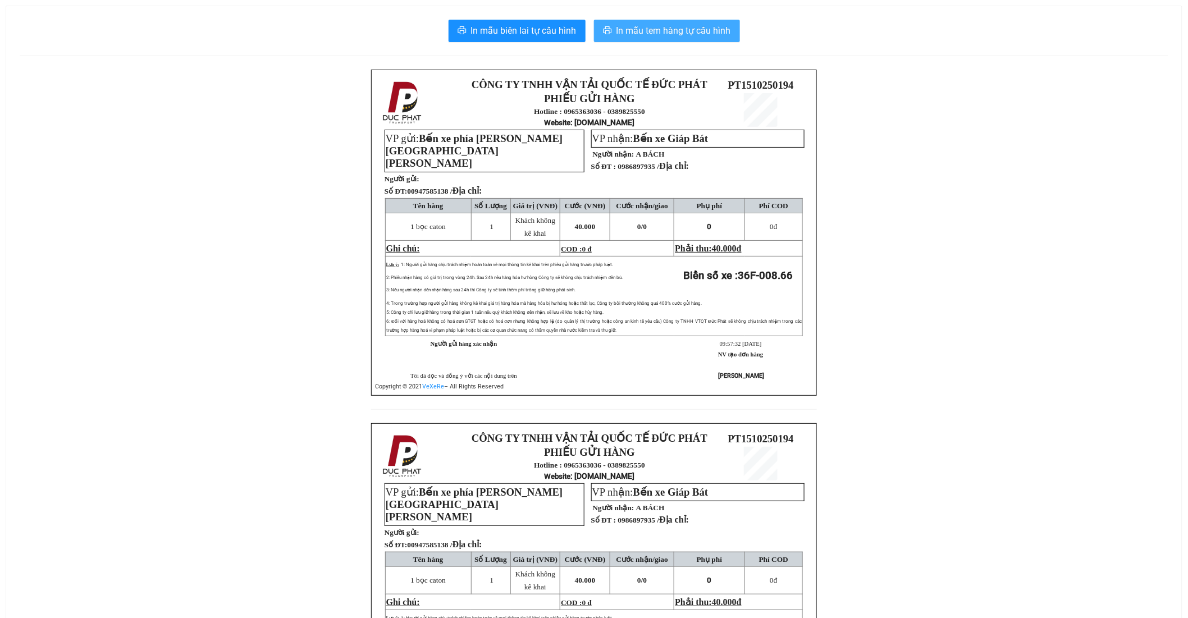
click at [678, 29] on span "In mẫu tem hàng tự cấu hình" at bounding box center [673, 31] width 114 height 14
click at [672, 29] on span "In mẫu tem hàng tự cấu hình" at bounding box center [673, 31] width 114 height 14
click at [658, 33] on span "In mẫu tem hàng tự cấu hình" at bounding box center [673, 31] width 114 height 14
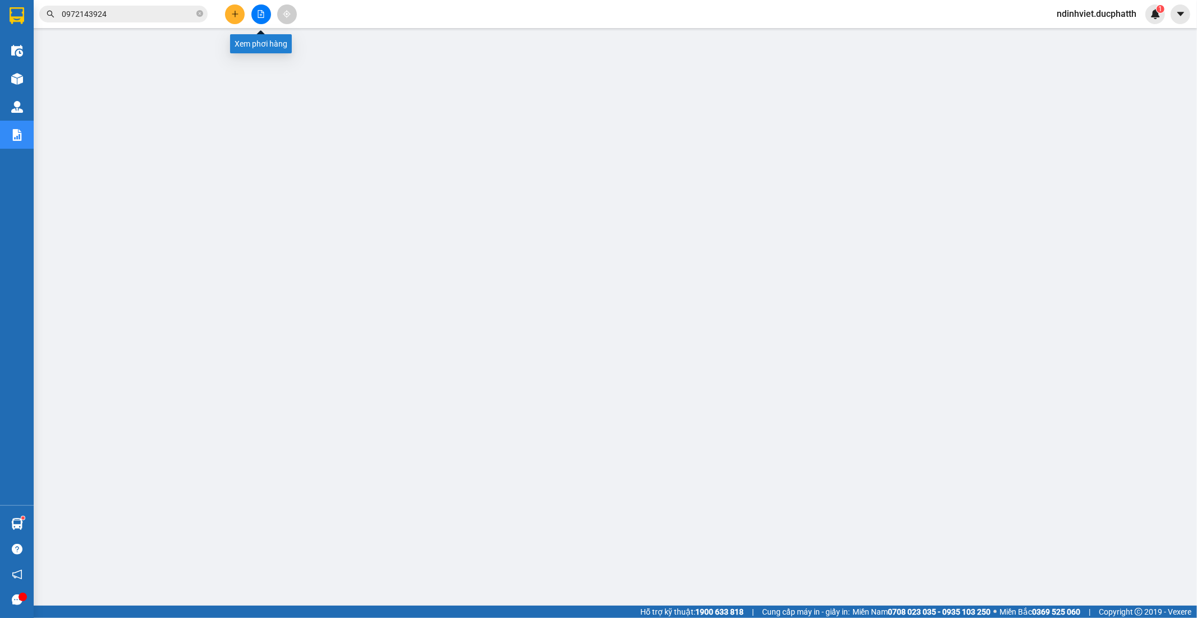
click at [259, 13] on icon "file-add" at bounding box center [261, 14] width 8 height 8
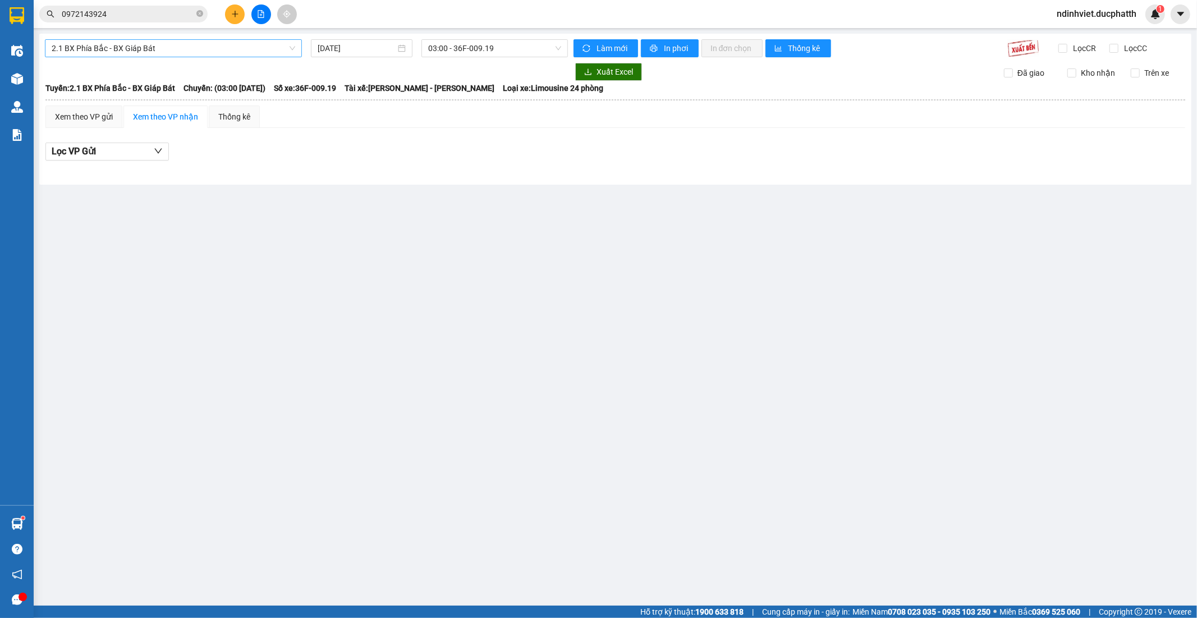
click at [193, 49] on span "2.1 BX Phía Bắc - BX Giáp Bát" at bounding box center [174, 48] width 244 height 17
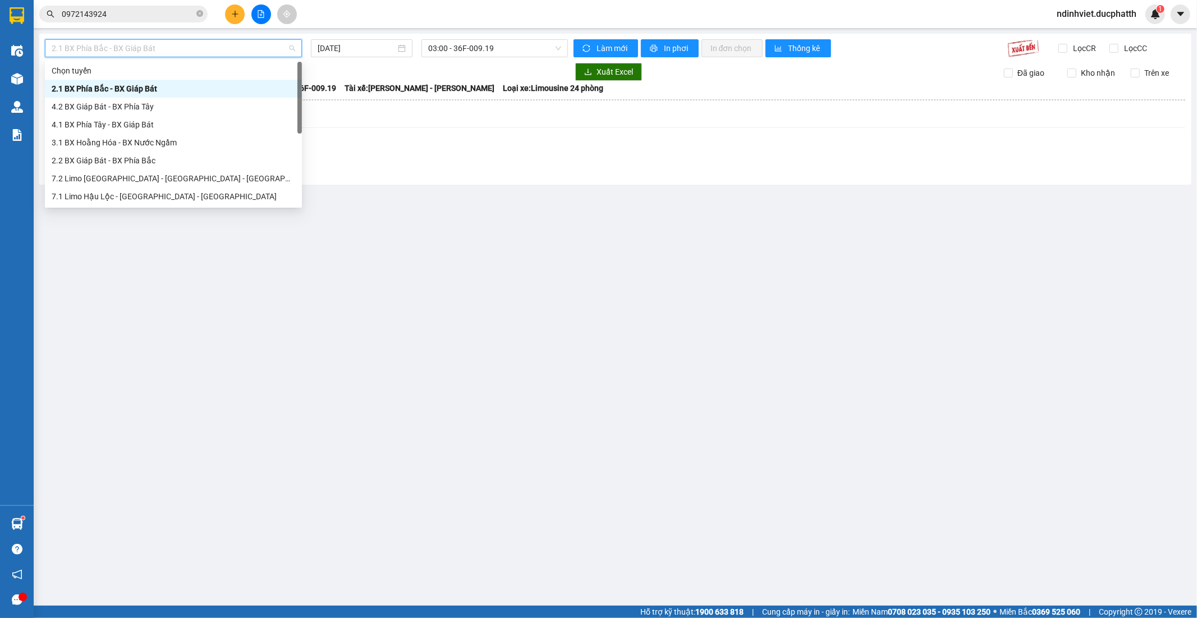
scroll to position [126, 0]
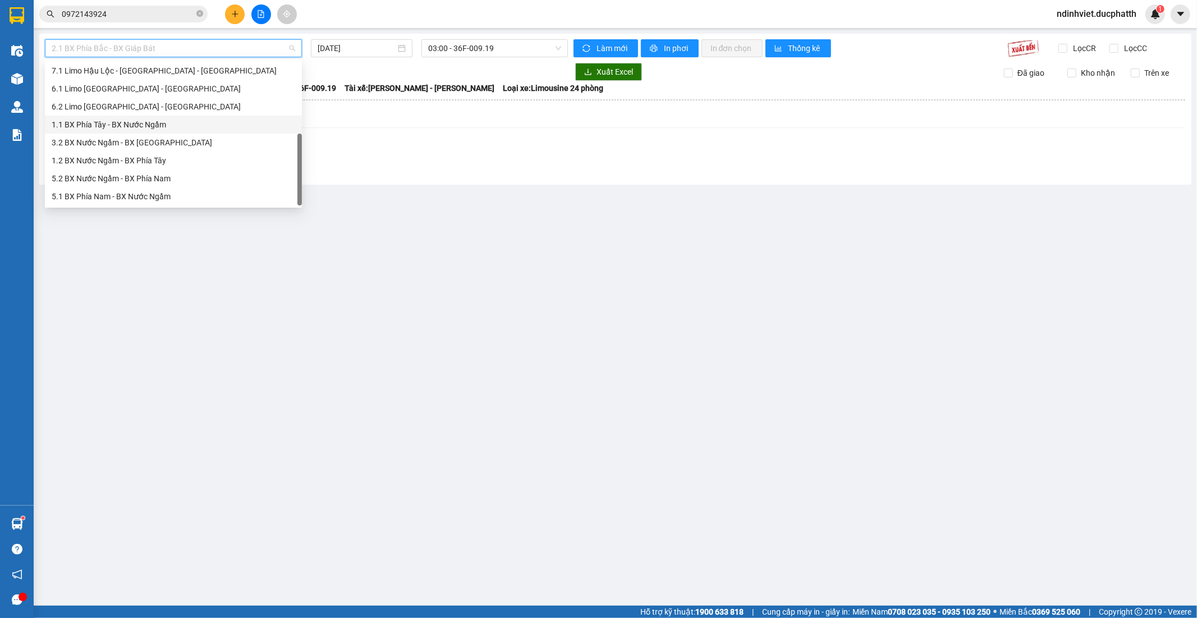
click at [132, 126] on div "1.1 BX Phía Tây - BX Nước Ngầm" at bounding box center [174, 124] width 244 height 12
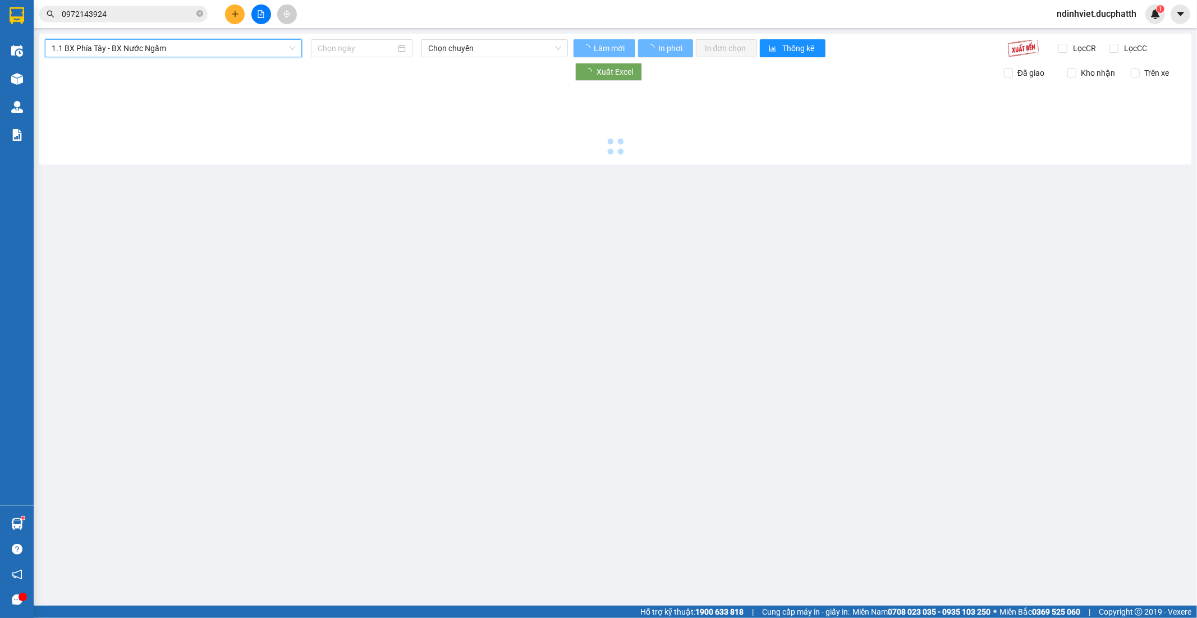
type input "[DATE]"
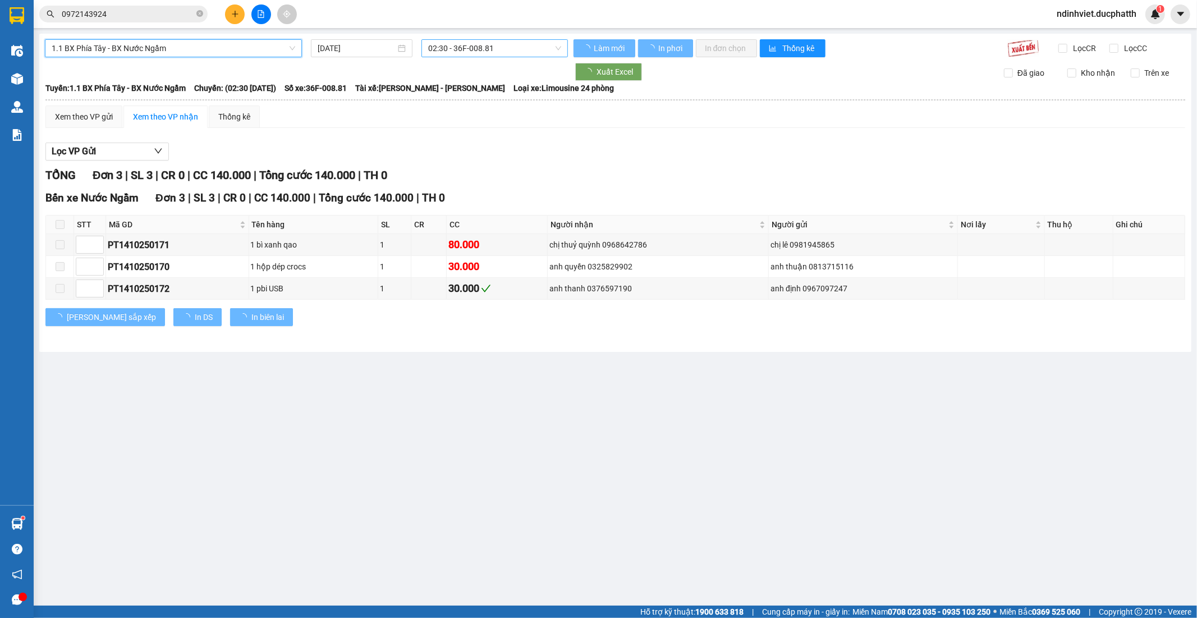
click at [481, 51] on span "02:30 - 36F-008.81" at bounding box center [494, 48] width 132 height 17
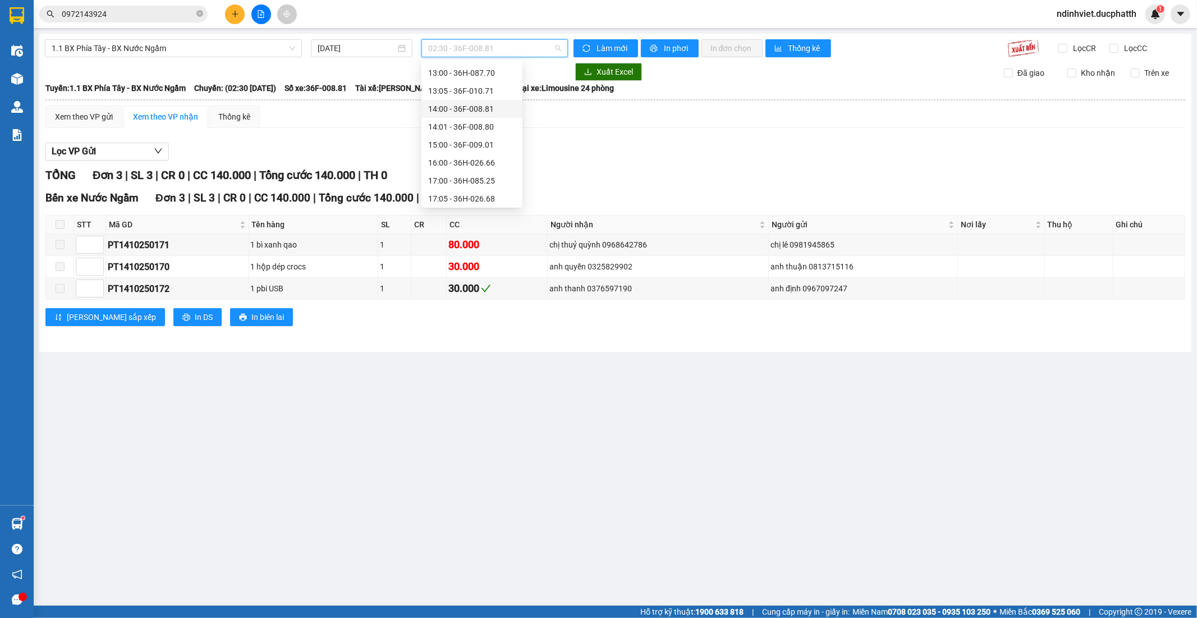
scroll to position [187, 0]
click at [481, 99] on div "11:00 - 36H-098.28" at bounding box center [472, 99] width 88 height 12
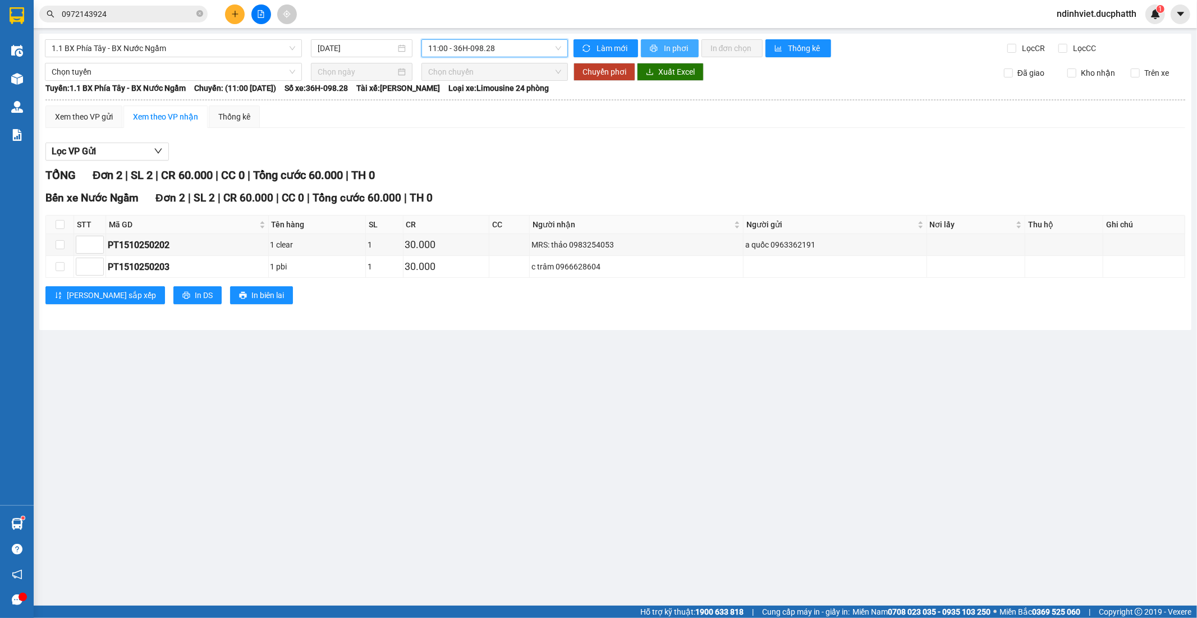
click at [675, 53] on span "In phơi" at bounding box center [677, 48] width 26 height 12
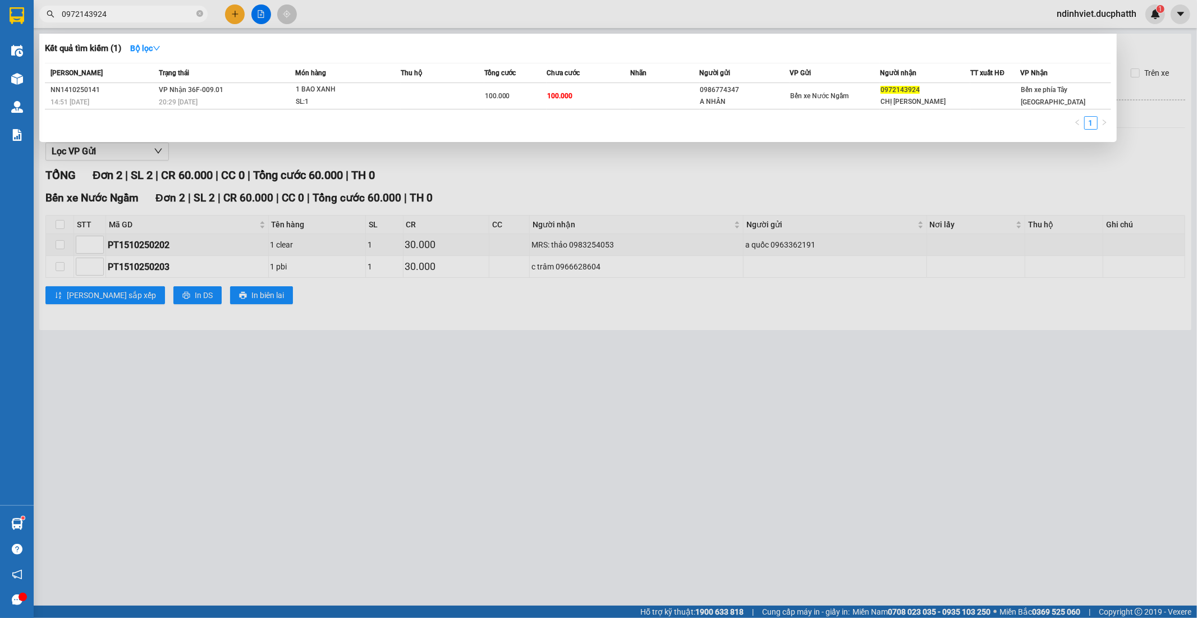
click at [154, 17] on input "0972143924" at bounding box center [128, 14] width 132 height 12
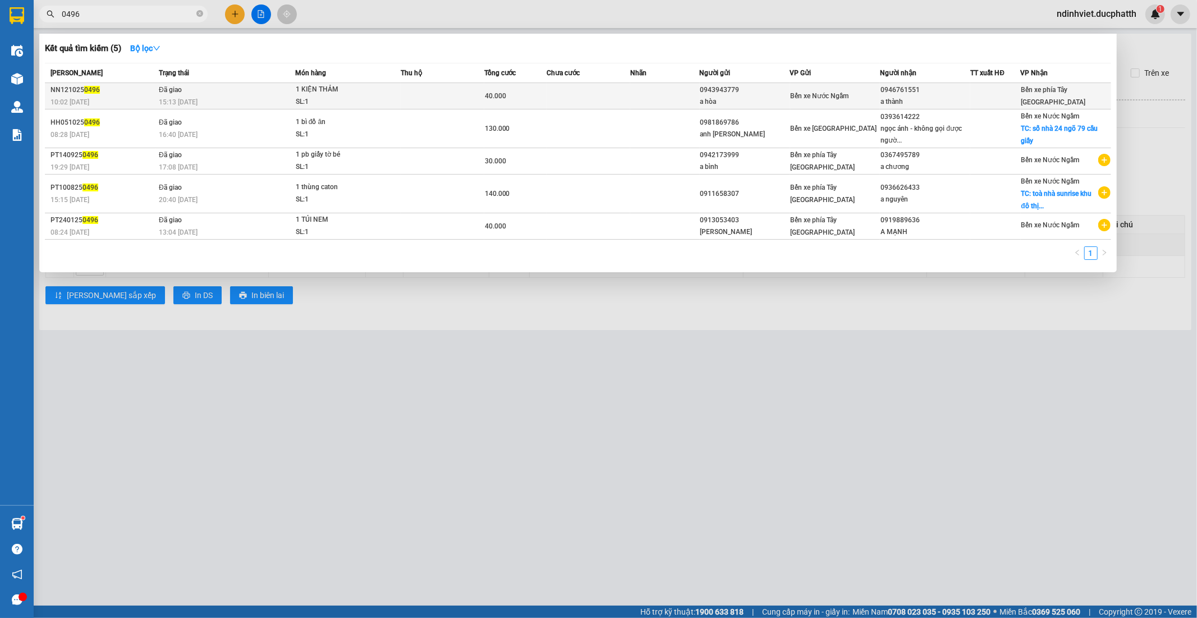
type input "0496"
click at [229, 97] on div "15:13 [DATE]" at bounding box center [227, 102] width 136 height 12
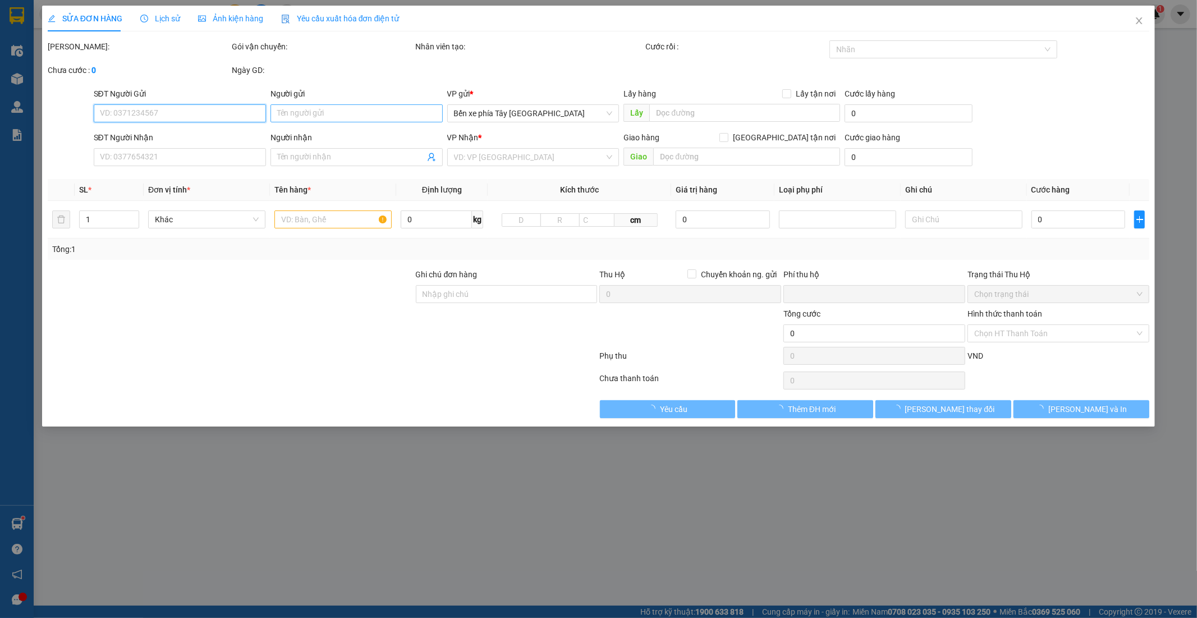
type input "0943943779"
type input "a hòa"
type input "0946761551"
type input "a thành"
type input "Nntt - ck [DATE] 8h42 [PERSON_NAME]"
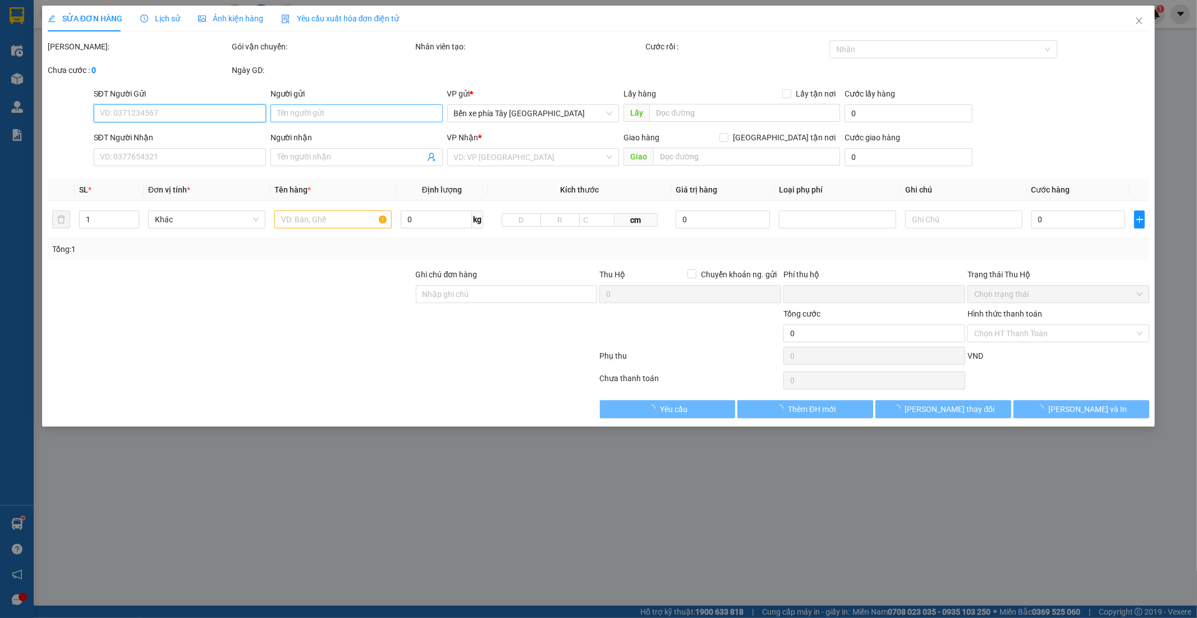
type input "0"
type input "40.000"
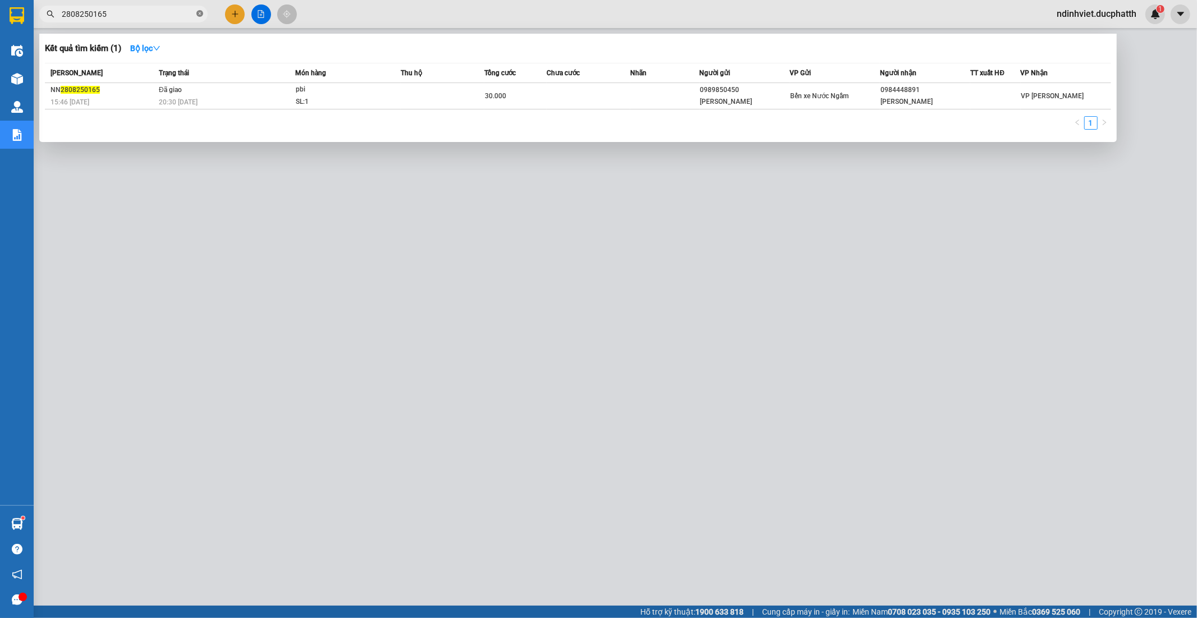
click at [196, 11] on icon "close-circle" at bounding box center [199, 13] width 7 height 7
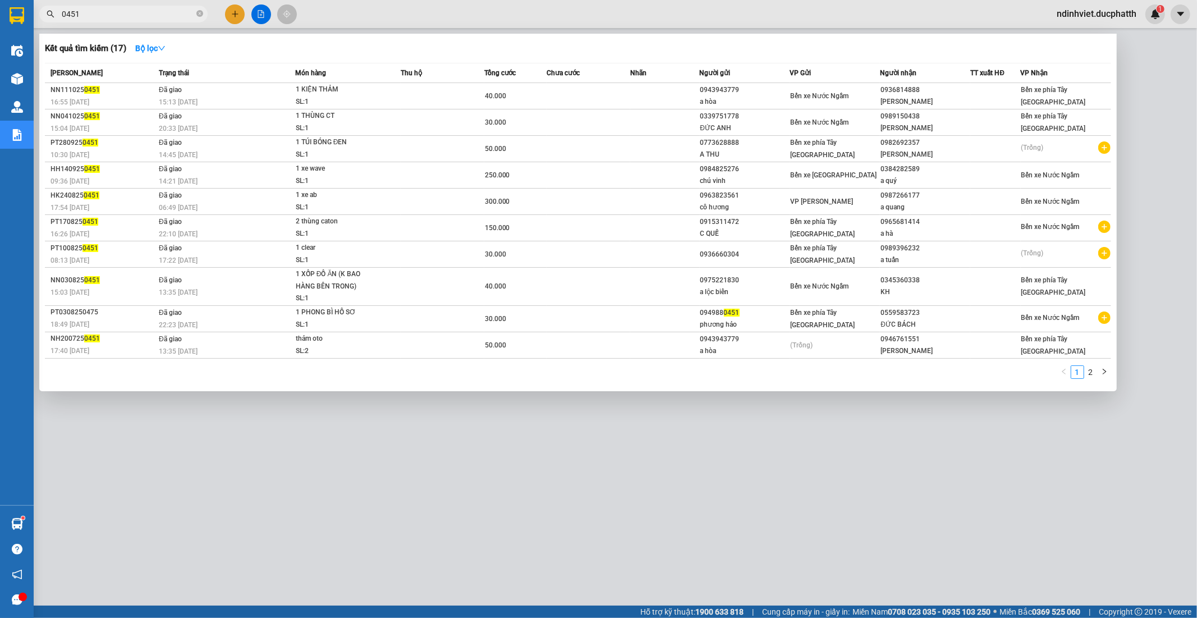
type input "0451"
click at [191, 93] on td "Đã giao 15:13 [DATE]" at bounding box center [225, 96] width 139 height 26
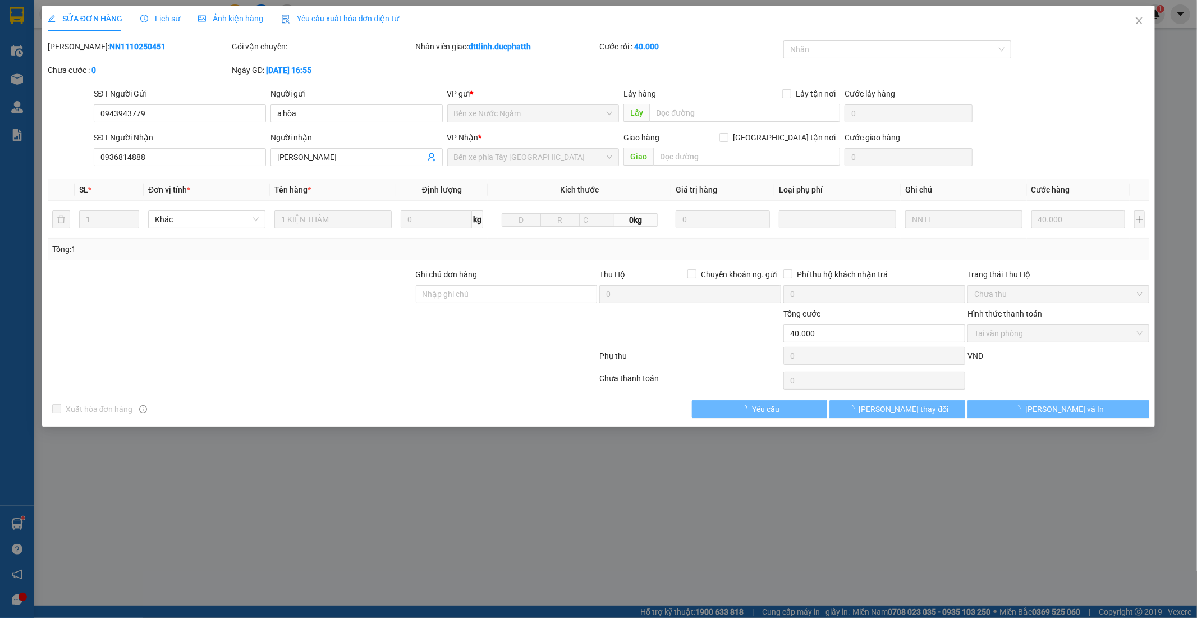
type input "0943943779"
type input "a hòa"
type input "0936814888"
type input "[PERSON_NAME]"
type input "0"
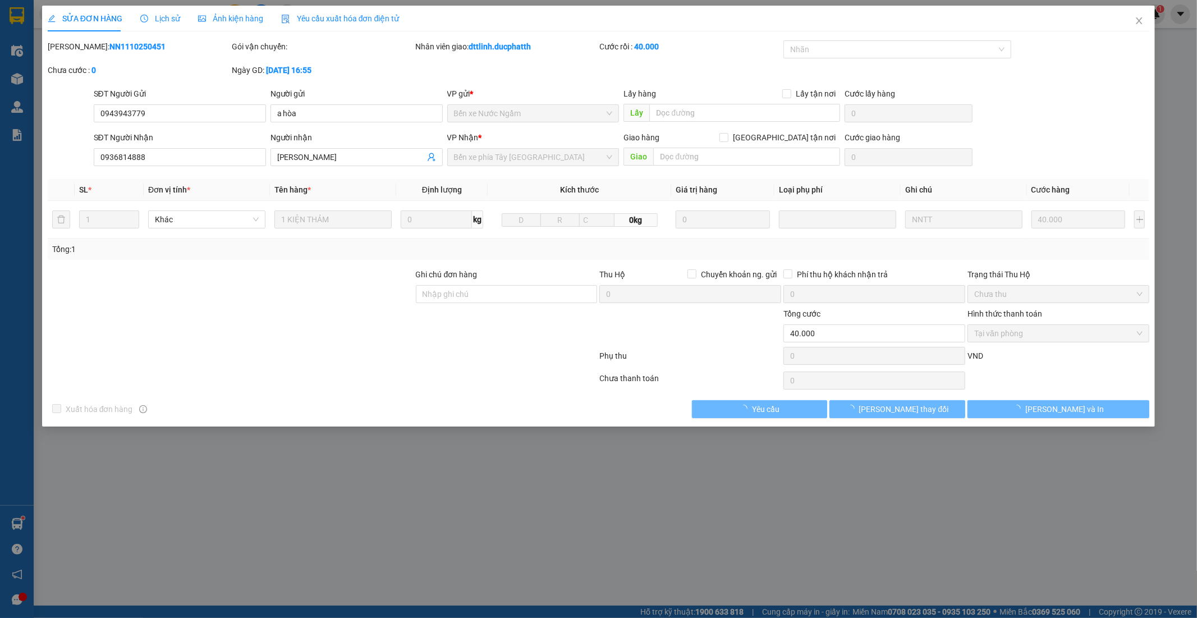
type input "40.000"
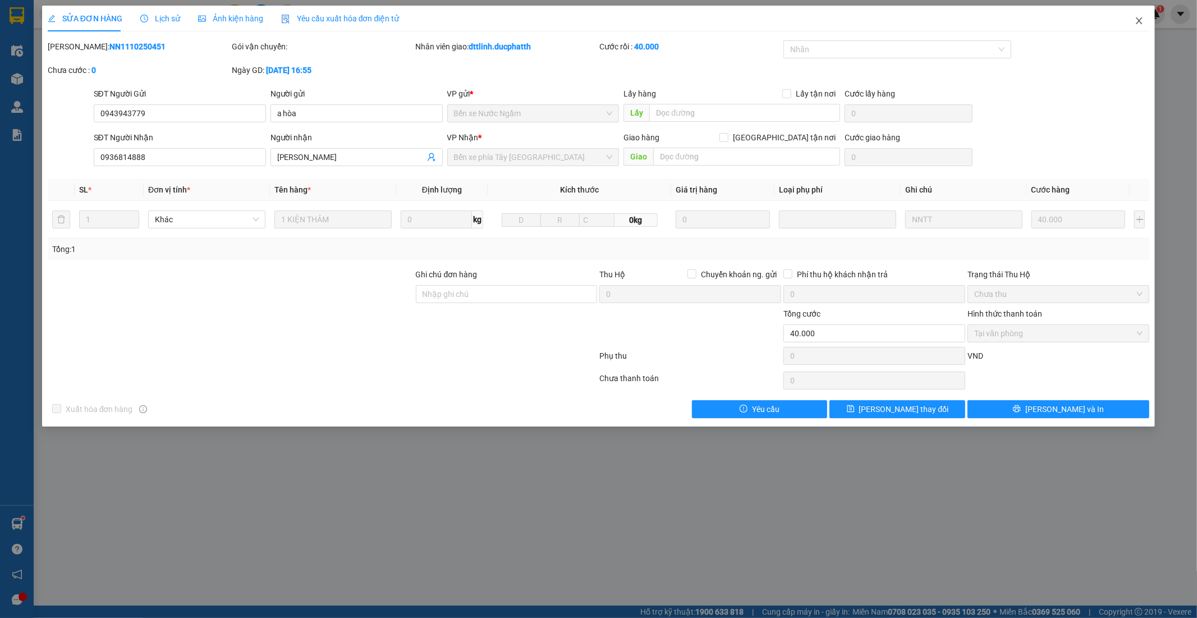
click at [1136, 21] on icon "close" at bounding box center [1139, 20] width 9 height 9
